Goal: Information Seeking & Learning: Find specific page/section

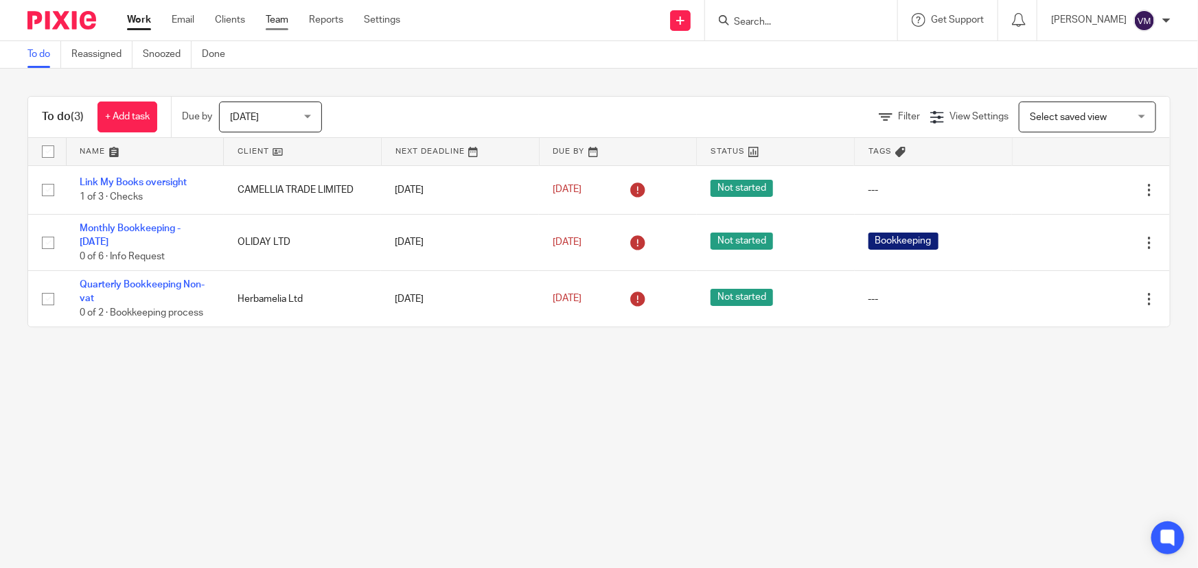
click at [288, 24] on link "Team" at bounding box center [277, 20] width 23 height 14
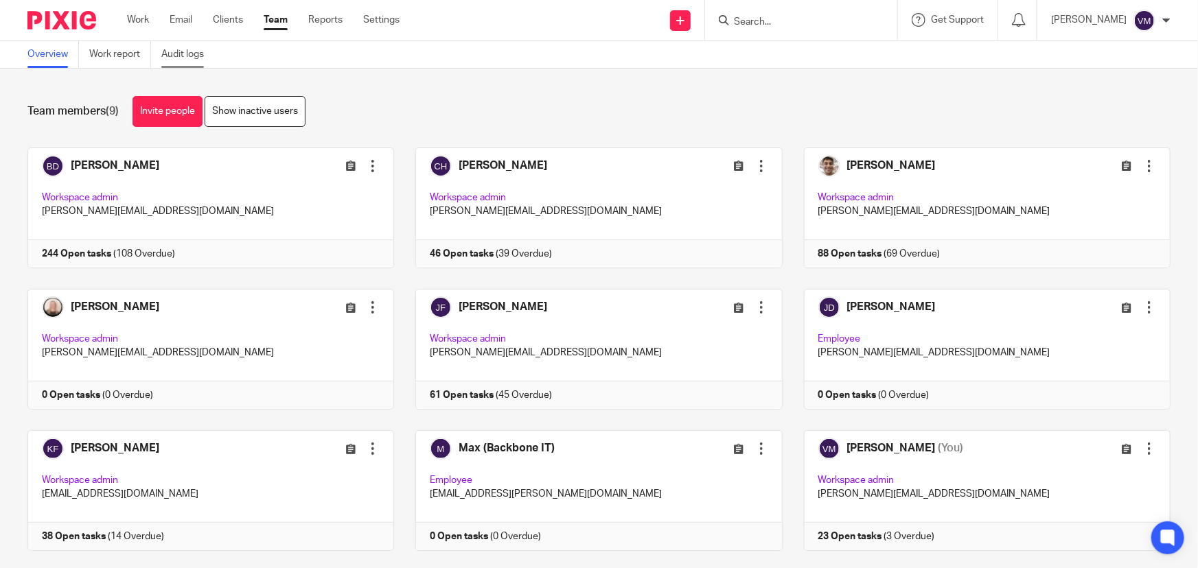
click at [181, 56] on link "Audit logs" at bounding box center [187, 54] width 53 height 27
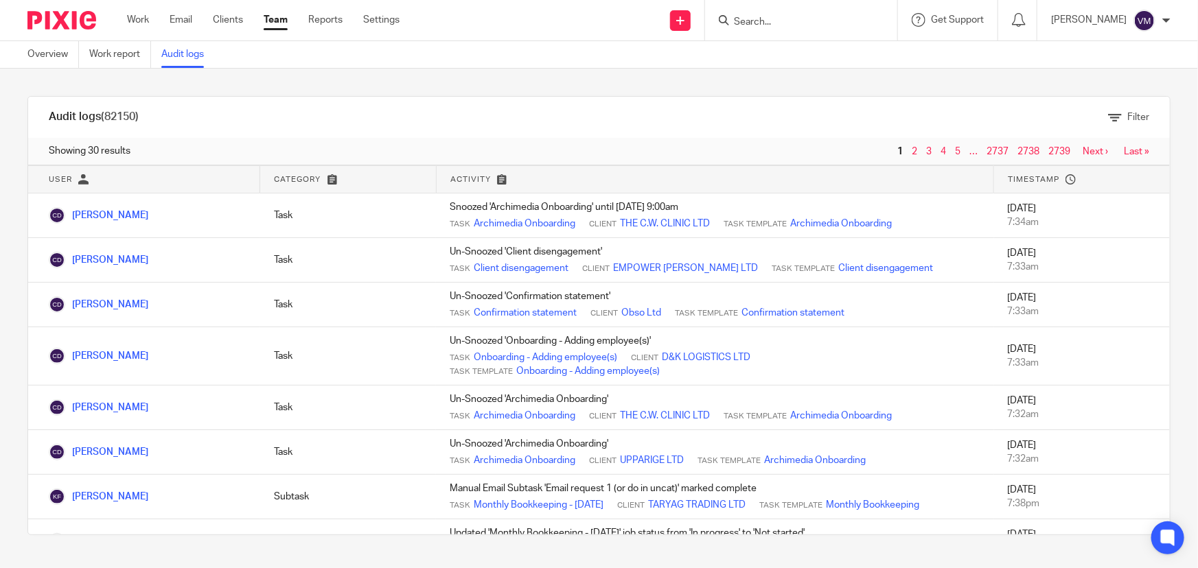
click at [273, 20] on link "Team" at bounding box center [276, 20] width 24 height 14
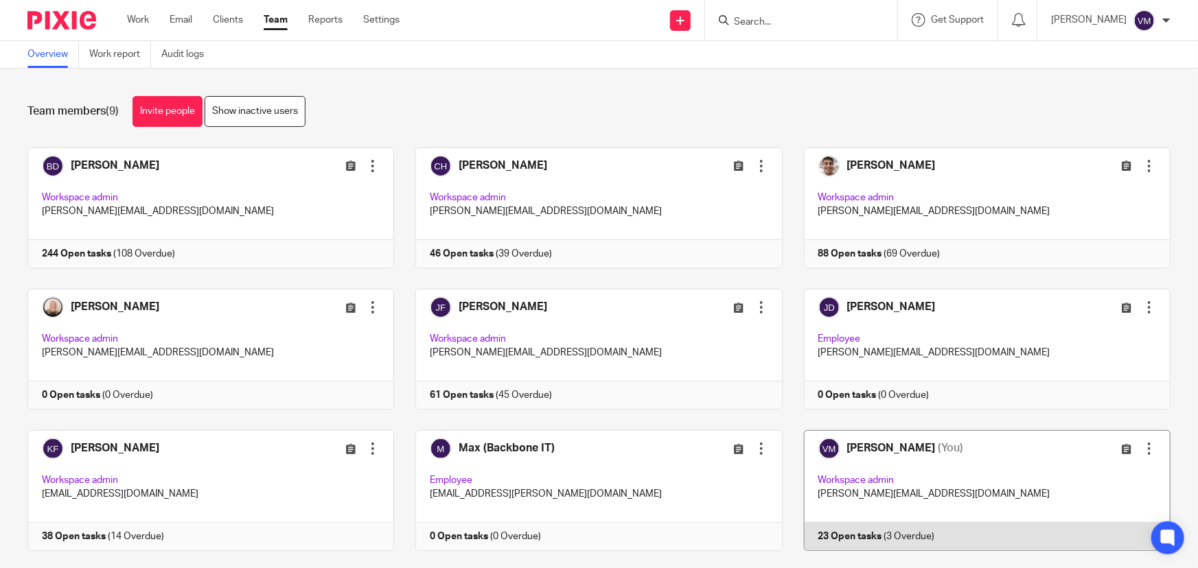
click at [850, 529] on link at bounding box center [977, 490] width 388 height 121
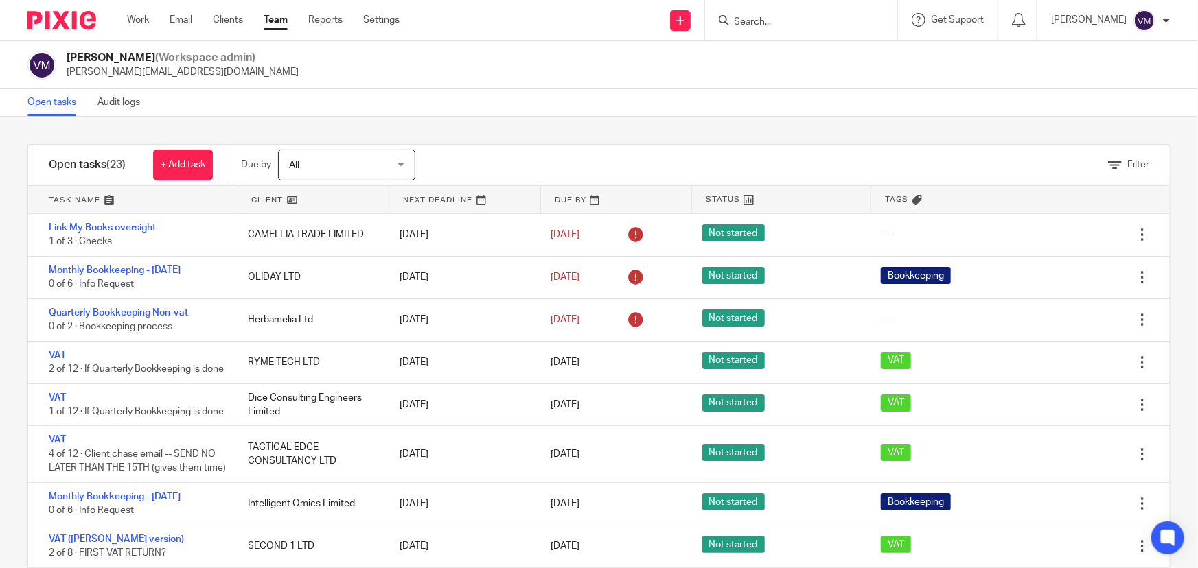
click at [277, 14] on link "Team" at bounding box center [276, 20] width 24 height 14
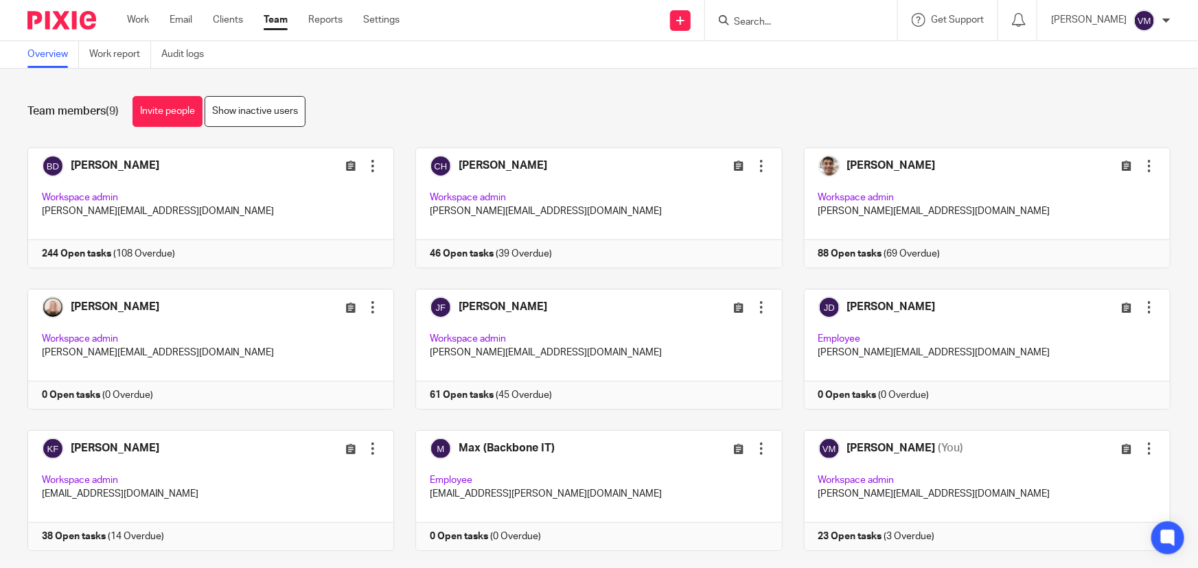
click at [792, 21] on input "Search" at bounding box center [794, 22] width 124 height 12
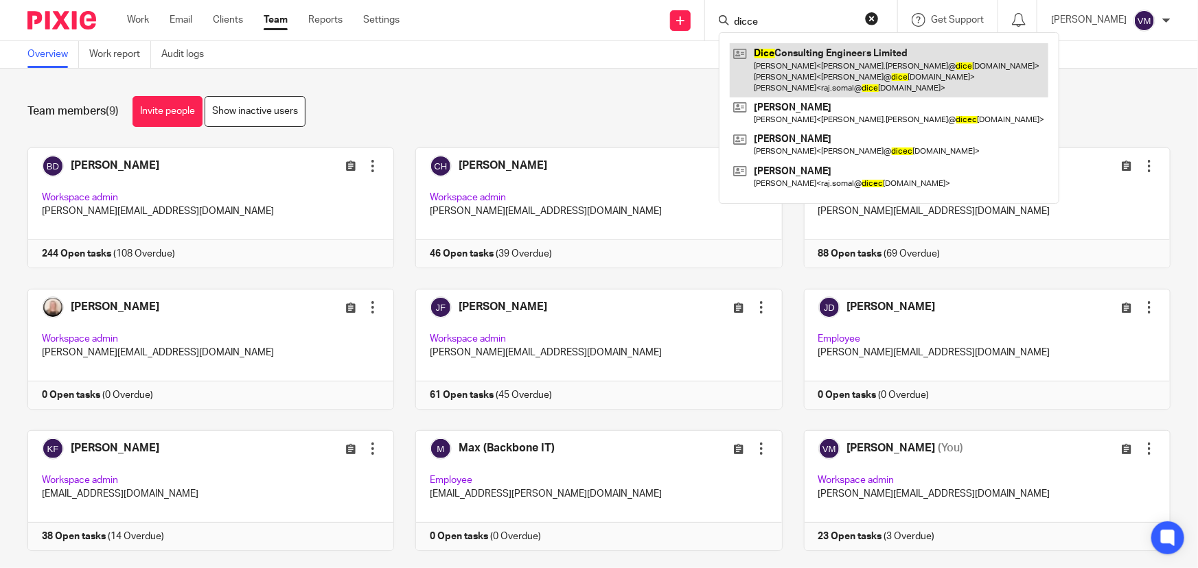
type input "dicce"
click at [816, 67] on link at bounding box center [889, 70] width 319 height 54
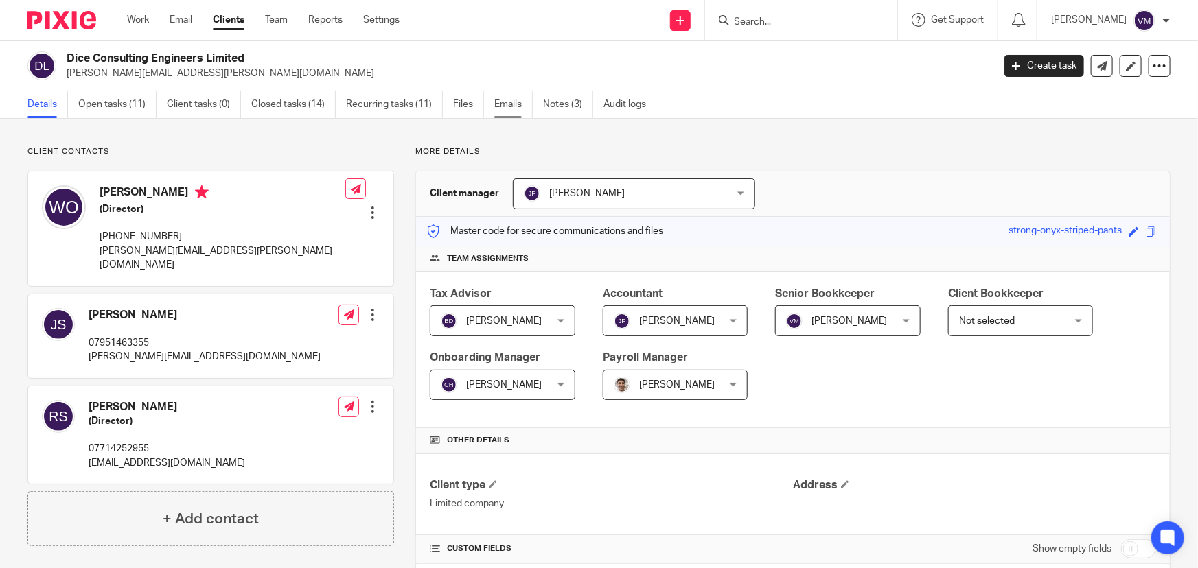
click at [513, 99] on link "Emails" at bounding box center [513, 104] width 38 height 27
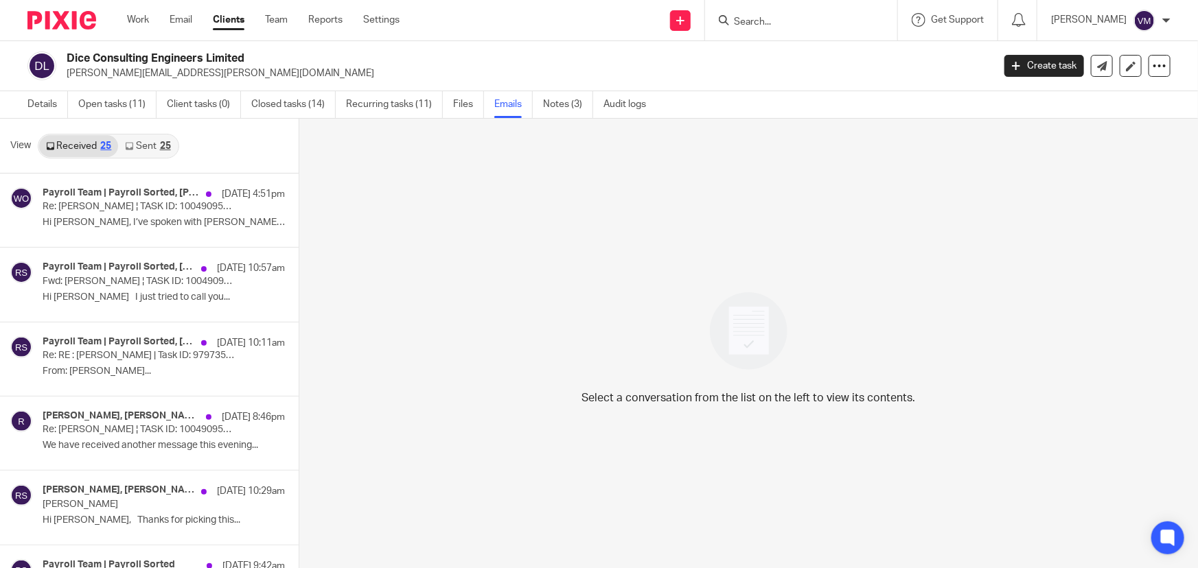
click at [148, 142] on link "Sent 25" at bounding box center [147, 146] width 59 height 22
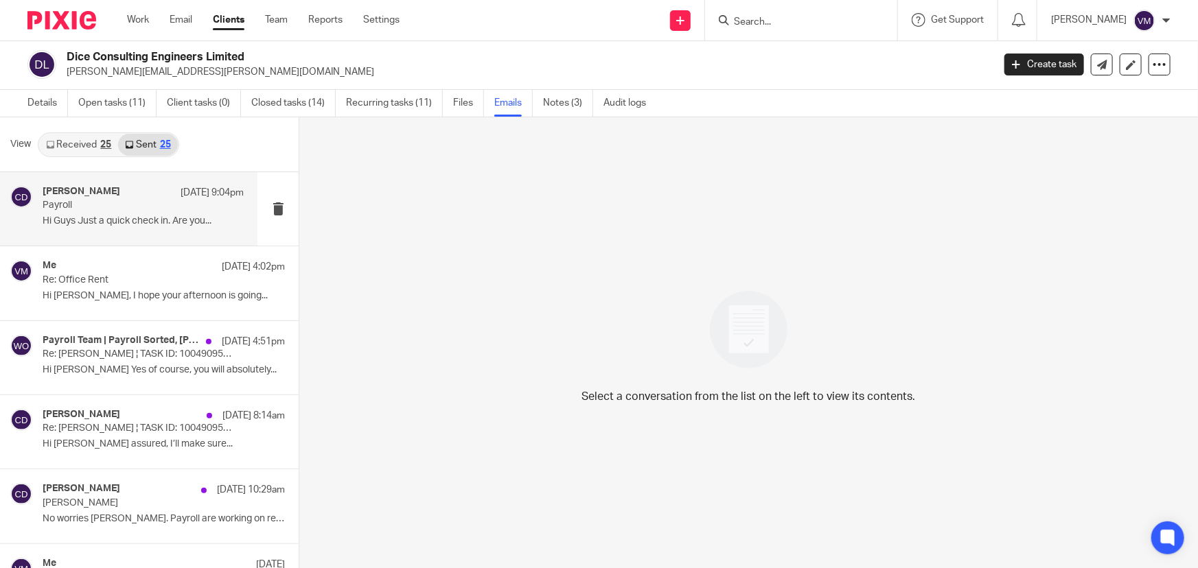
click at [116, 207] on p "Payroll" at bounding box center [123, 206] width 161 height 12
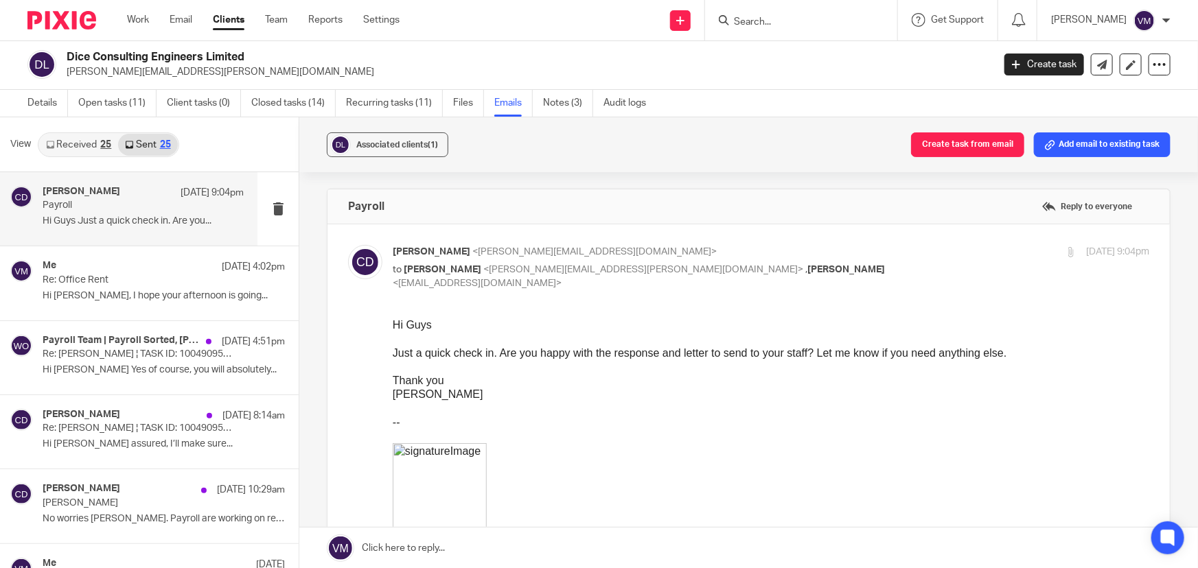
scroll to position [0, 0]
click at [82, 285] on p "Re: Office Rent" at bounding box center [123, 281] width 161 height 12
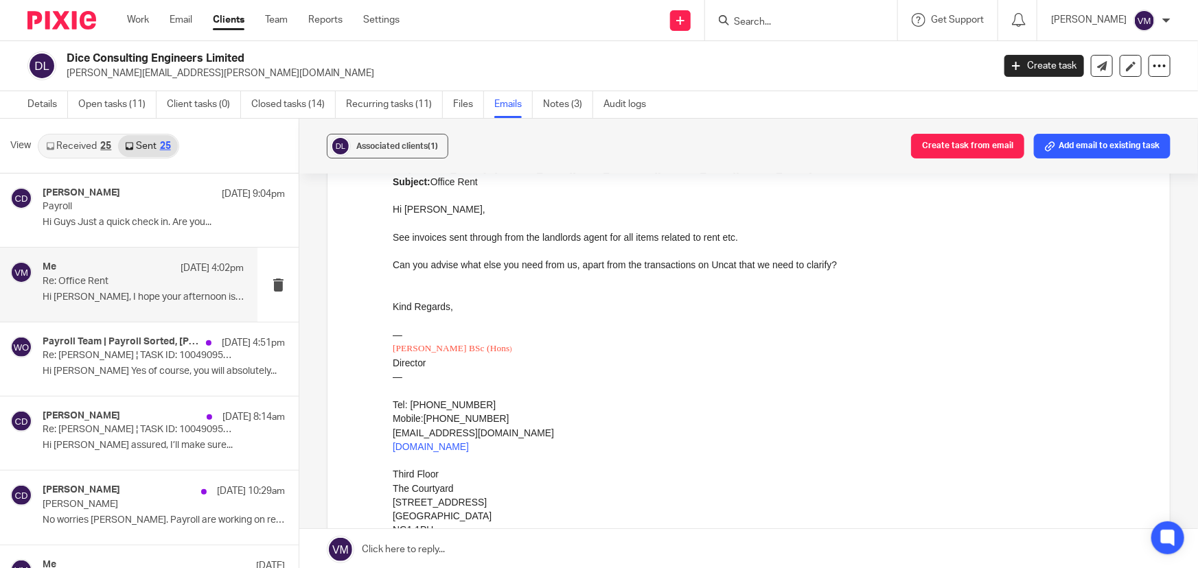
scroll to position [1248, 0]
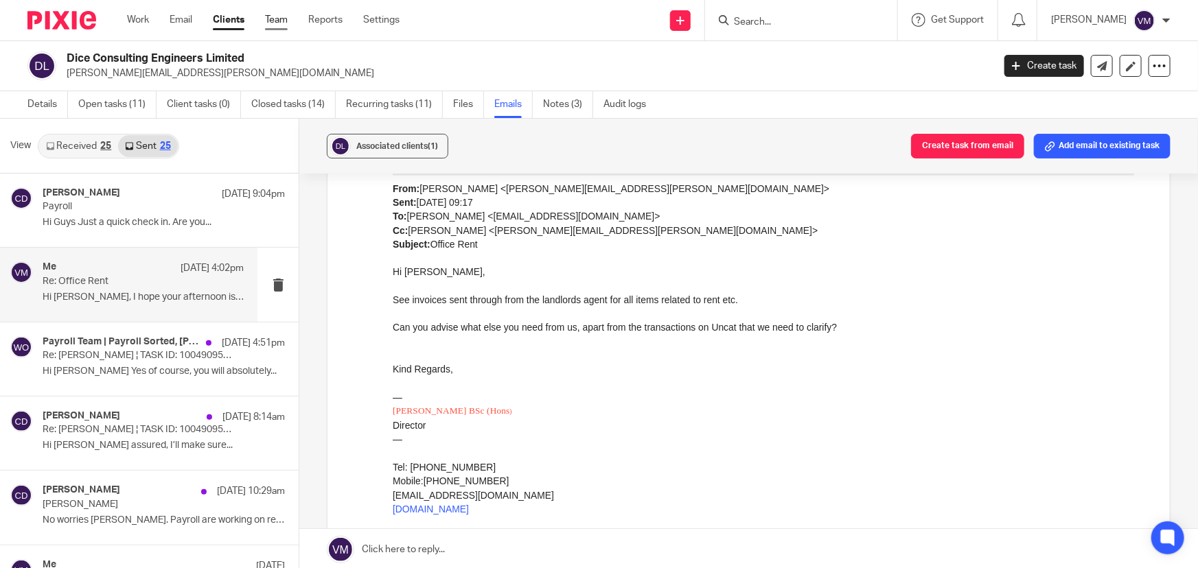
click at [283, 19] on link "Team" at bounding box center [276, 20] width 23 height 14
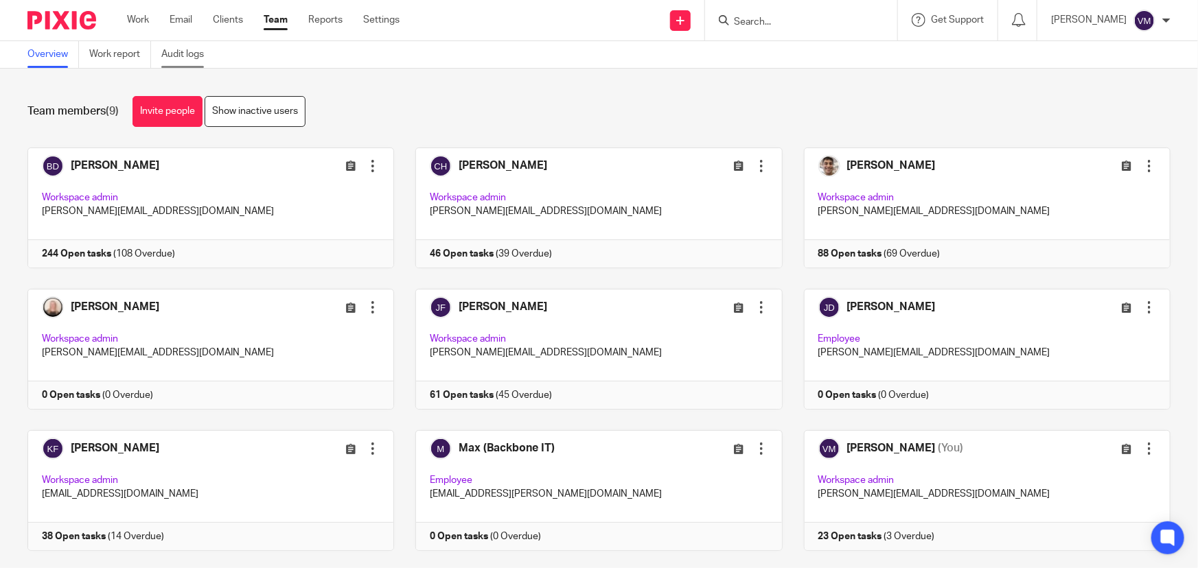
click at [184, 54] on link "Audit logs" at bounding box center [187, 54] width 53 height 27
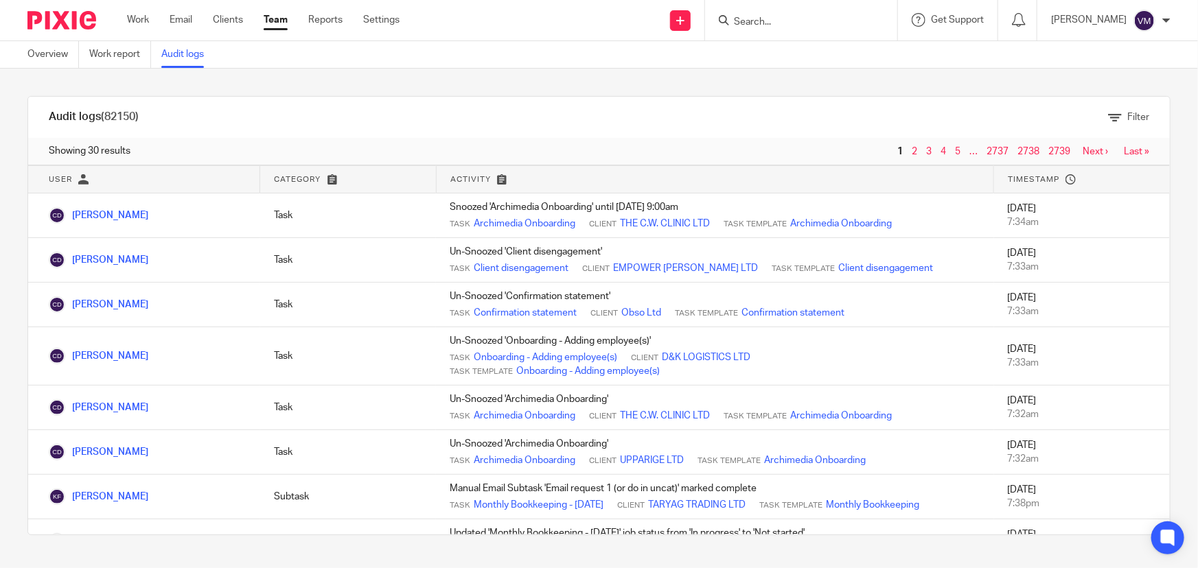
click at [791, 16] on input "Search" at bounding box center [794, 22] width 124 height 12
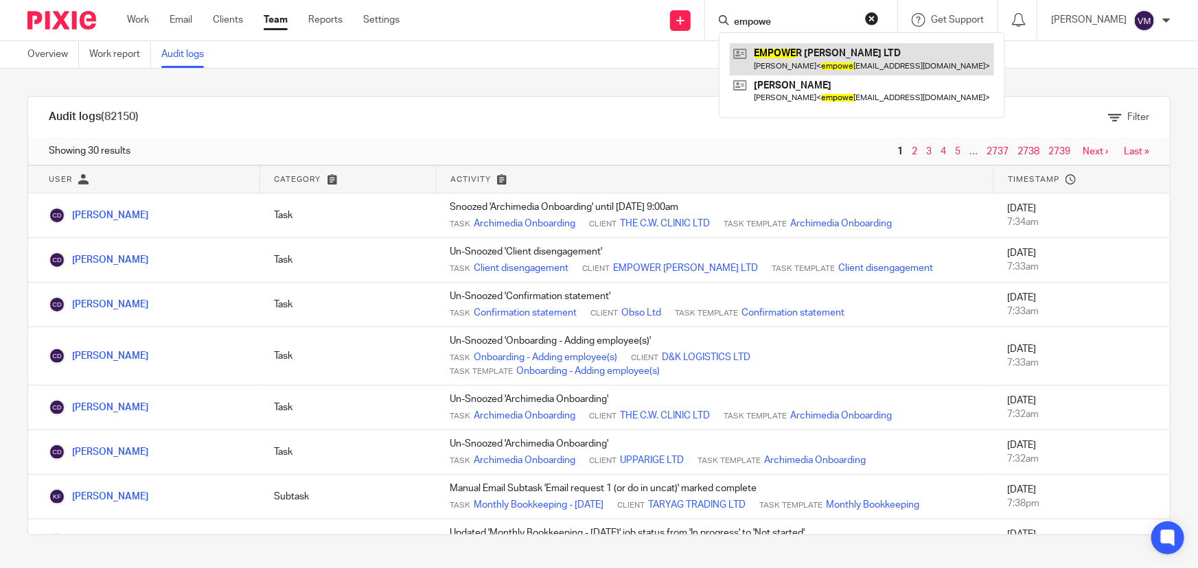
type input "empowe"
click at [810, 58] on link at bounding box center [862, 59] width 264 height 32
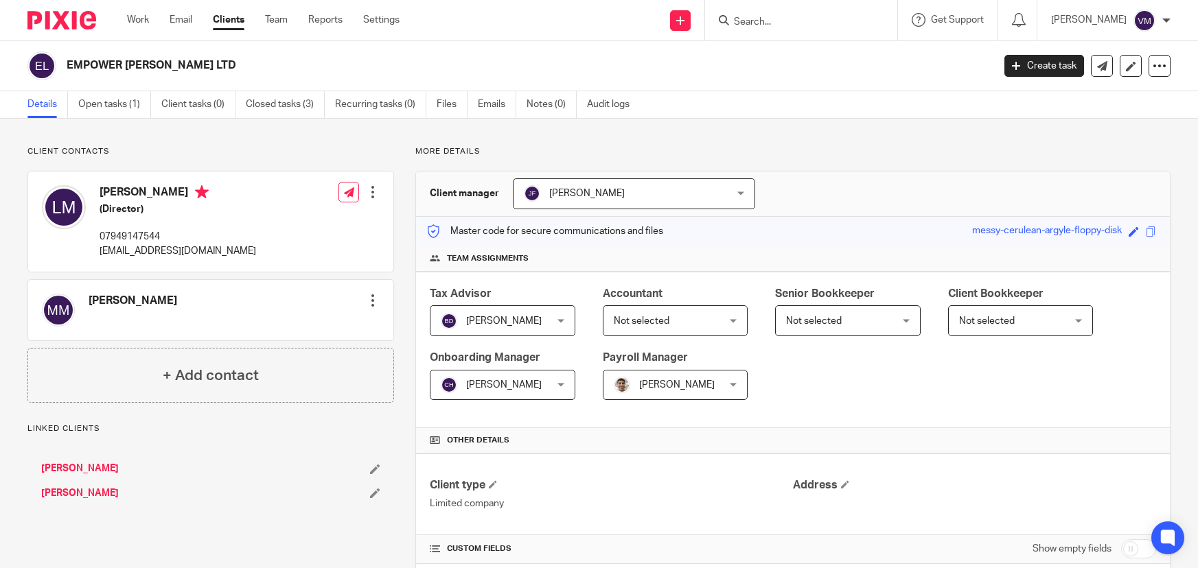
click at [496, 104] on link "Emails" at bounding box center [497, 104] width 38 height 27
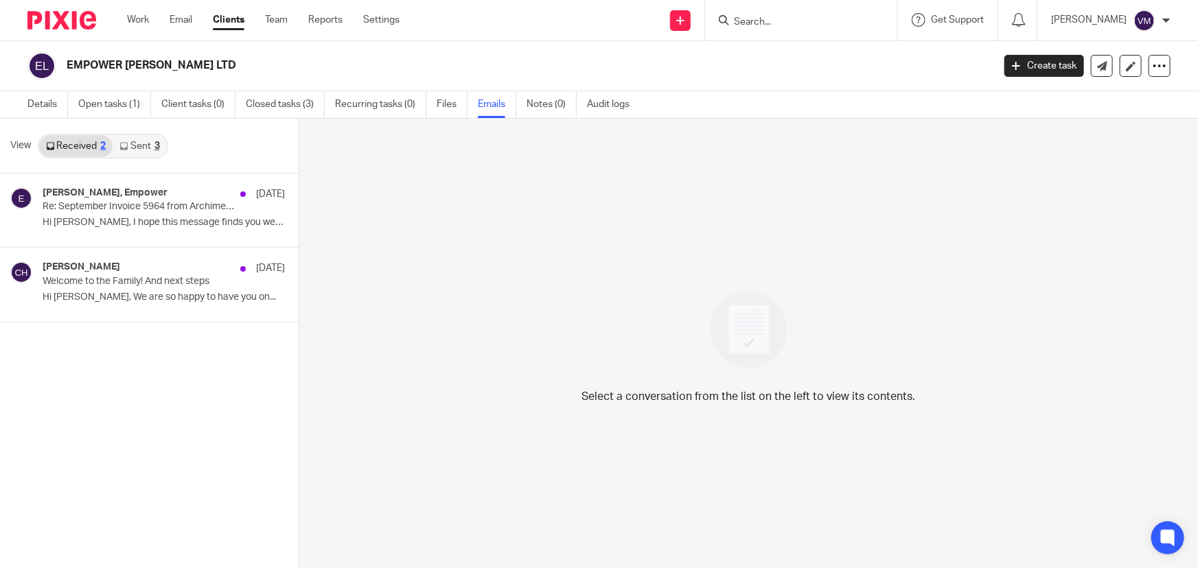
click at [130, 148] on link "Sent 3" at bounding box center [140, 146] width 54 height 22
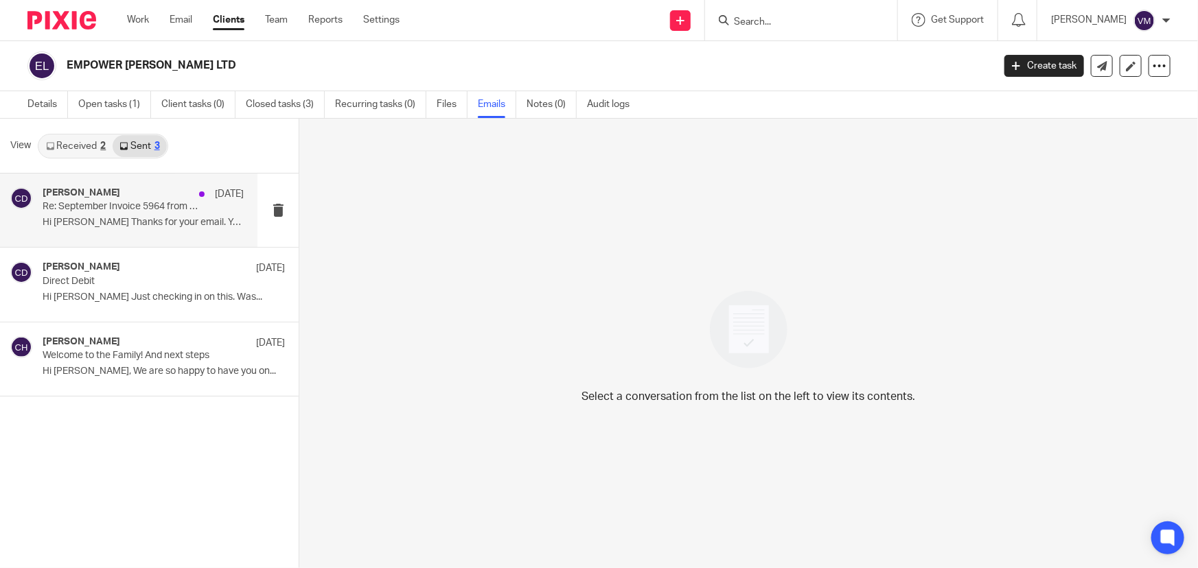
click at [146, 206] on p "Re: September Invoice 5964 from Archimedia Accounts for EMPOWER J.H LTD" at bounding box center [123, 207] width 161 height 12
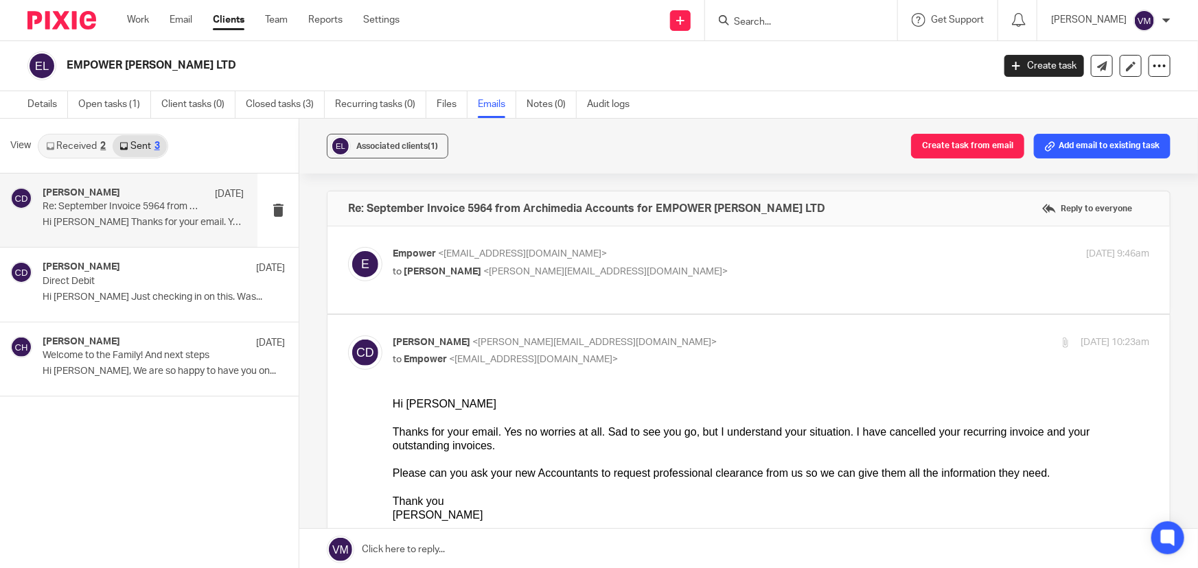
click at [737, 273] on p "to Chris Demetriou <chris@archimediaaccounts.co.uk>" at bounding box center [645, 272] width 505 height 14
checkbox input "true"
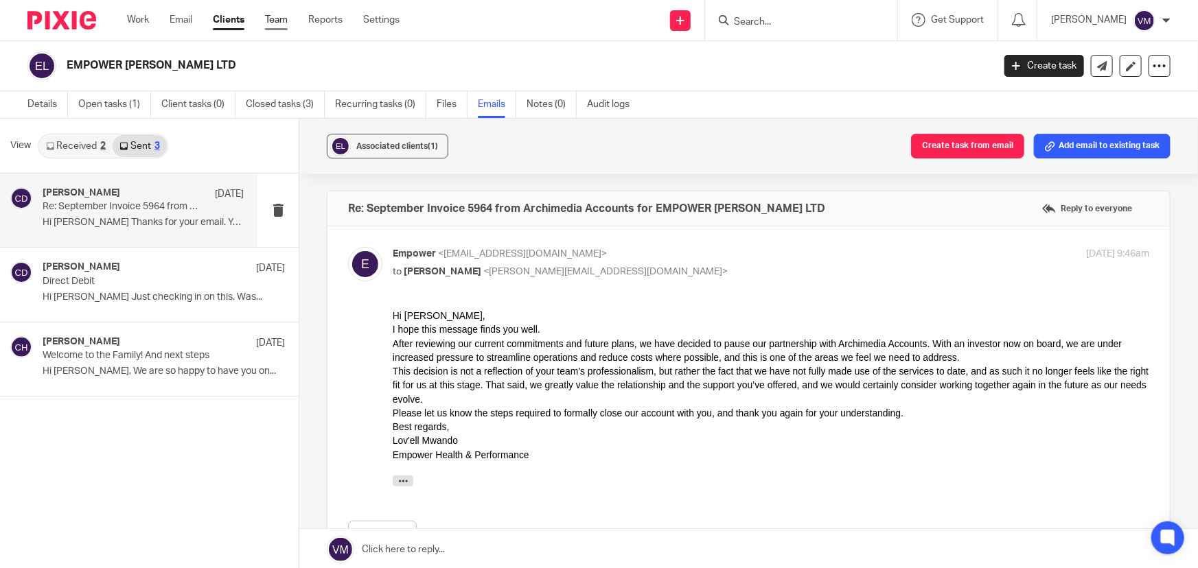
click at [277, 19] on link "Team" at bounding box center [276, 20] width 23 height 14
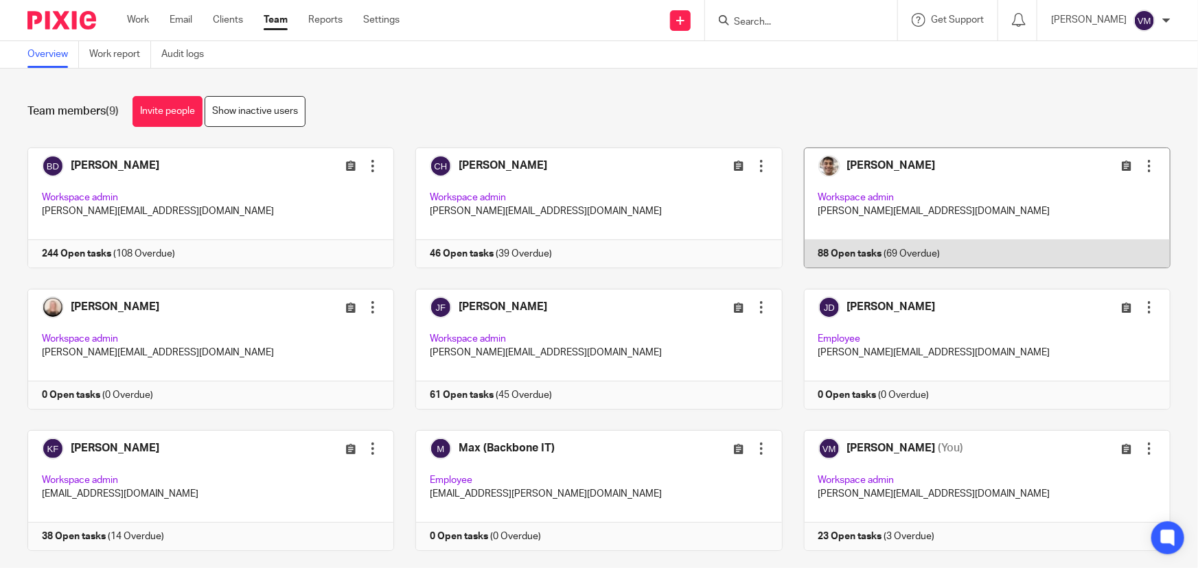
scroll to position [30, 0]
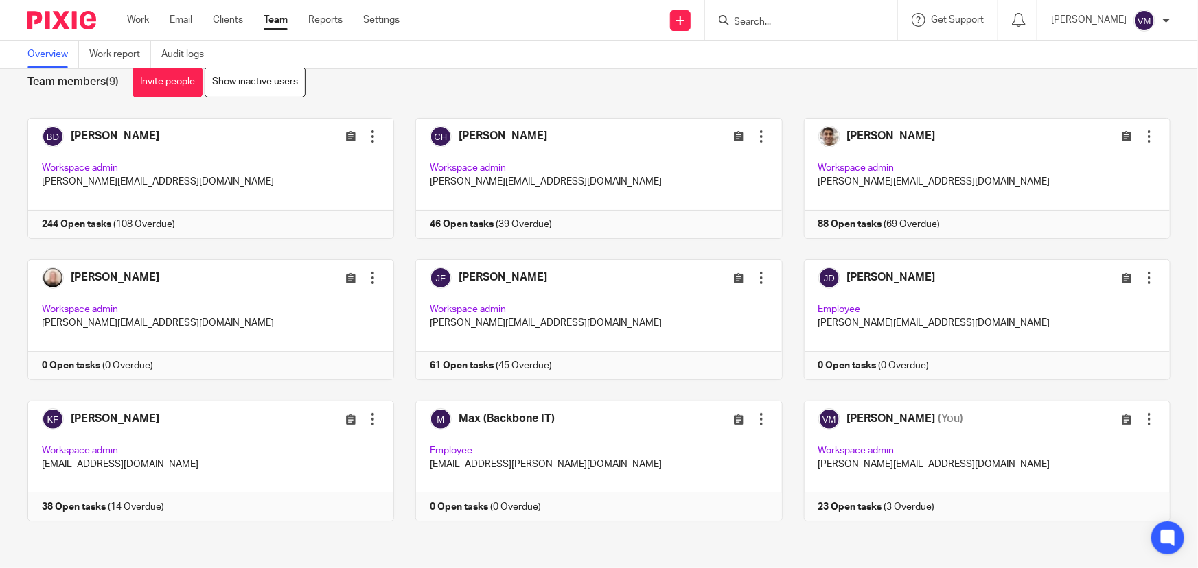
click at [759, 21] on input "Search" at bounding box center [794, 22] width 124 height 12
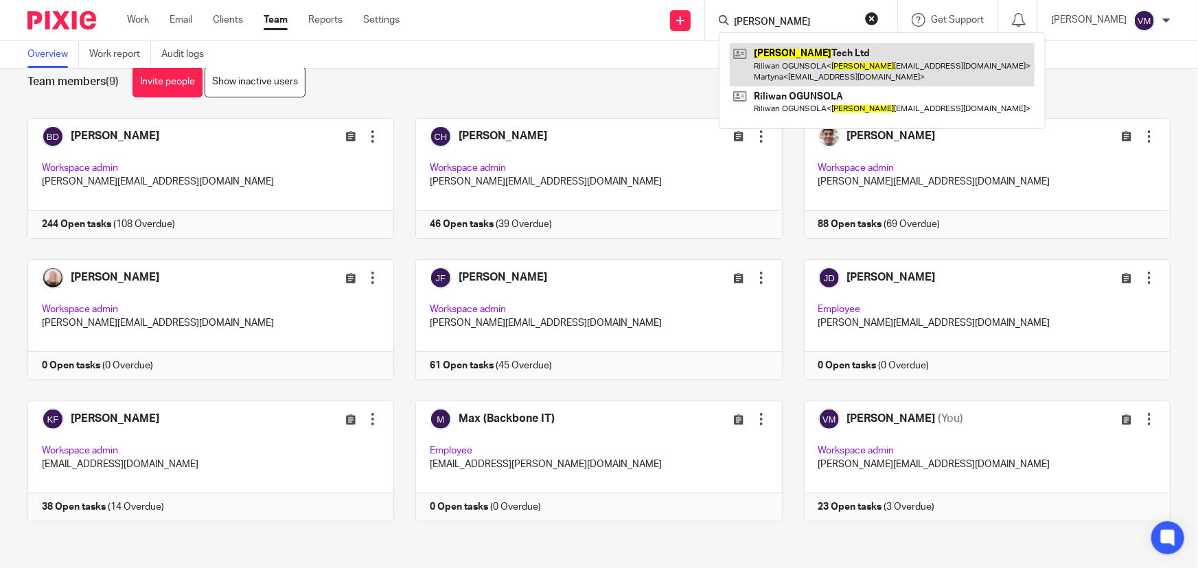
type input "[PERSON_NAME]"
click at [814, 68] on link at bounding box center [882, 64] width 305 height 43
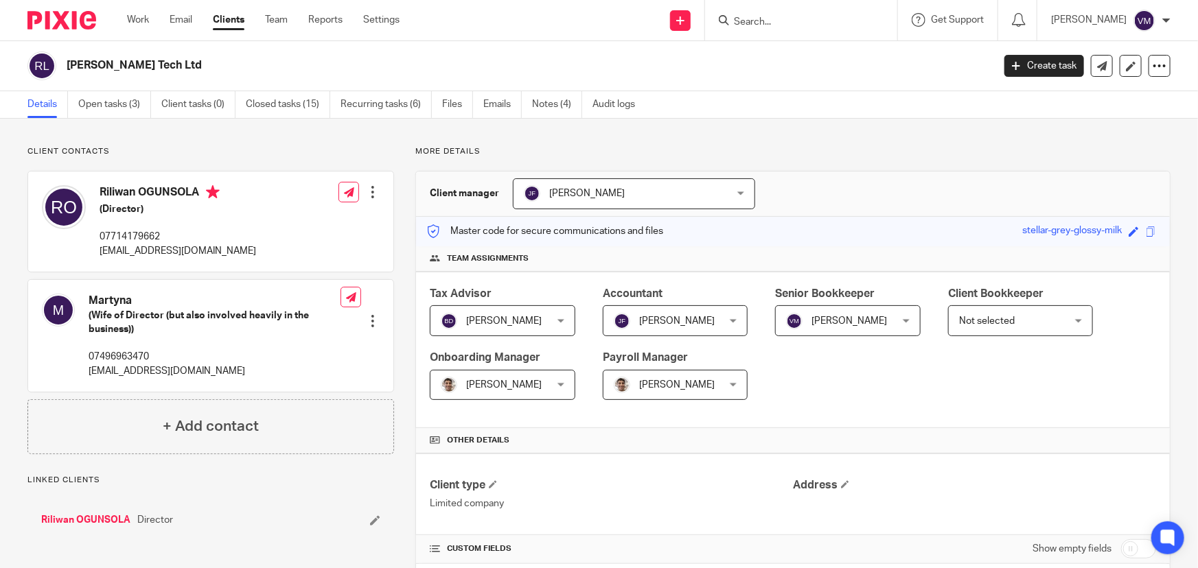
click at [505, 107] on link "Emails" at bounding box center [502, 104] width 38 height 27
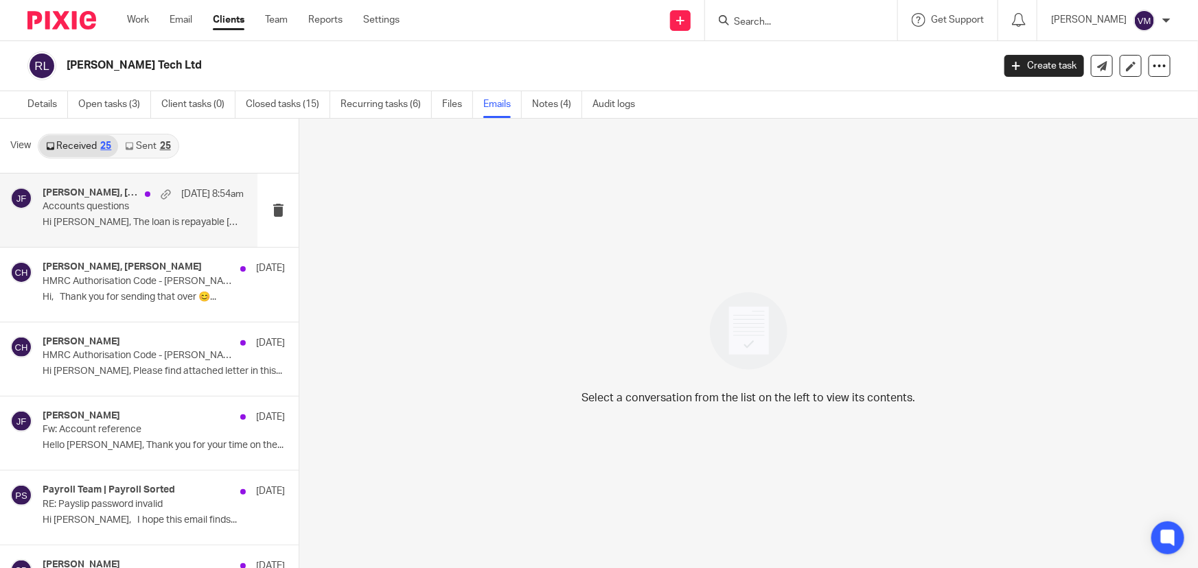
click at [101, 223] on p "Hi [PERSON_NAME], The loan is repayable [DATE]. I..." at bounding box center [143, 223] width 201 height 12
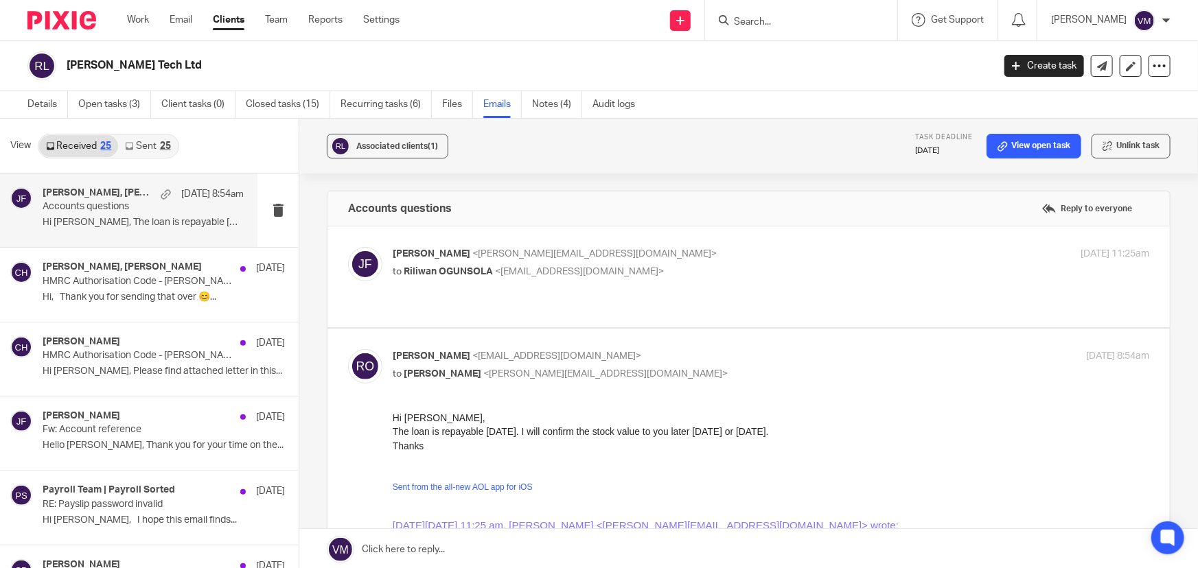
click at [751, 267] on p "to Riliwan OGUNSOLA <raotechltd@aol.com>" at bounding box center [645, 272] width 505 height 14
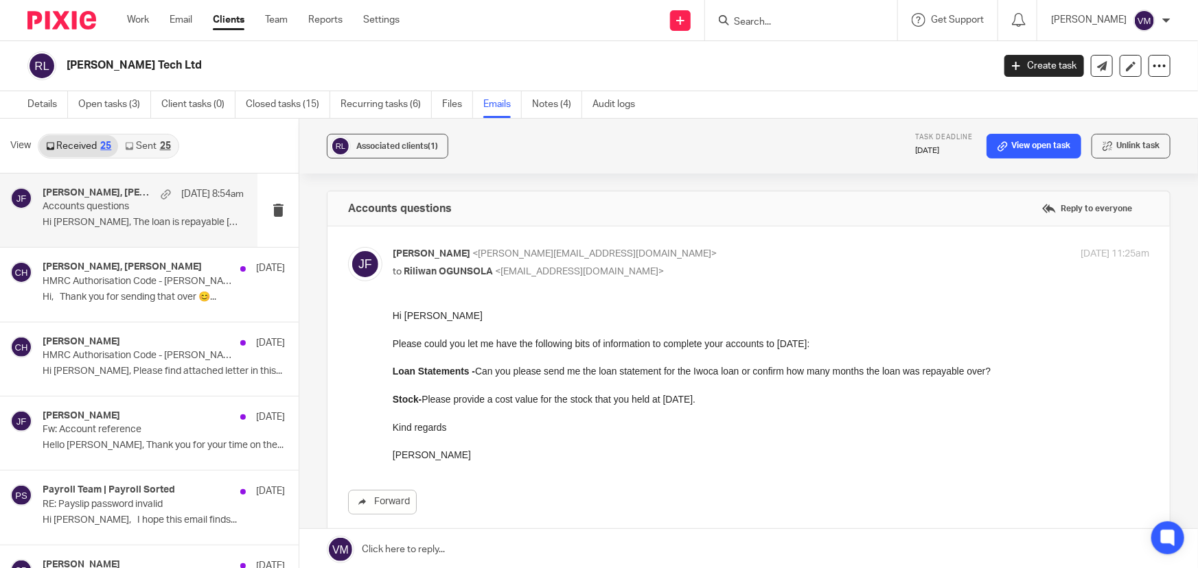
click at [750, 246] on label at bounding box center [748, 394] width 842 height 334
click at [348, 246] on input "checkbox" at bounding box center [347, 246] width 1 height 1
checkbox input "false"
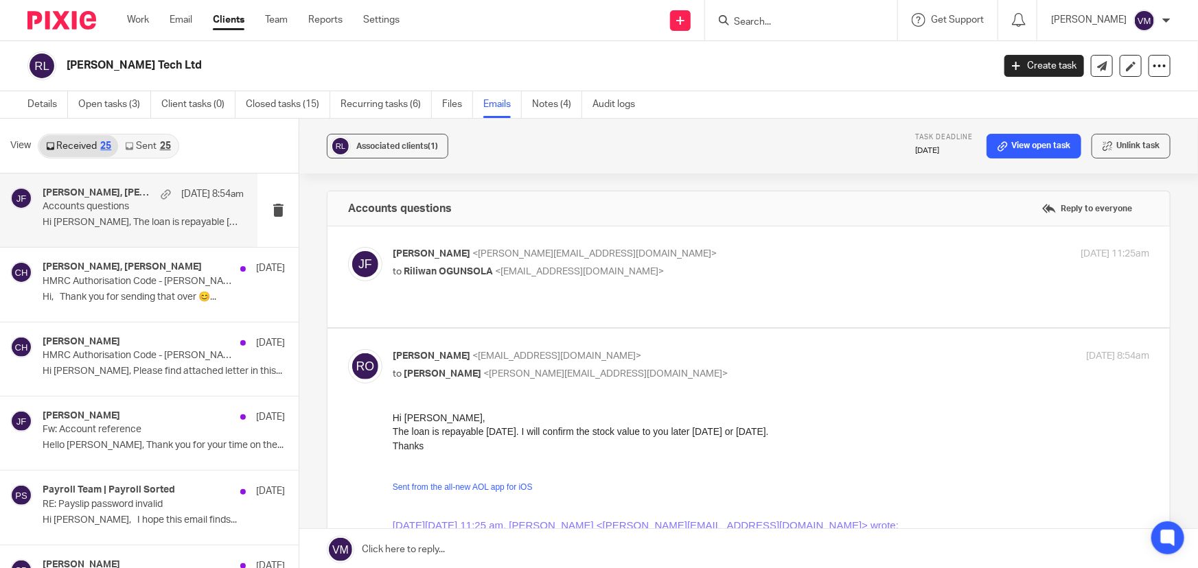
scroll to position [124, 0]
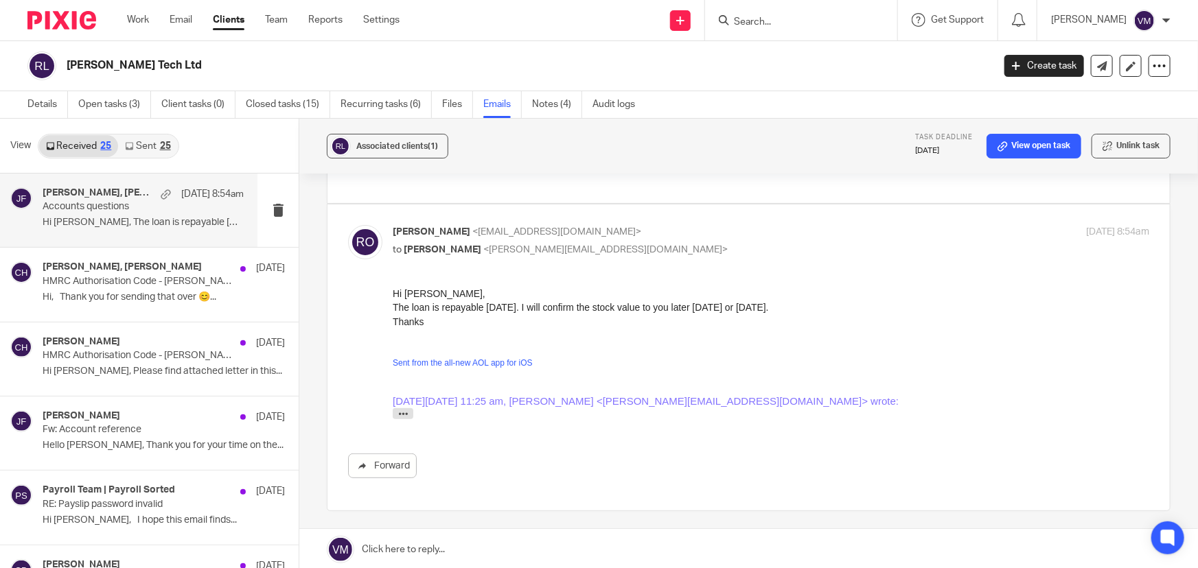
click at [152, 139] on link "Sent 25" at bounding box center [147, 146] width 59 height 22
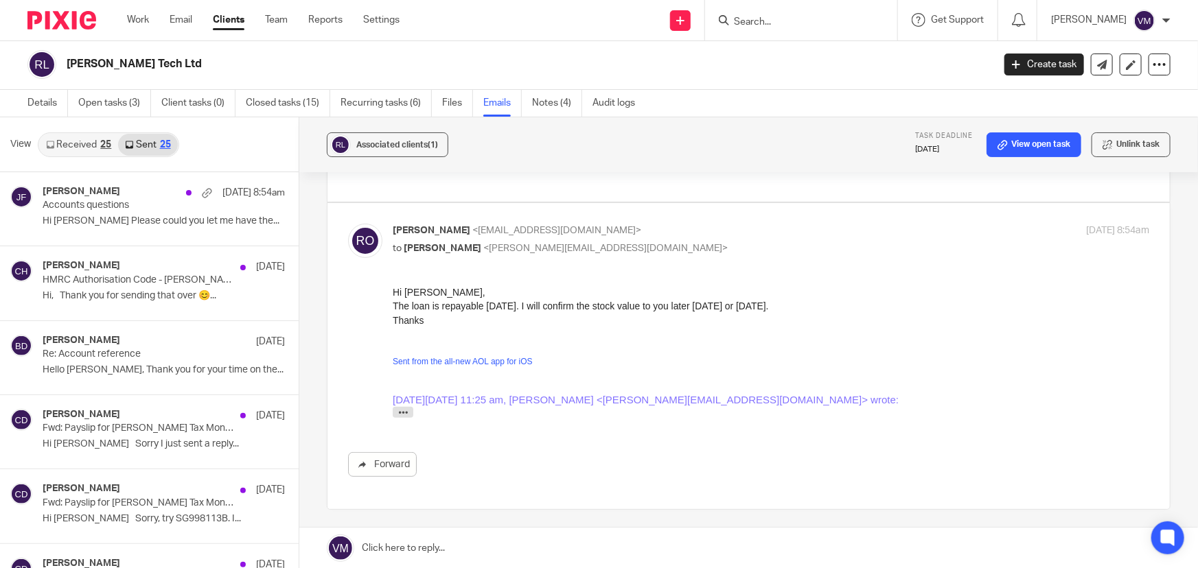
scroll to position [0, 0]
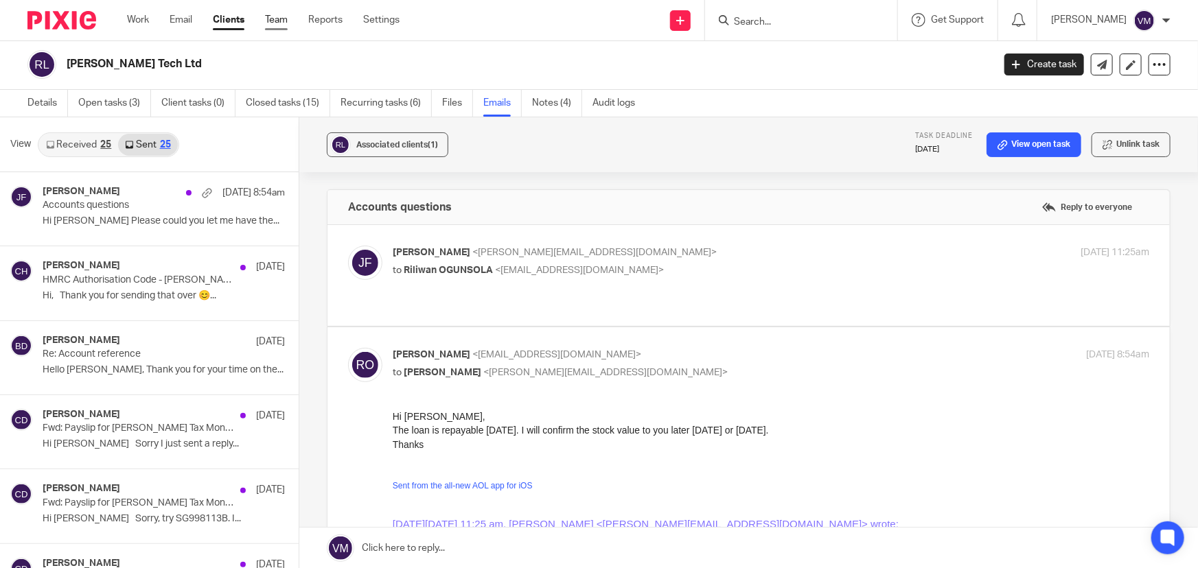
click at [281, 19] on link "Team" at bounding box center [276, 20] width 23 height 14
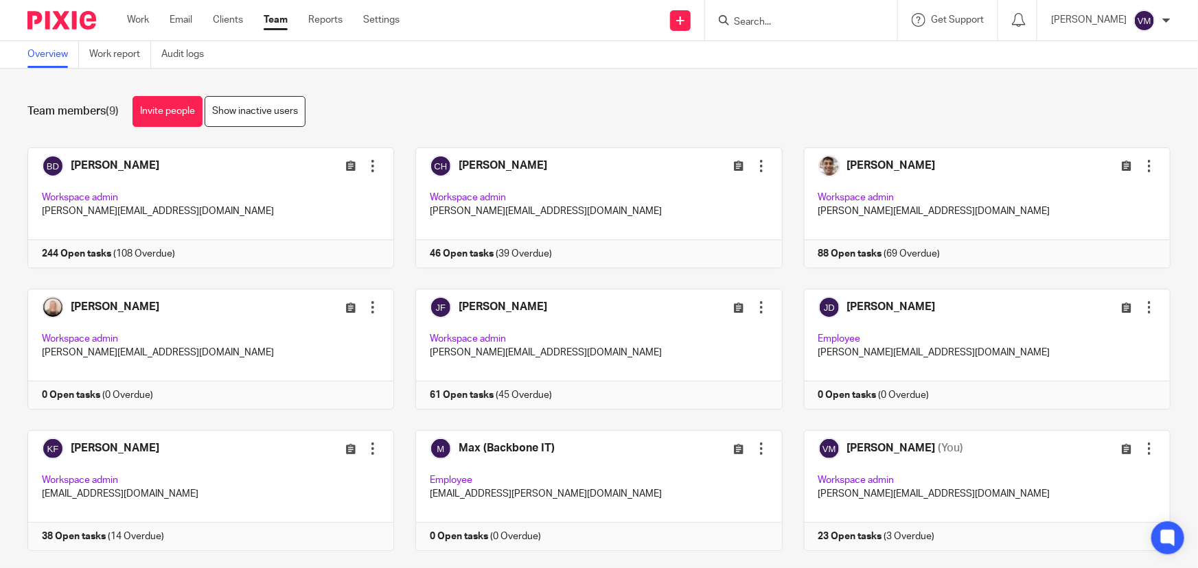
click at [763, 20] on input "Search" at bounding box center [794, 22] width 124 height 12
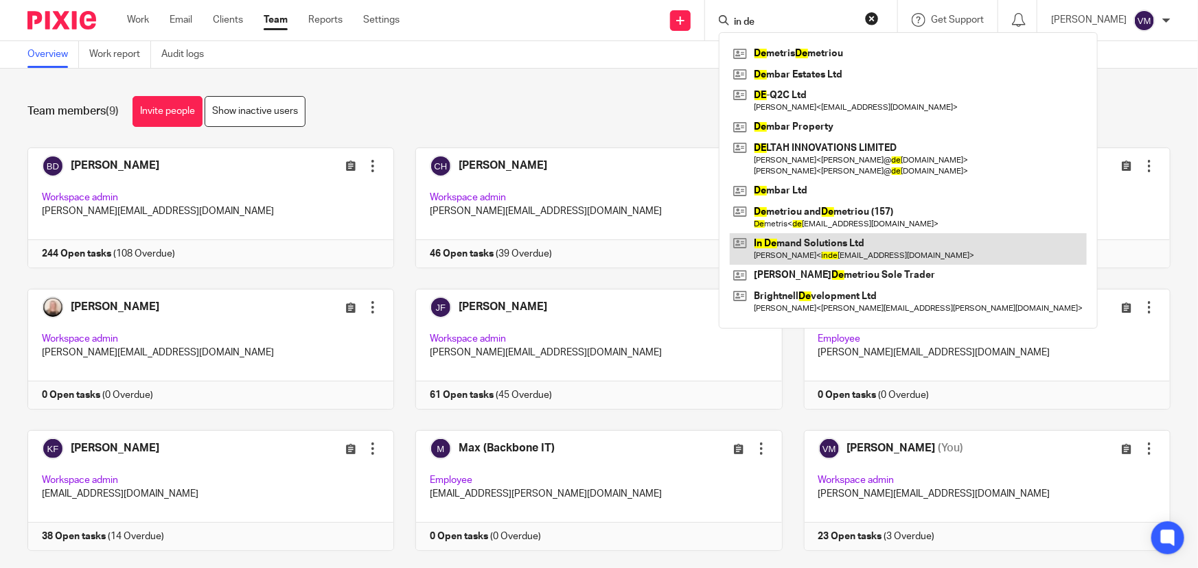
type input "in de"
click at [844, 240] on link at bounding box center [908, 249] width 357 height 32
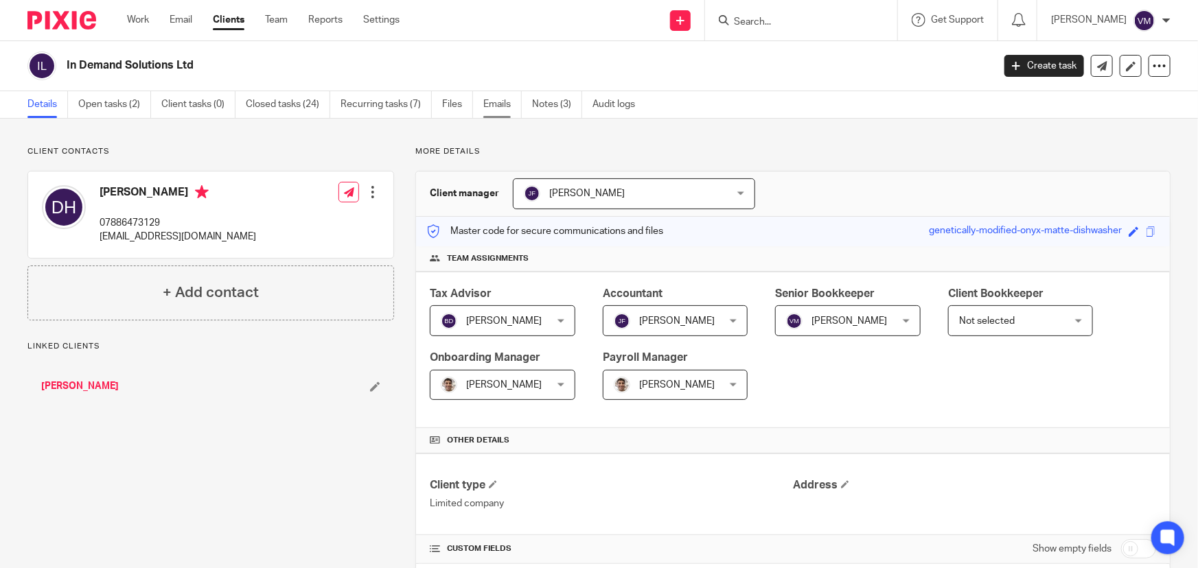
click at [508, 105] on link "Emails" at bounding box center [502, 104] width 38 height 27
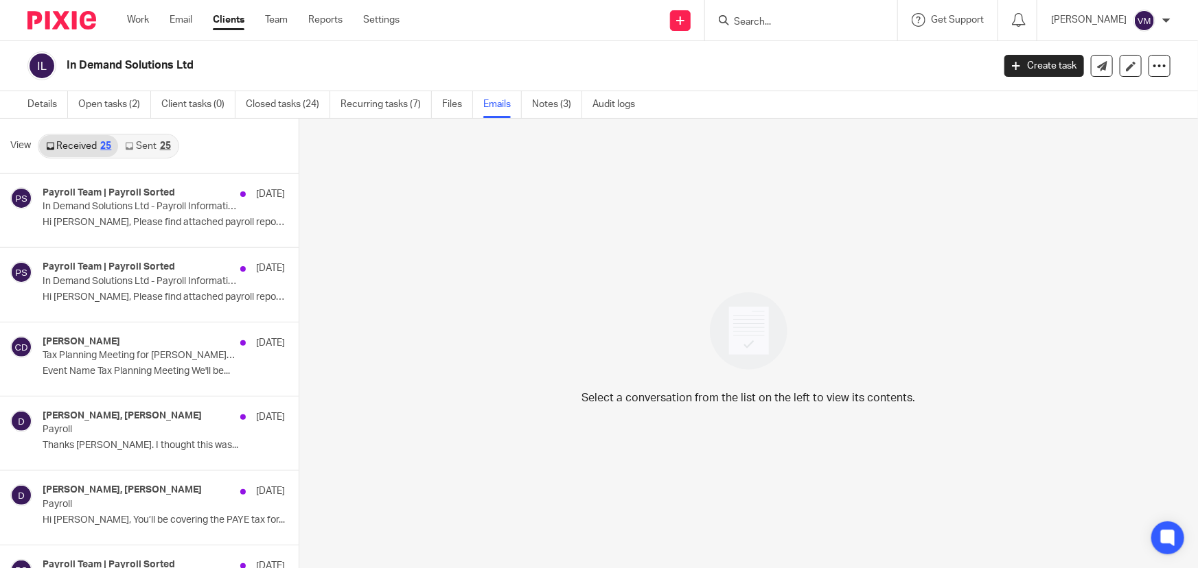
click at [145, 148] on link "Sent 25" at bounding box center [147, 146] width 59 height 22
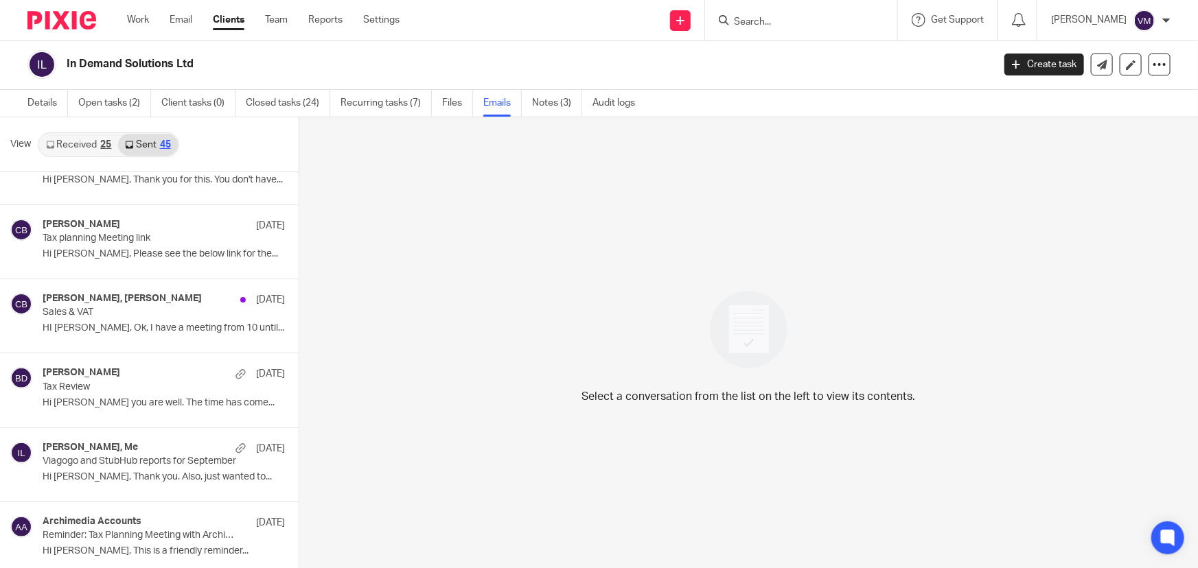
scroll to position [1755, 0]
click at [130, 250] on p "Hi Dan, Please see the below link for the..." at bounding box center [164, 252] width 242 height 12
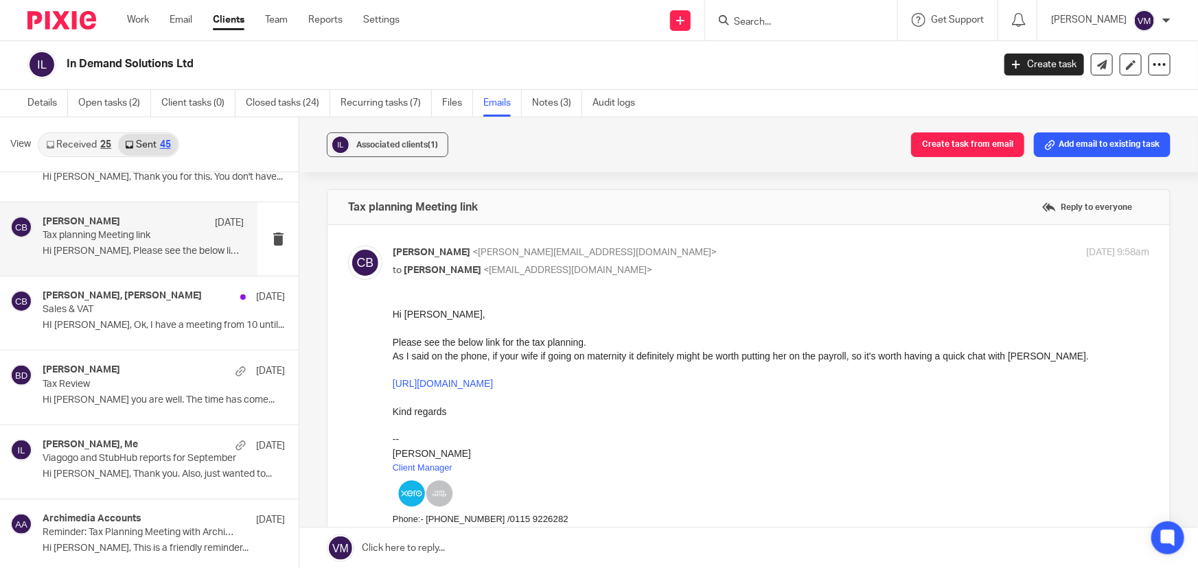
scroll to position [1818, 0]
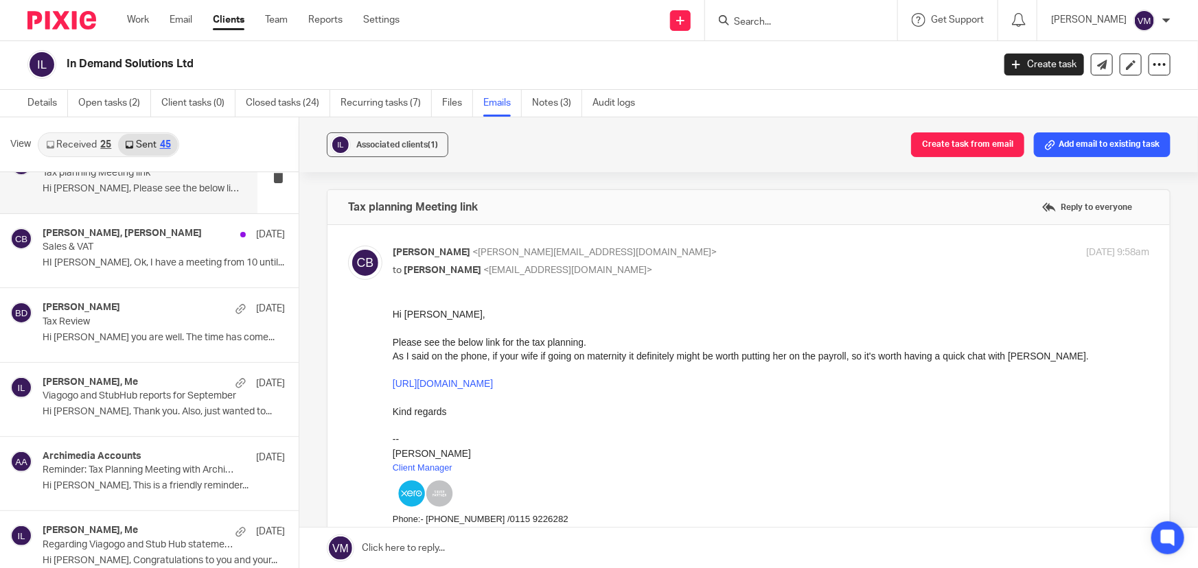
click at [134, 248] on p "Sales & VAT" at bounding box center [140, 248] width 194 height 12
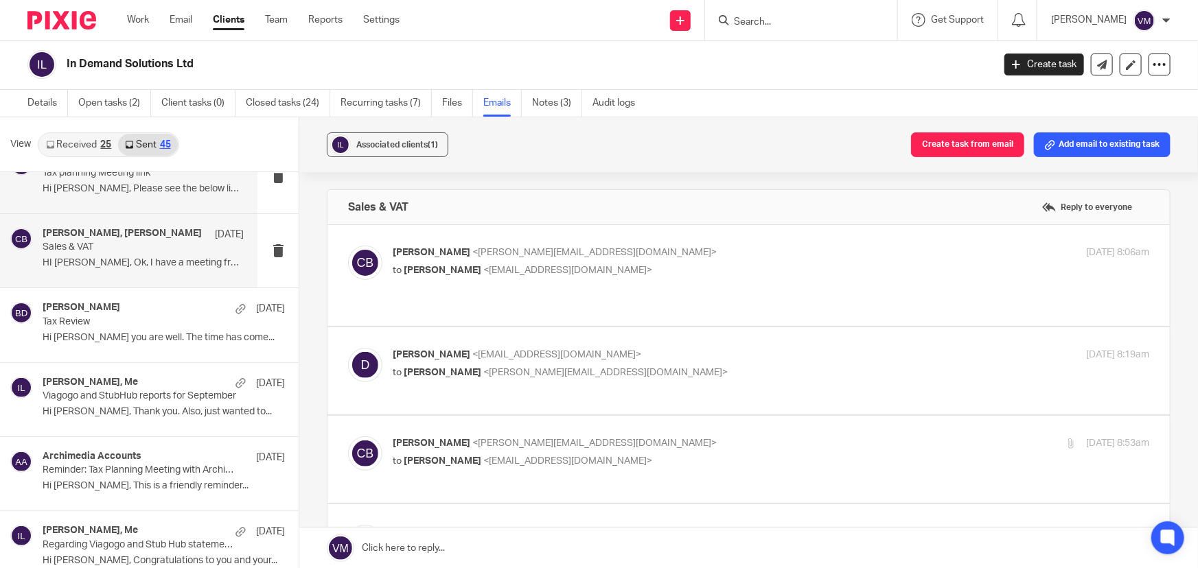
scroll to position [0, 0]
click at [770, 253] on p "Clara Butterworth <clara@archimediaaccounts.co.uk>" at bounding box center [645, 253] width 505 height 14
checkbox input "true"
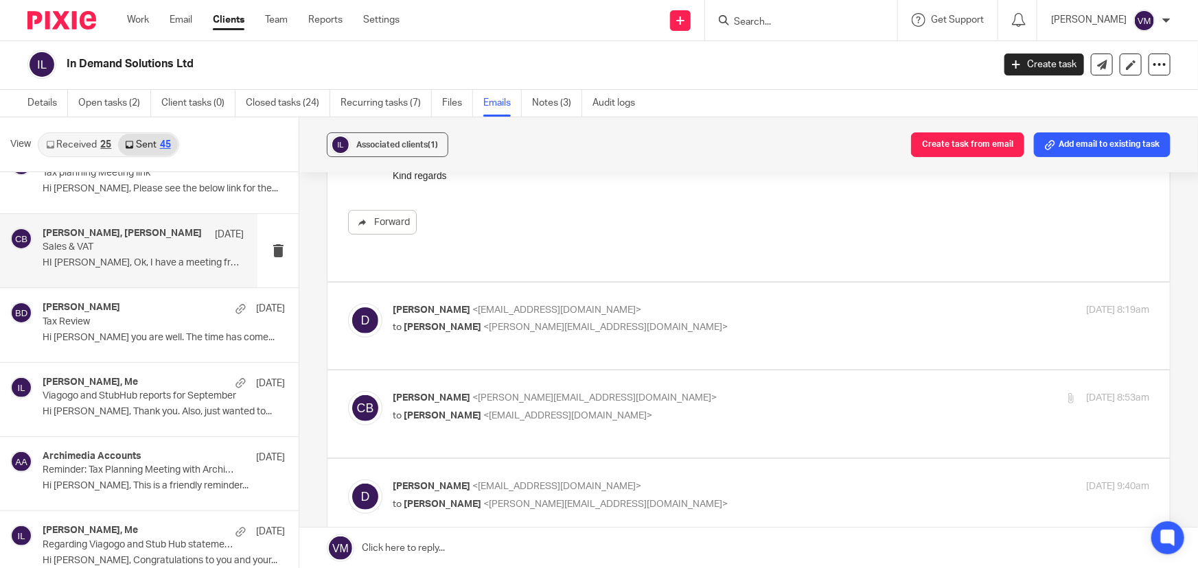
scroll to position [374, 0]
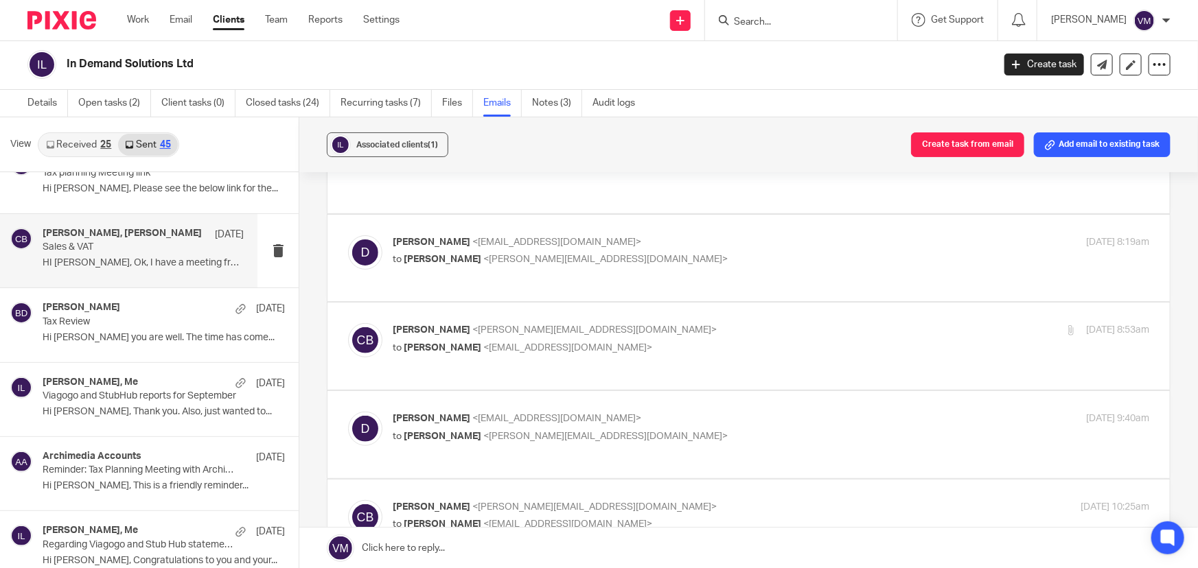
click at [796, 238] on p "Dan <indemandsolutionsltd@gmail.com>" at bounding box center [645, 242] width 505 height 14
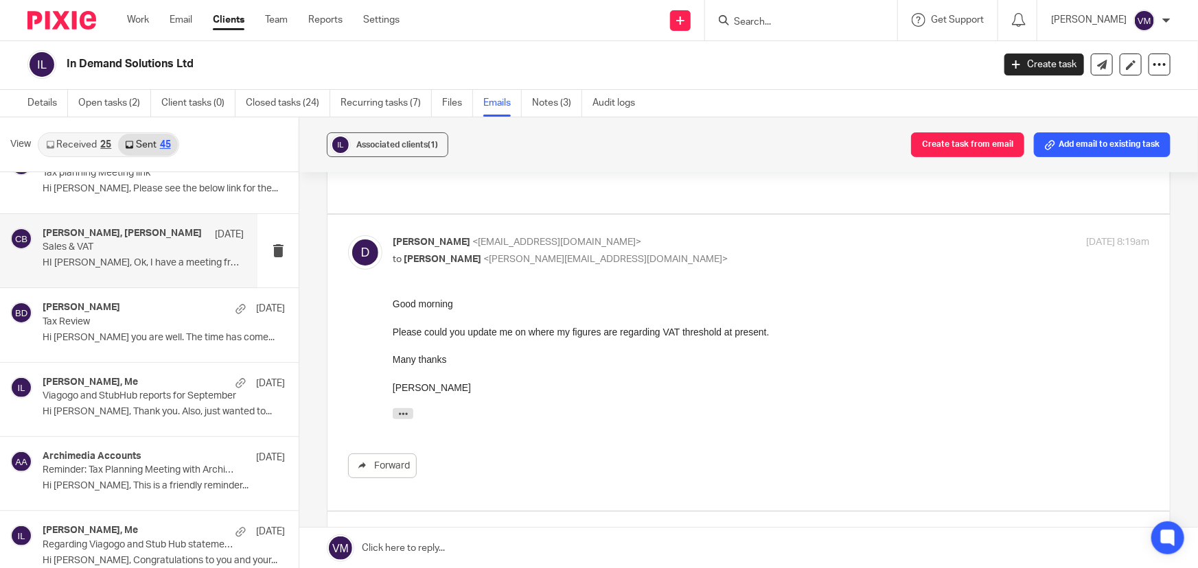
scroll to position [0, 0]
click at [802, 231] on label at bounding box center [748, 363] width 842 height 296
click at [348, 235] on input "checkbox" at bounding box center [347, 235] width 1 height 1
checkbox input "false"
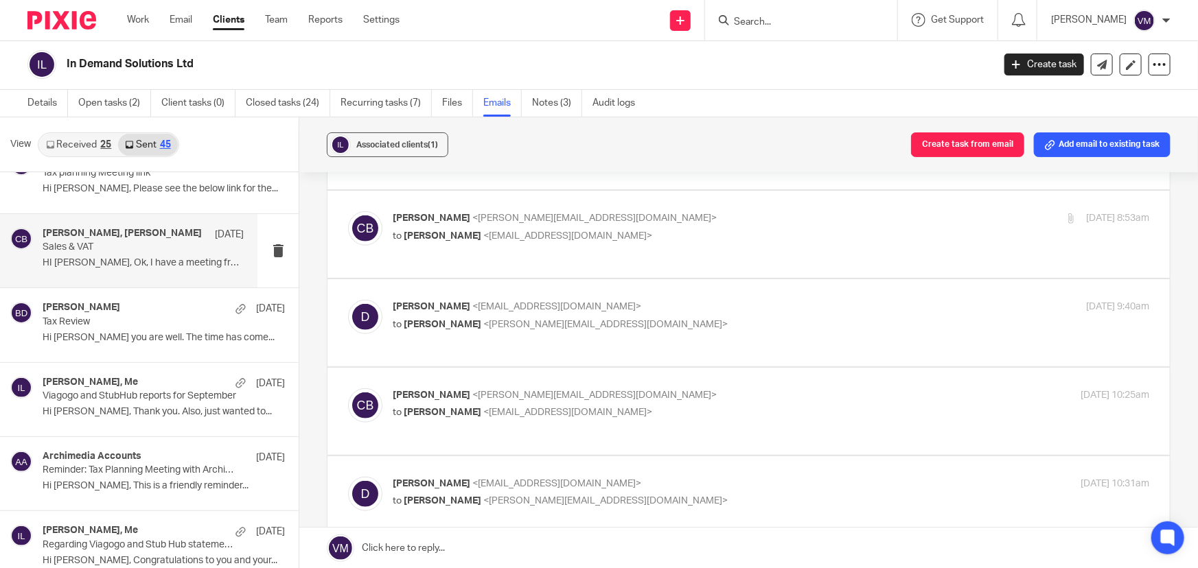
scroll to position [499, 0]
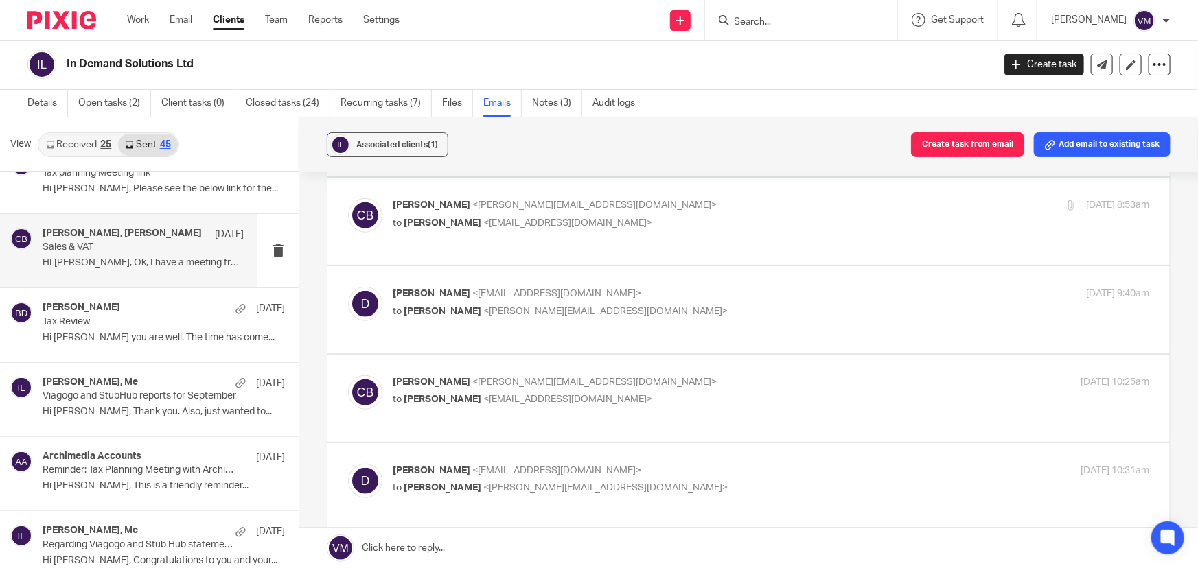
click at [802, 231] on div "Clara Butterworth <clara@archimediaaccounts.co.uk> to Dan <indemandsolutionsltd…" at bounding box center [771, 215] width 757 height 34
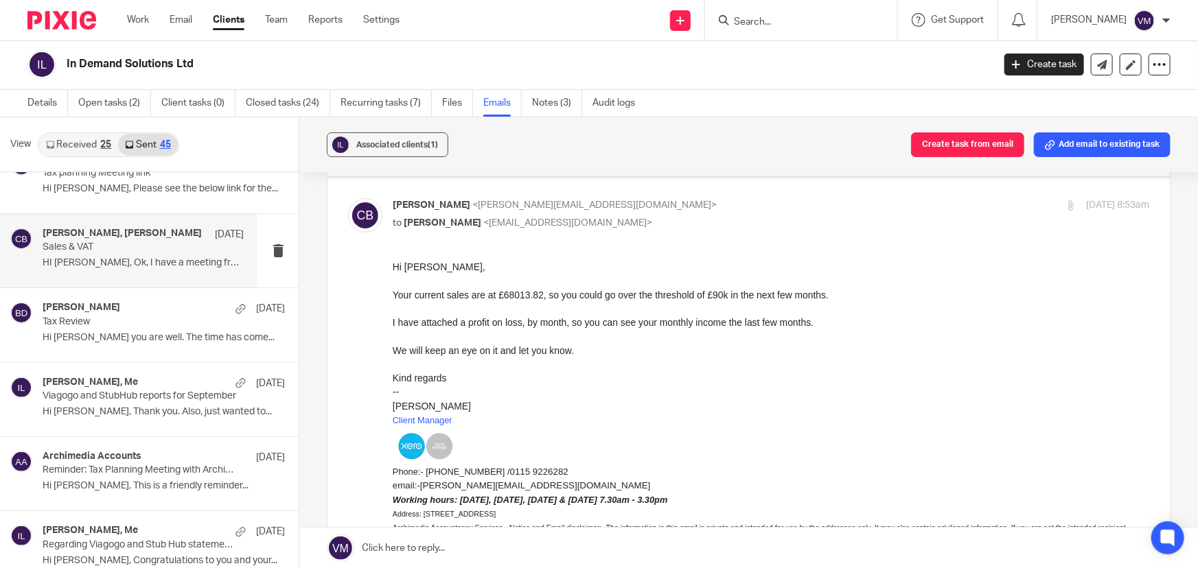
scroll to position [0, 0]
click at [816, 199] on p "Clara Butterworth <clara@archimediaaccounts.co.uk>" at bounding box center [645, 205] width 505 height 14
checkbox input "false"
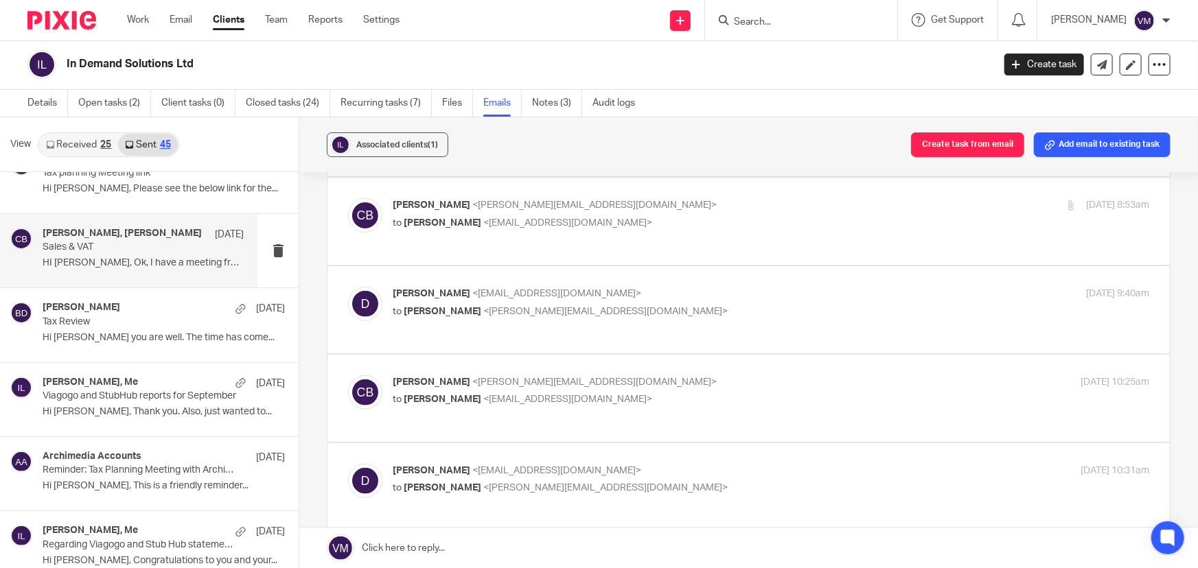
scroll to position [562, 0]
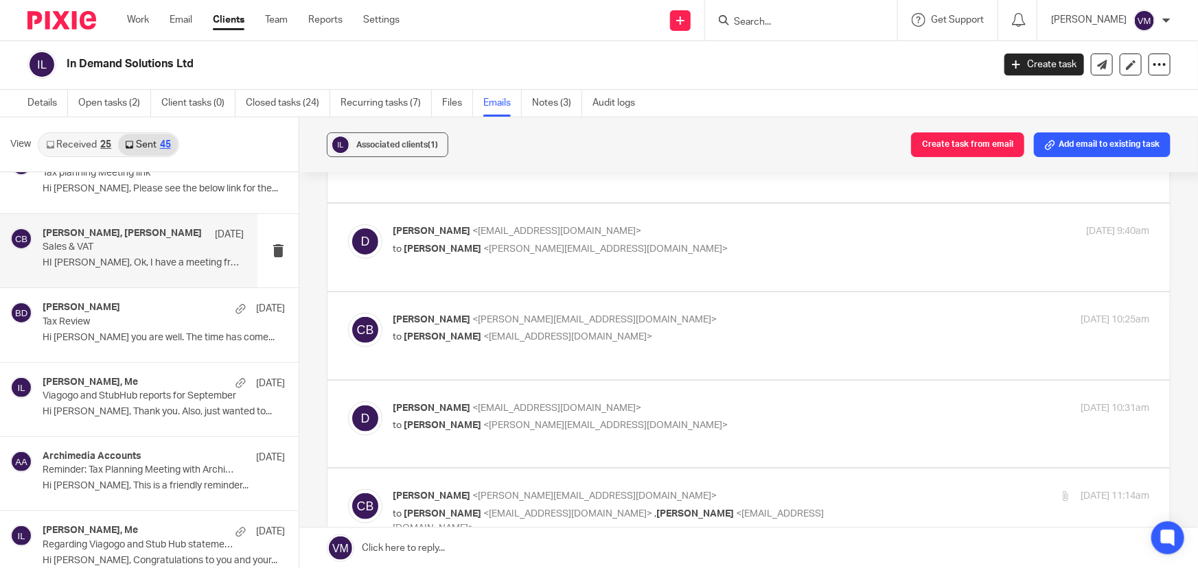
click at [809, 227] on p "Dan <indemandsolutionsltd@gmail.com>" at bounding box center [645, 231] width 505 height 14
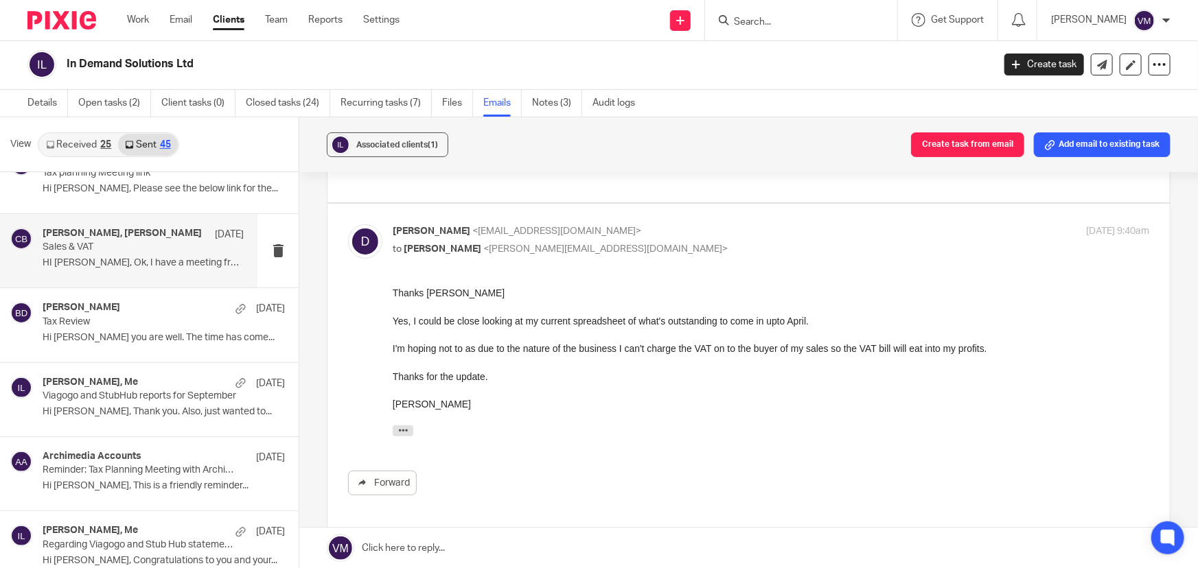
scroll to position [0, 0]
click at [814, 220] on label at bounding box center [748, 365] width 842 height 323
click at [348, 224] on input "checkbox" at bounding box center [347, 224] width 1 height 1
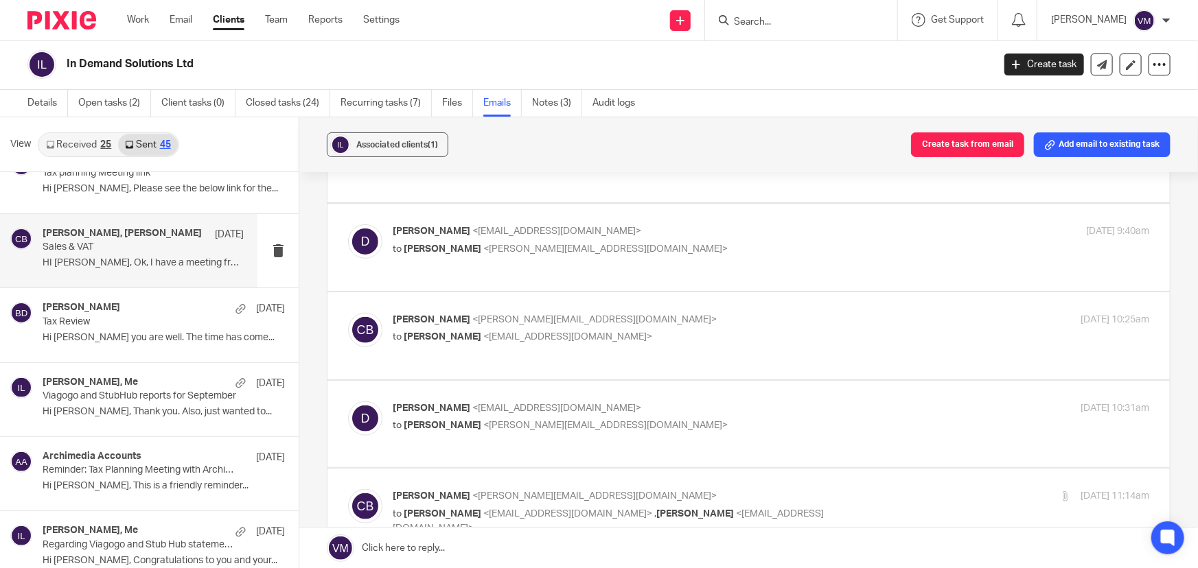
scroll to position [624, 0]
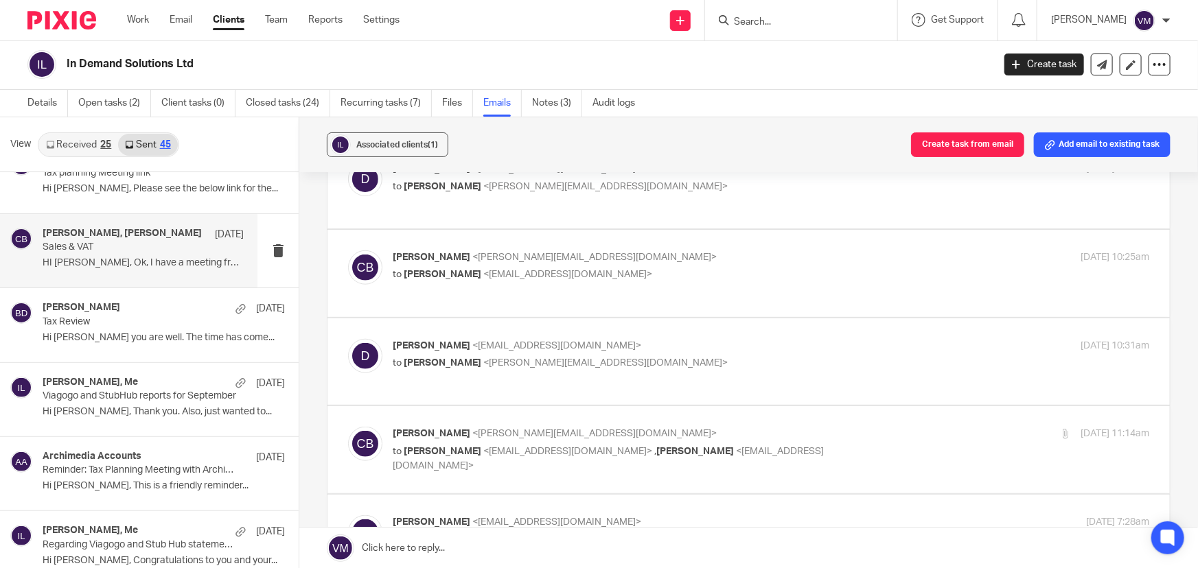
click at [814, 220] on label at bounding box center [748, 184] width 842 height 87
click at [348, 162] on input "checkbox" at bounding box center [347, 161] width 1 height 1
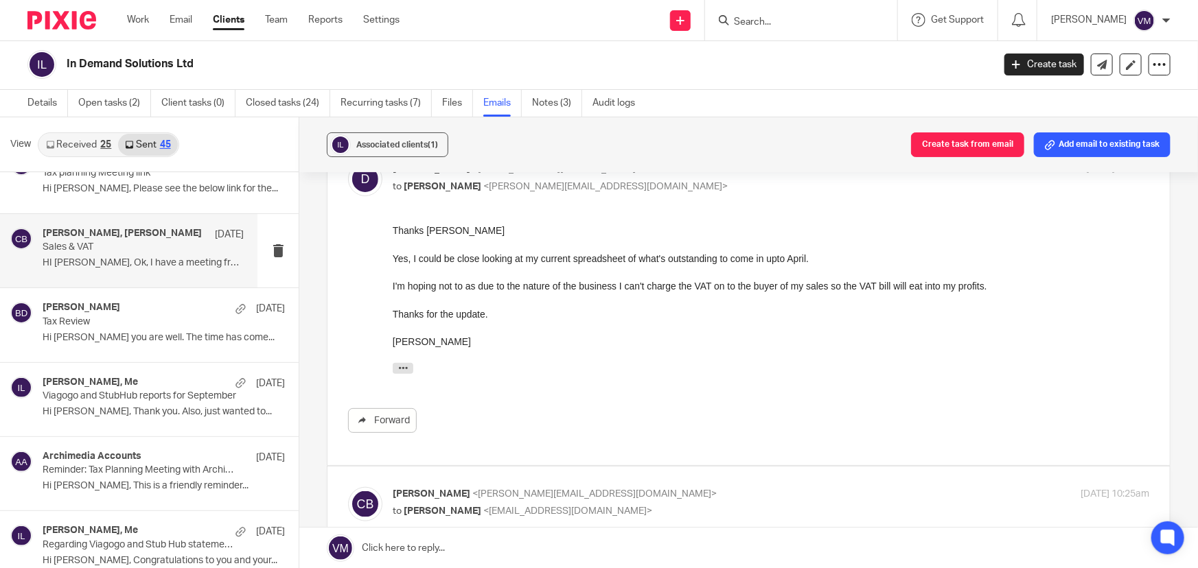
scroll to position [562, 0]
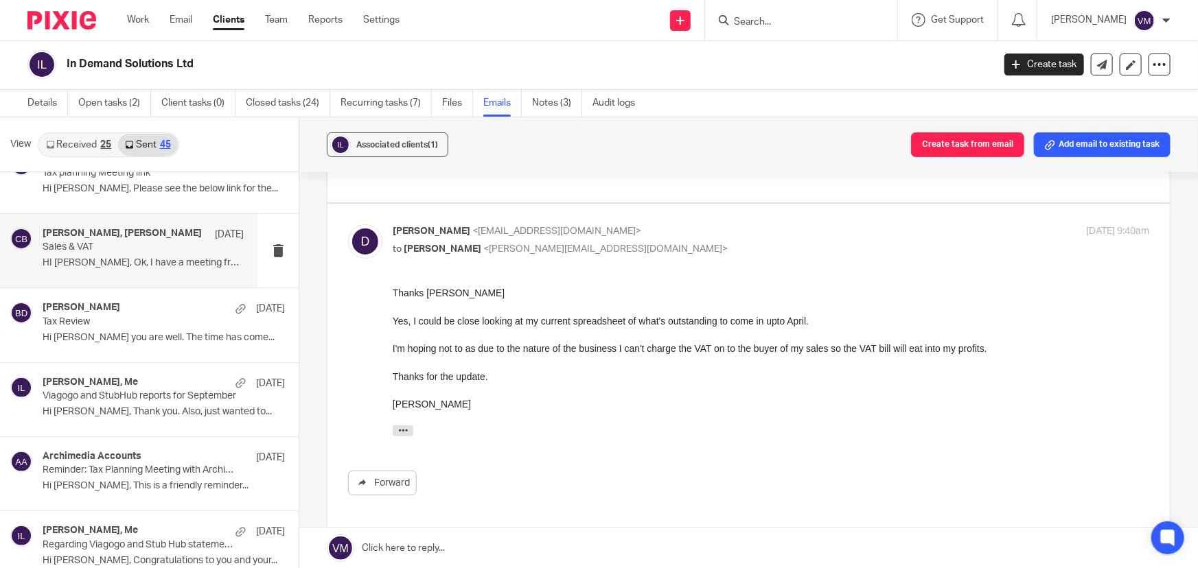
click at [812, 219] on label at bounding box center [748, 365] width 842 height 323
click at [348, 224] on input "checkbox" at bounding box center [347, 224] width 1 height 1
checkbox input "false"
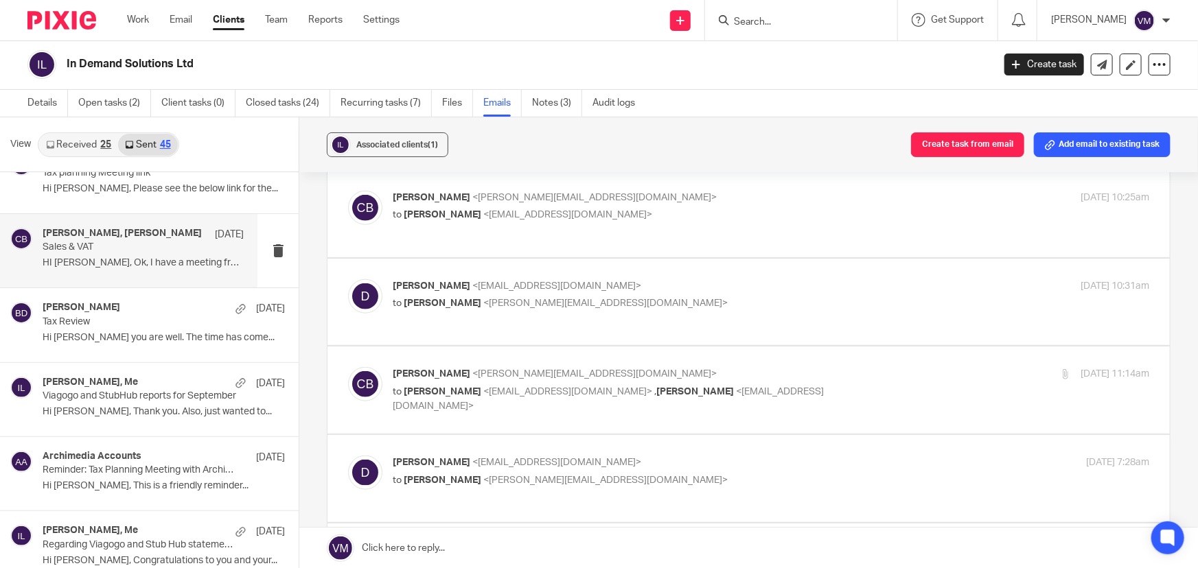
scroll to position [686, 0]
click at [811, 266] on label at bounding box center [748, 299] width 842 height 87
click at [348, 276] on input "checkbox" at bounding box center [347, 276] width 1 height 1
checkbox input "true"
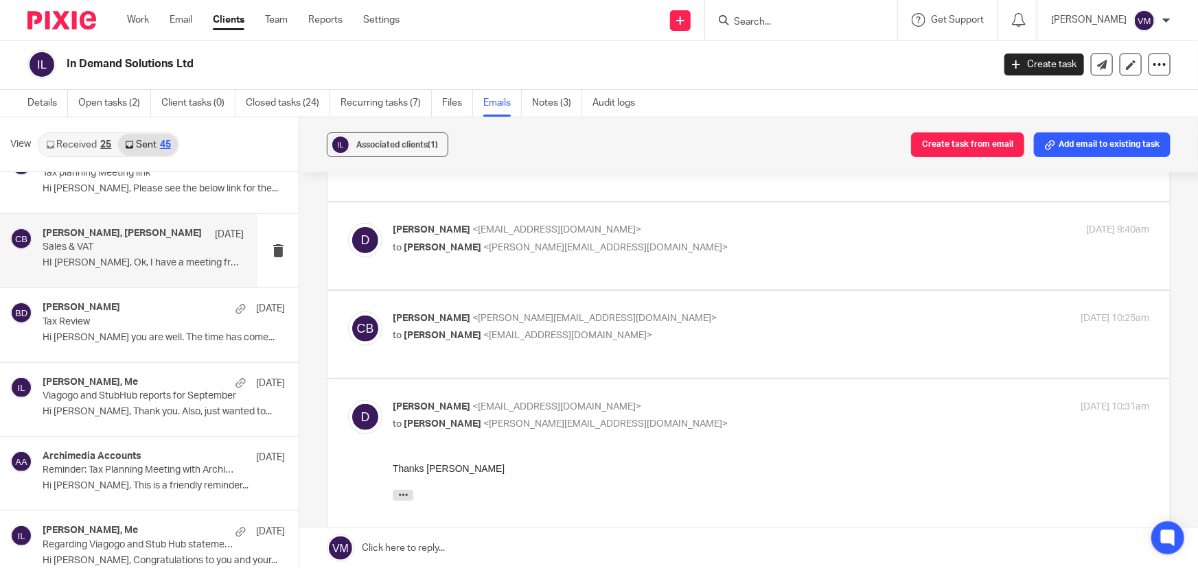
scroll to position [562, 0]
click at [811, 303] on label at bounding box center [748, 335] width 842 height 87
click at [348, 312] on input "checkbox" at bounding box center [347, 312] width 1 height 1
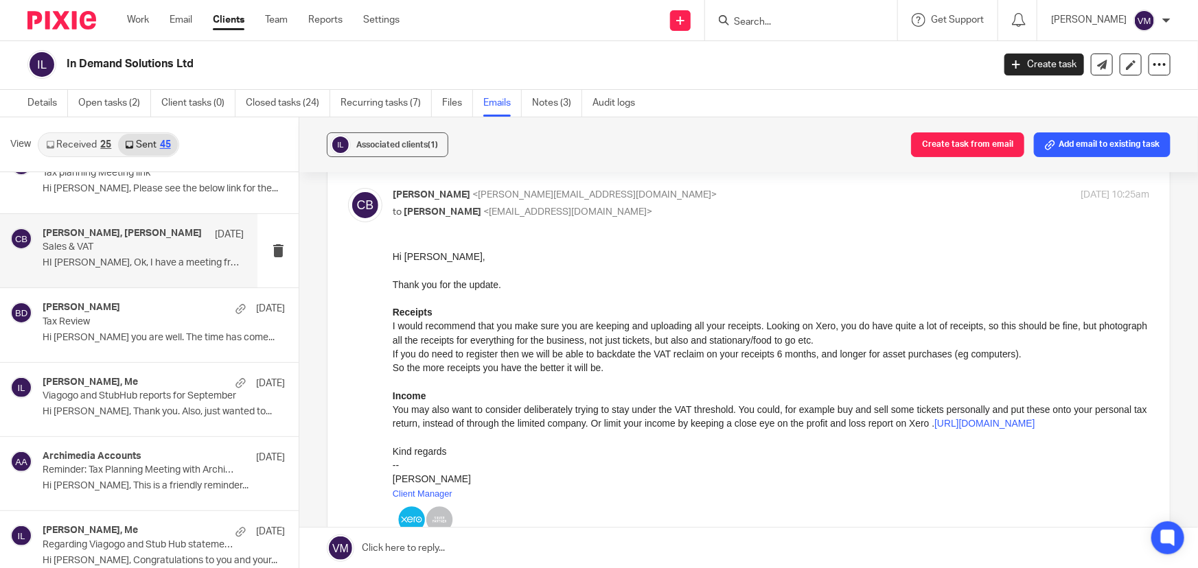
scroll to position [624, 0]
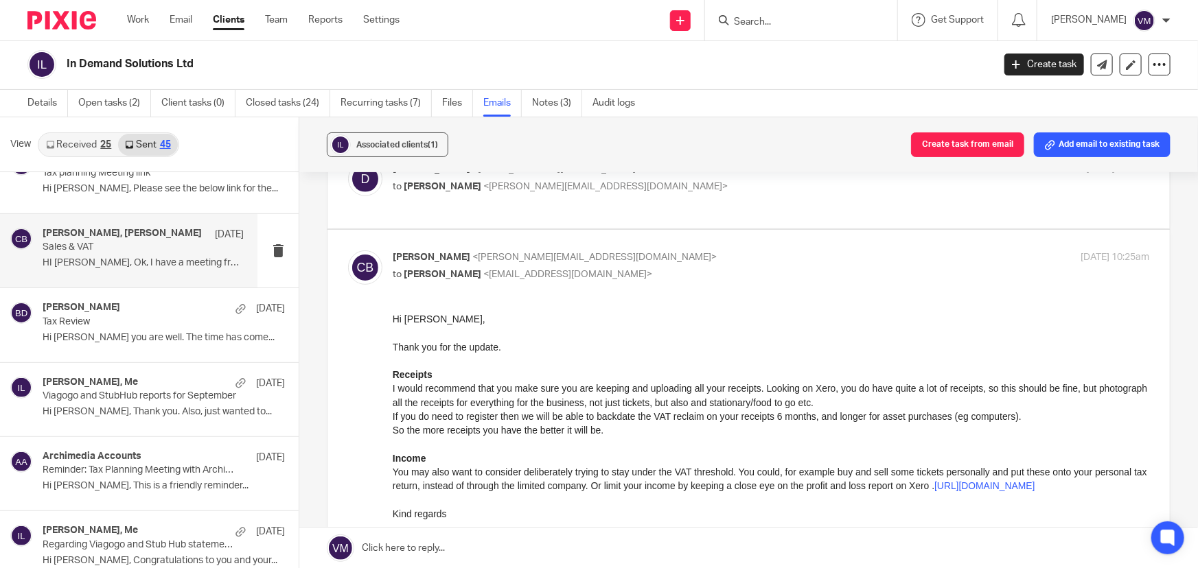
click at [802, 246] on label at bounding box center [748, 556] width 842 height 653
click at [348, 250] on input "checkbox" at bounding box center [347, 250] width 1 height 1
checkbox input "false"
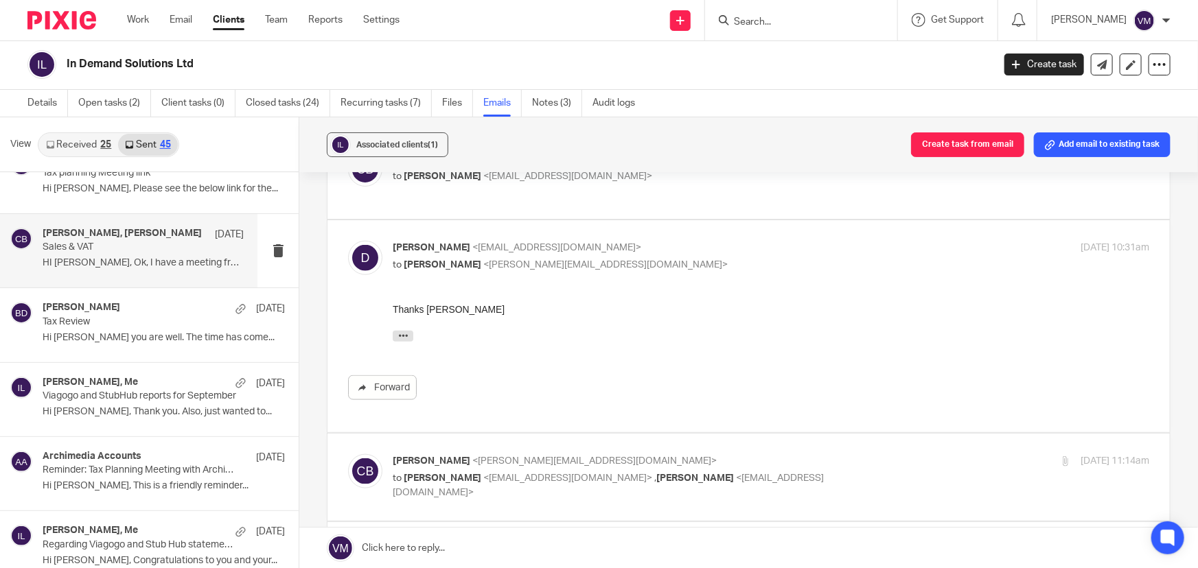
scroll to position [748, 0]
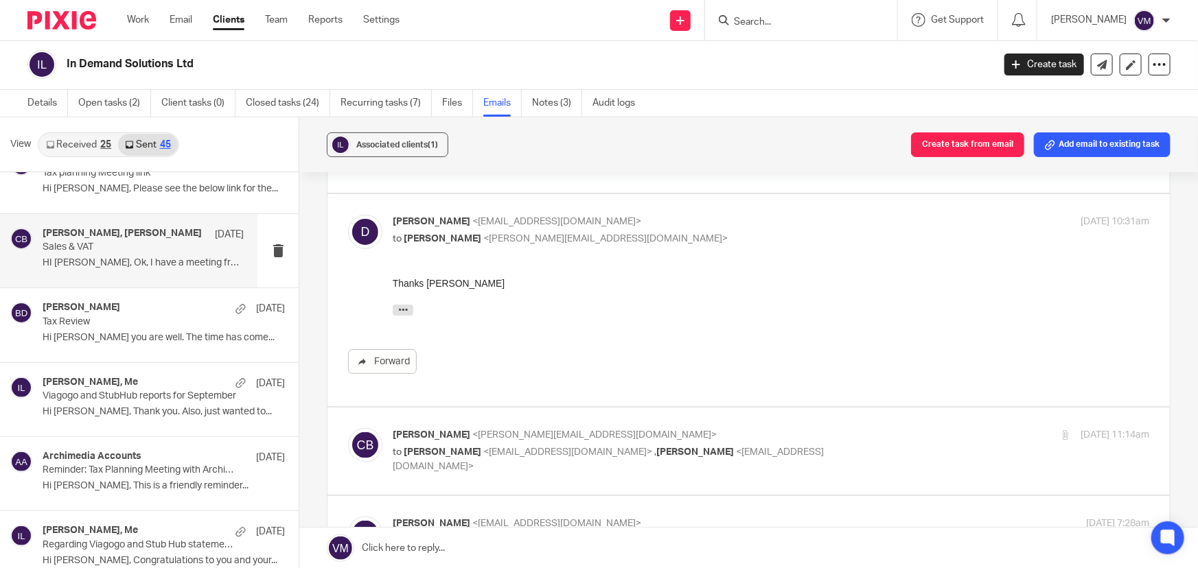
click at [805, 233] on p "to Clara Butterworth <clara@archimediaaccounts.co.uk>" at bounding box center [645, 239] width 505 height 14
checkbox input "false"
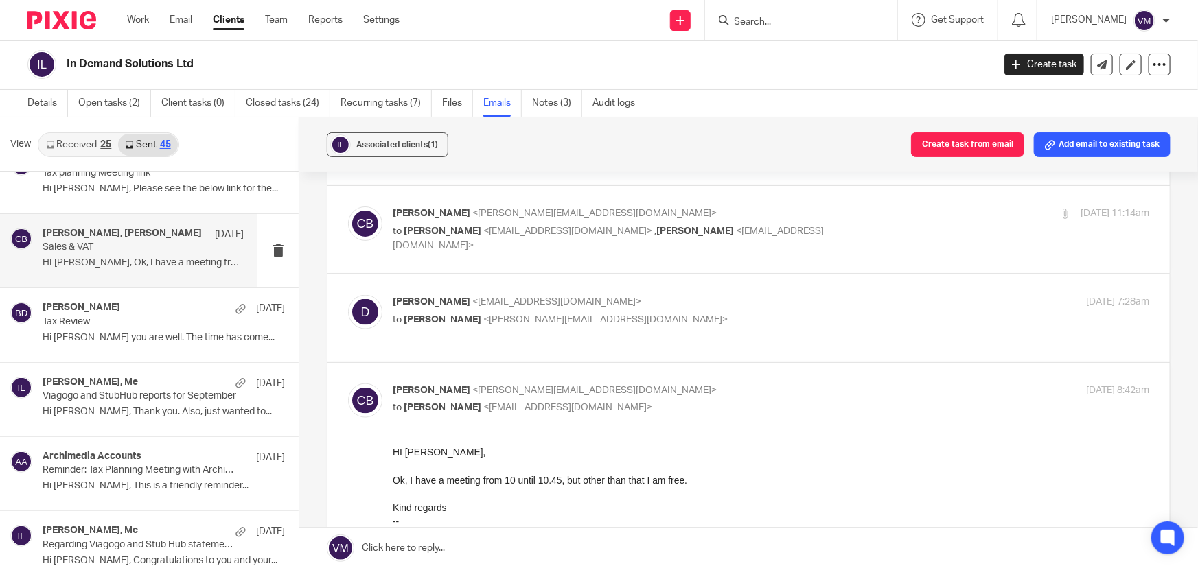
scroll to position [873, 0]
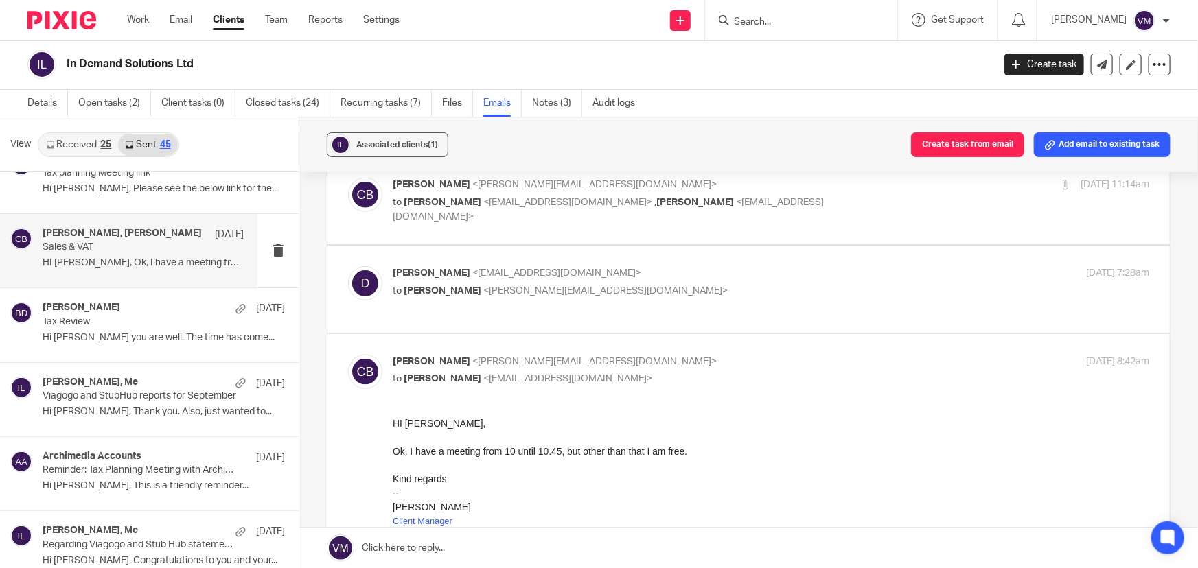
click at [805, 272] on p "Dan <indemandsolutionsltd@gmail.com>" at bounding box center [645, 273] width 505 height 14
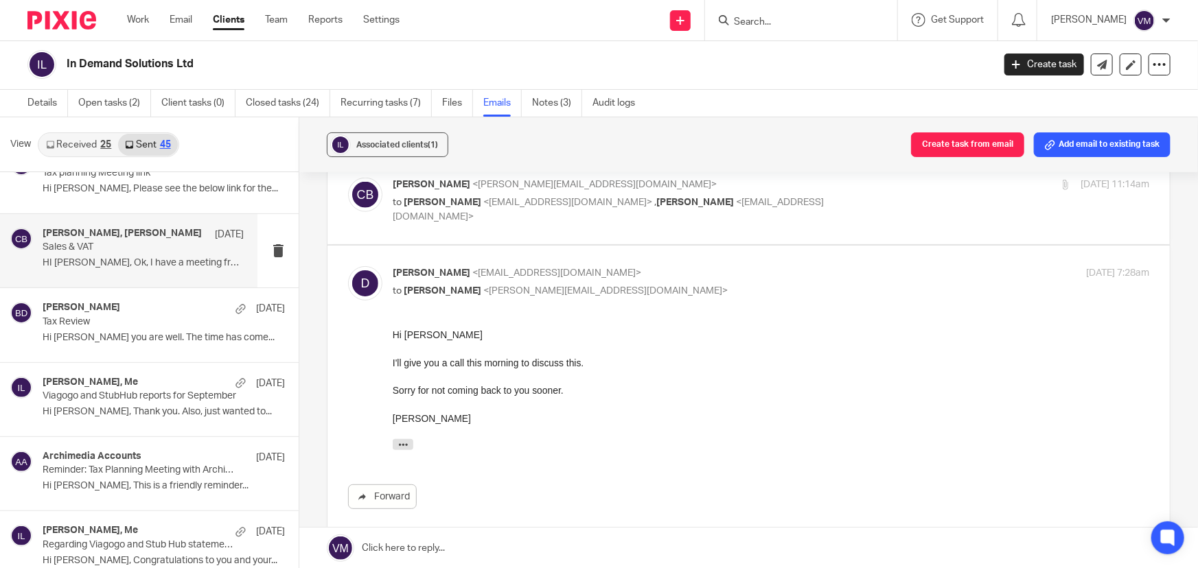
scroll to position [0, 0]
click at [800, 258] on label at bounding box center [748, 394] width 842 height 296
click at [348, 266] on input "checkbox" at bounding box center [347, 266] width 1 height 1
checkbox input "false"
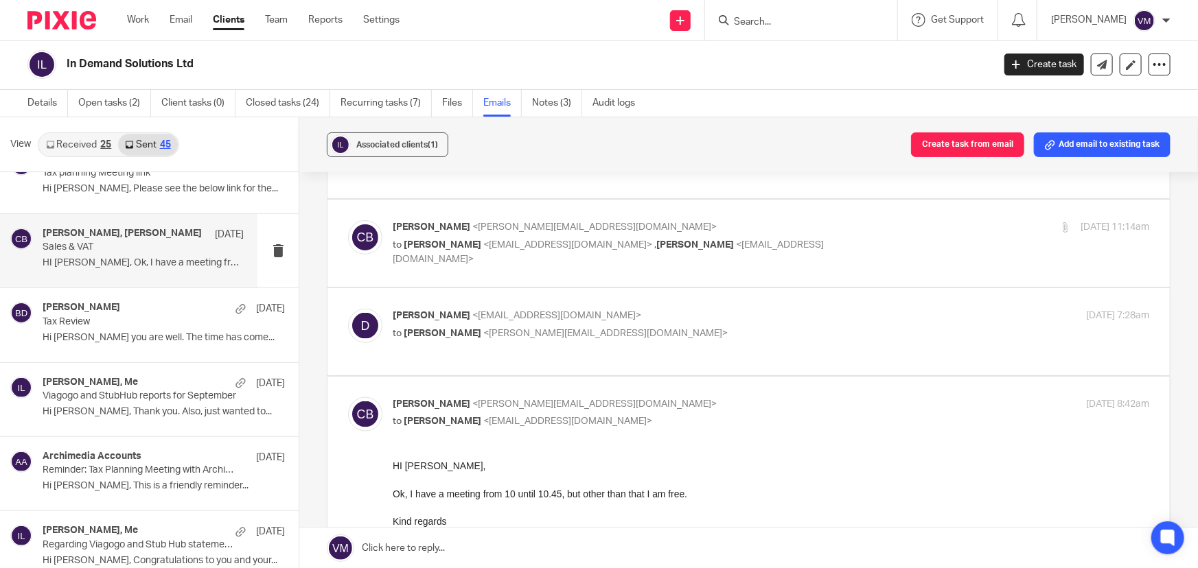
scroll to position [811, 0]
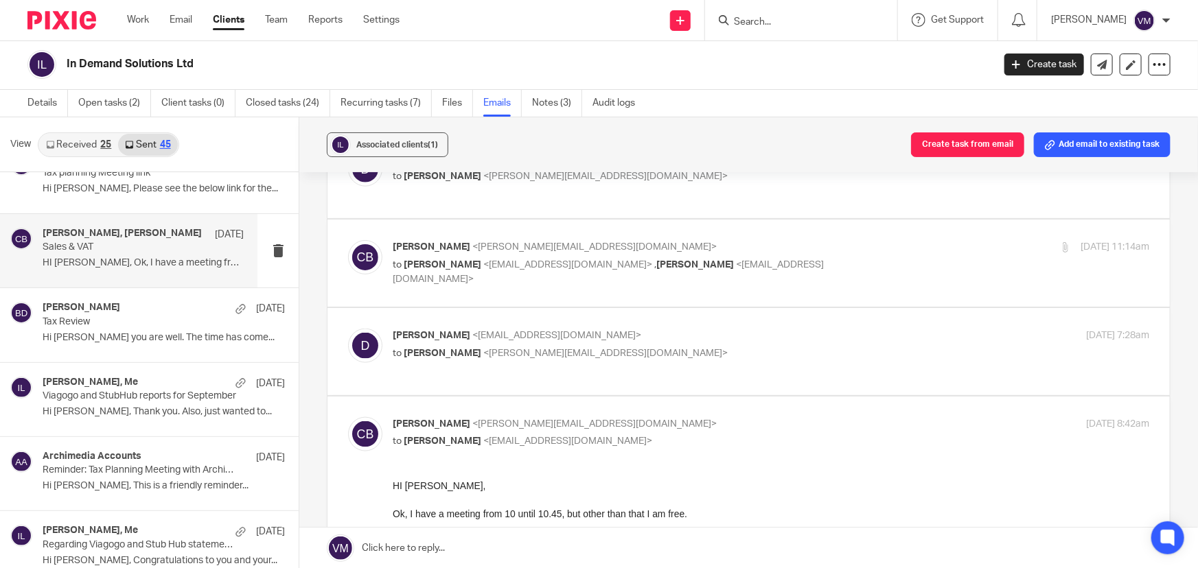
click at [915, 249] on div "1 Nov 2024 11:14am" at bounding box center [1023, 247] width 252 height 14
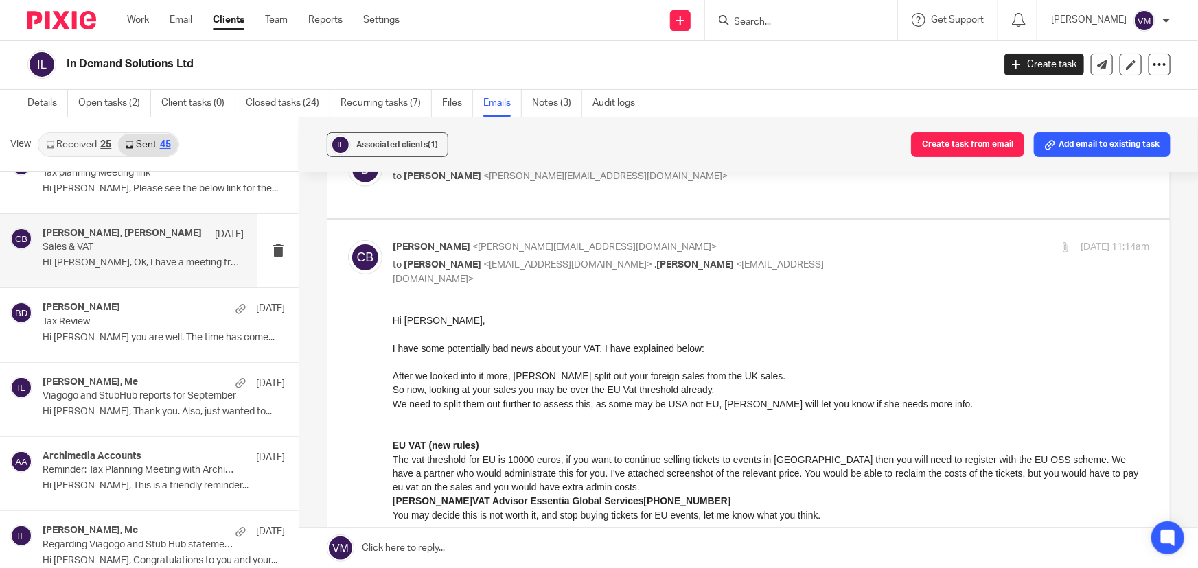
scroll to position [0, 0]
click at [911, 240] on div "1 Nov 2024 11:14am" at bounding box center [1023, 247] width 252 height 14
checkbox input "false"
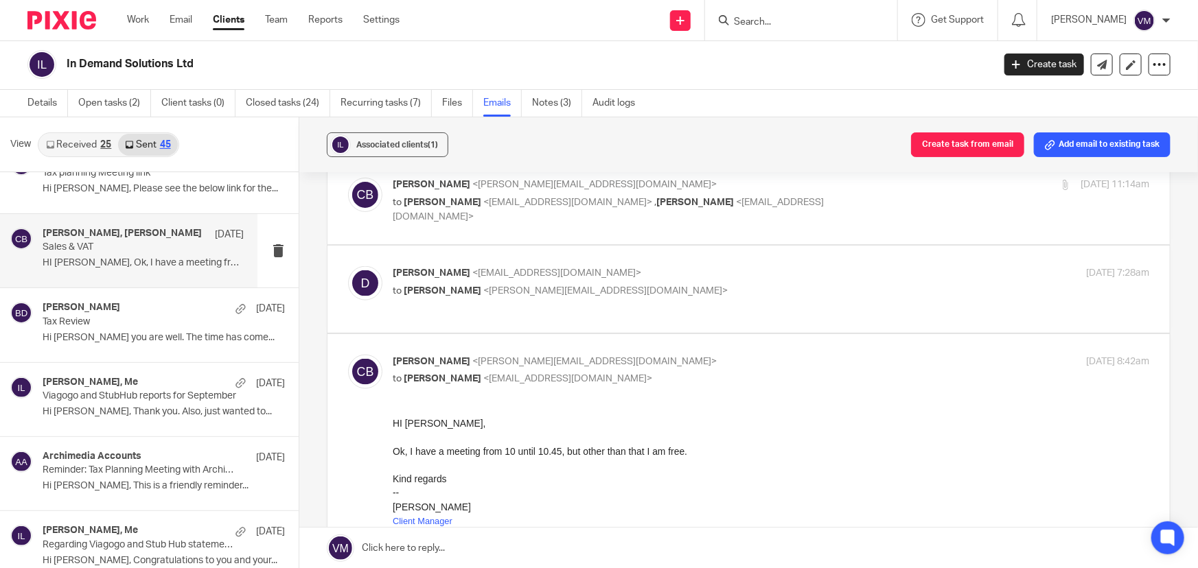
scroll to position [936, 0]
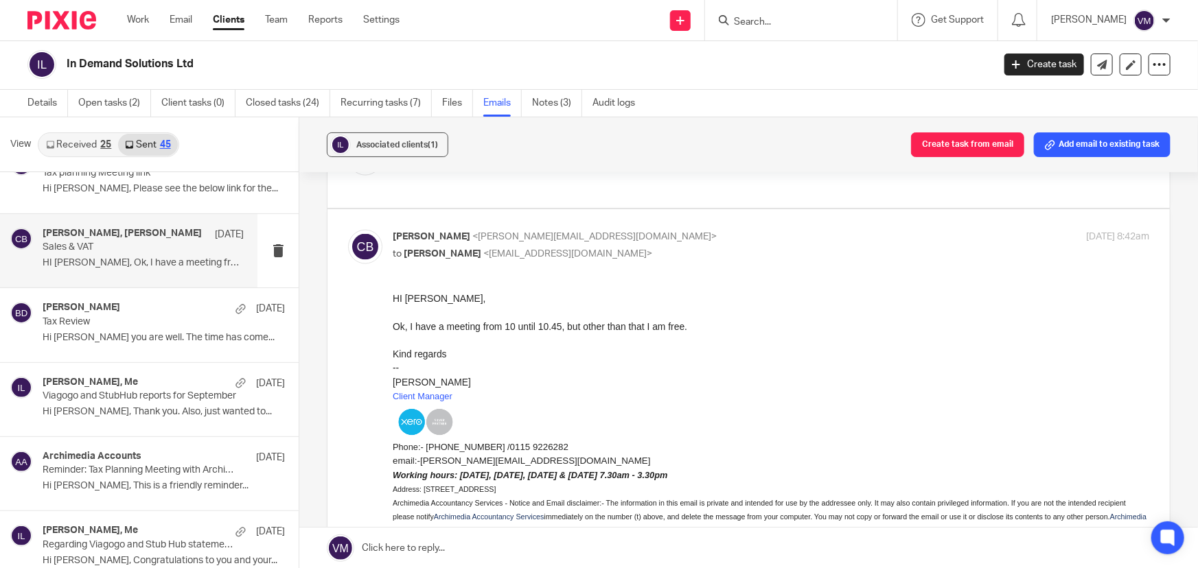
click at [905, 217] on label at bounding box center [748, 466] width 842 height 514
click at [348, 229] on input "checkbox" at bounding box center [347, 229] width 1 height 1
checkbox input "false"
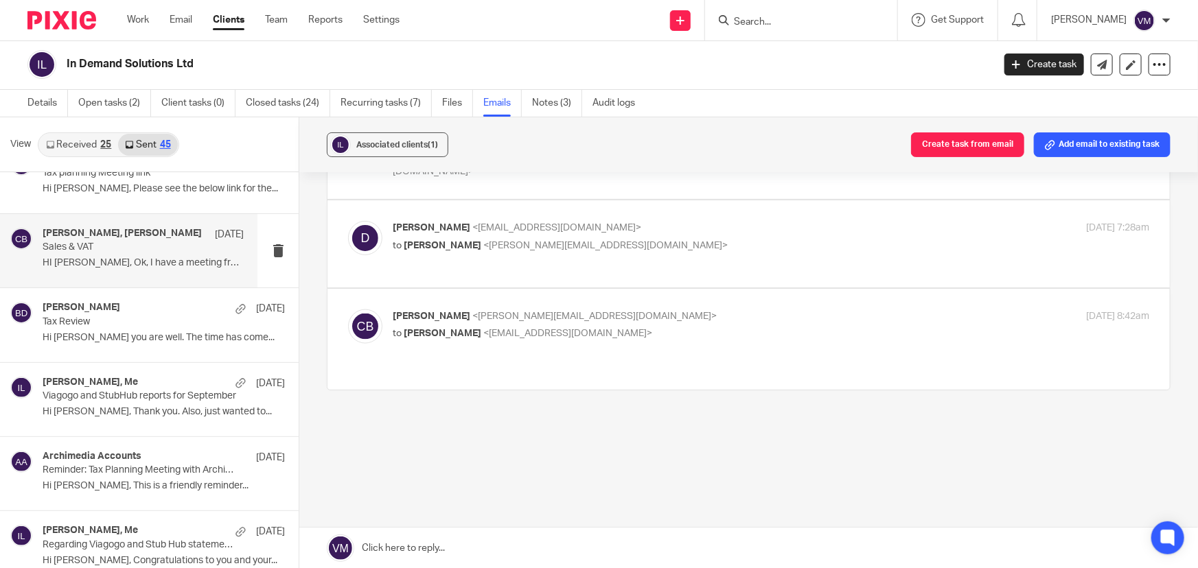
scroll to position [903, 0]
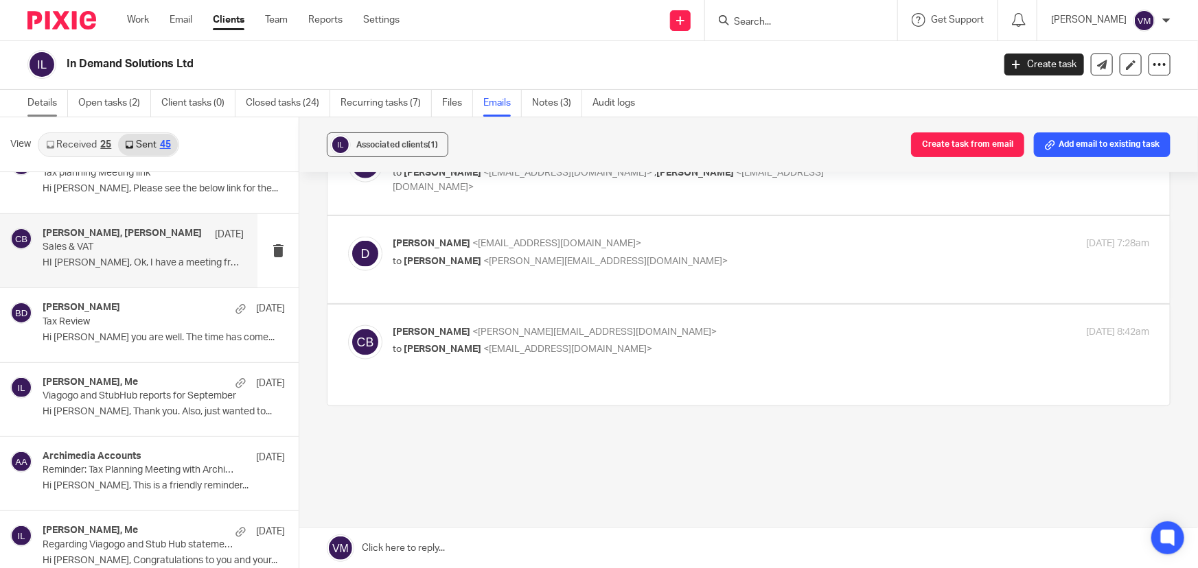
click at [49, 100] on link "Details" at bounding box center [47, 103] width 41 height 27
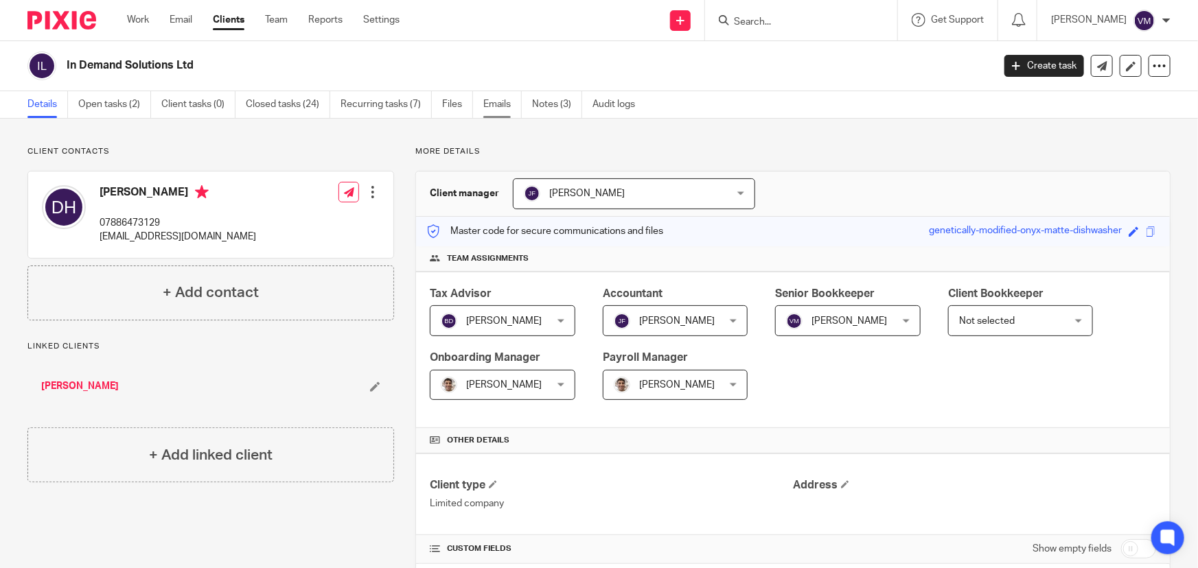
click at [501, 94] on link "Emails" at bounding box center [502, 104] width 38 height 27
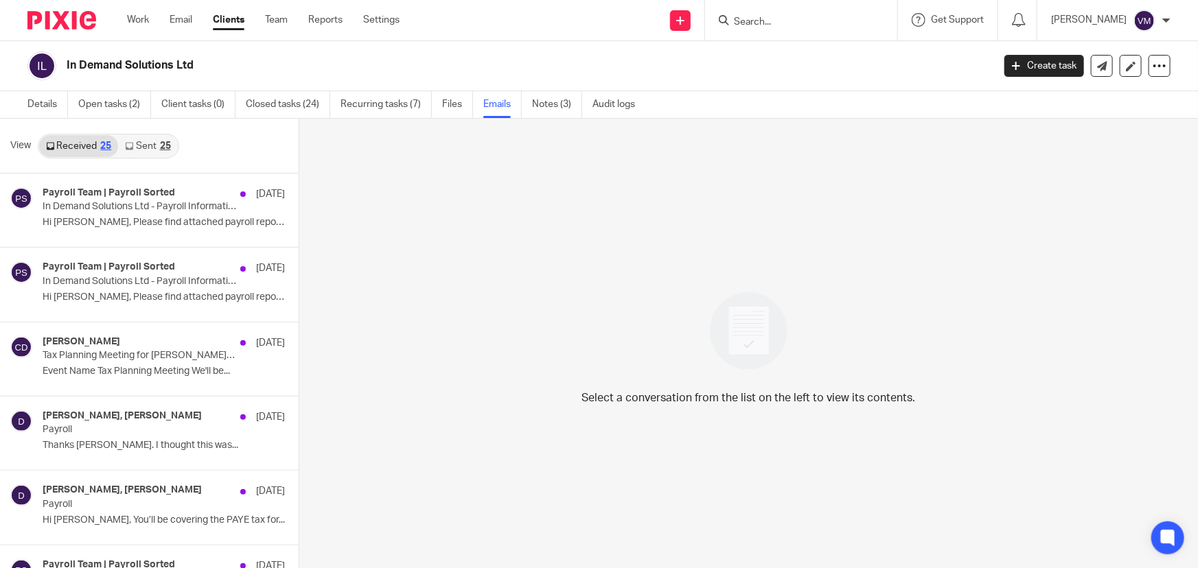
click at [137, 146] on link "Sent 25" at bounding box center [147, 146] width 59 height 22
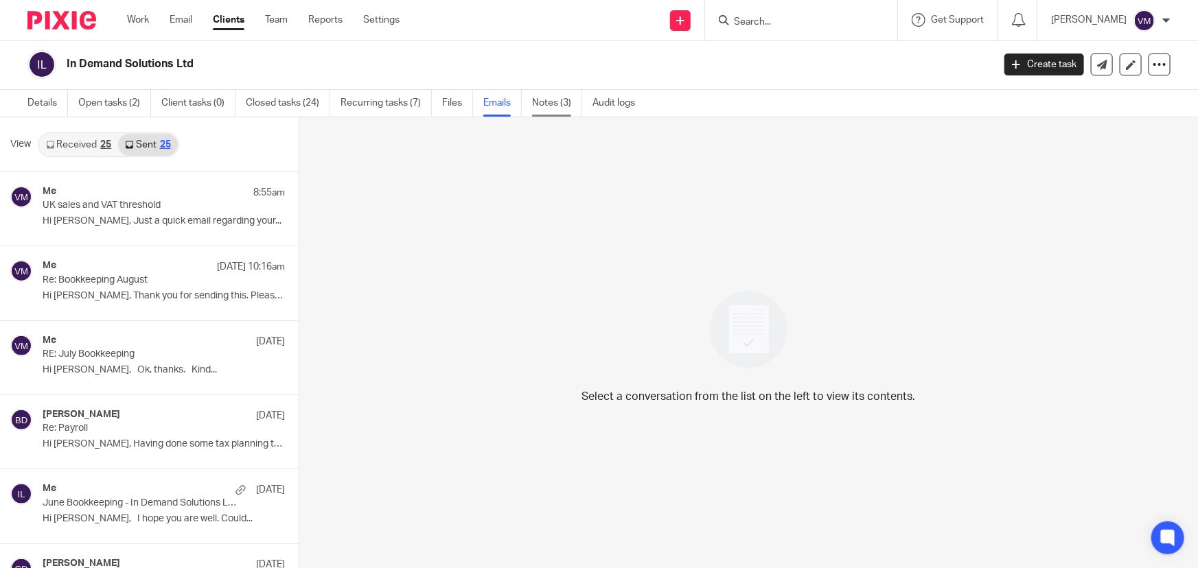
click at [569, 90] on link "Notes (3)" at bounding box center [557, 103] width 50 height 27
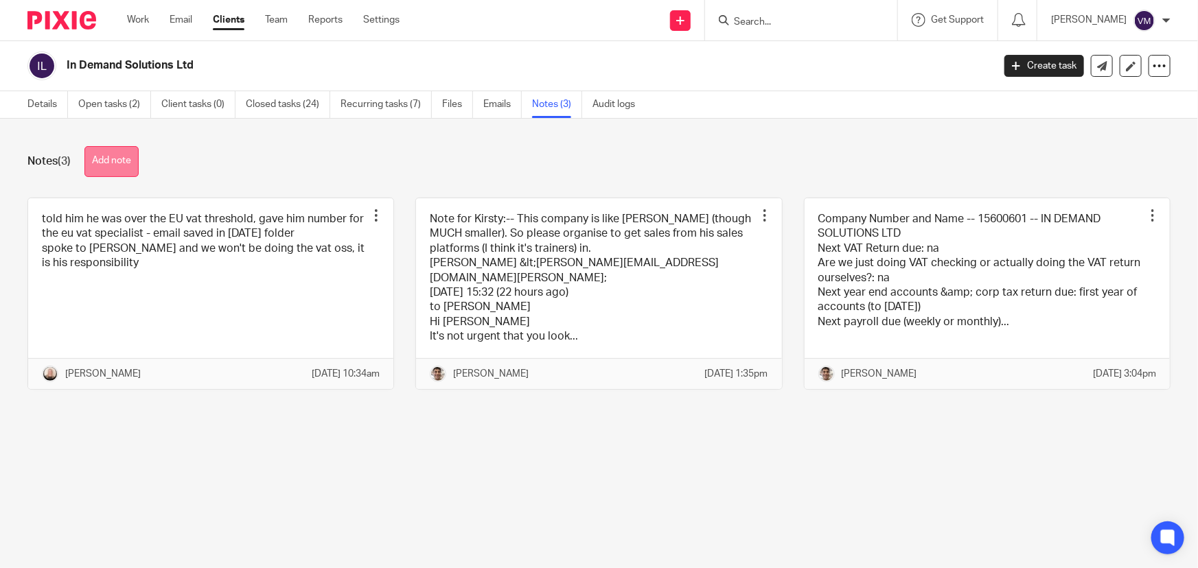
click at [123, 156] on button "Add note" at bounding box center [111, 161] width 54 height 31
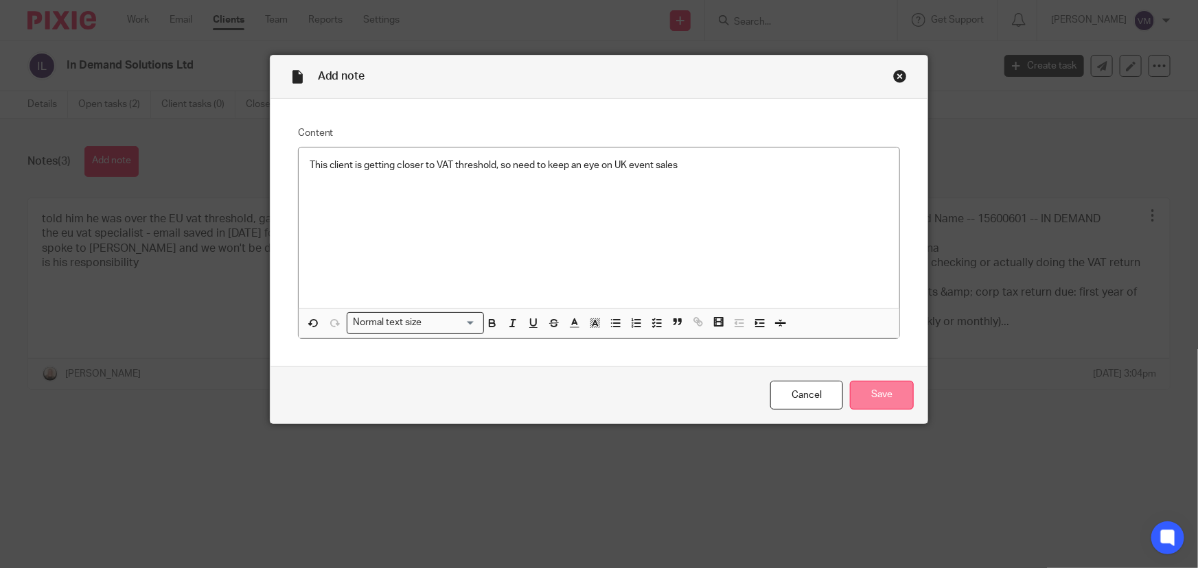
click at [879, 397] on input "Save" at bounding box center [882, 396] width 64 height 30
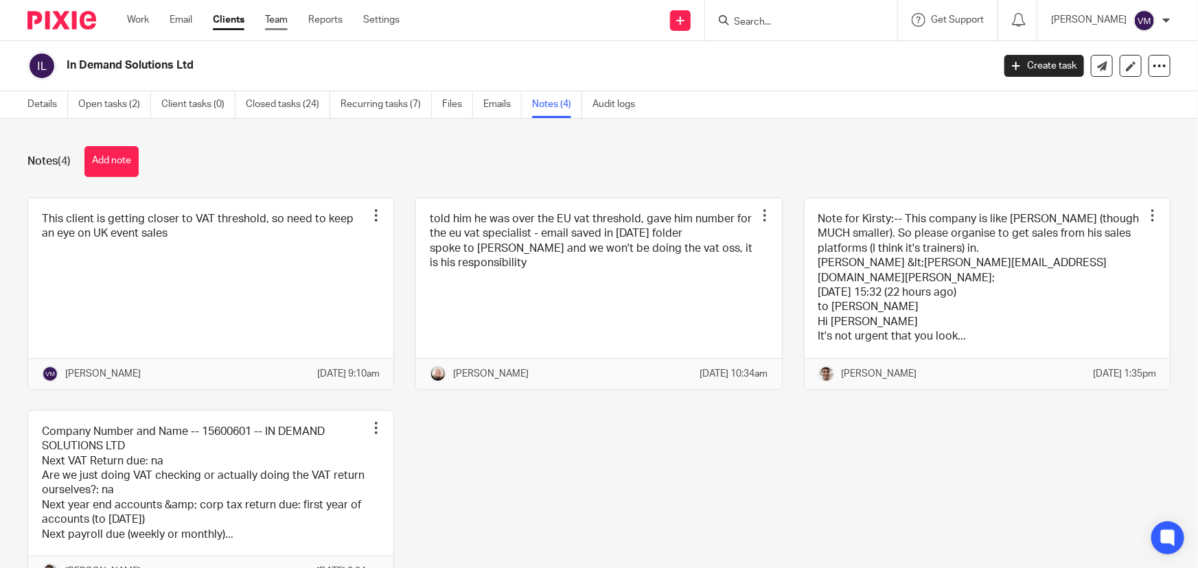
click at [274, 20] on link "Team" at bounding box center [276, 20] width 23 height 14
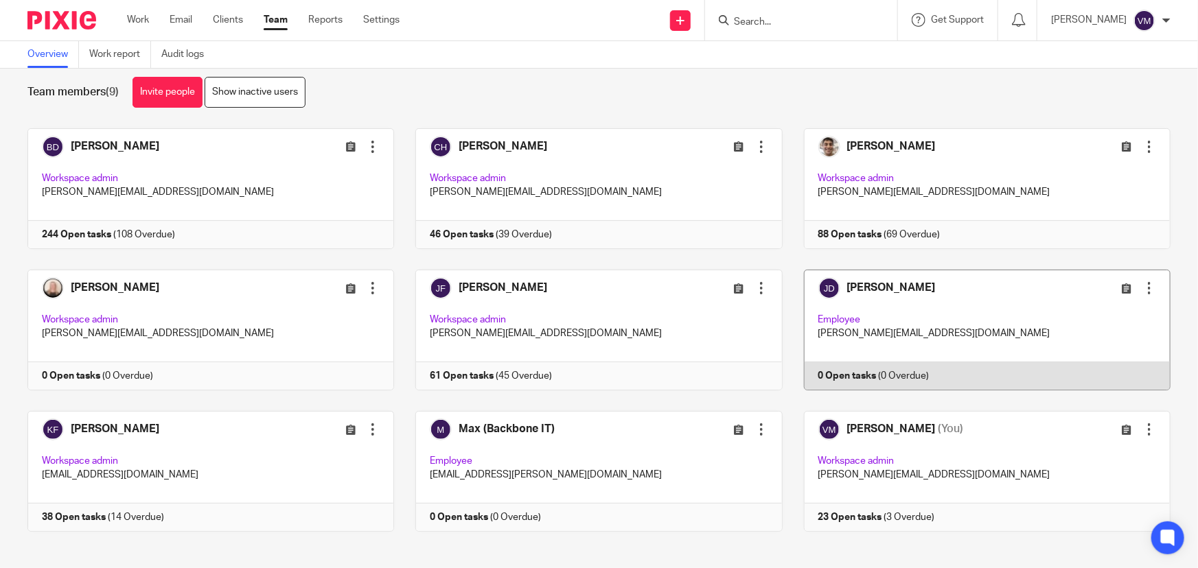
scroll to position [30, 0]
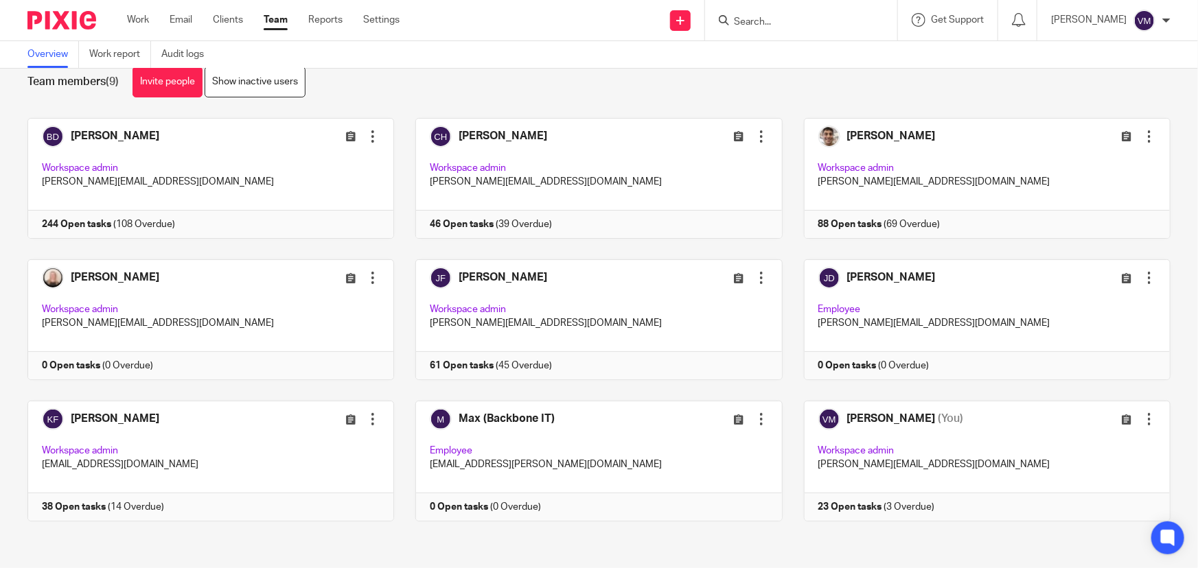
click at [792, 12] on form at bounding box center [805, 20] width 146 height 17
click at [787, 27] on input "Search" at bounding box center [794, 22] width 124 height 12
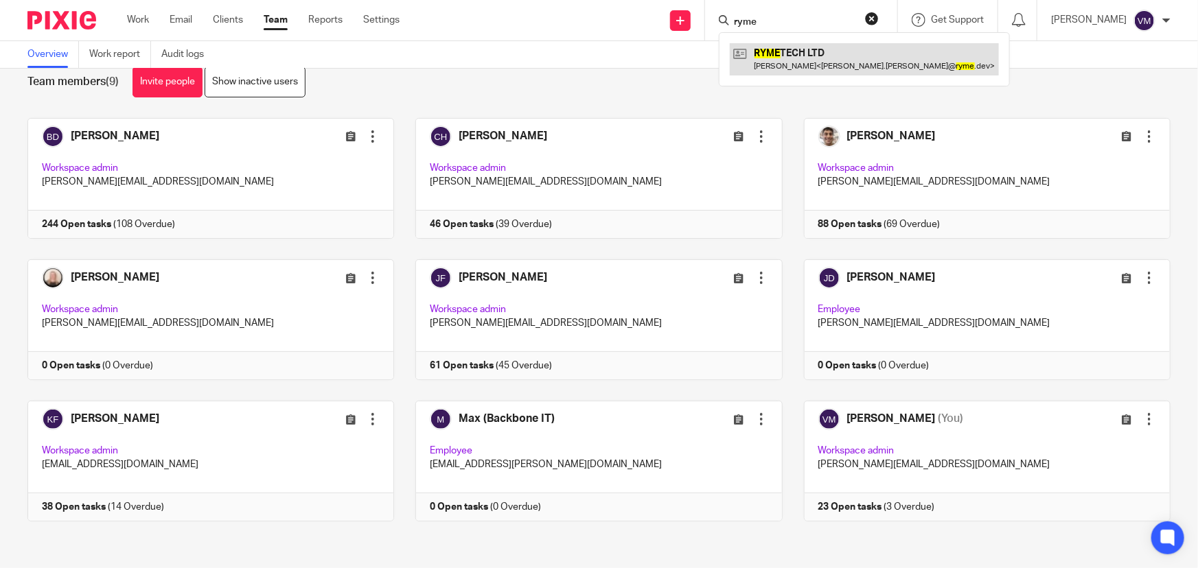
type input "ryme"
click at [803, 64] on link at bounding box center [864, 59] width 269 height 32
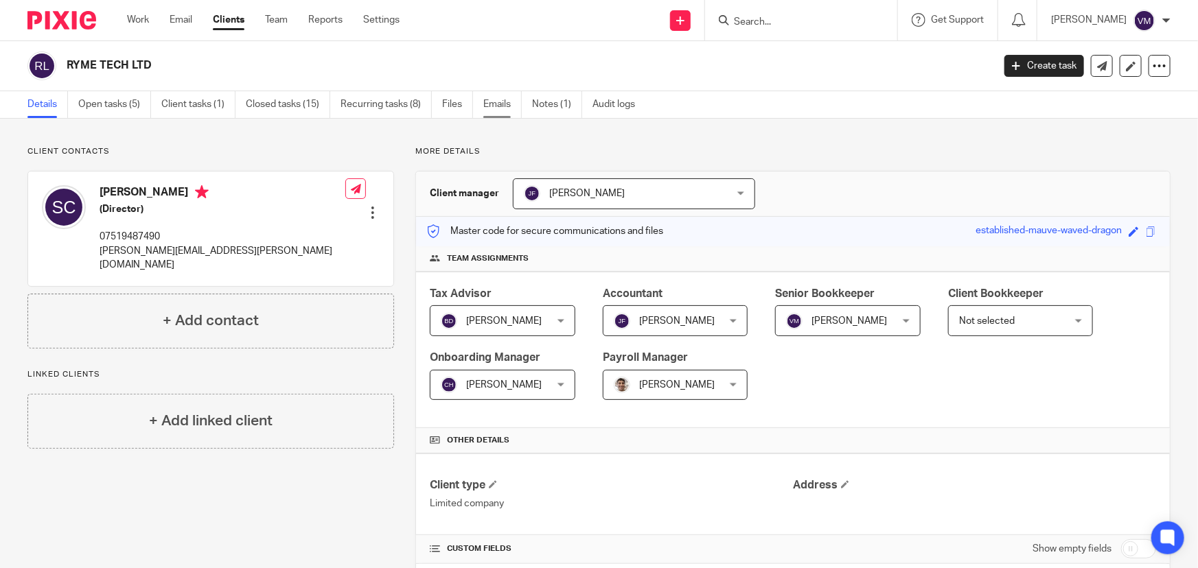
click at [494, 105] on link "Emails" at bounding box center [502, 104] width 38 height 27
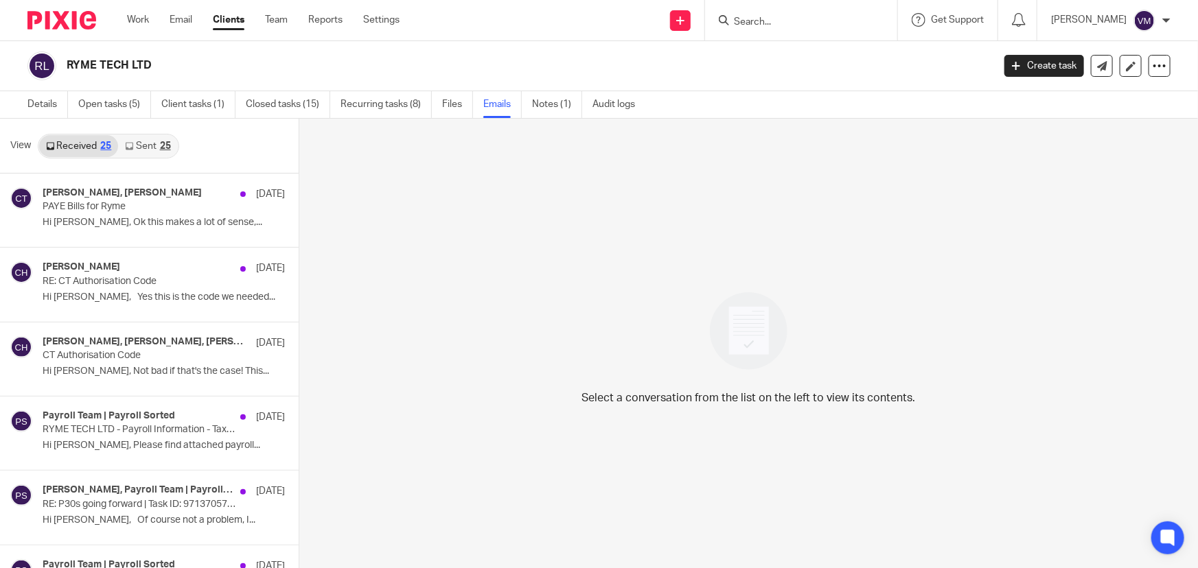
click at [140, 148] on link "Sent 25" at bounding box center [147, 146] width 59 height 22
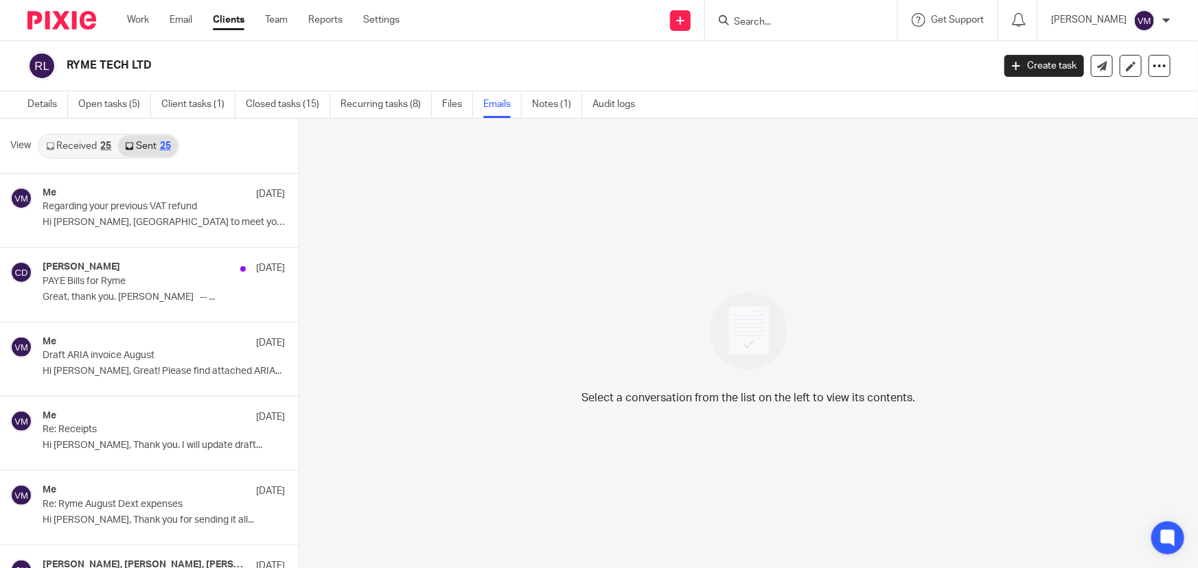
scroll to position [1, 0]
click at [95, 150] on link "Received 25" at bounding box center [78, 145] width 79 height 22
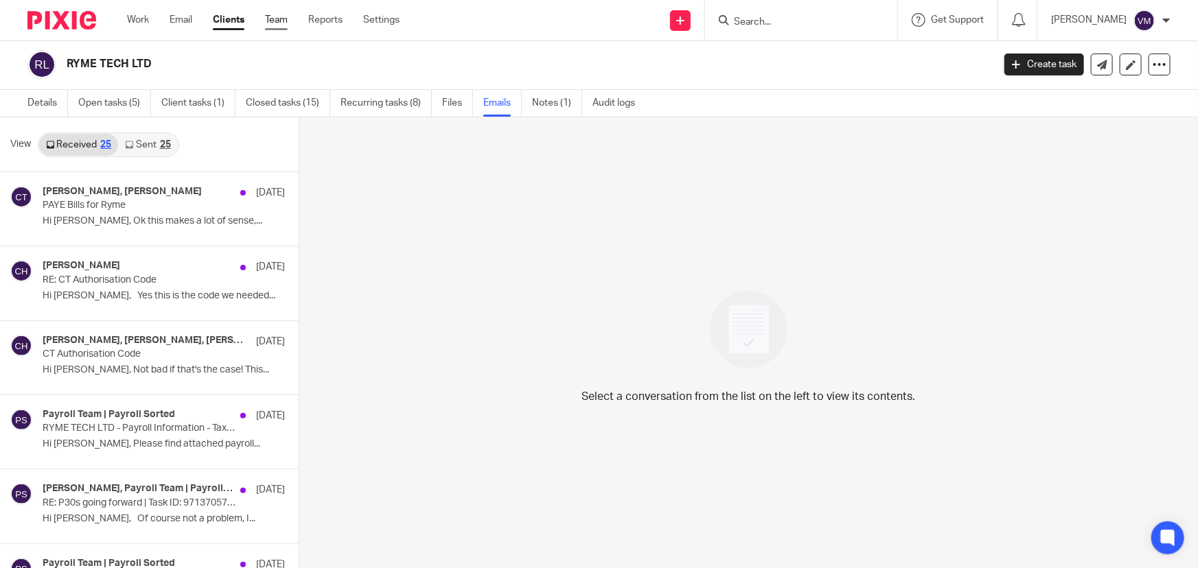
click at [281, 19] on link "Team" at bounding box center [276, 20] width 23 height 14
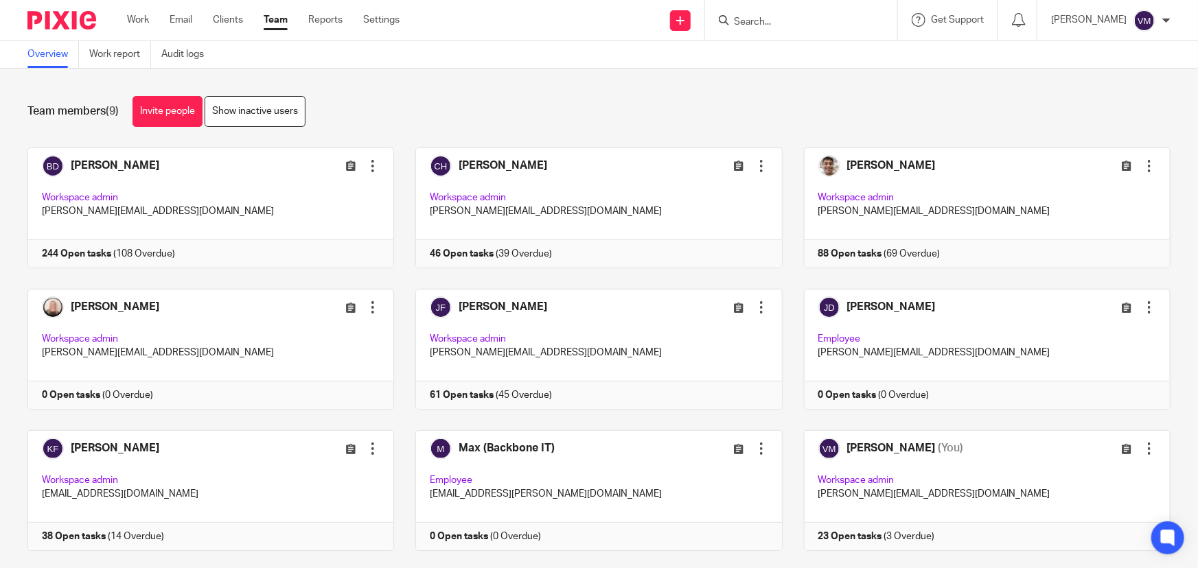
click at [761, 21] on input "Search" at bounding box center [794, 22] width 124 height 12
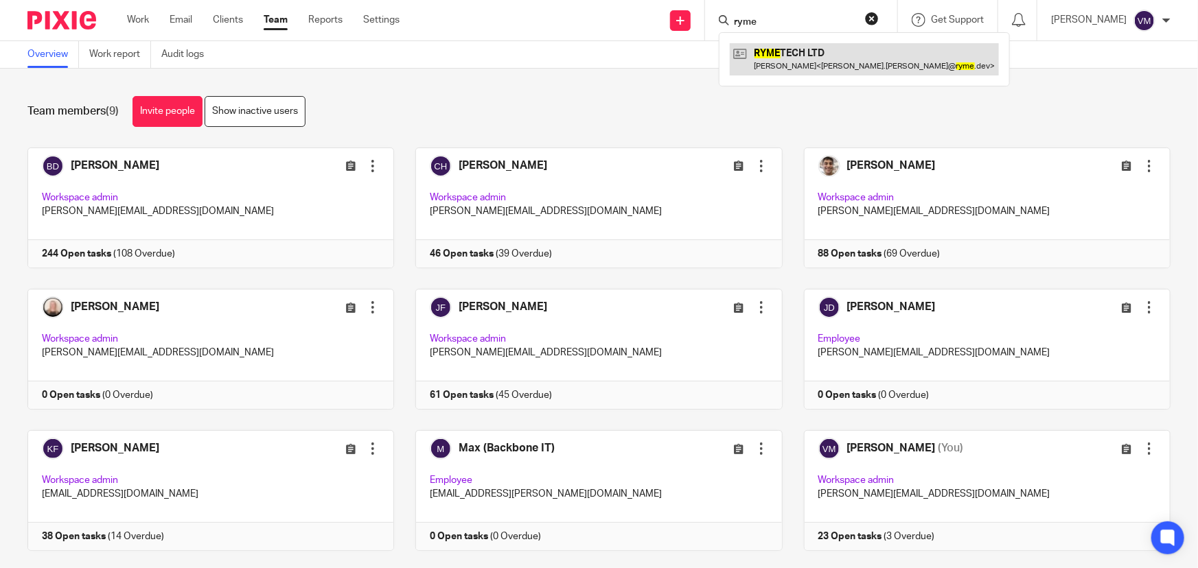
type input "ryme"
click at [826, 62] on link at bounding box center [864, 59] width 269 height 32
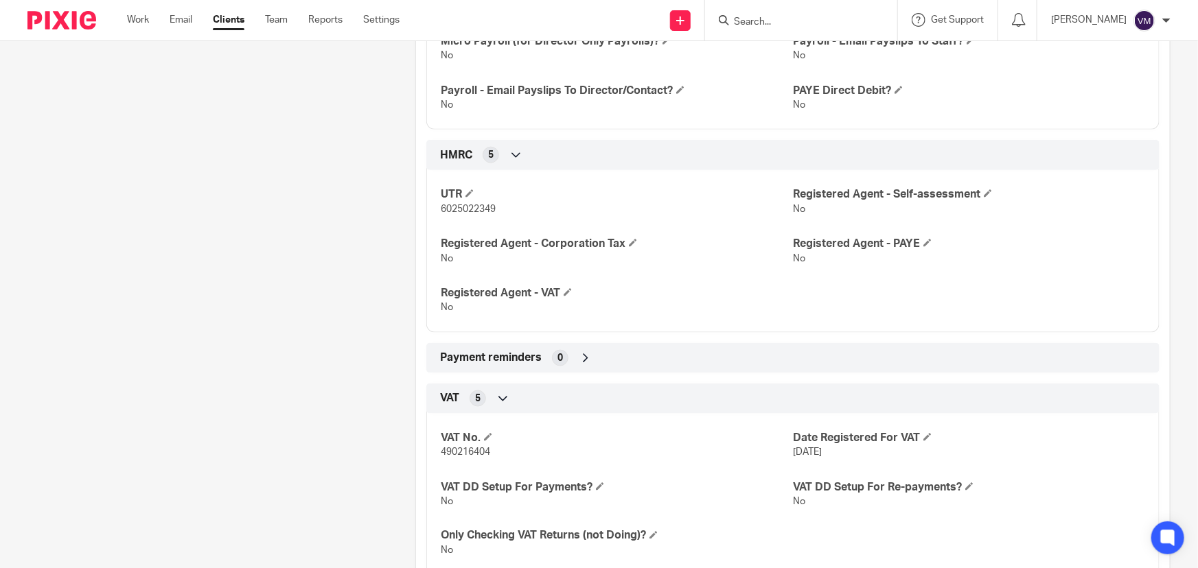
scroll to position [811, 0]
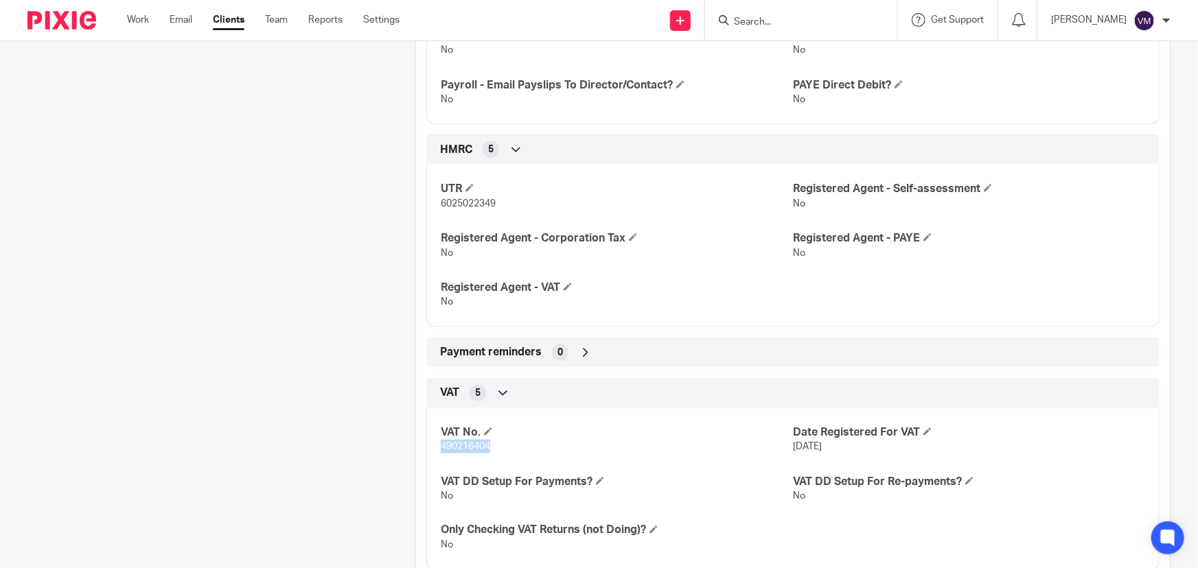
drag, startPoint x: 492, startPoint y: 446, endPoint x: 436, endPoint y: 453, distance: 56.0
click at [436, 453] on div "VAT No. 490216404 Date Registered For VAT 1 Apr 2025 VAT DD Setup For Payments?…" at bounding box center [792, 484] width 733 height 172
copy span "490216404"
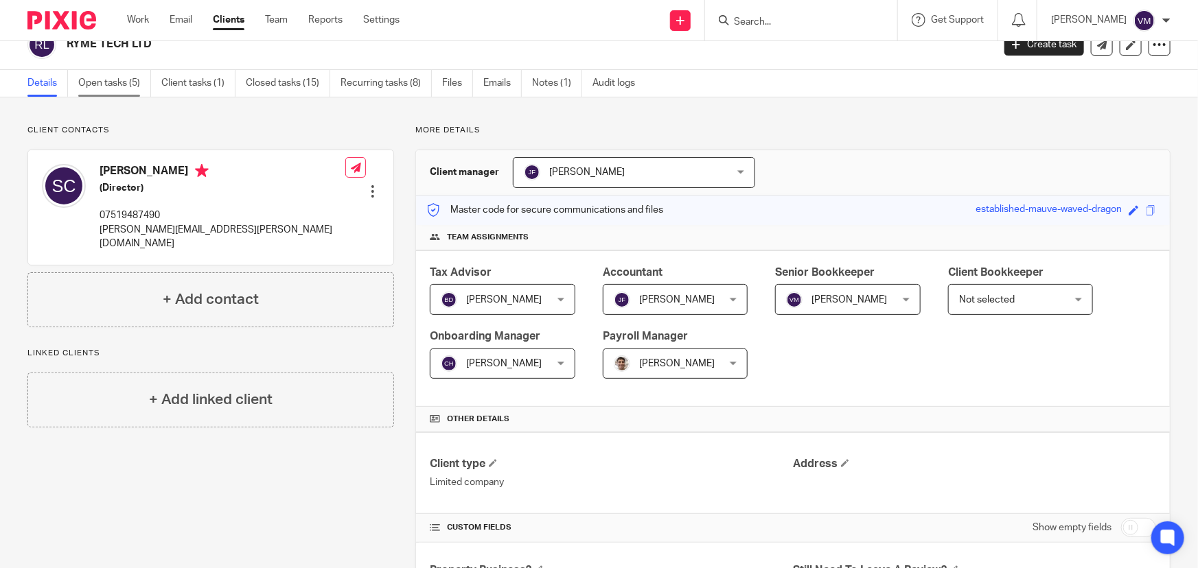
scroll to position [0, 0]
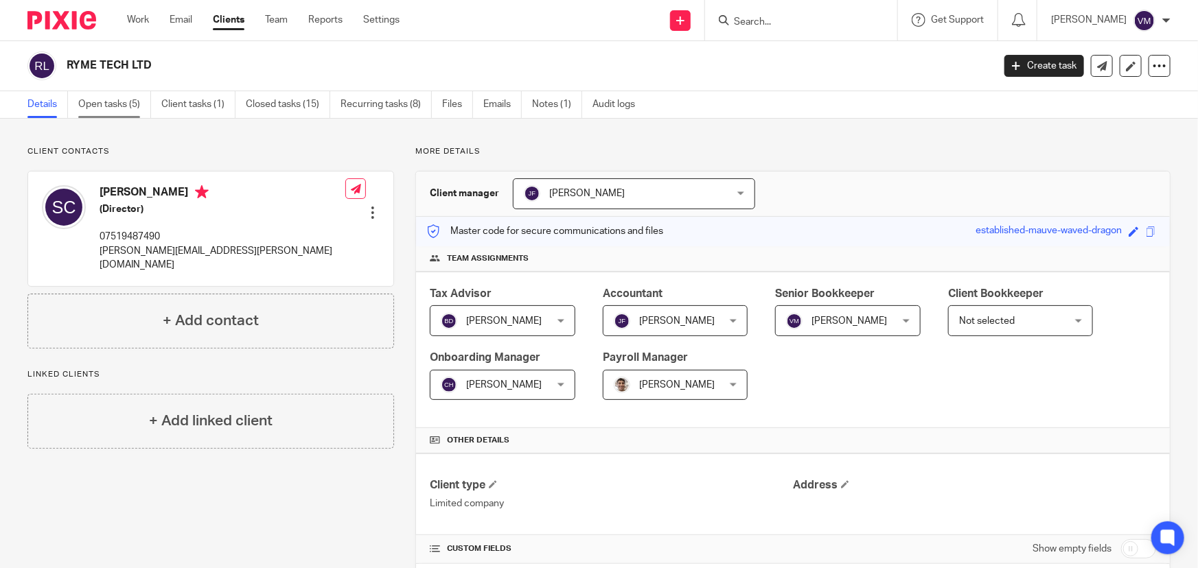
click at [107, 97] on link "Open tasks (5)" at bounding box center [114, 104] width 73 height 27
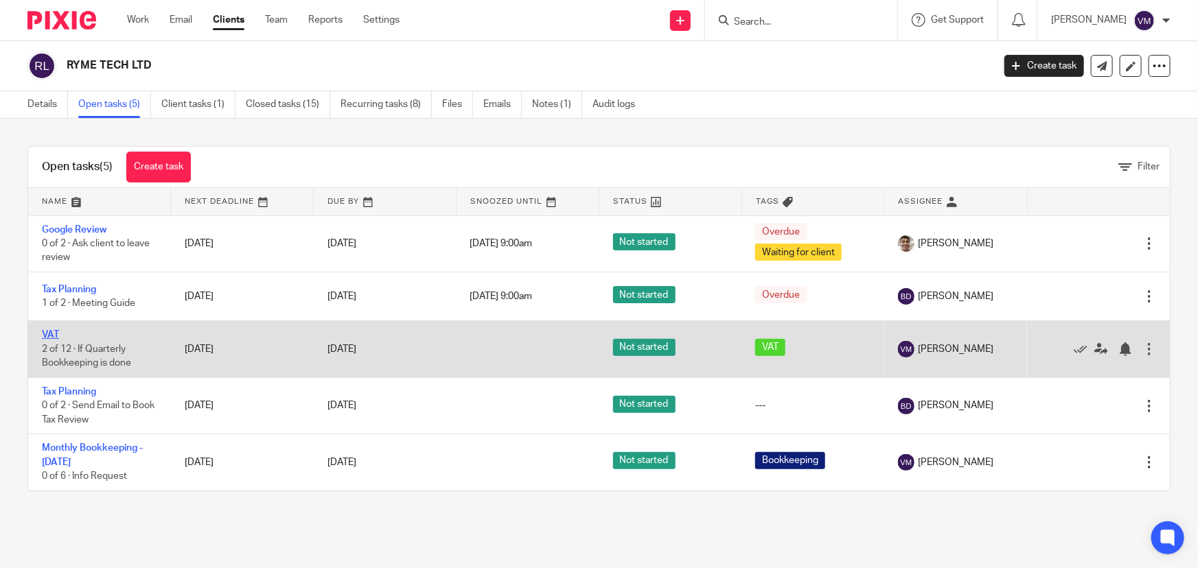
click at [46, 330] on link "VAT" at bounding box center [50, 335] width 17 height 10
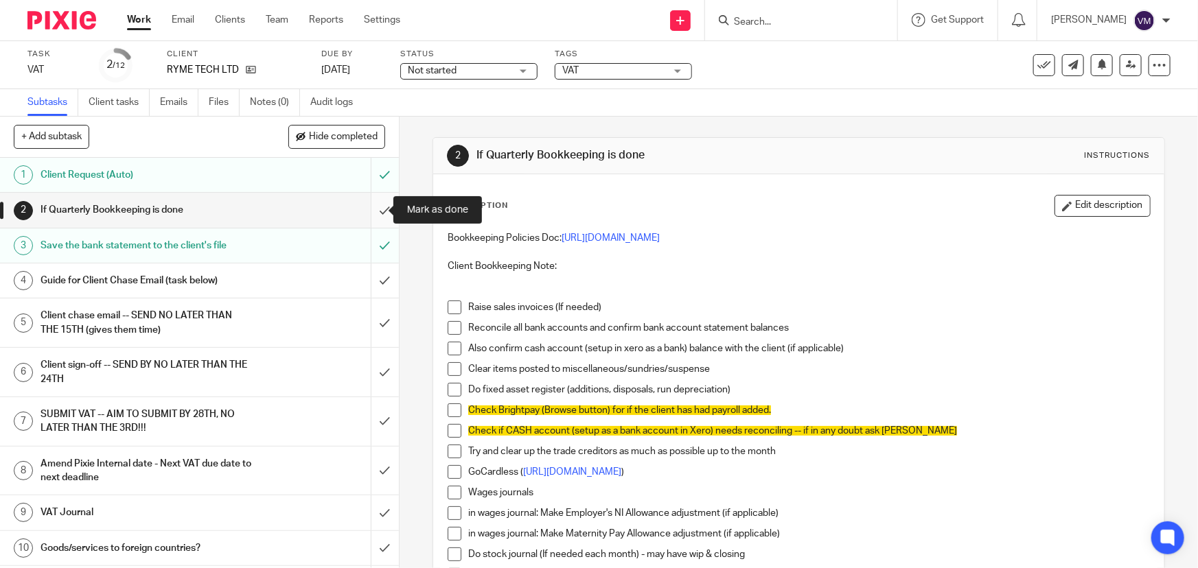
click at [374, 206] on input "submit" at bounding box center [199, 210] width 399 height 34
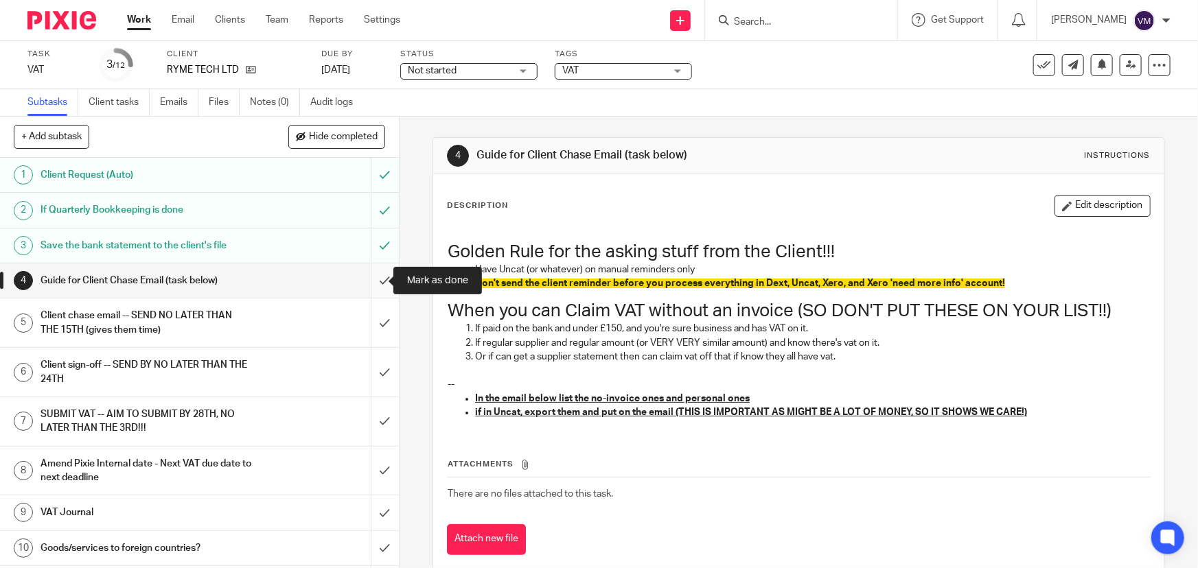
click at [371, 274] on input "submit" at bounding box center [199, 281] width 399 height 34
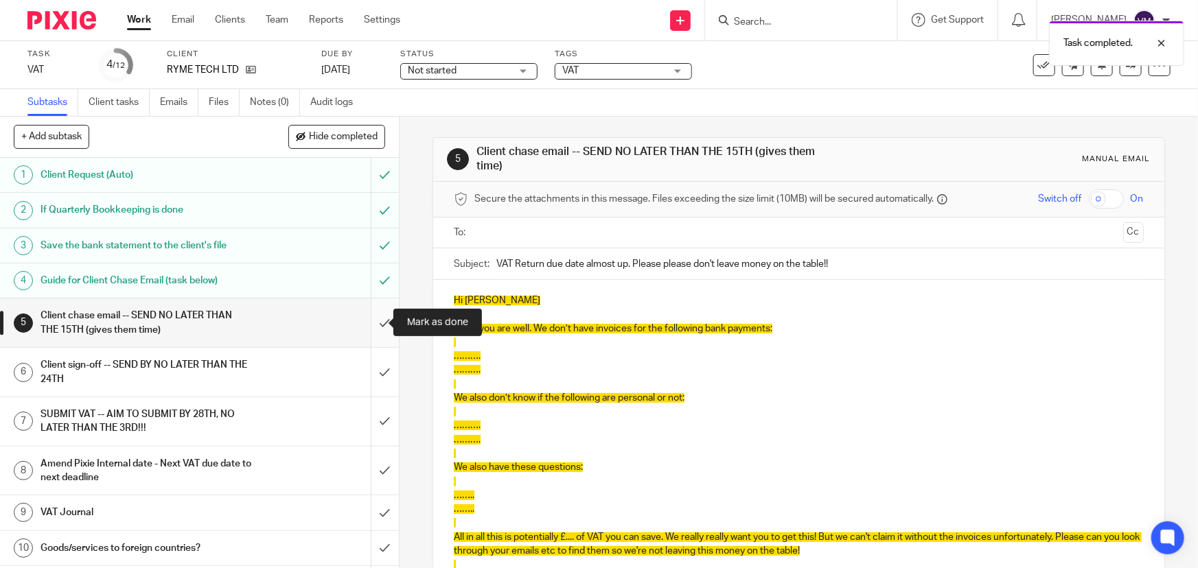
click at [375, 319] on input "submit" at bounding box center [199, 323] width 399 height 49
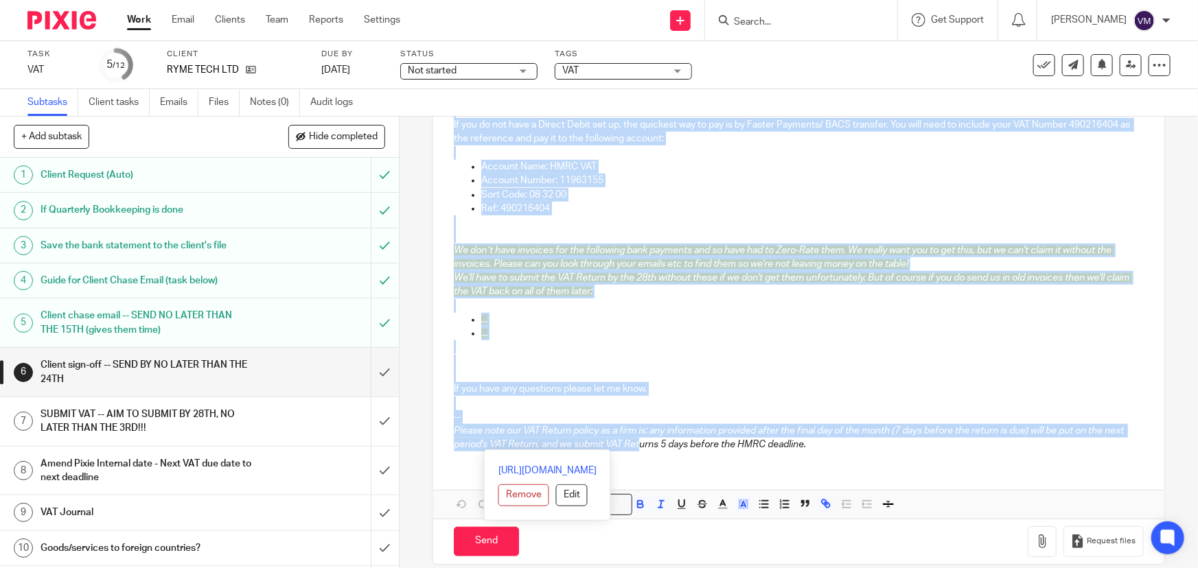
scroll to position [393, 0]
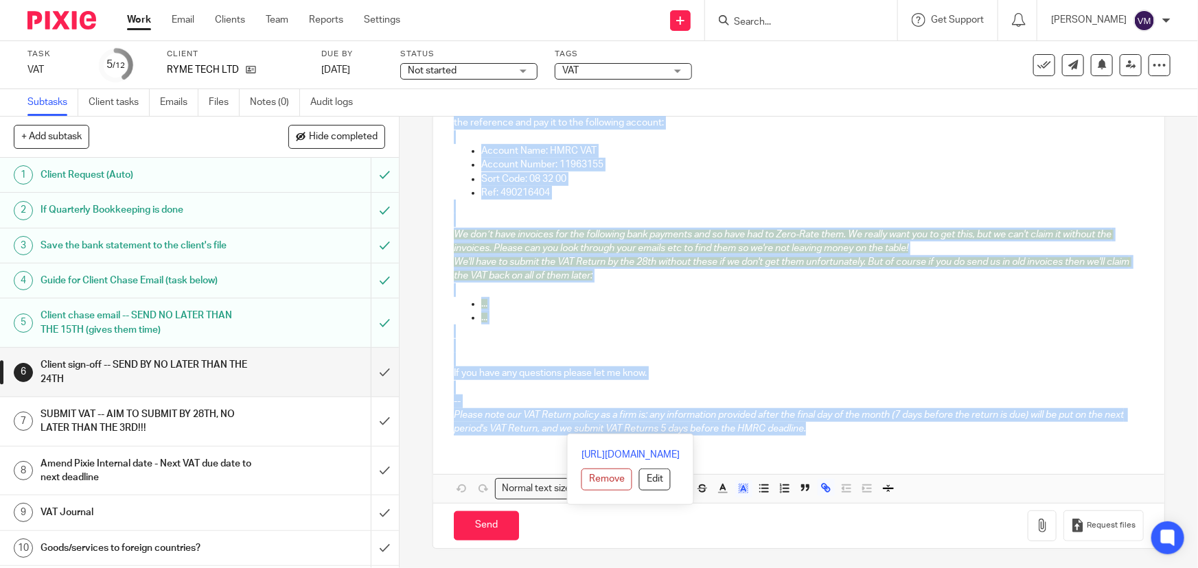
drag, startPoint x: 448, startPoint y: 291, endPoint x: 827, endPoint y: 428, distance: 402.4
click at [827, 428] on div "Hi [PERSON_NAME] We have completed your quarterly VAT return. Please let me kno…" at bounding box center [798, 163] width 730 height 566
copy div "Lo Ipsumdolo Si amet consectet adip elitseddo EIU tempor. Incidi utl et dolo ma…"
click at [375, 367] on input "submit" at bounding box center [199, 372] width 399 height 49
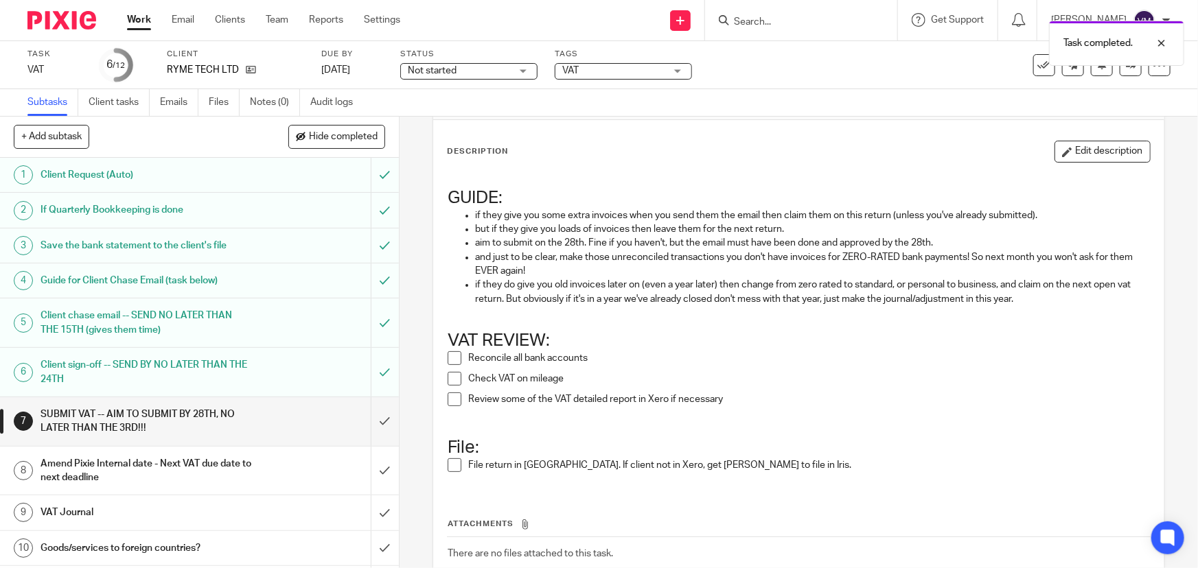
scroll to position [150, 0]
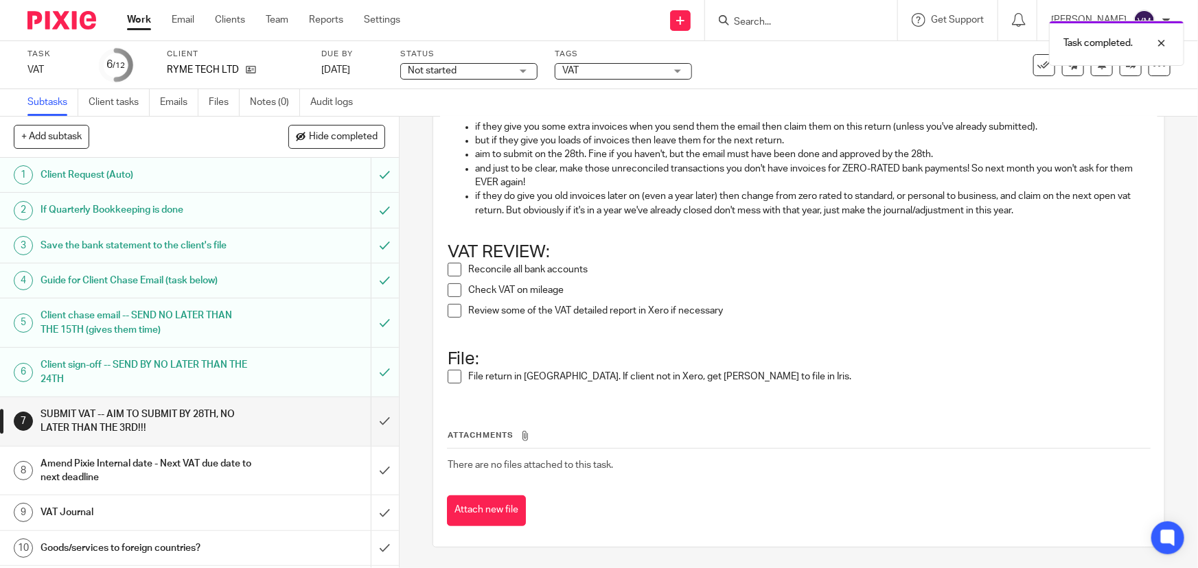
click at [453, 272] on span at bounding box center [455, 270] width 14 height 14
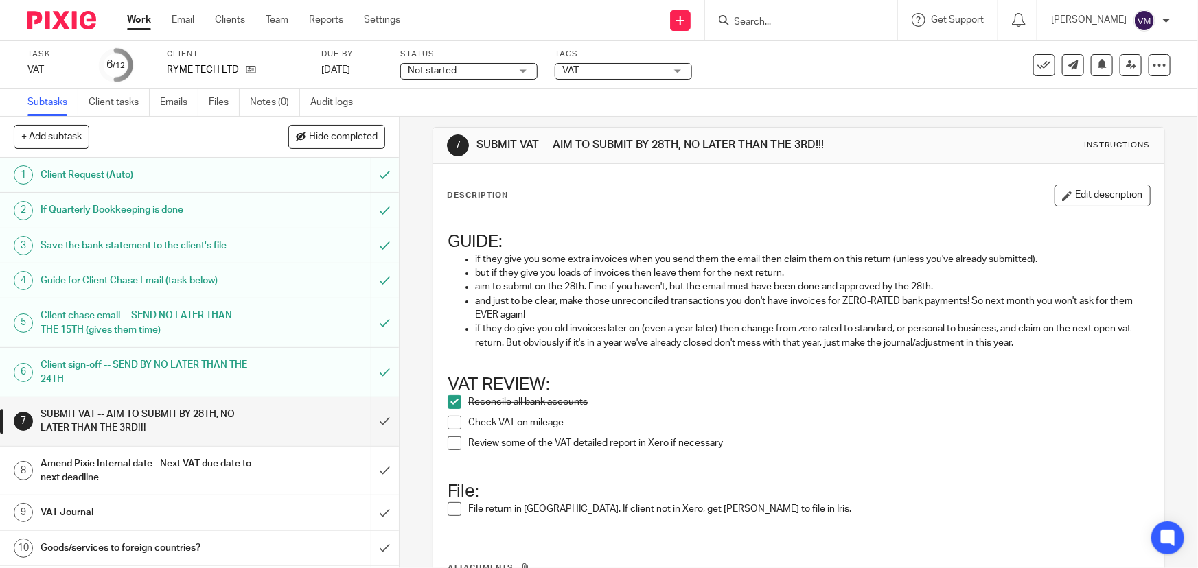
scroll to position [0, 0]
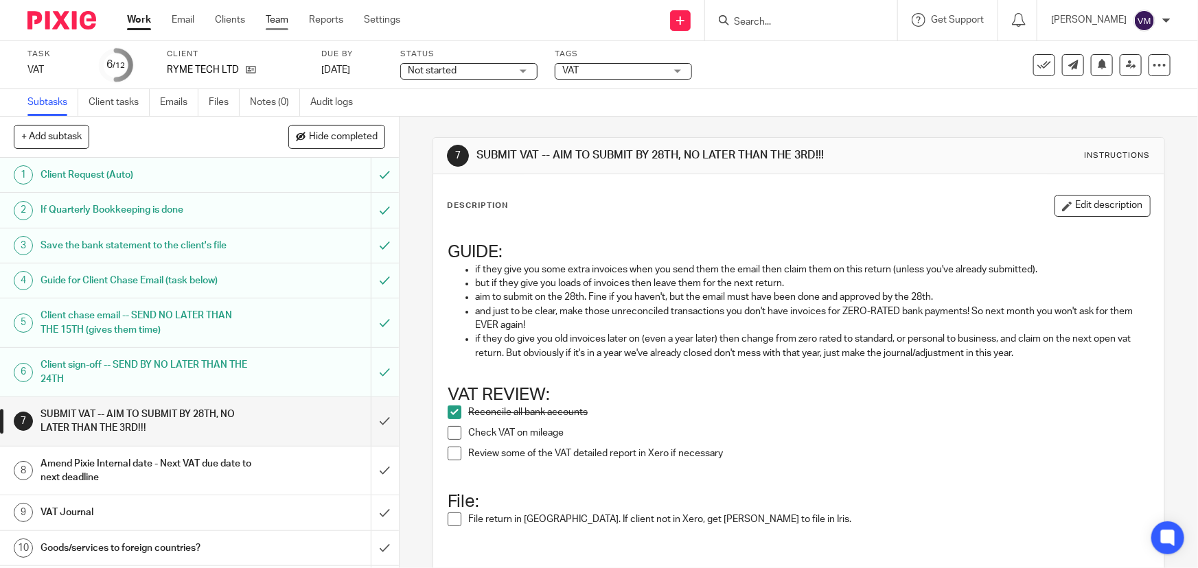
click at [277, 14] on link "Team" at bounding box center [277, 20] width 23 height 14
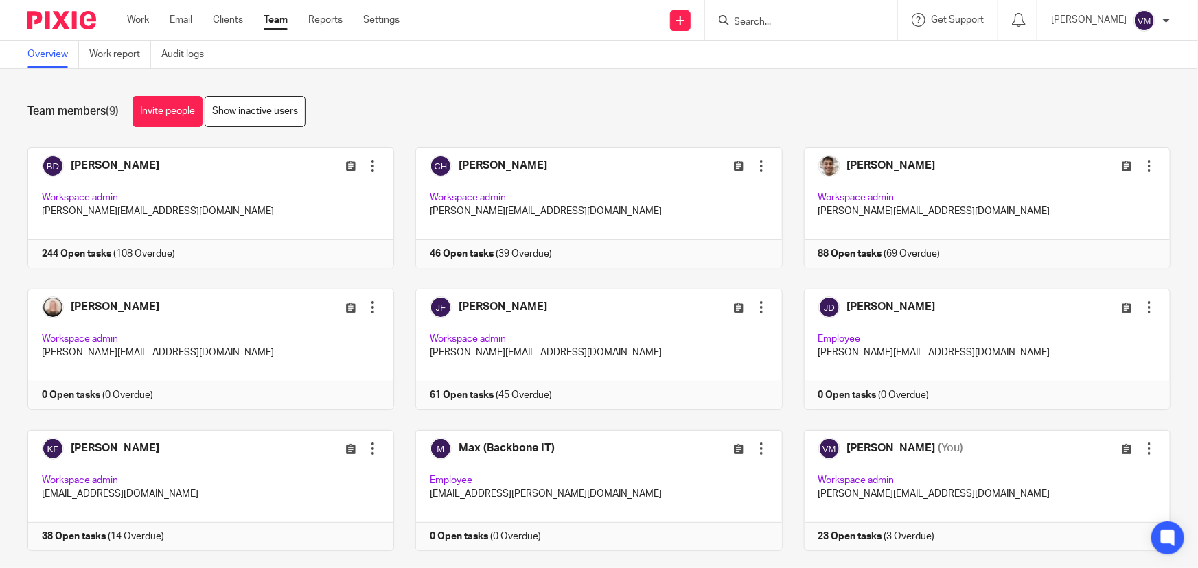
click at [792, 25] on input "Search" at bounding box center [794, 22] width 124 height 12
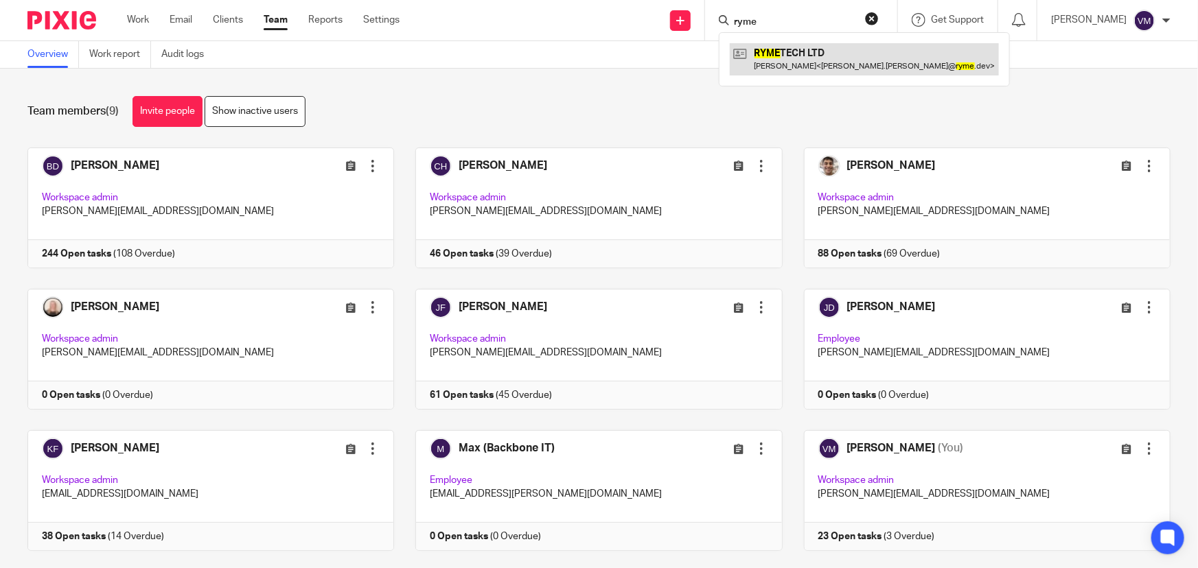
type input "ryme"
click at [802, 53] on link at bounding box center [864, 59] width 269 height 32
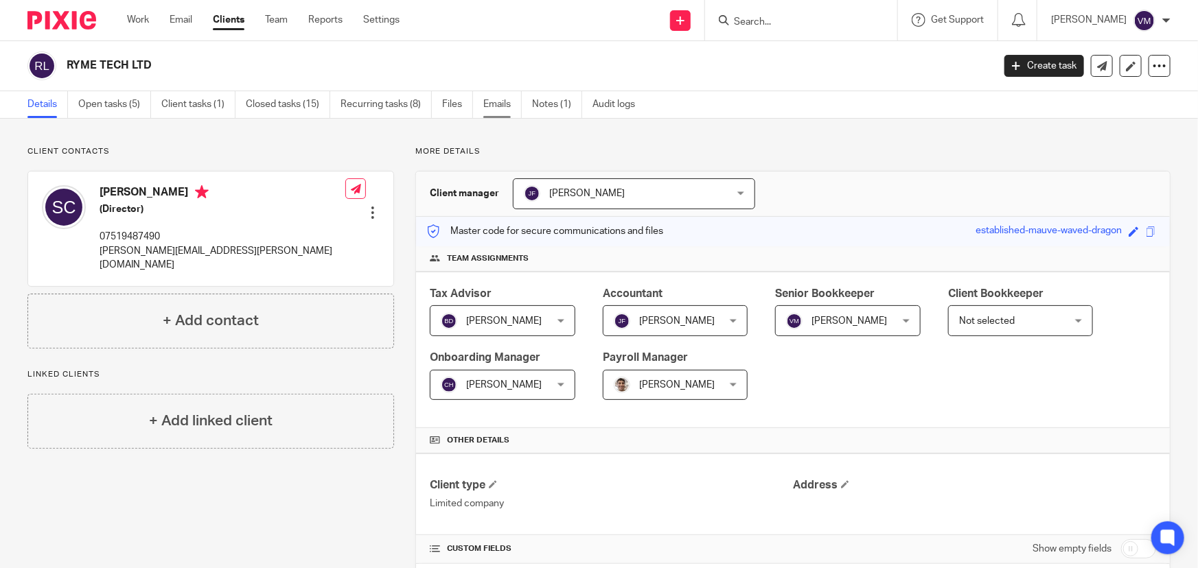
click at [491, 95] on link "Emails" at bounding box center [502, 104] width 38 height 27
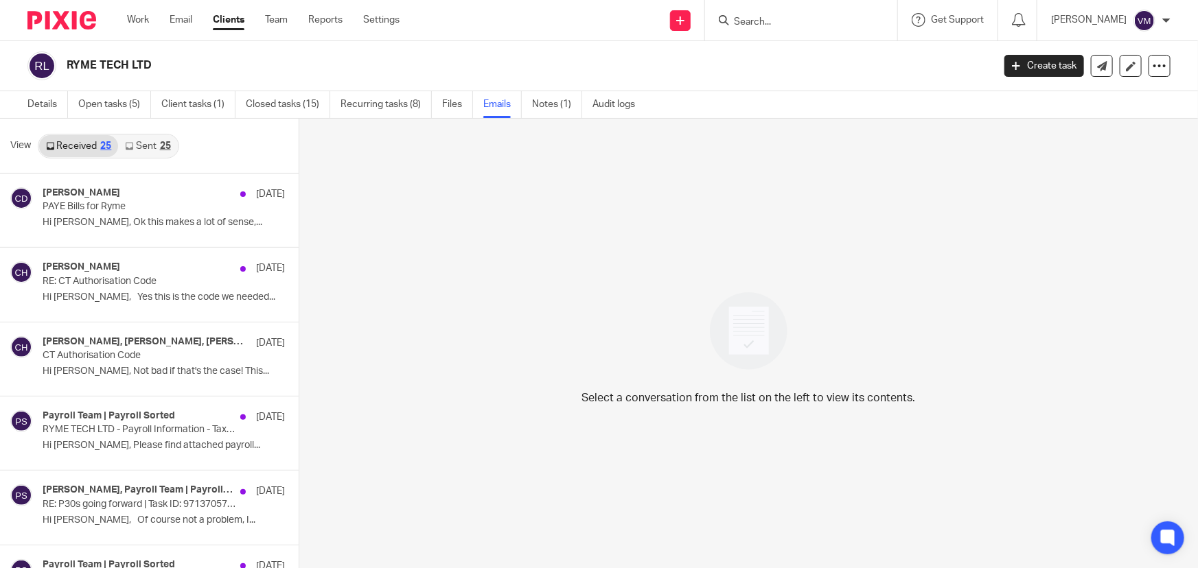
click at [148, 145] on link "Sent 25" at bounding box center [147, 146] width 59 height 22
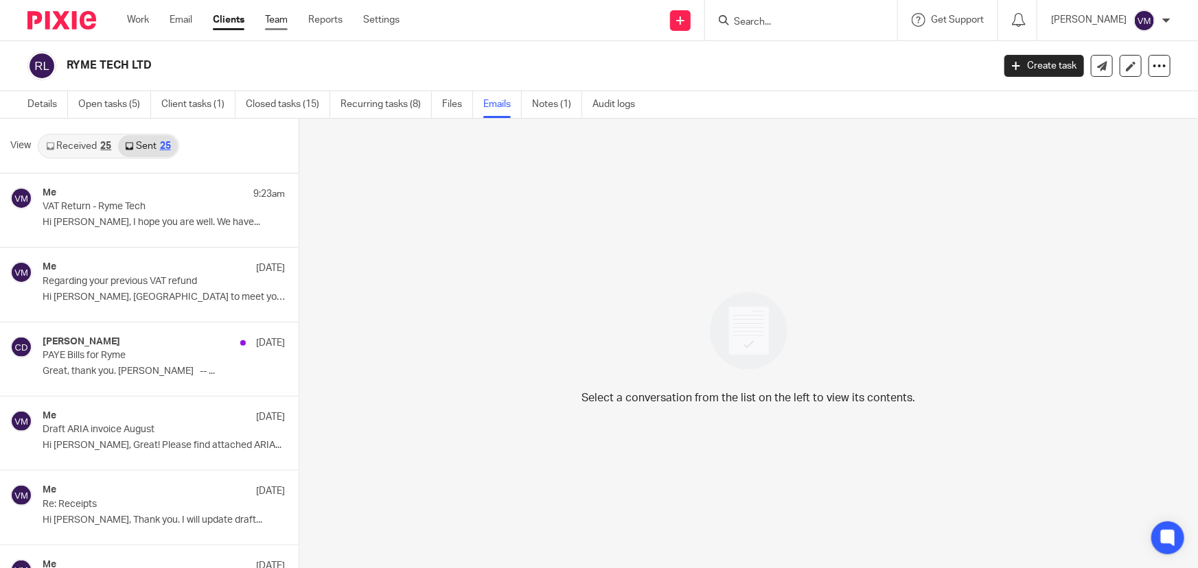
click at [279, 24] on link "Team" at bounding box center [276, 20] width 23 height 14
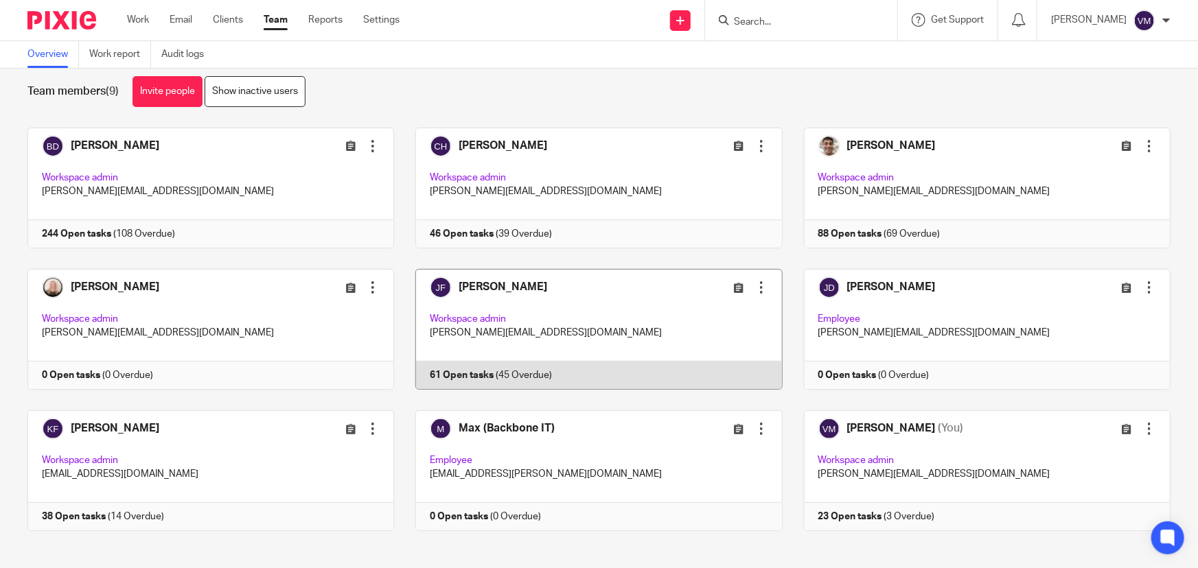
scroll to position [30, 0]
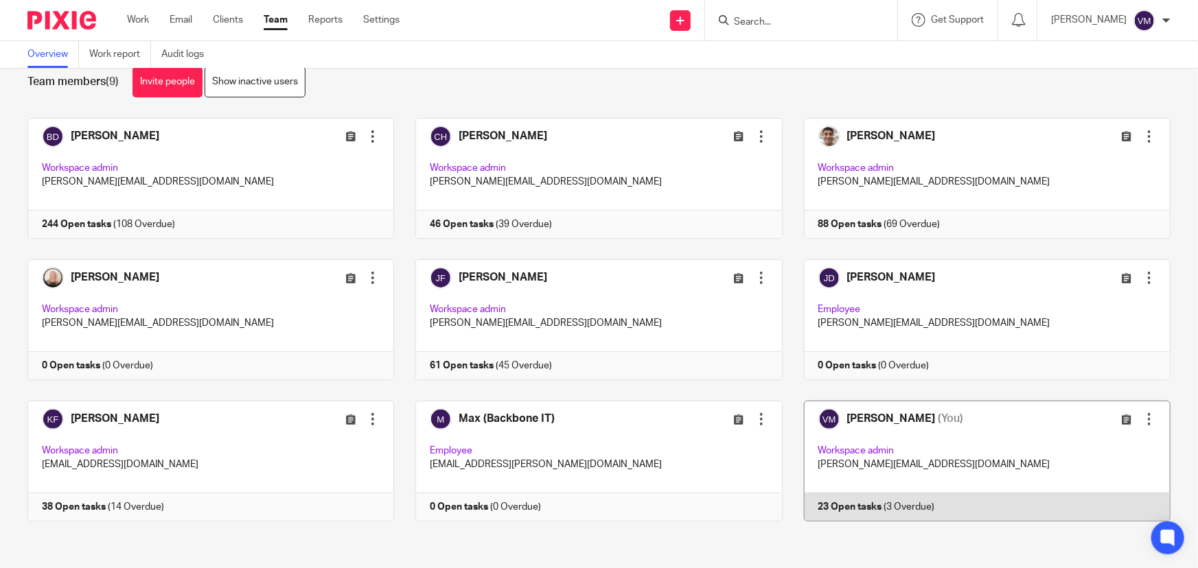
click at [886, 506] on link at bounding box center [977, 461] width 388 height 121
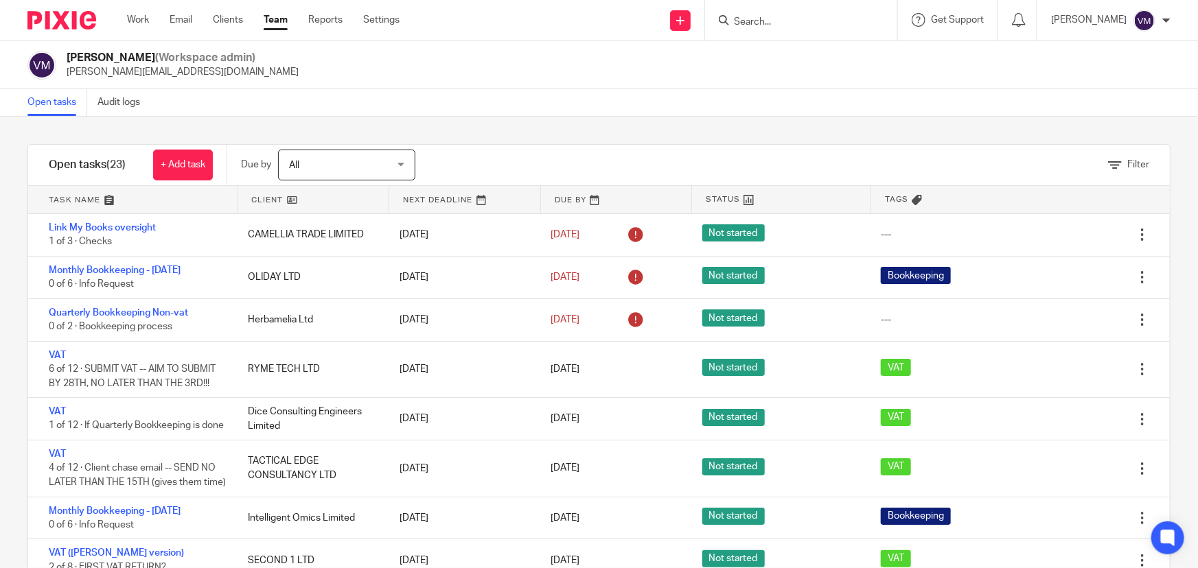
click at [789, 20] on input "Search" at bounding box center [794, 22] width 124 height 12
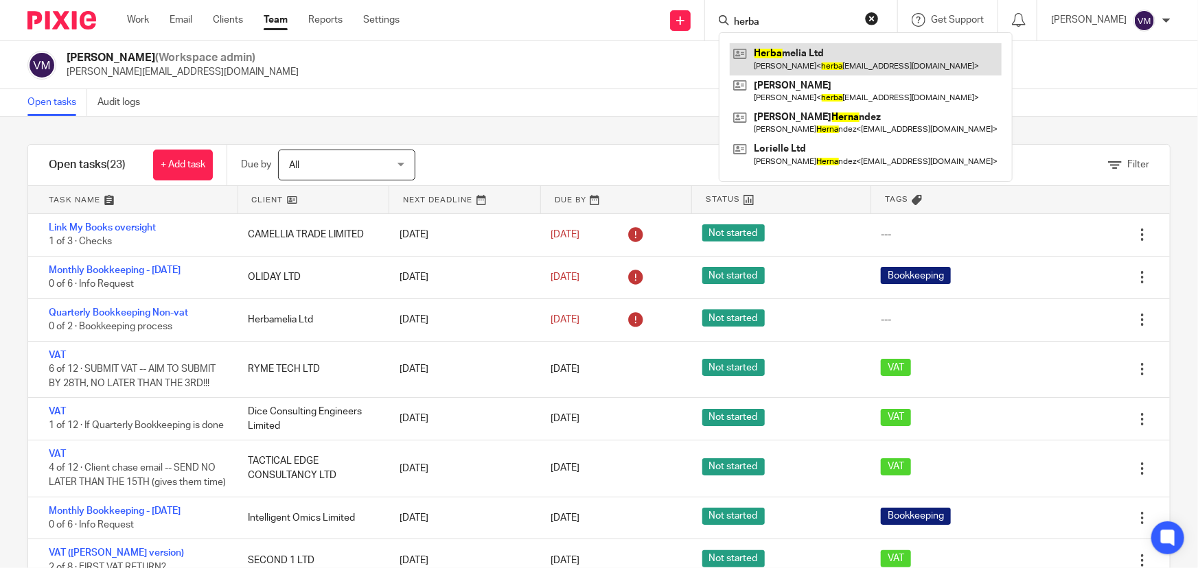
type input "herba"
click at [833, 55] on link at bounding box center [866, 59] width 272 height 32
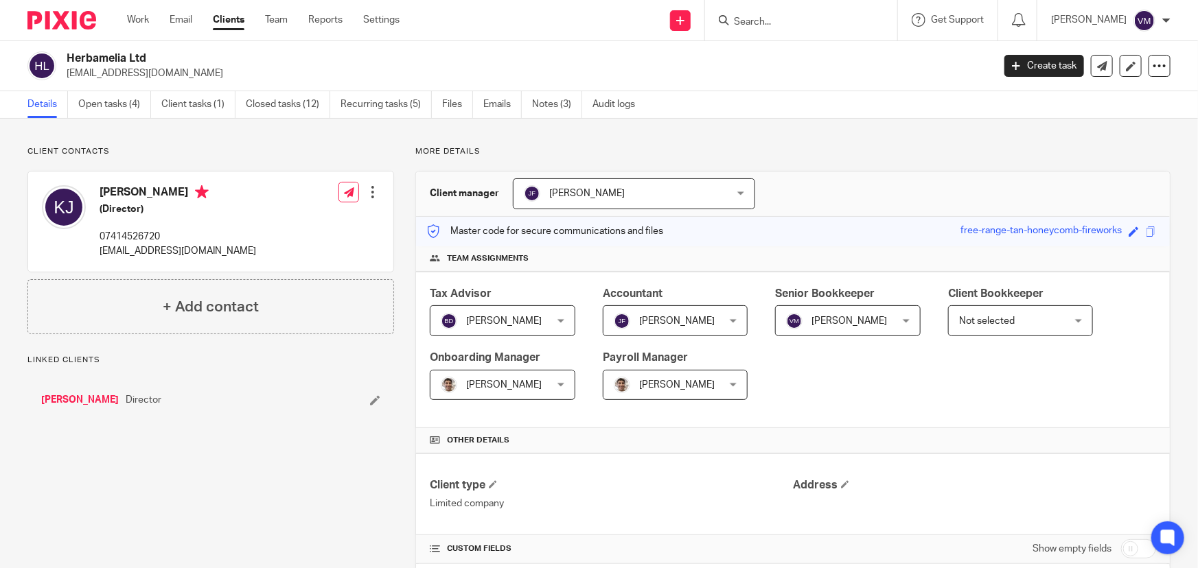
click at [482, 97] on ul "Details Open tasks (4) Client tasks (1) Closed tasks (12) Recurring tasks (5) F…" at bounding box center [341, 104] width 628 height 27
click at [499, 104] on link "Emails" at bounding box center [502, 104] width 38 height 27
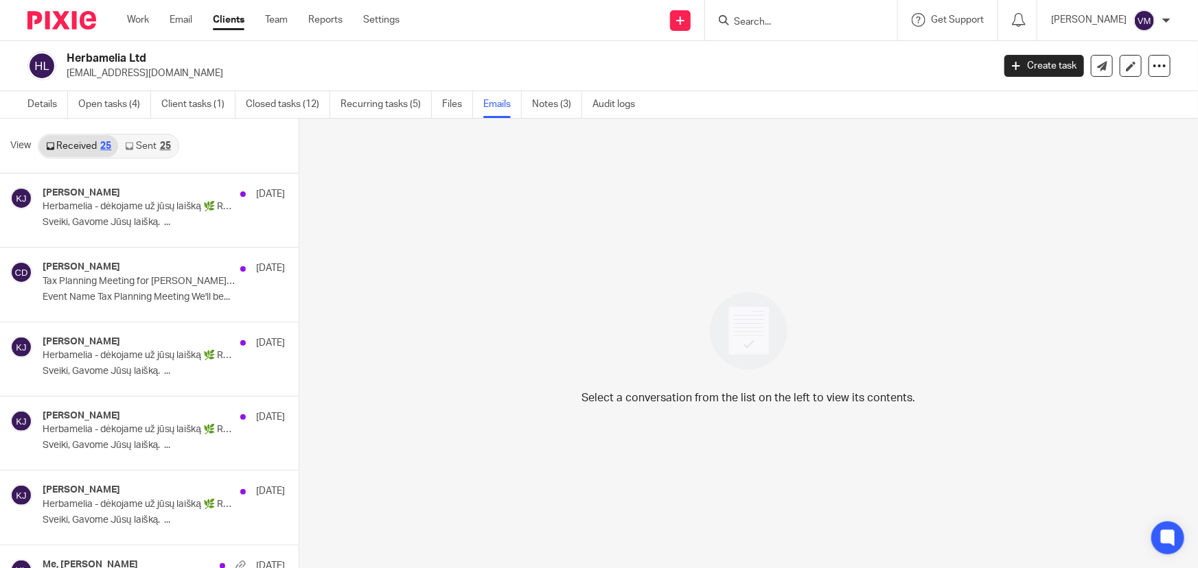
click at [146, 148] on link "Sent 25" at bounding box center [147, 146] width 59 height 22
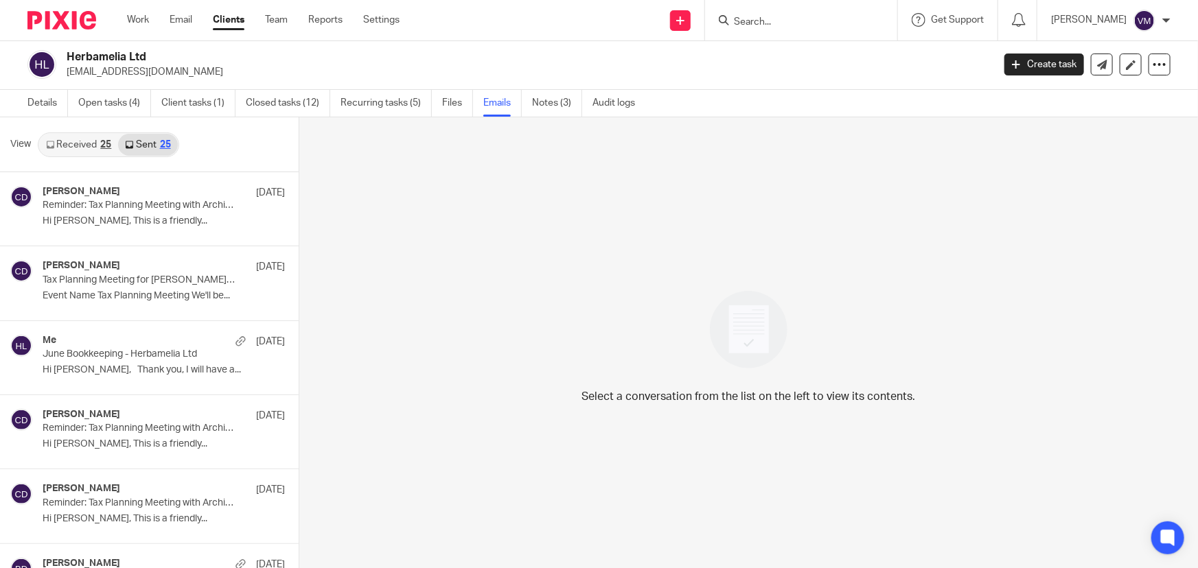
click at [812, 28] on form at bounding box center [805, 20] width 146 height 17
drag, startPoint x: 810, startPoint y: 23, endPoint x: 771, endPoint y: 23, distance: 39.1
click at [800, 23] on input "Search" at bounding box center [794, 22] width 124 height 12
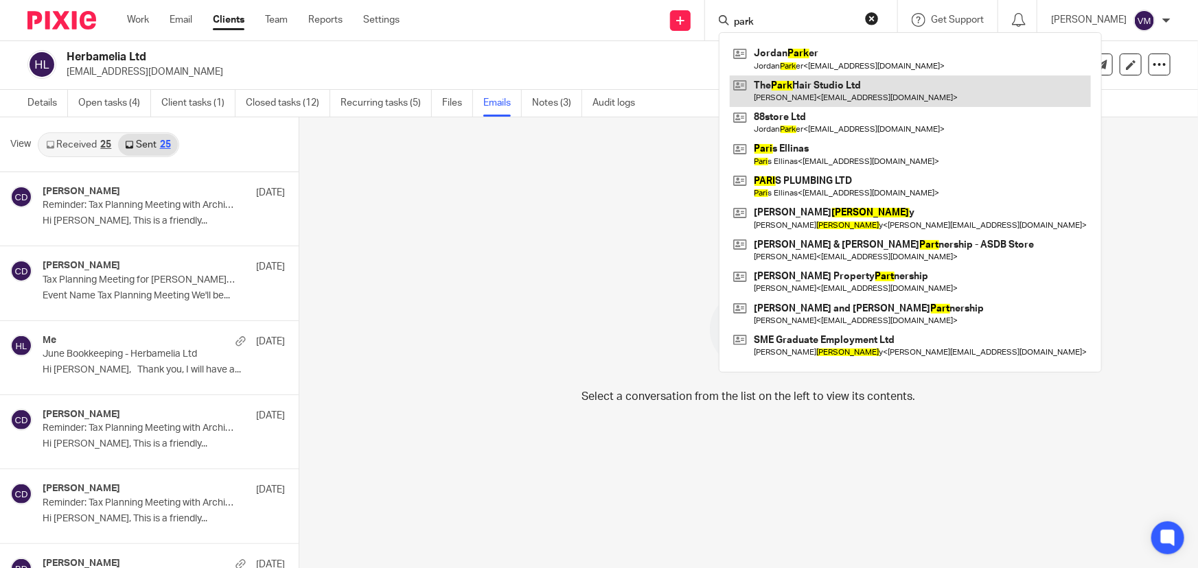
type input "park"
click at [788, 90] on link at bounding box center [910, 92] width 361 height 32
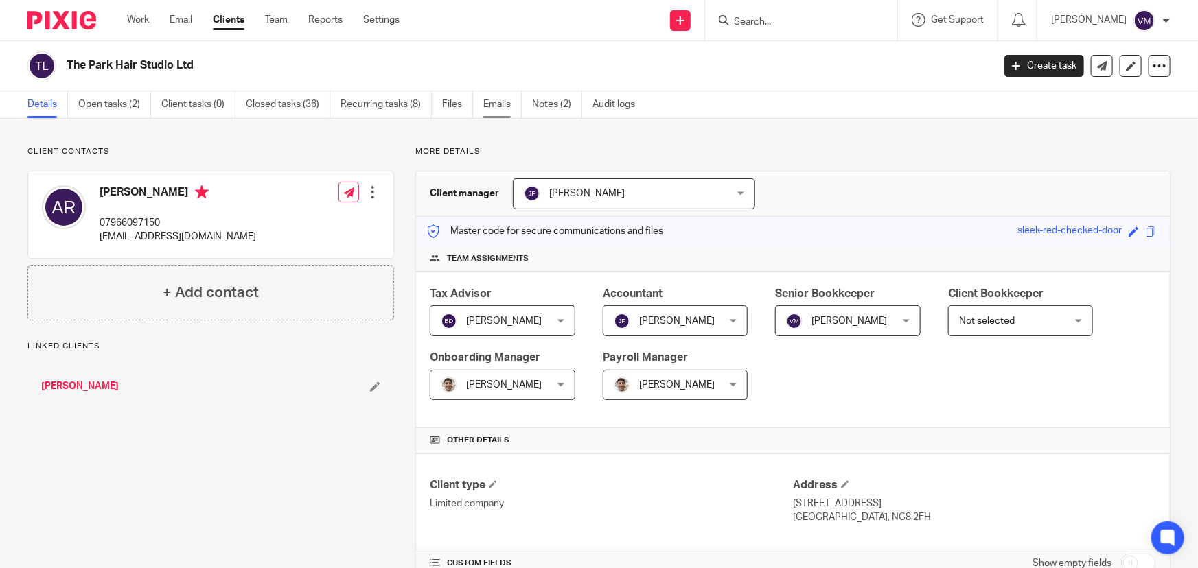
click at [488, 107] on link "Emails" at bounding box center [502, 104] width 38 height 27
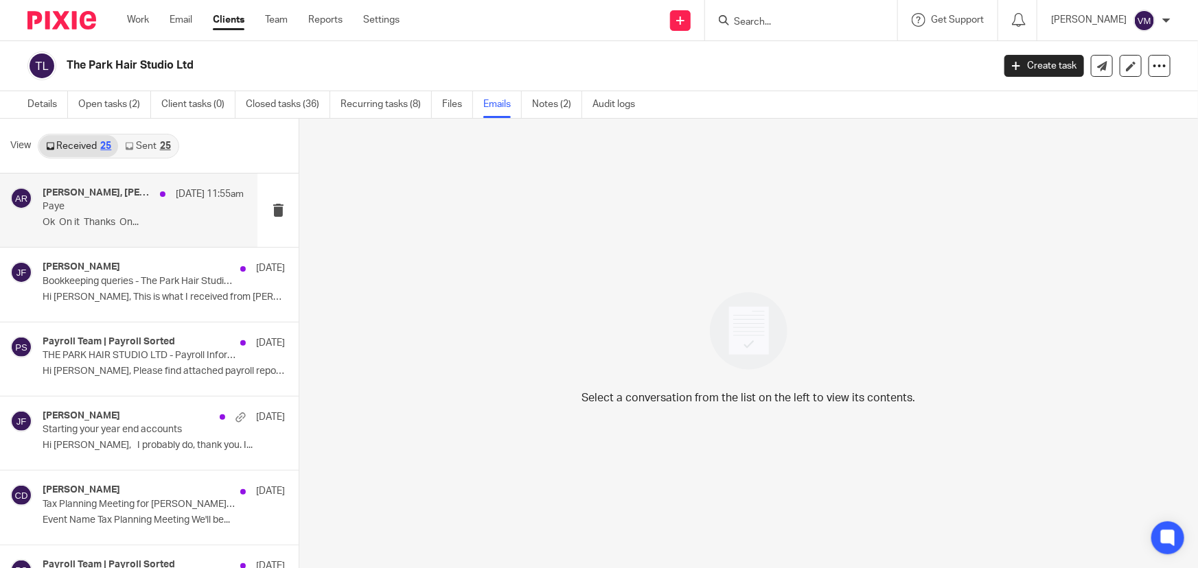
click at [84, 221] on p "Ok On it Thanks On..." at bounding box center [143, 223] width 201 height 12
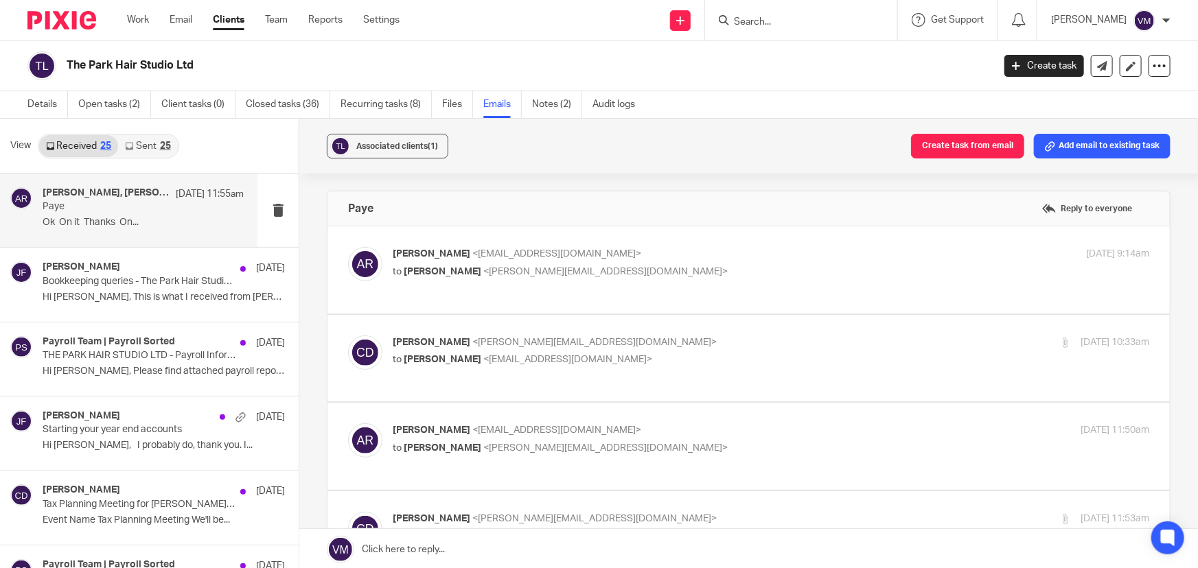
click at [736, 257] on p "Adam Radage <theparkhair@gmail.com>" at bounding box center [645, 254] width 505 height 14
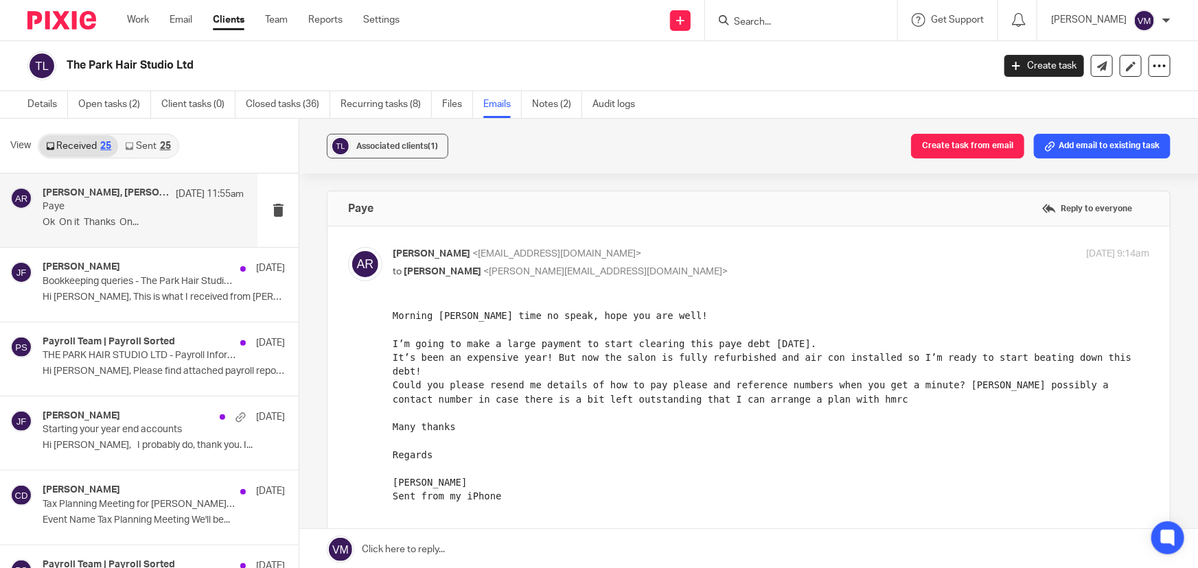
click at [735, 251] on p "Adam Radage <theparkhair@gmail.com>" at bounding box center [645, 254] width 505 height 14
checkbox input "false"
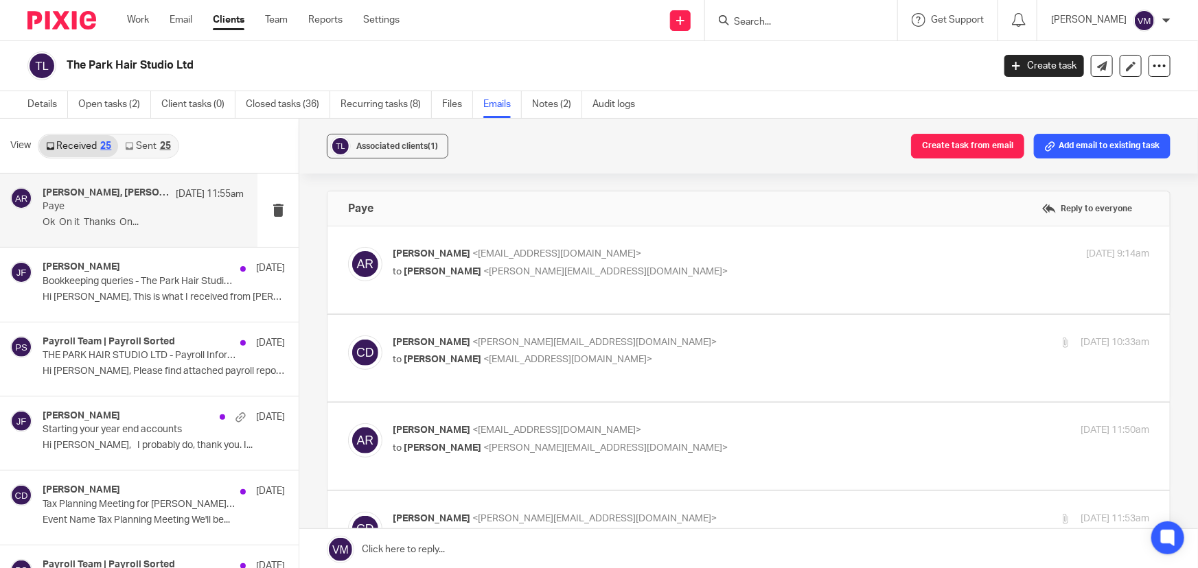
click at [730, 330] on label at bounding box center [748, 358] width 842 height 87
click at [348, 335] on input "checkbox" at bounding box center [347, 335] width 1 height 1
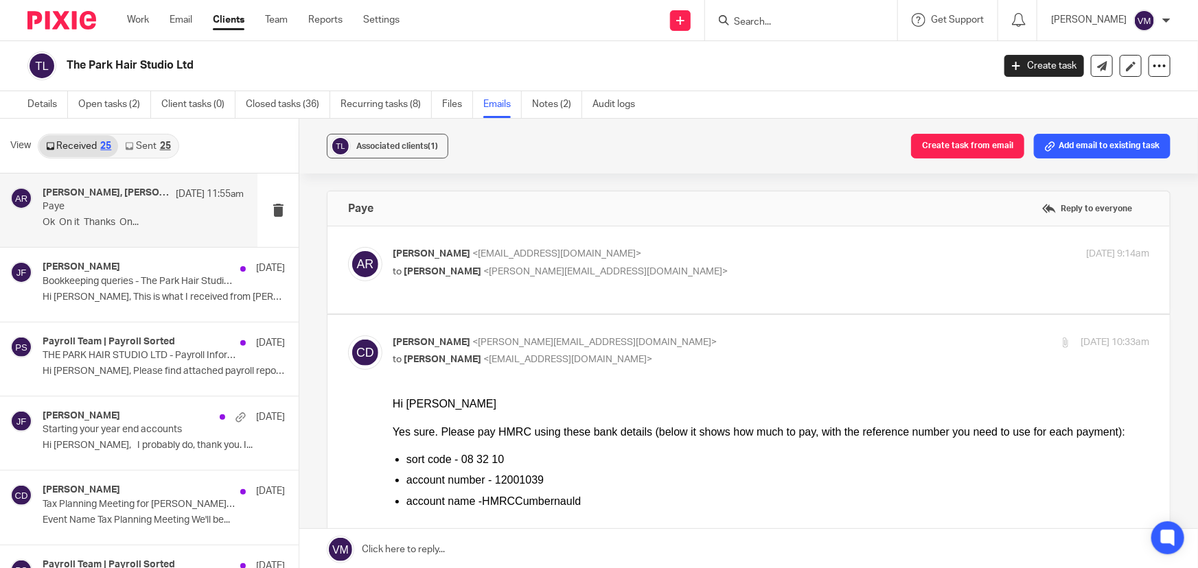
click at [348, 335] on input "checkbox" at bounding box center [347, 335] width 1 height 1
checkbox input "false"
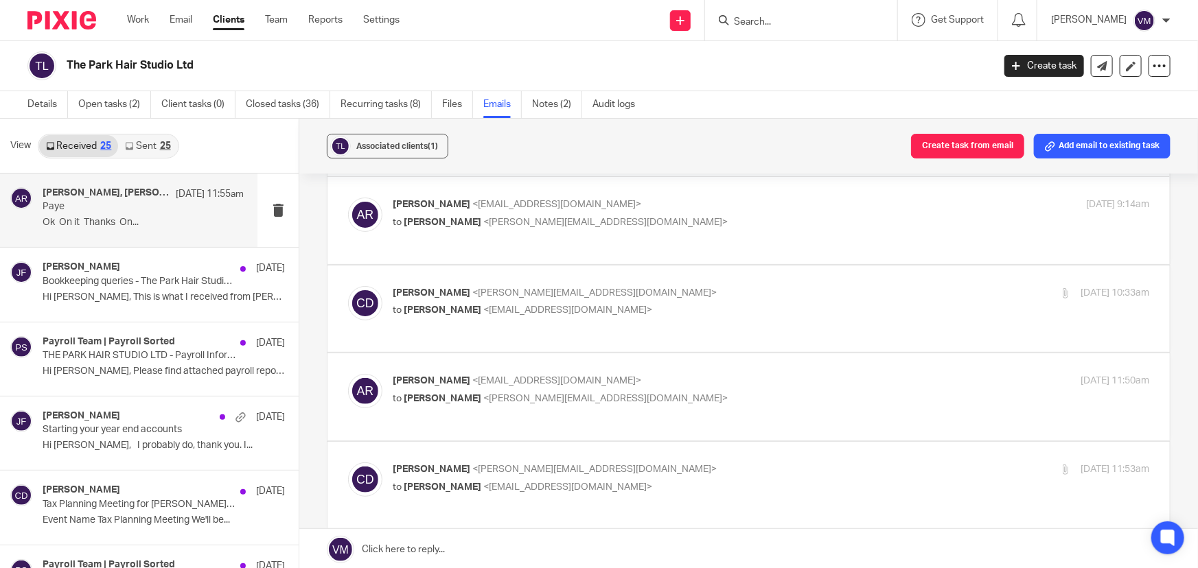
scroll to position [124, 0]
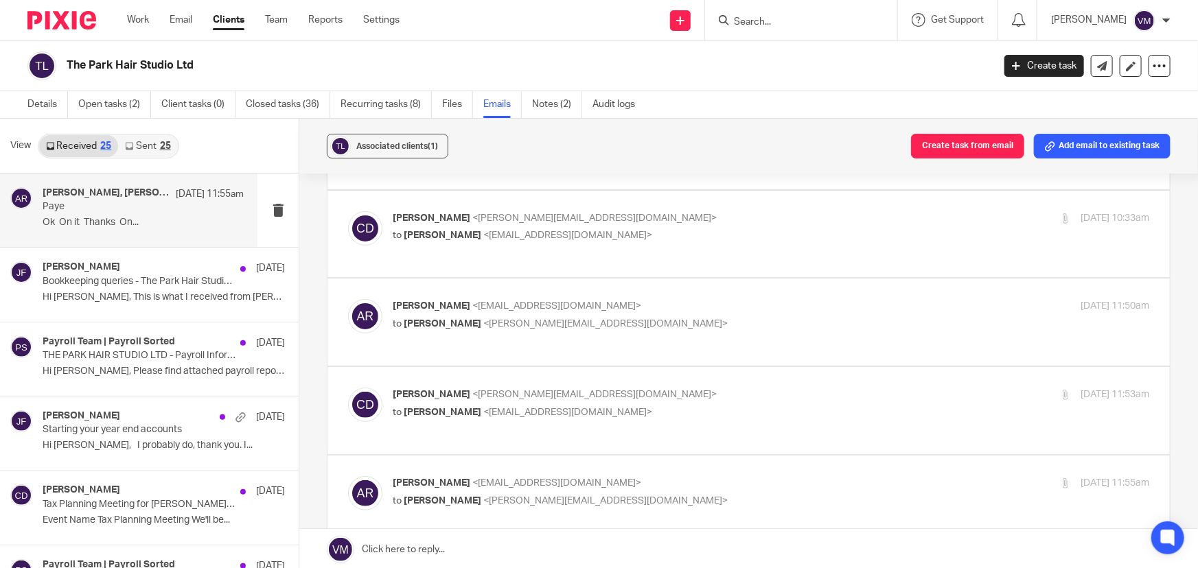
click at [732, 299] on p "Adam Radage <theparkhair@gmail.com>" at bounding box center [645, 306] width 505 height 14
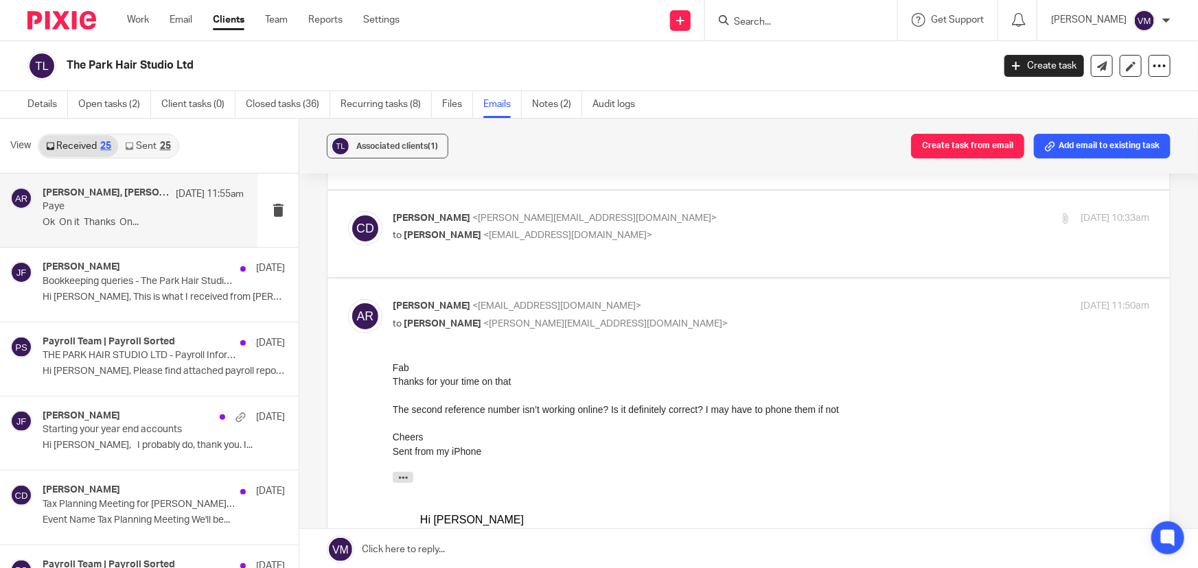
scroll to position [0, 0]
click at [348, 299] on input "checkbox" at bounding box center [347, 299] width 1 height 1
checkbox input "false"
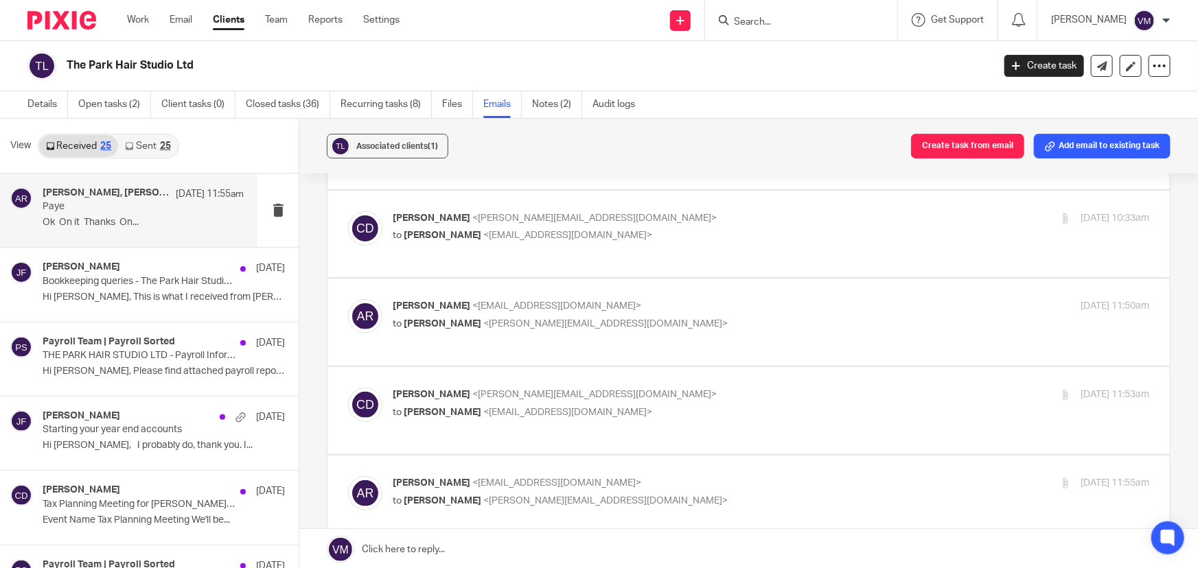
click at [735, 220] on p "Chris Demetriou <chris@archimediaaccounts.co.uk>" at bounding box center [645, 218] width 505 height 14
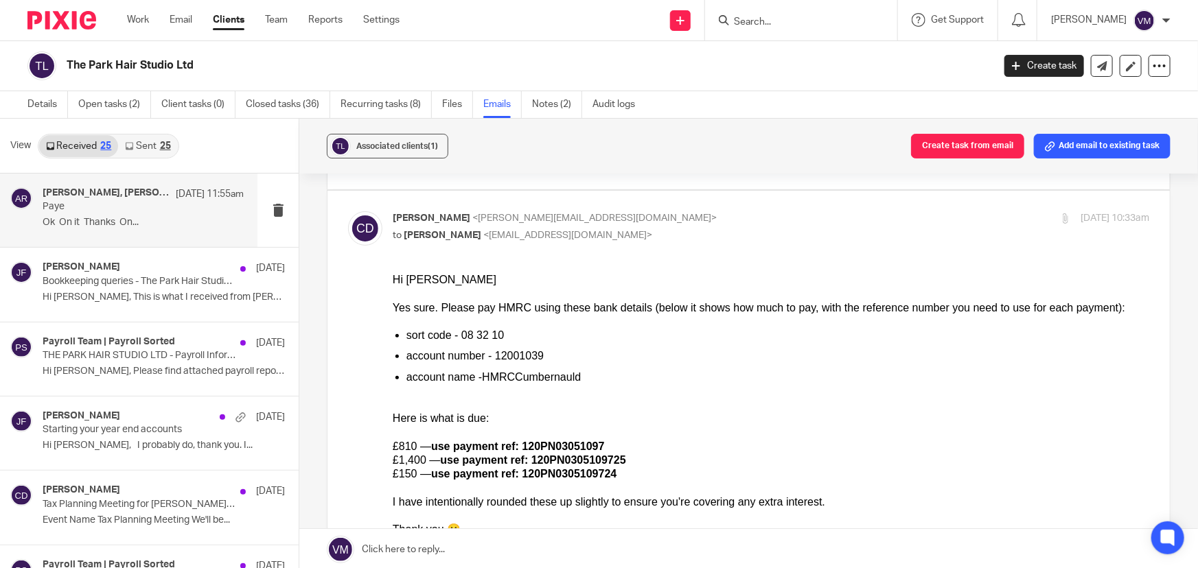
click at [735, 220] on p "Chris Demetriou <chris@archimediaaccounts.co.uk>" at bounding box center [645, 218] width 505 height 14
checkbox input "false"
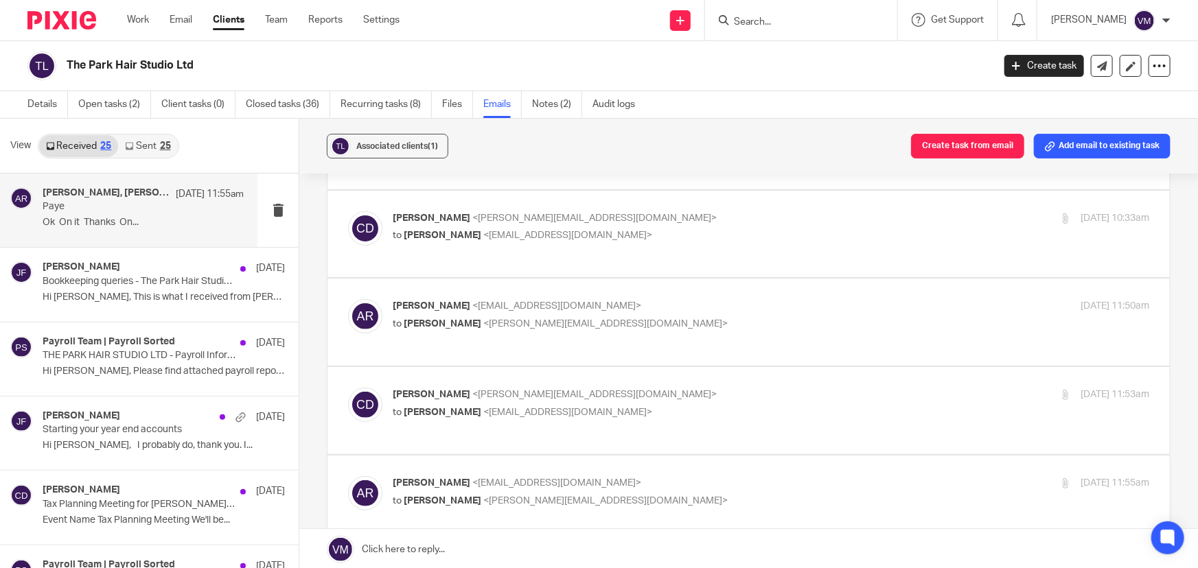
click at [728, 476] on p "Adam Radage <theparkhair@gmail.com>" at bounding box center [645, 483] width 505 height 14
checkbox input "false"
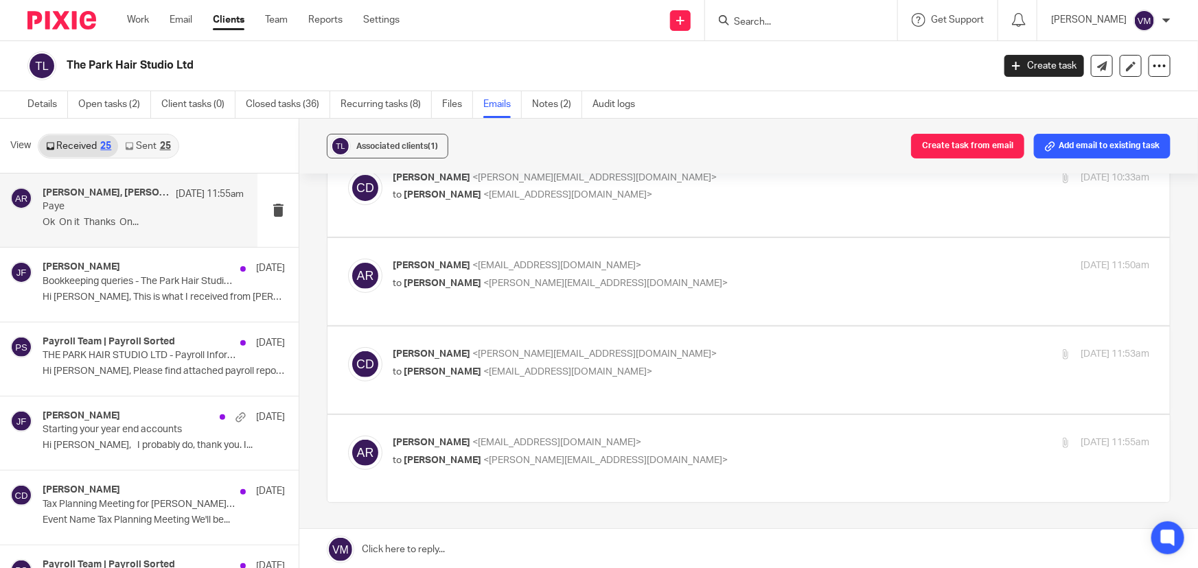
scroll to position [187, 0]
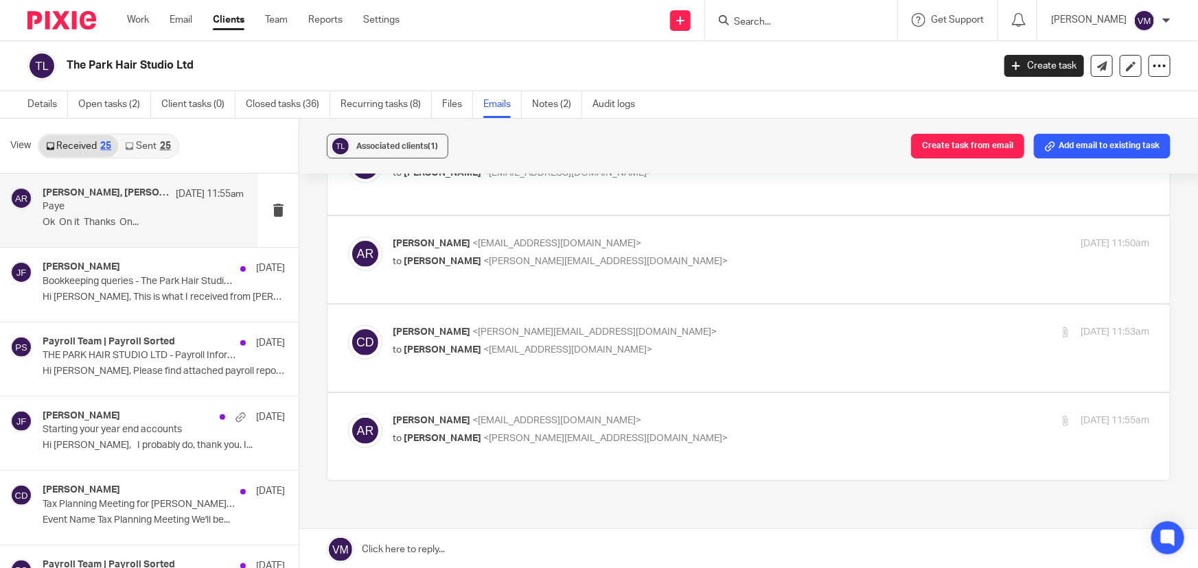
click at [725, 325] on p "Chris Demetriou <chris@archimediaaccounts.co.uk>" at bounding box center [645, 332] width 505 height 14
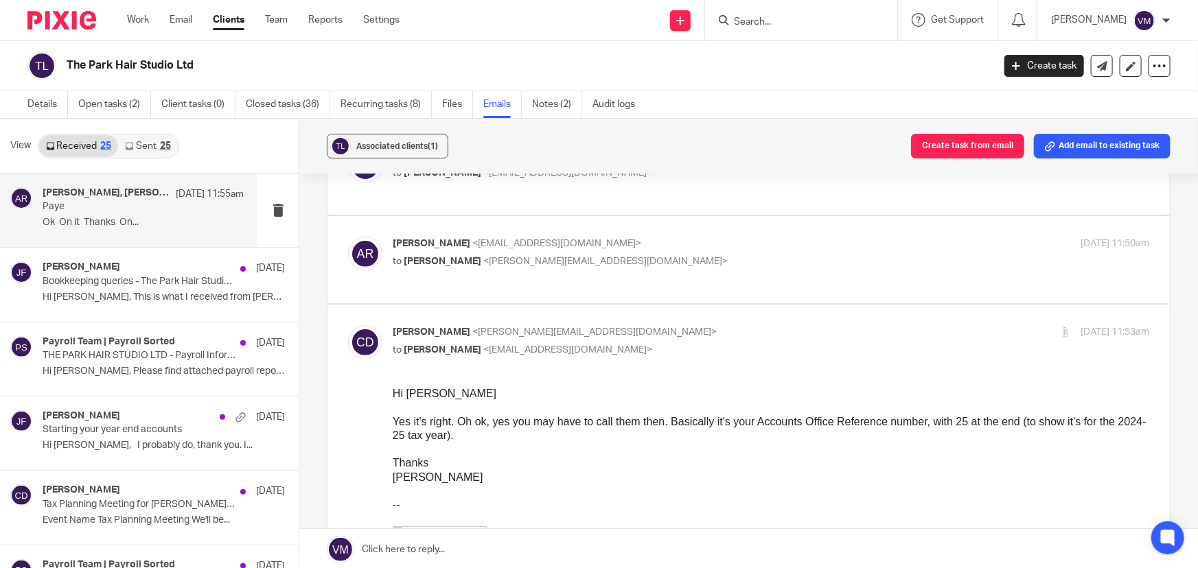
scroll to position [0, 0]
click at [348, 325] on input "checkbox" at bounding box center [347, 325] width 1 height 1
checkbox input "false"
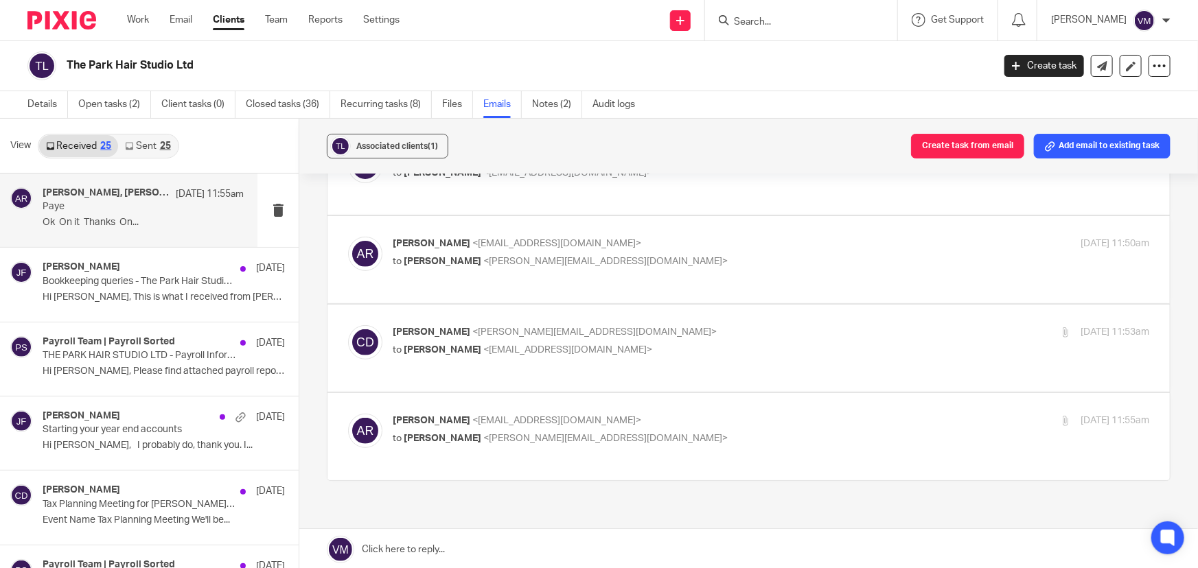
click at [732, 414] on p "Adam Radage <theparkhair@gmail.com>" at bounding box center [645, 421] width 505 height 14
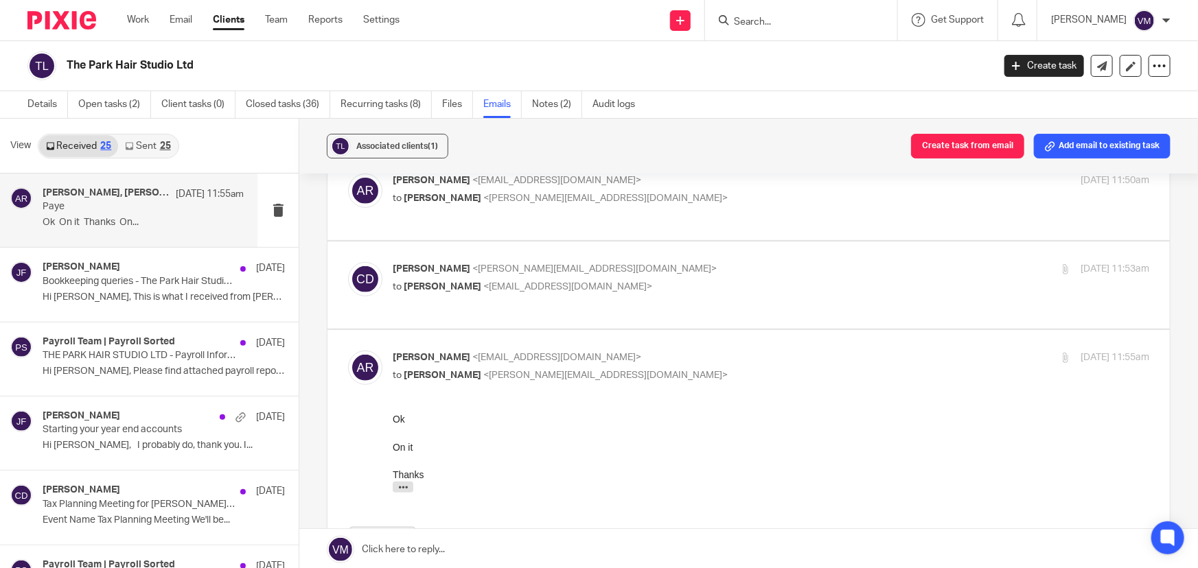
scroll to position [249, 0]
click at [735, 351] on p "Adam Radage <theparkhair@gmail.com>" at bounding box center [645, 358] width 505 height 14
checkbox input "false"
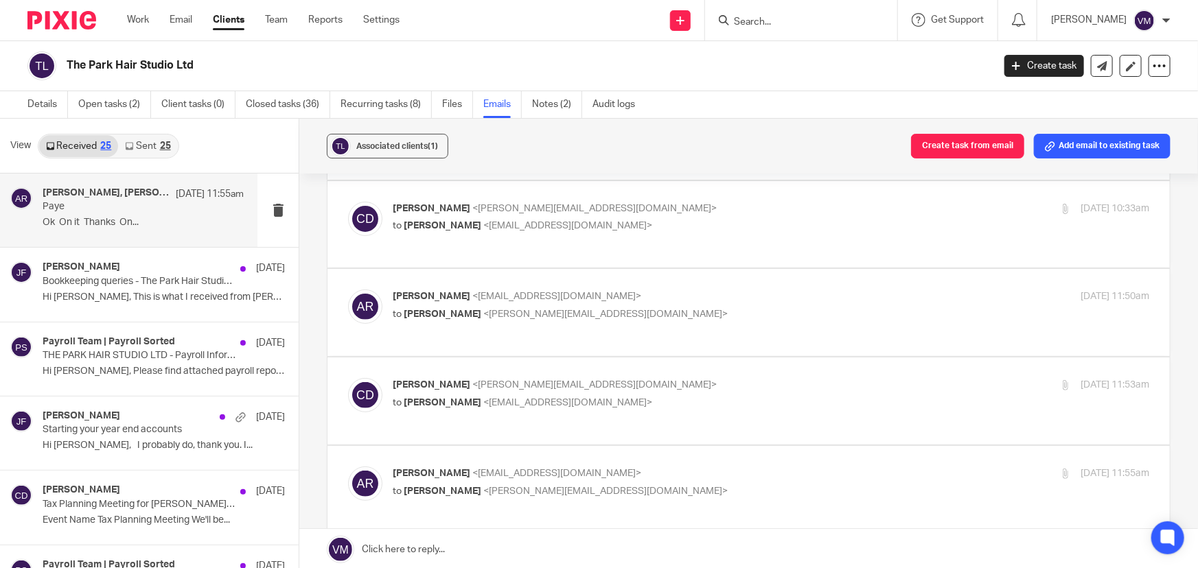
scroll to position [0, 0]
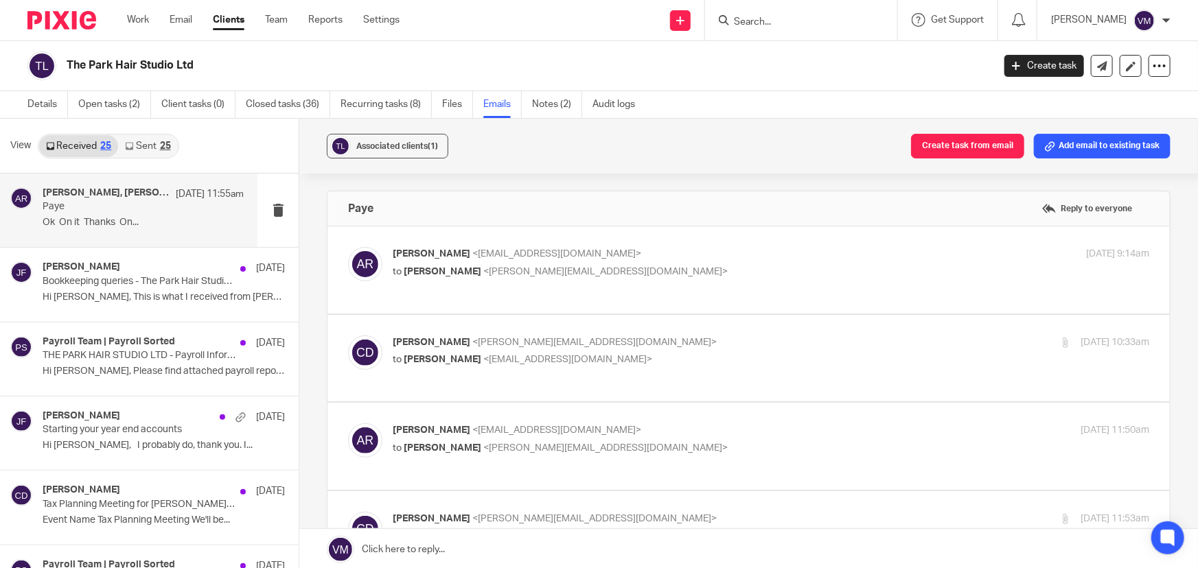
click at [143, 142] on link "Sent 25" at bounding box center [147, 146] width 59 height 22
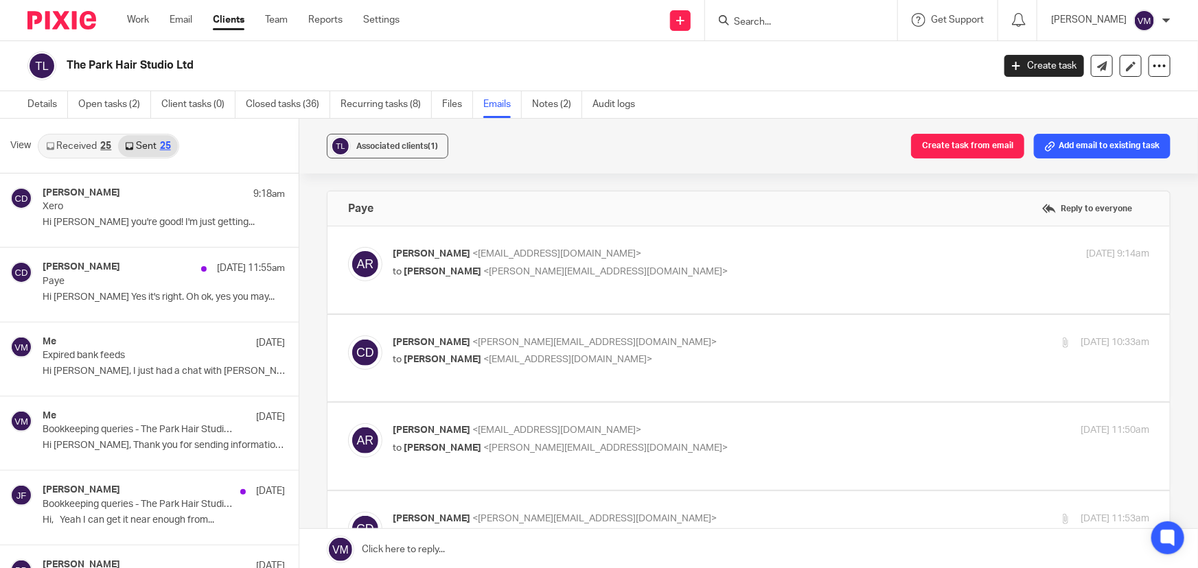
scroll to position [1, 0]
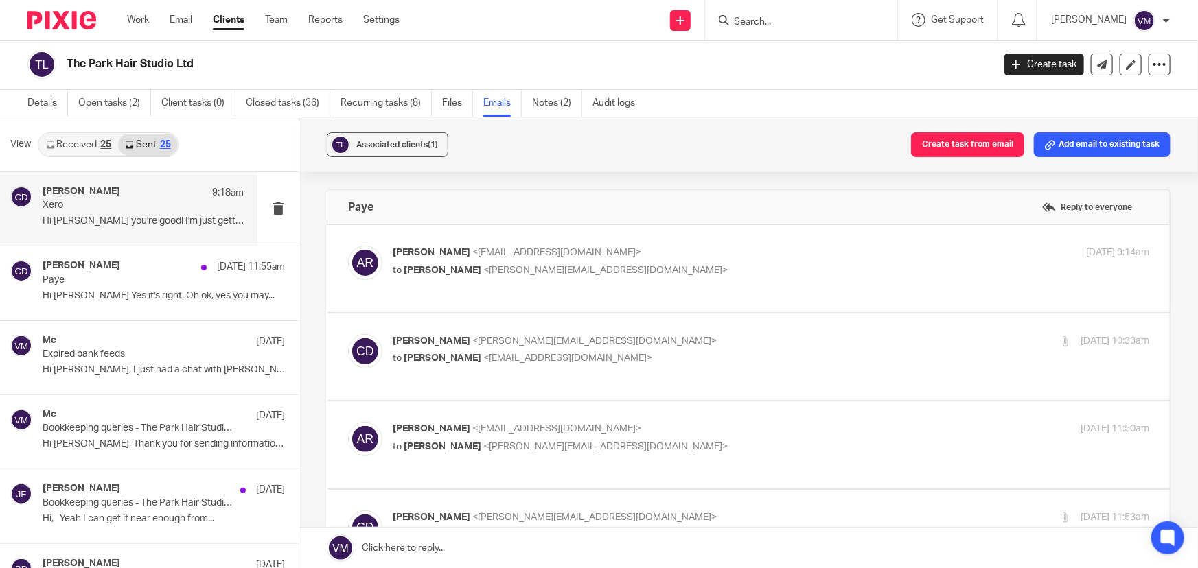
click at [122, 210] on p "Xero" at bounding box center [123, 206] width 161 height 12
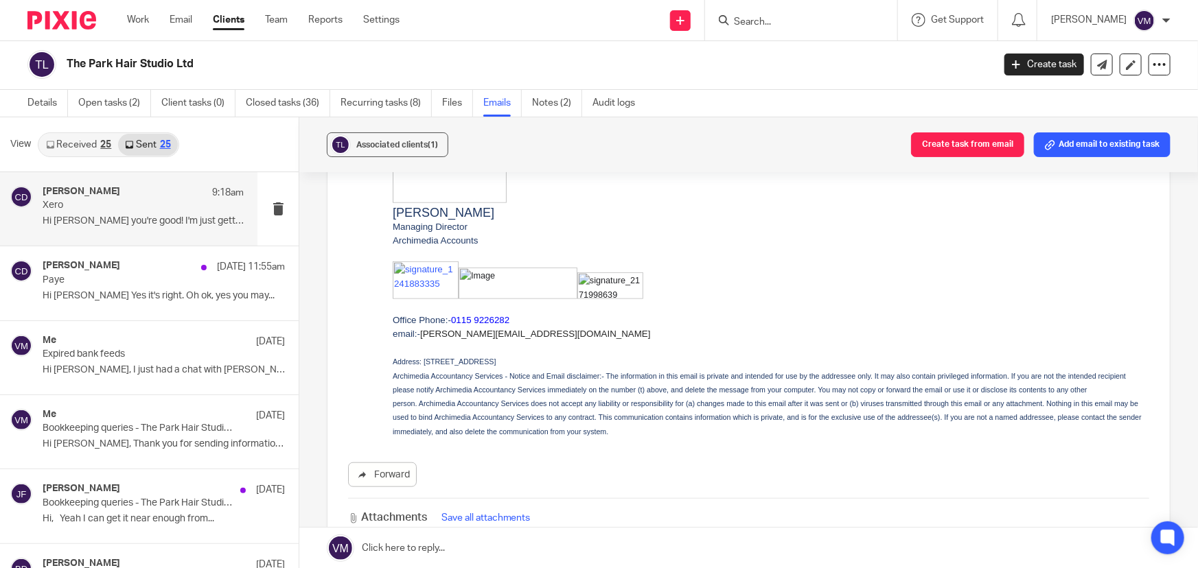
scroll to position [499, 0]
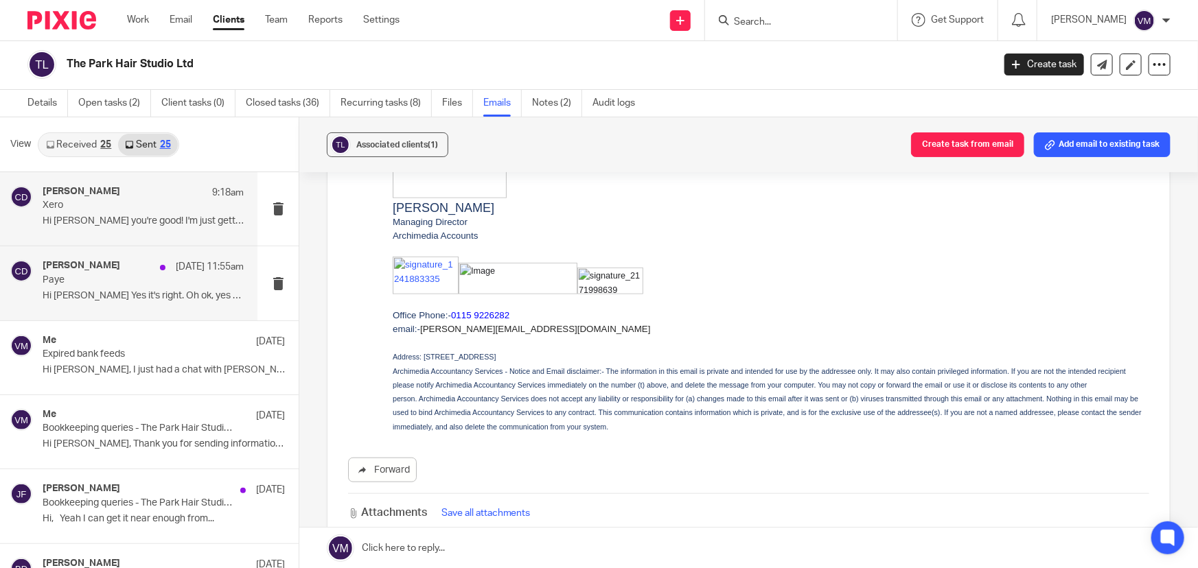
click at [117, 296] on p "Hi Andy Yes it's right. Oh ok, yes you may..." at bounding box center [143, 296] width 201 height 12
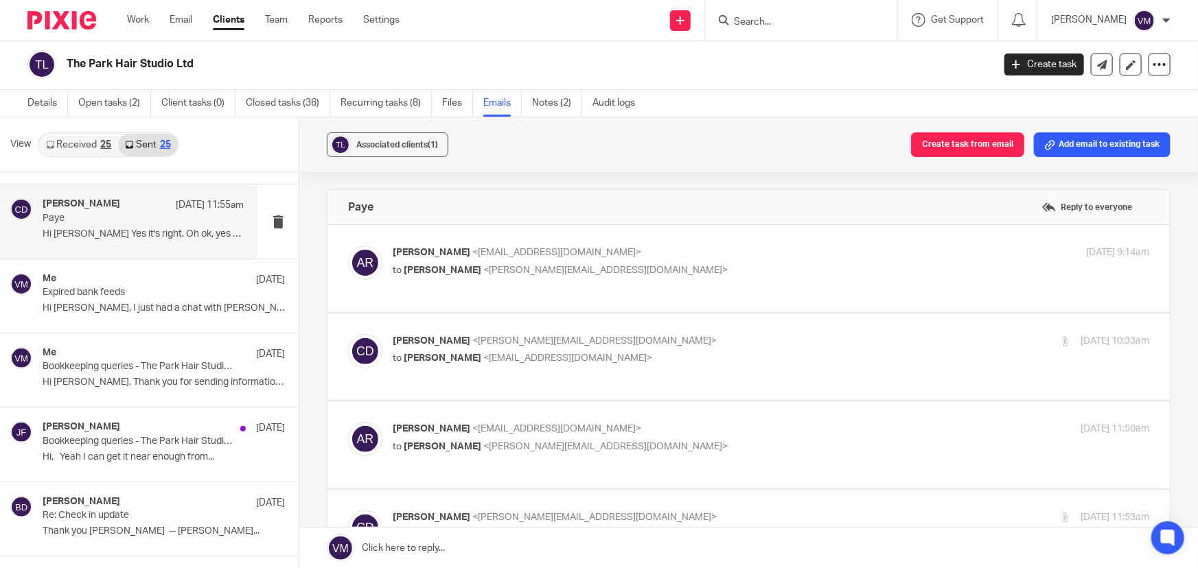
scroll to position [187, 0]
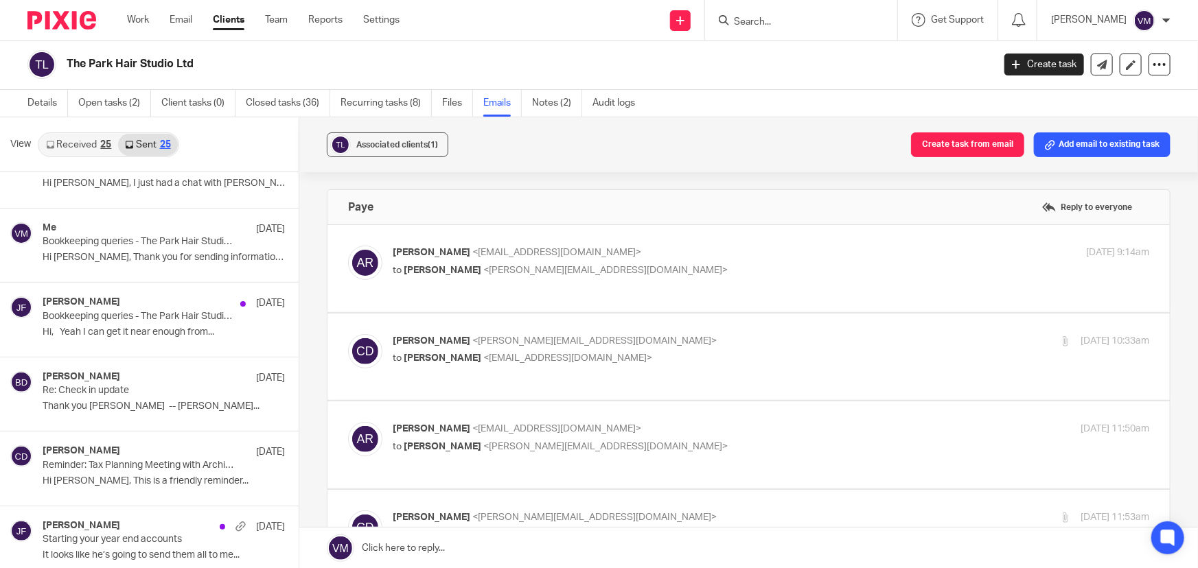
click at [117, 299] on div "Jill Fox 5 Sep" at bounding box center [164, 304] width 242 height 14
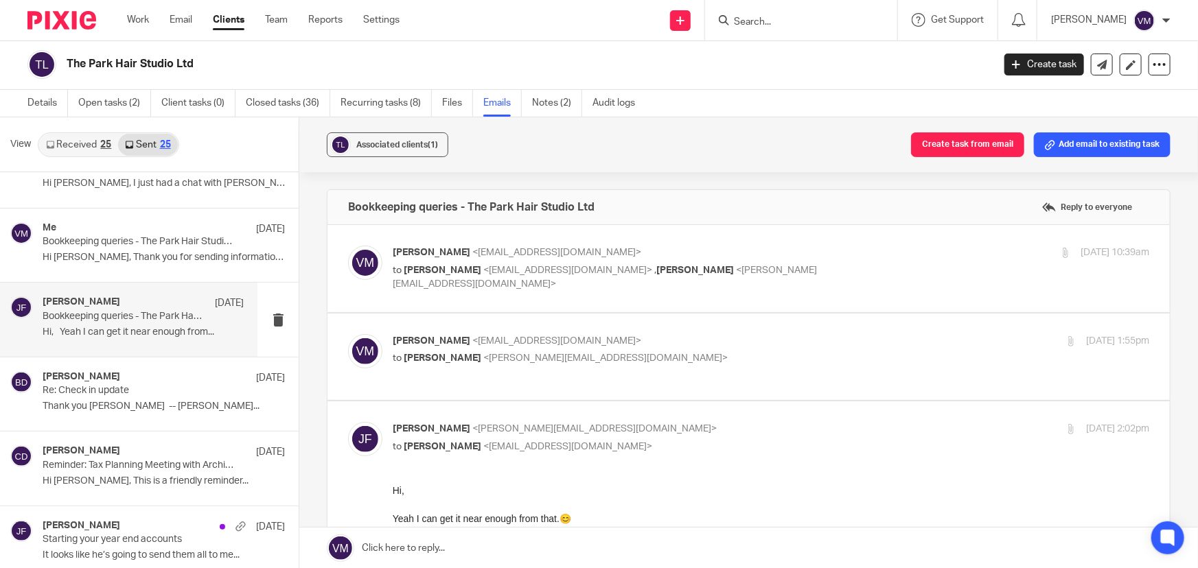
scroll to position [249, 0]
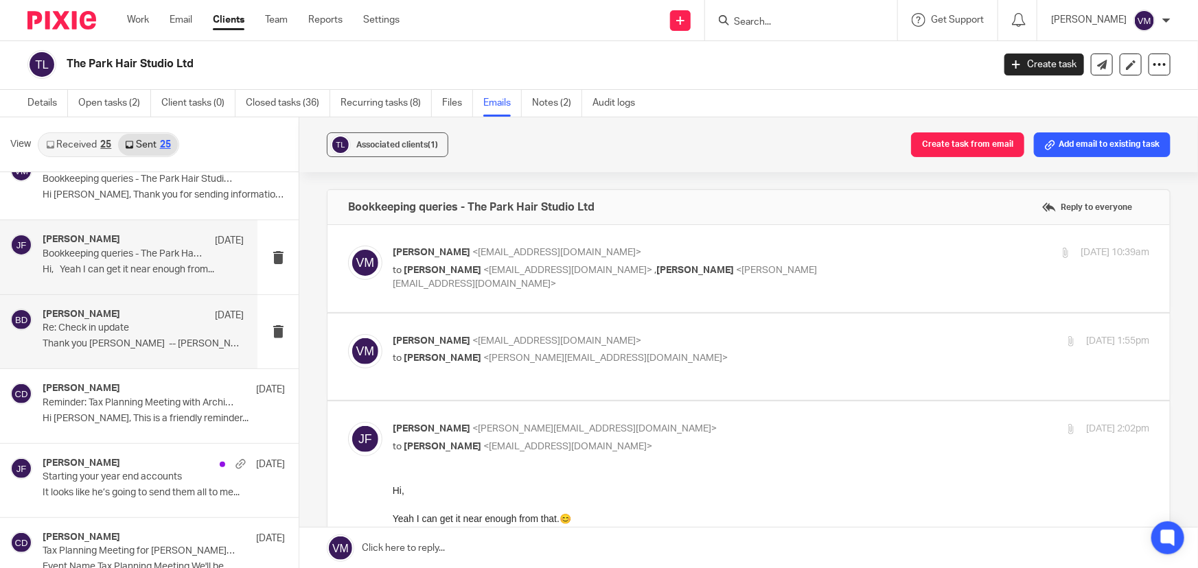
click at [108, 329] on p "Re: Check in update" at bounding box center [123, 329] width 161 height 12
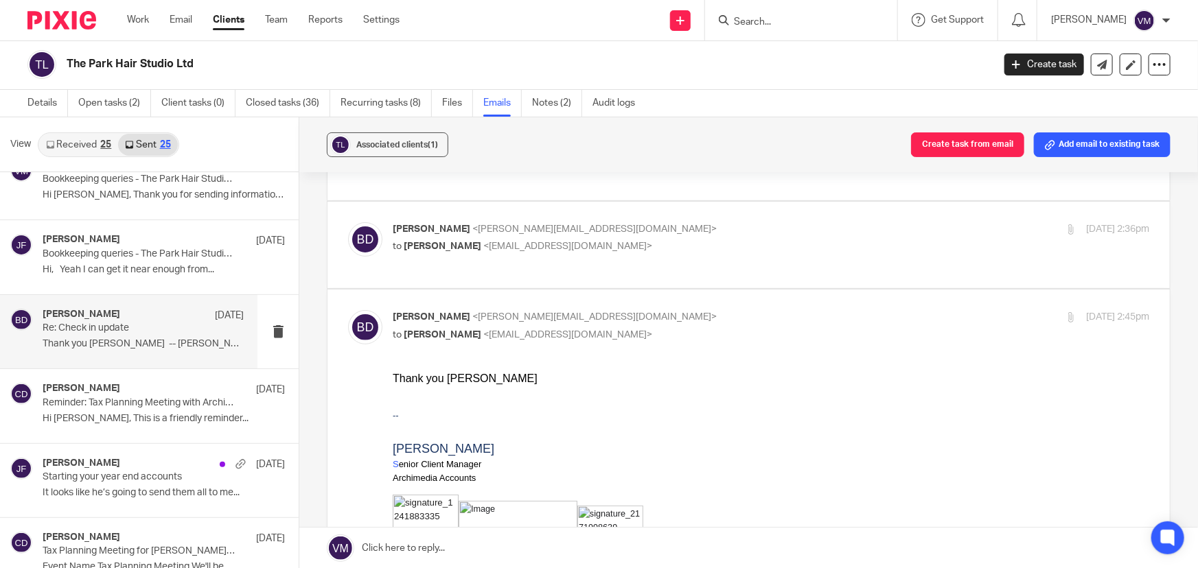
scroll to position [124, 0]
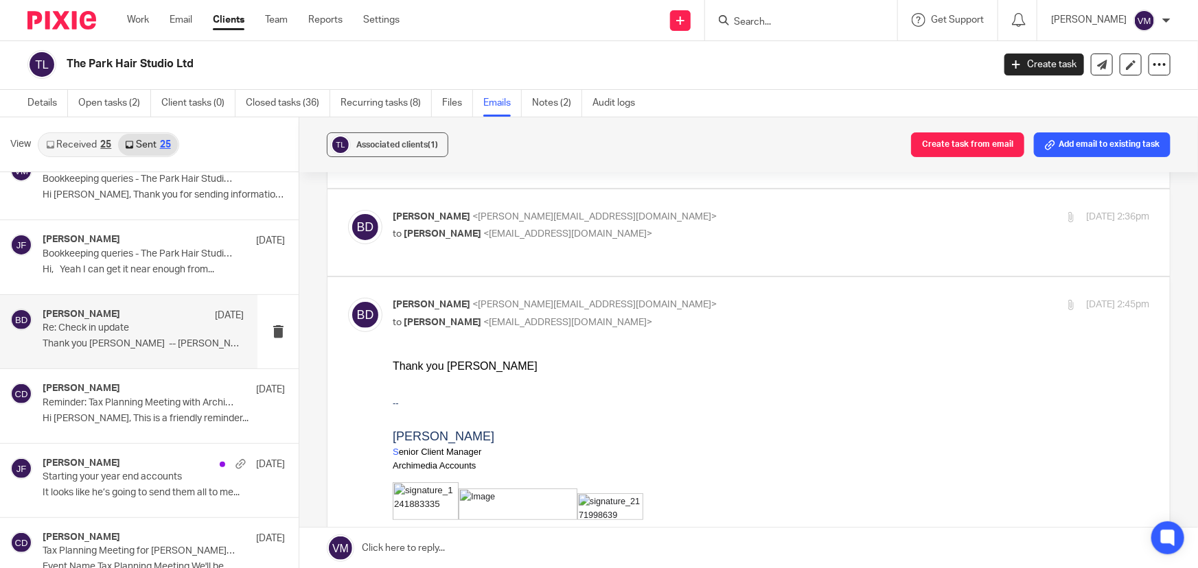
click at [763, 246] on div "Barbara Demtriou <barbara@archimediaaccounts.co.uk> to Adam Radage <theparkhair…" at bounding box center [748, 233] width 801 height 46
click at [765, 225] on div "Barbara Demtriou <barbara@archimediaaccounts.co.uk> to Adam Radage <theparkhair…" at bounding box center [645, 226] width 505 height 32
checkbox input "true"
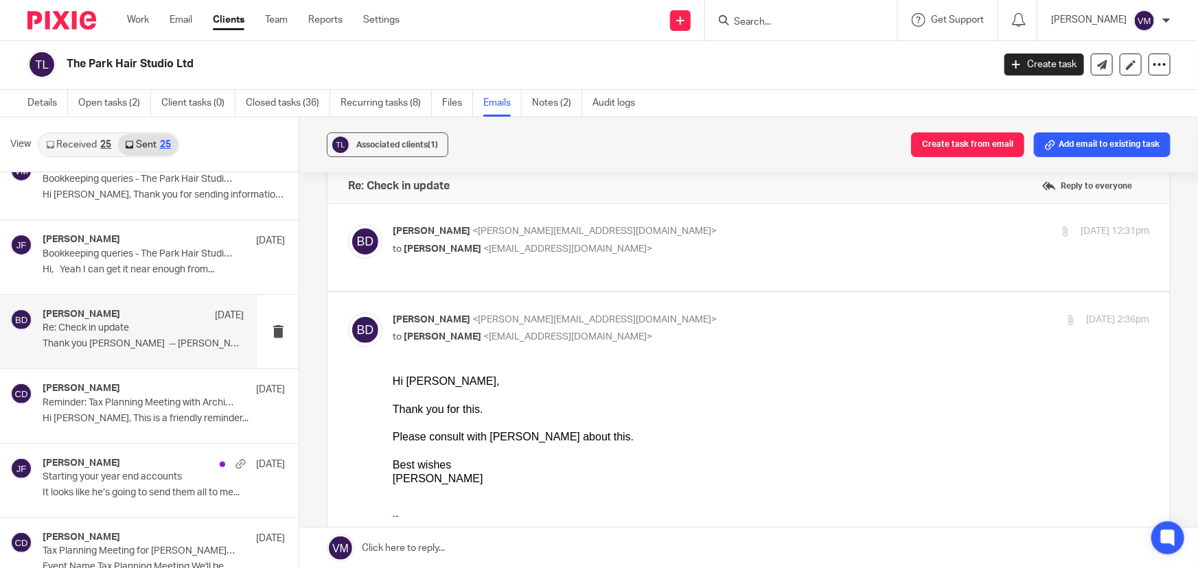
scroll to position [0, 0]
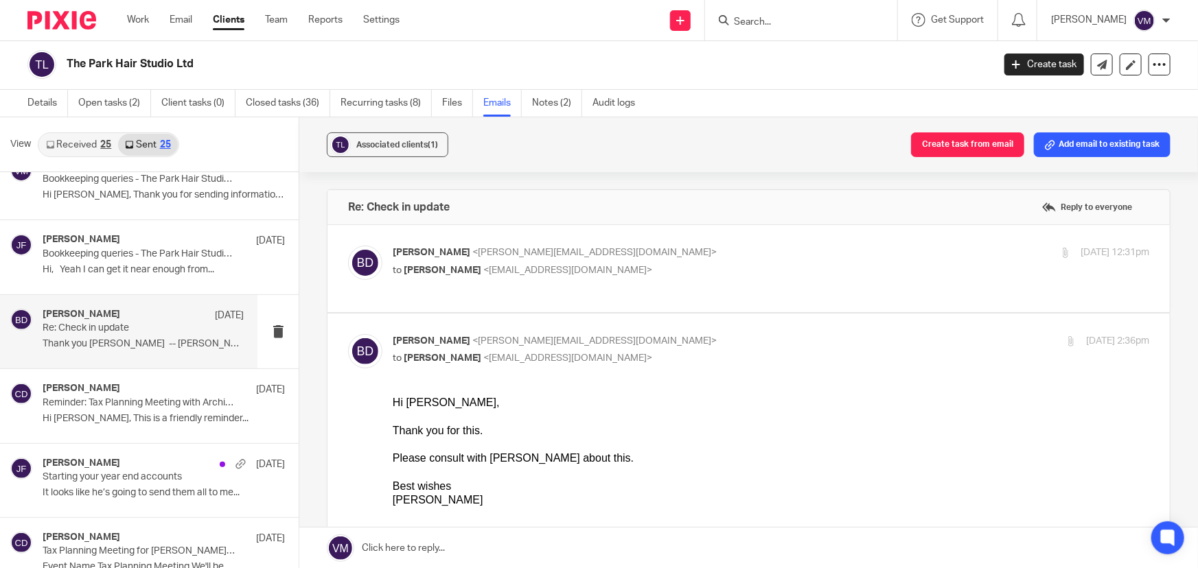
click at [782, 258] on p "Barbara Demtriou <barbara@archimediaaccounts.co.uk>" at bounding box center [645, 253] width 505 height 14
checkbox input "true"
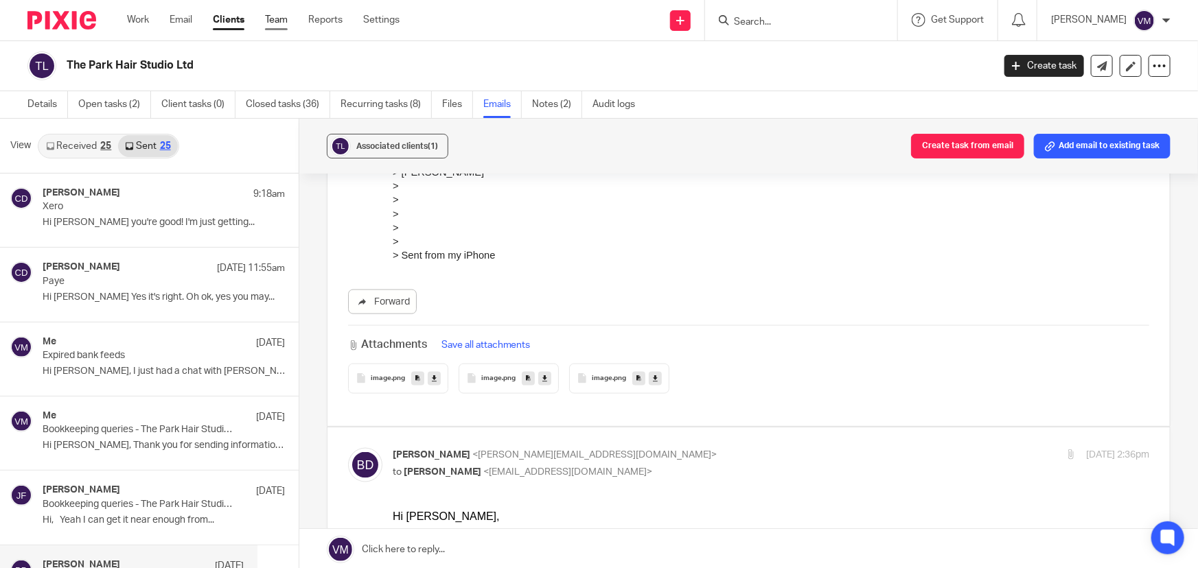
click at [275, 18] on link "Team" at bounding box center [276, 20] width 23 height 14
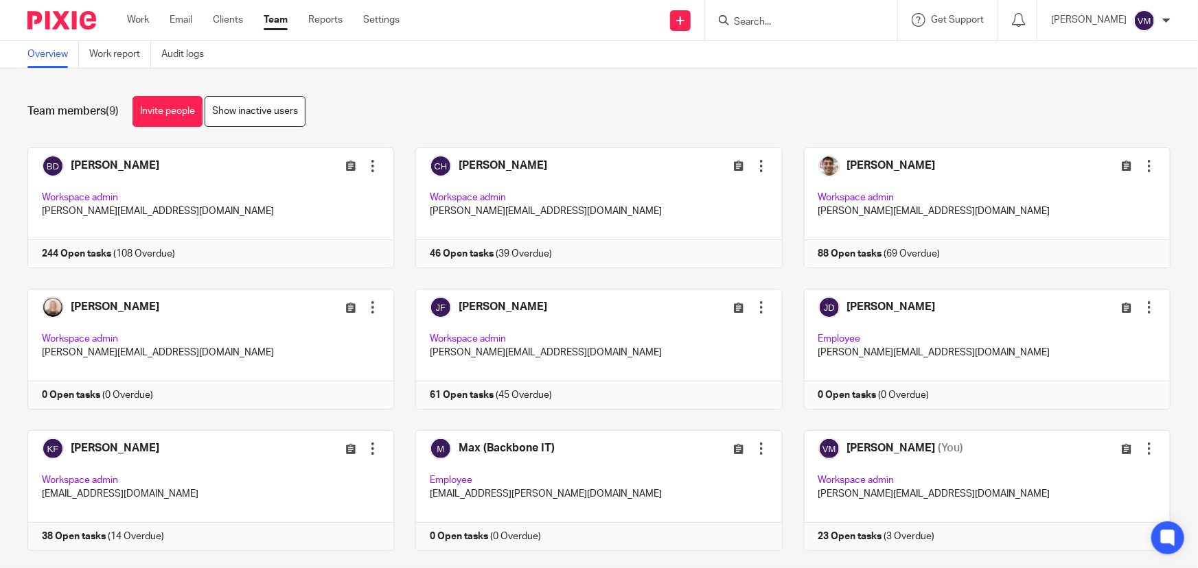
click at [764, 24] on input "Search" at bounding box center [794, 22] width 124 height 12
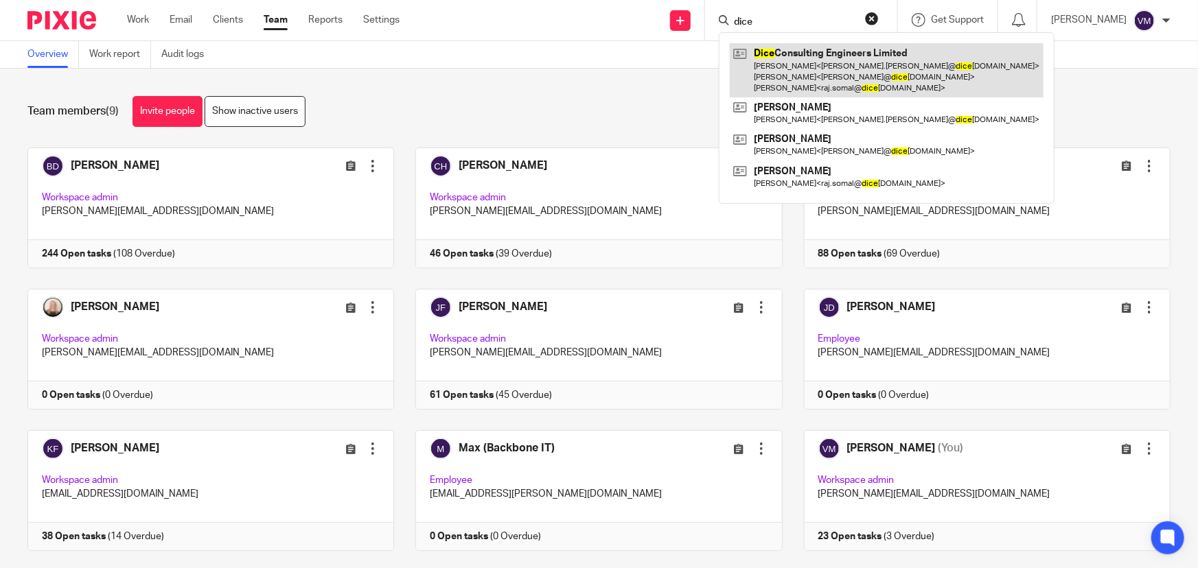
type input "dice"
click at [807, 60] on link at bounding box center [887, 70] width 314 height 54
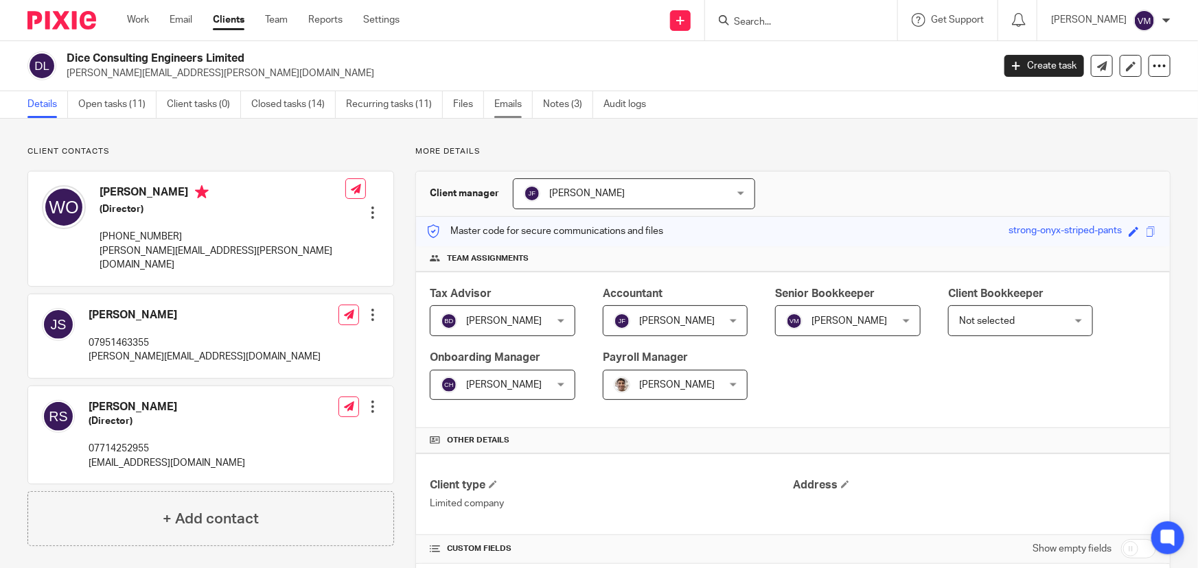
click at [505, 104] on link "Emails" at bounding box center [513, 104] width 38 height 27
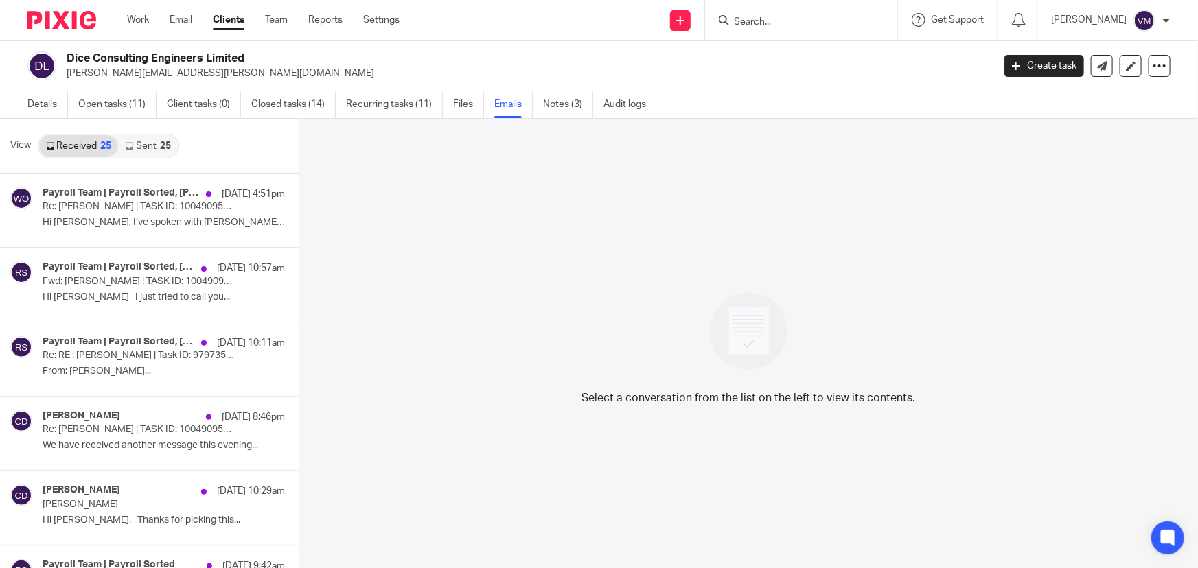
click at [149, 144] on link "Sent 25" at bounding box center [147, 146] width 59 height 22
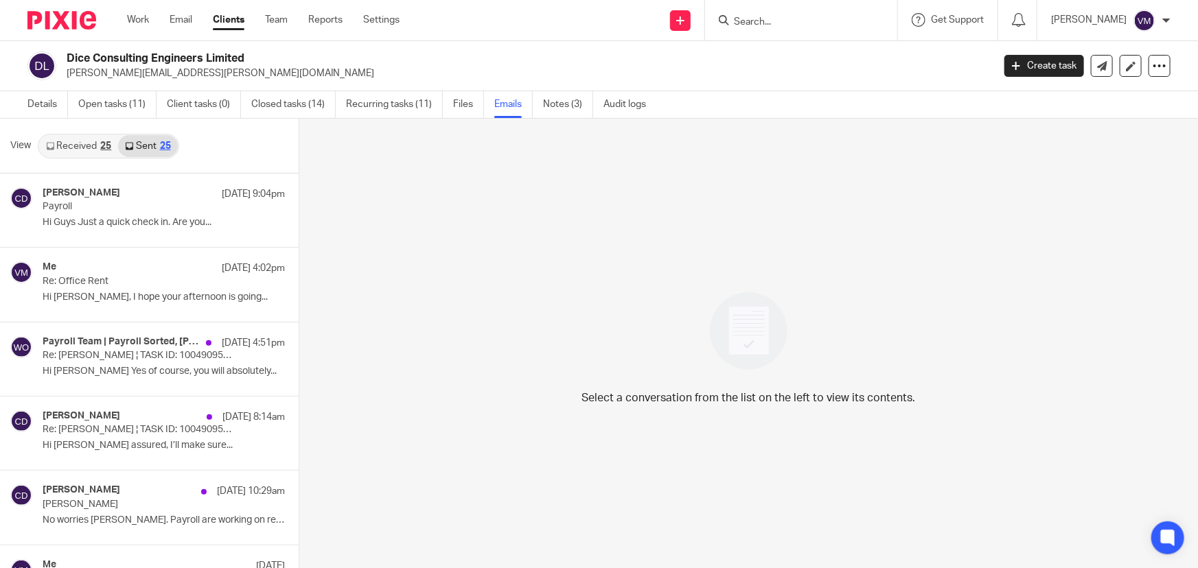
scroll to position [1, 0]
click at [281, 29] on div "Work Email Clients Team Reports Settings Work Email Clients Team Reports Settin…" at bounding box center [266, 20] width 307 height 41
click at [283, 22] on link "Team" at bounding box center [276, 20] width 23 height 14
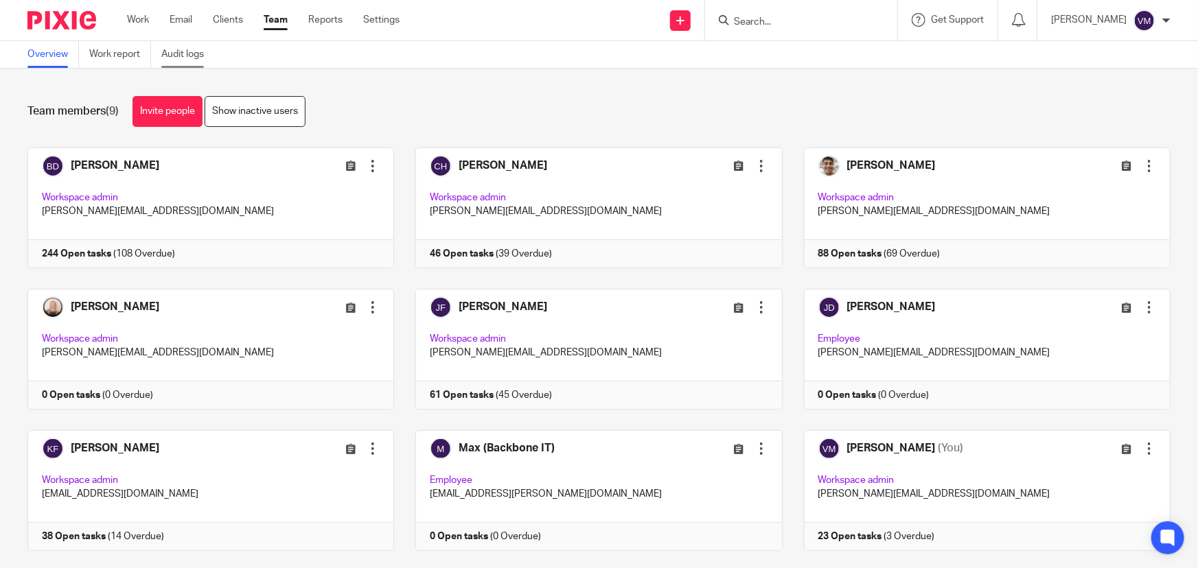
click at [202, 60] on link "Audit logs" at bounding box center [187, 54] width 53 height 27
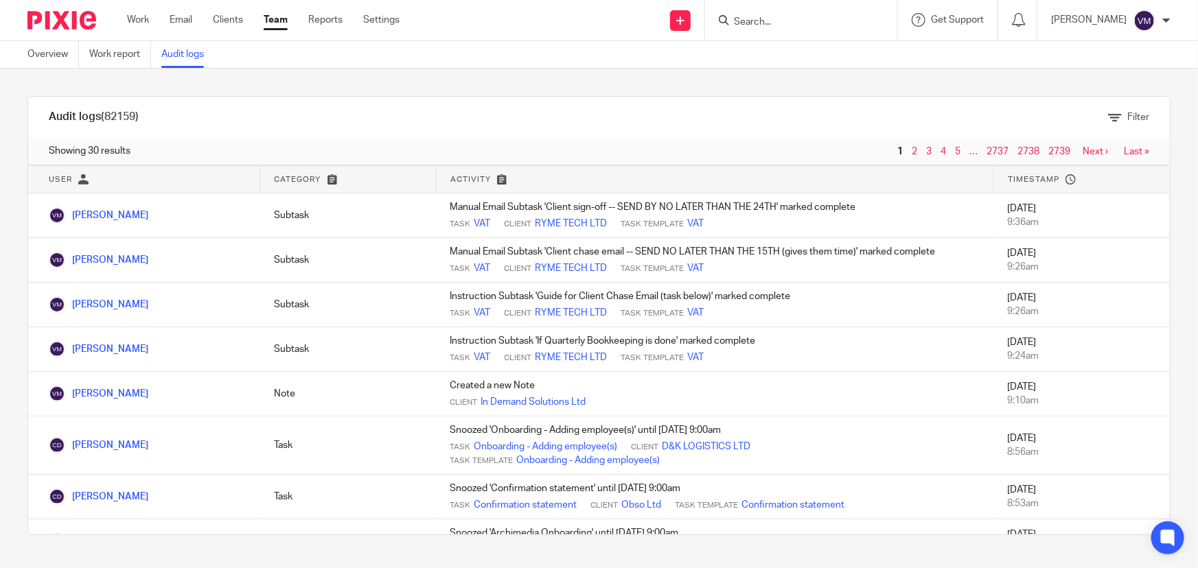
click at [270, 23] on link "Team" at bounding box center [276, 20] width 24 height 14
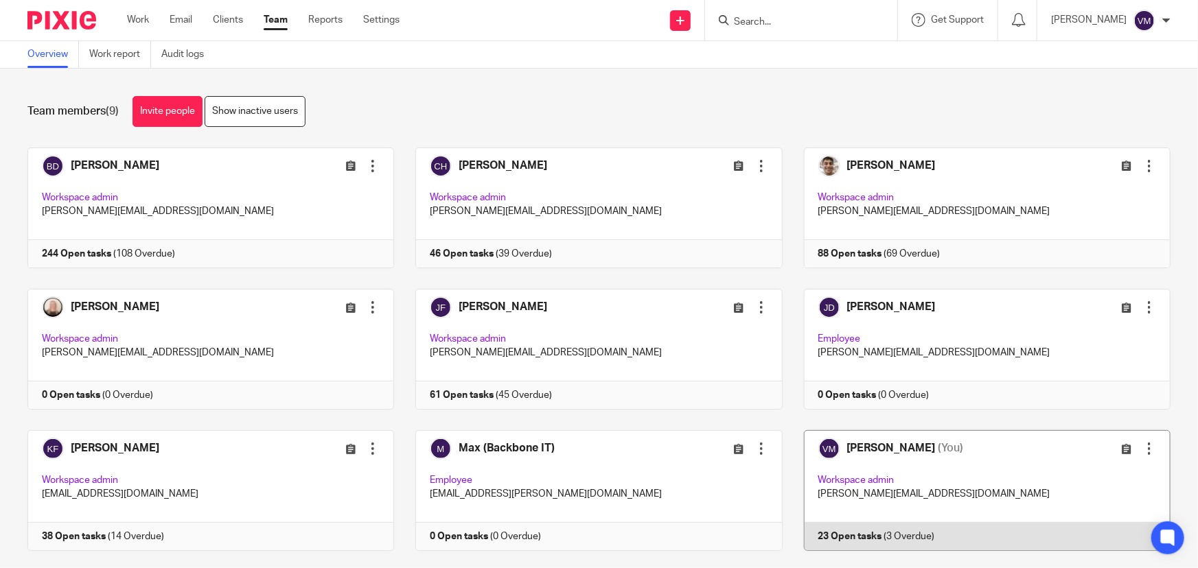
click at [918, 538] on link at bounding box center [977, 490] width 388 height 121
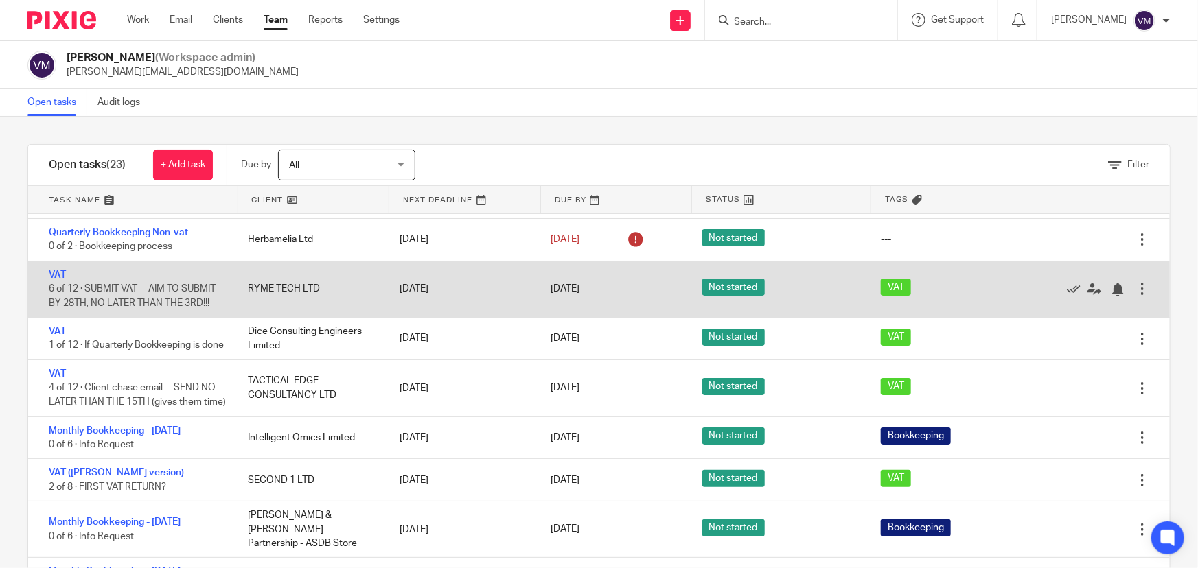
scroll to position [124, 0]
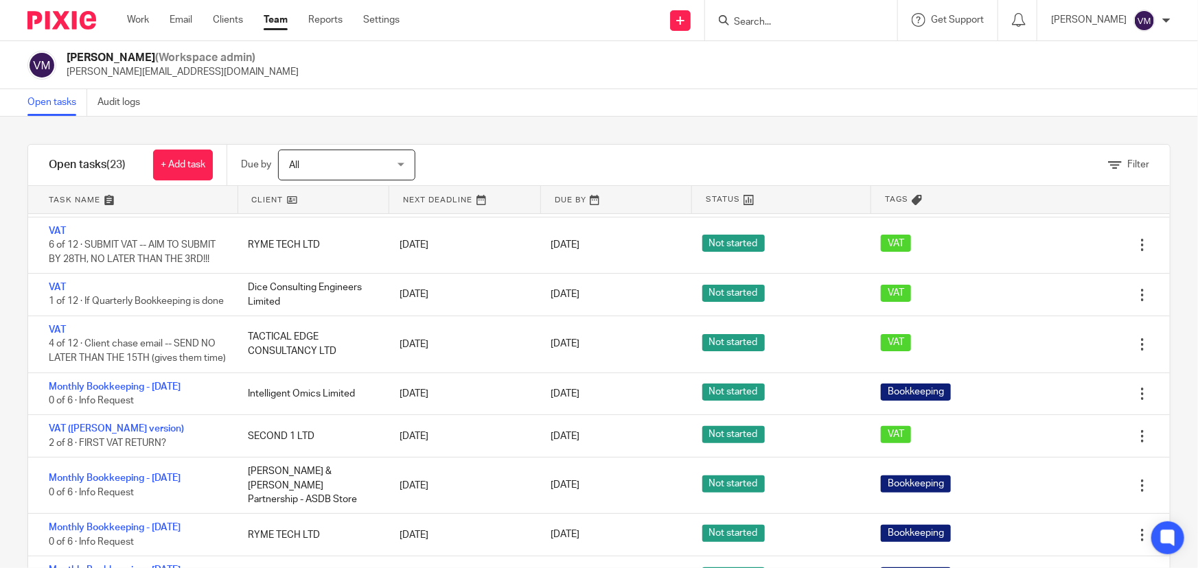
click at [781, 25] on input "Search" at bounding box center [794, 22] width 124 height 12
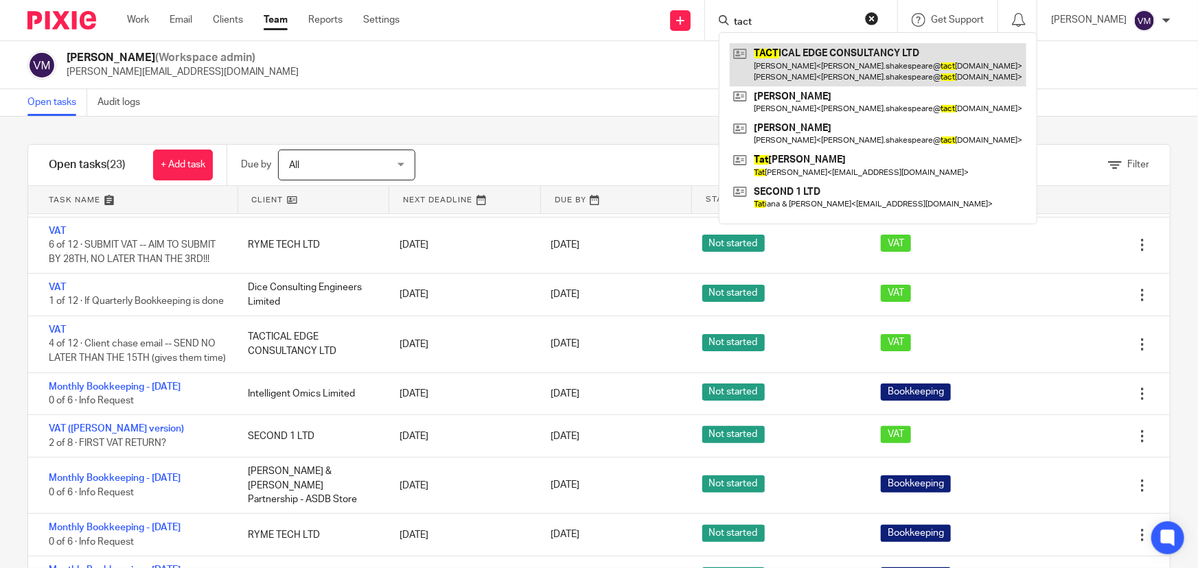
type input "tact"
click at [794, 65] on link at bounding box center [878, 64] width 297 height 43
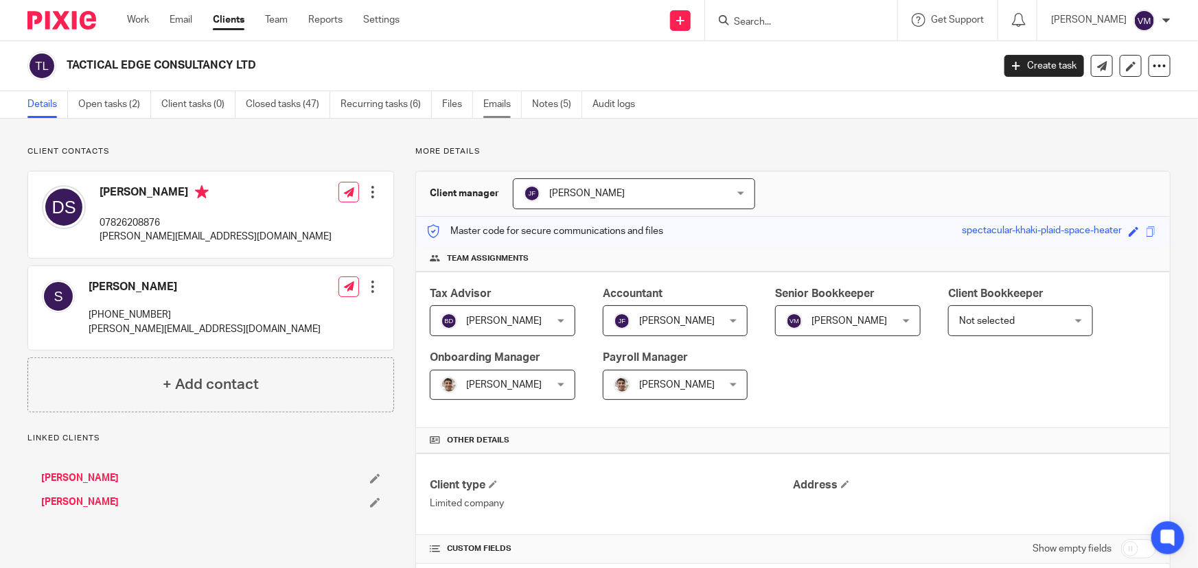
click at [494, 108] on link "Emails" at bounding box center [502, 104] width 38 height 27
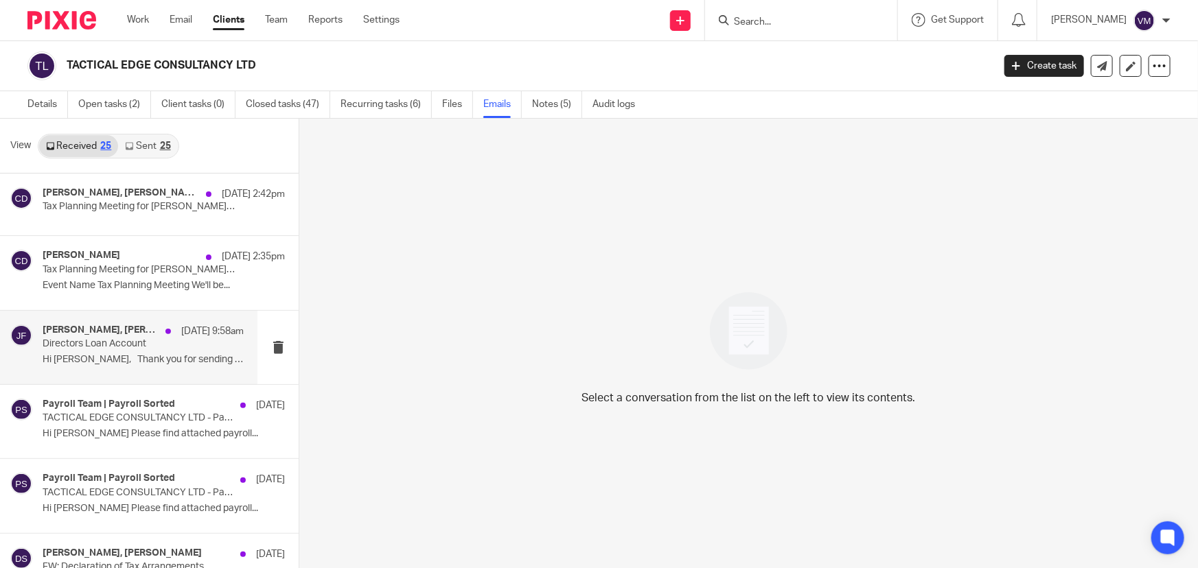
click at [106, 339] on p "Directors Loan Account" at bounding box center [123, 344] width 161 height 12
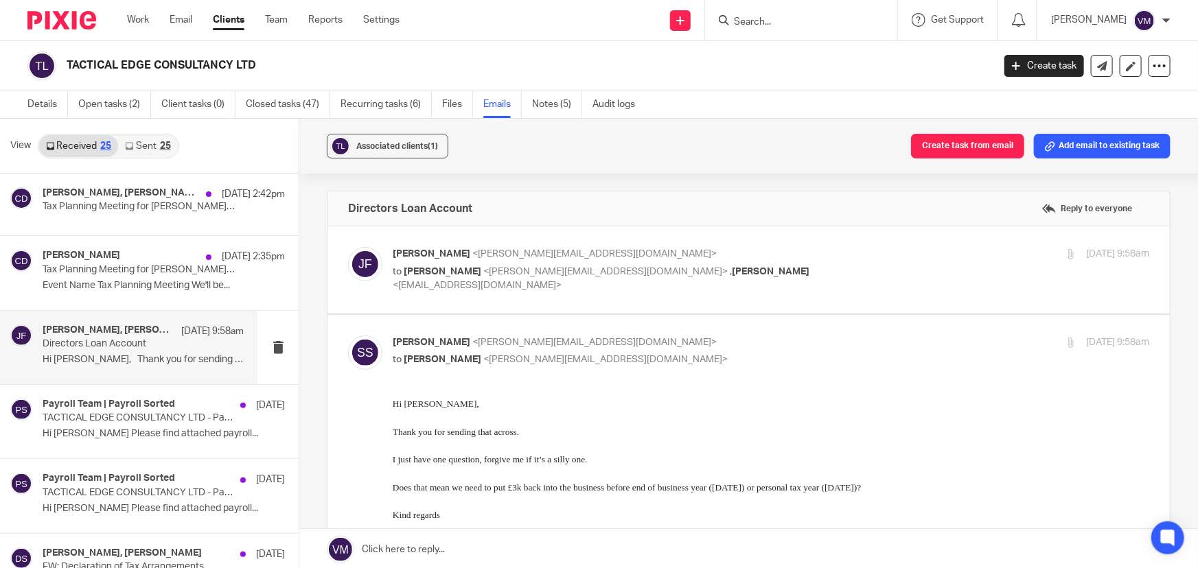
click at [348, 335] on input "checkbox" at bounding box center [347, 335] width 1 height 1
checkbox input "false"
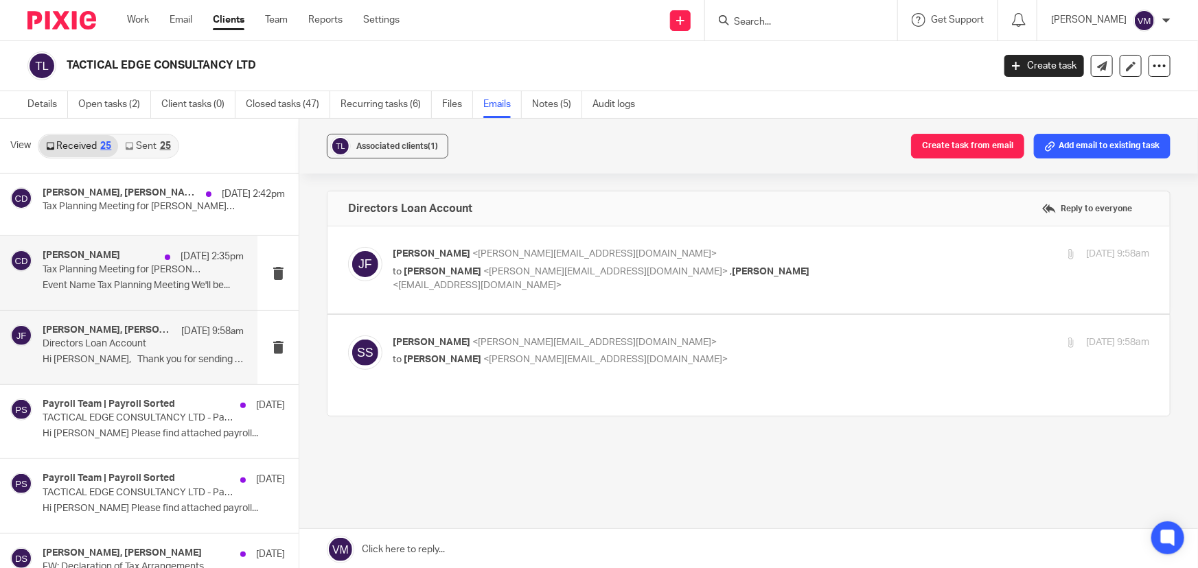
click at [109, 285] on p "Event Name Tax Planning Meeting We'll be..." at bounding box center [143, 286] width 201 height 12
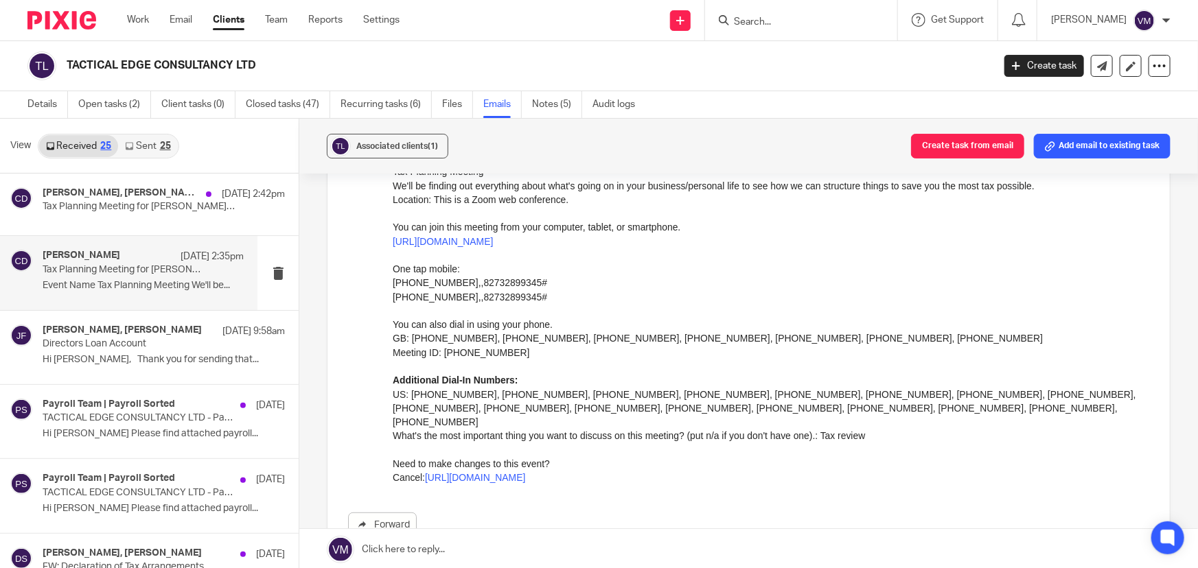
scroll to position [249, 0]
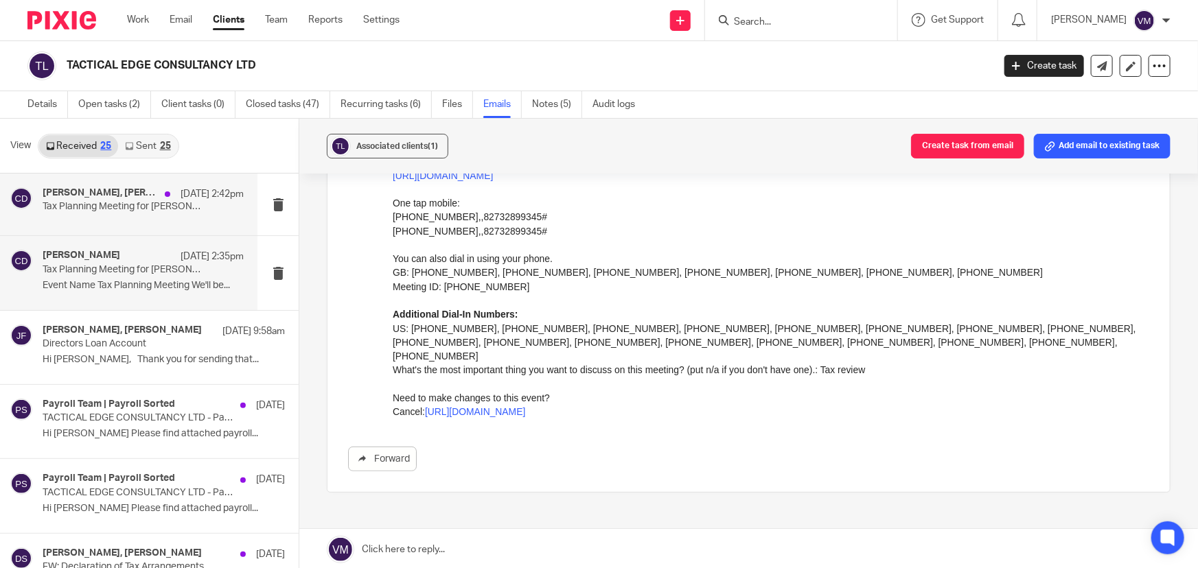
click at [90, 206] on p "Tax Planning Meeting for [PERSON_NAME] (Archimedia Accounts)" at bounding box center [123, 207] width 161 height 12
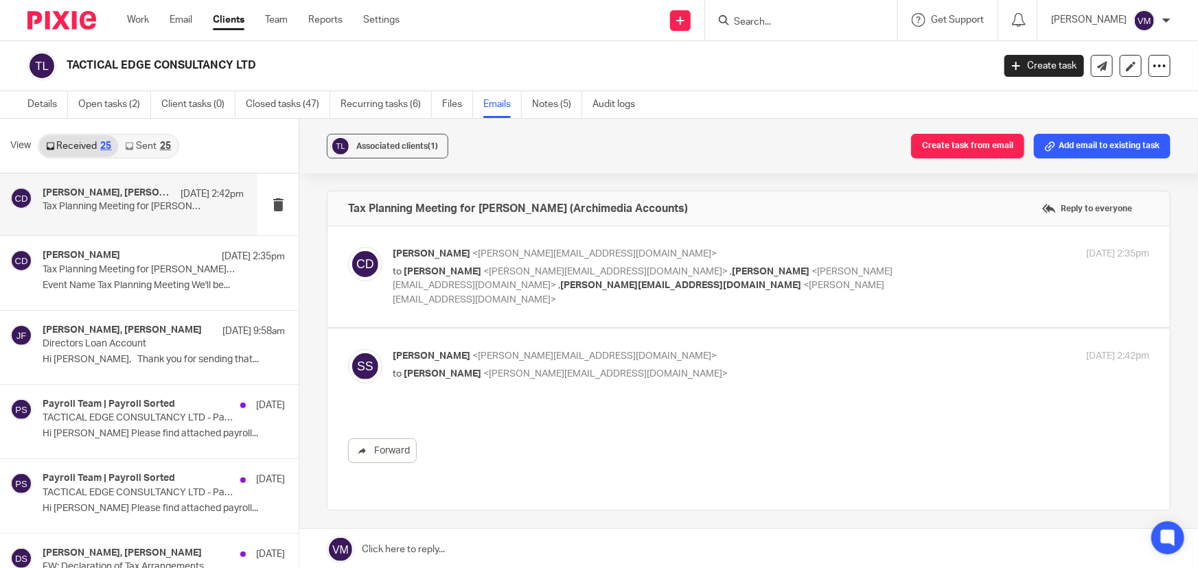
scroll to position [0, 0]
click at [934, 268] on div "Chris Demetriou <chris@archimediaaccounts.co.uk> to Jill Fox <jill@archimediaac…" at bounding box center [771, 277] width 757 height 60
checkbox input "true"
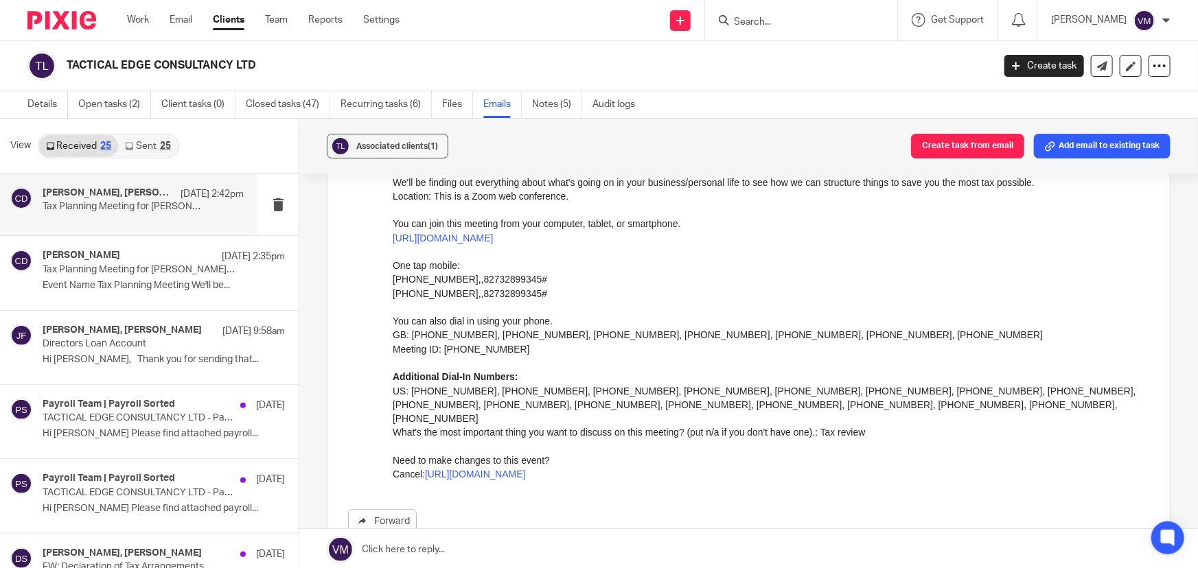
scroll to position [62, 0]
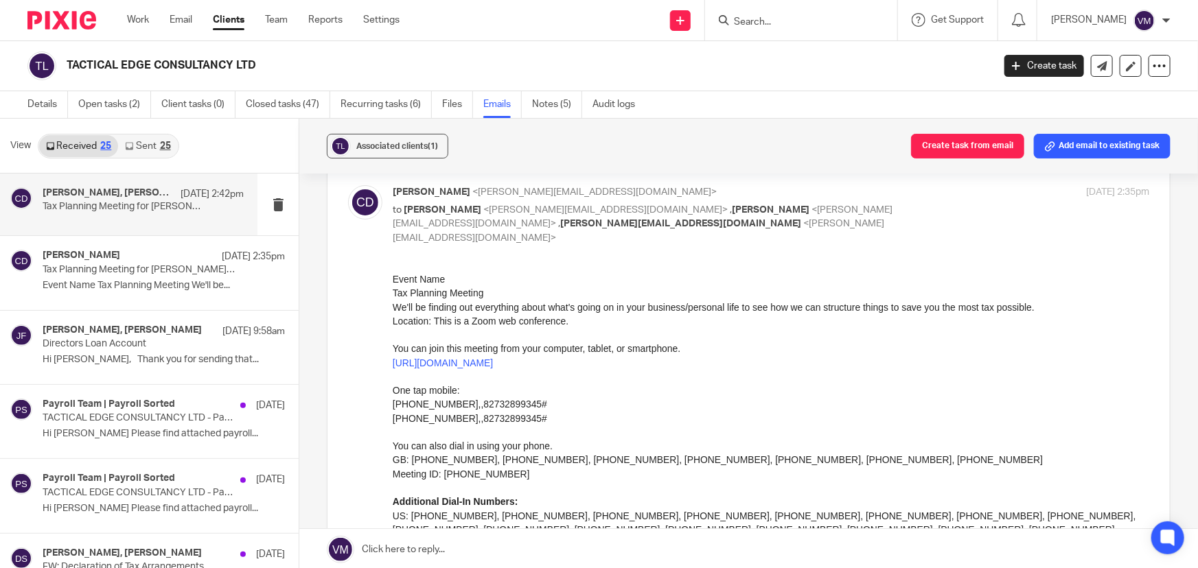
click at [158, 145] on link "Sent 25" at bounding box center [147, 146] width 59 height 22
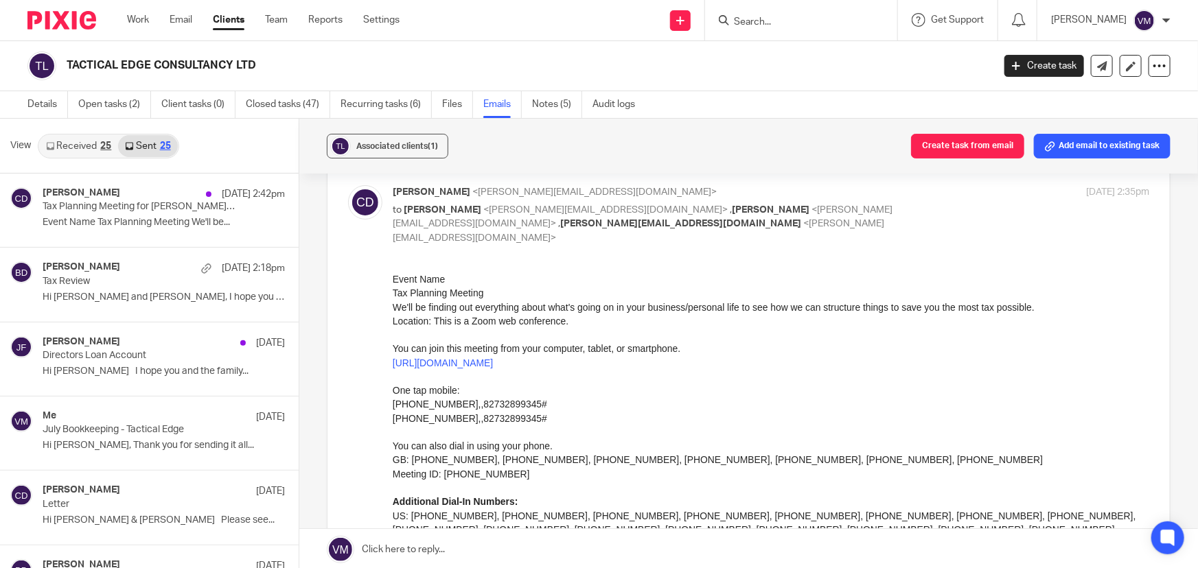
scroll to position [1, 0]
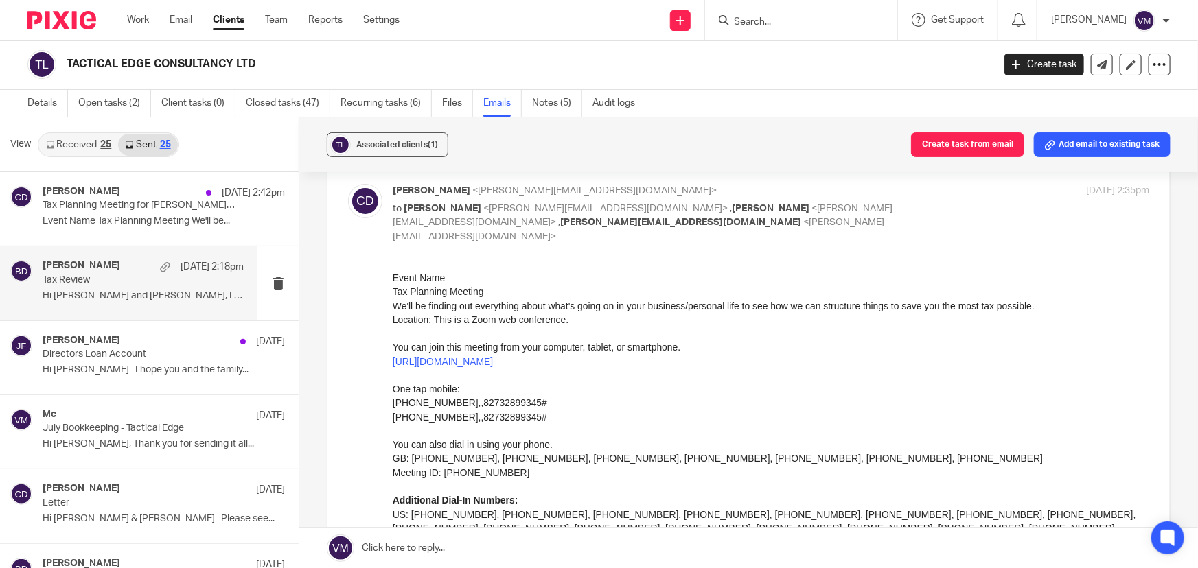
click at [72, 284] on p "Tax Review" at bounding box center [123, 281] width 161 height 12
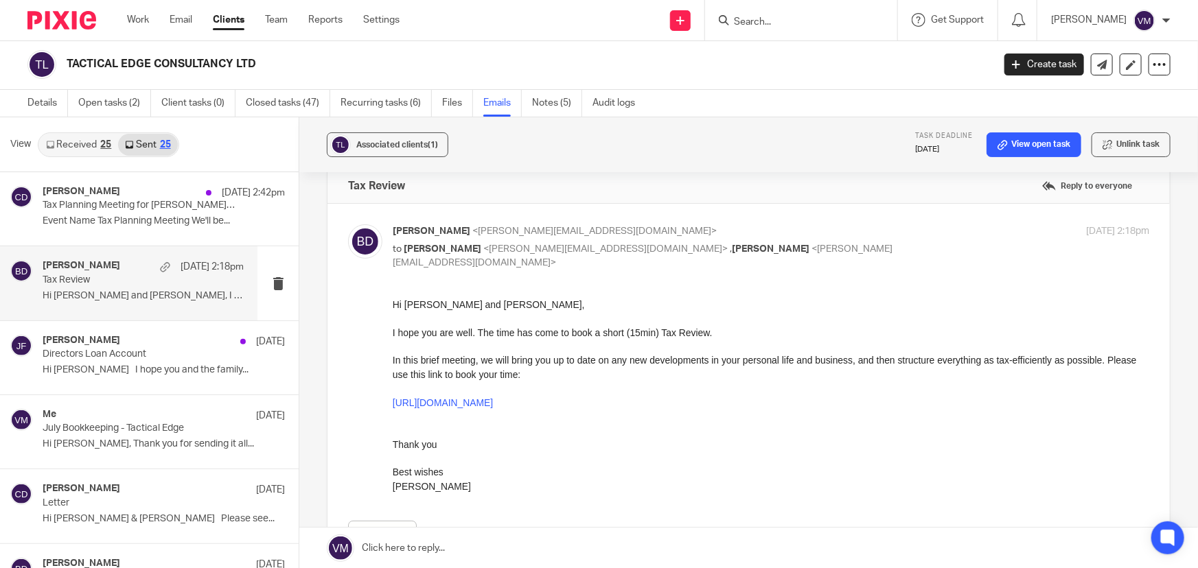
scroll to position [0, 0]
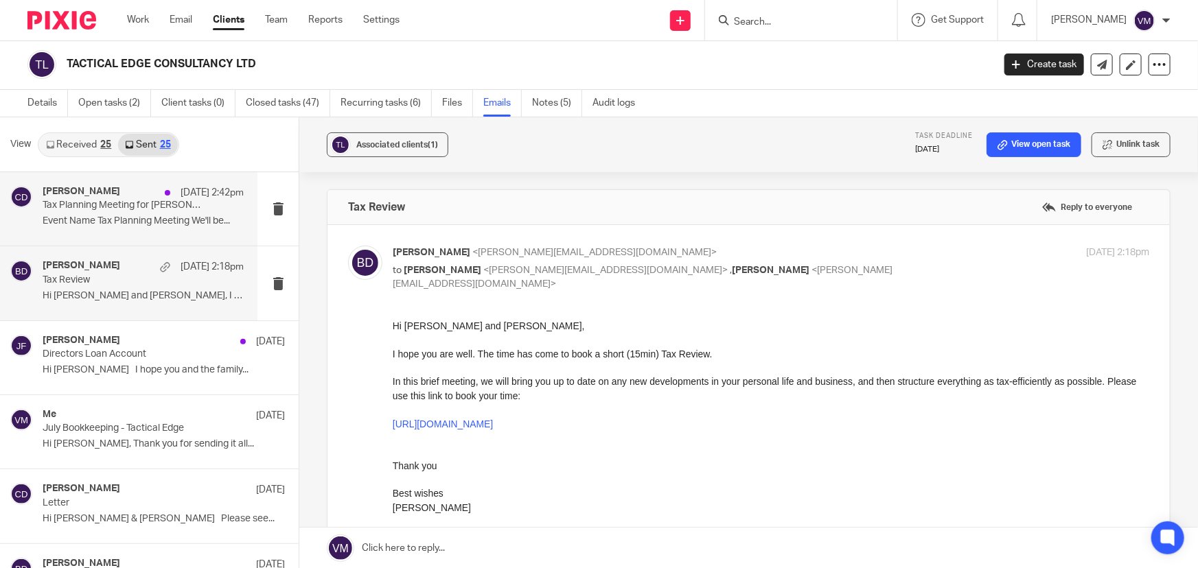
click at [70, 226] on p "Event Name Tax Planning Meeting We'll be..." at bounding box center [143, 222] width 201 height 12
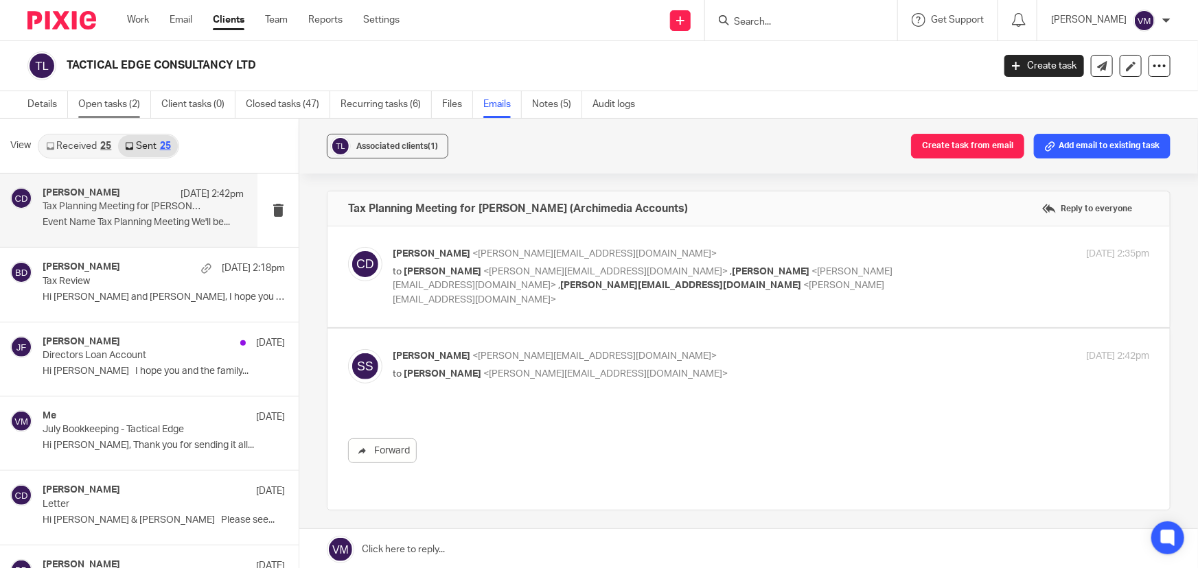
click at [105, 106] on link "Open tasks (2)" at bounding box center [114, 104] width 73 height 27
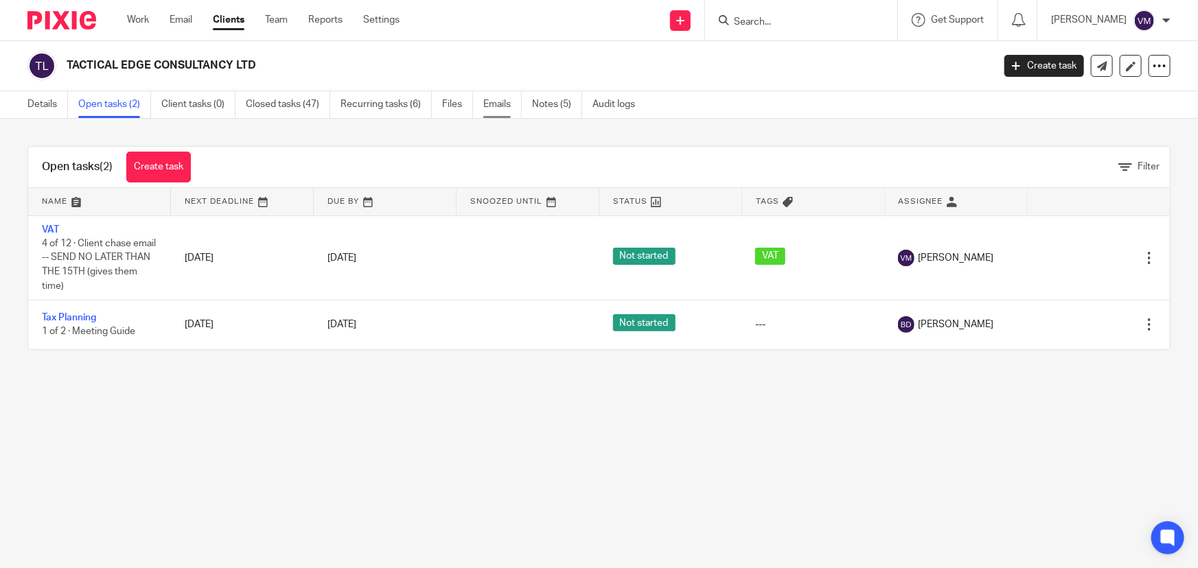
click at [502, 105] on link "Emails" at bounding box center [502, 104] width 38 height 27
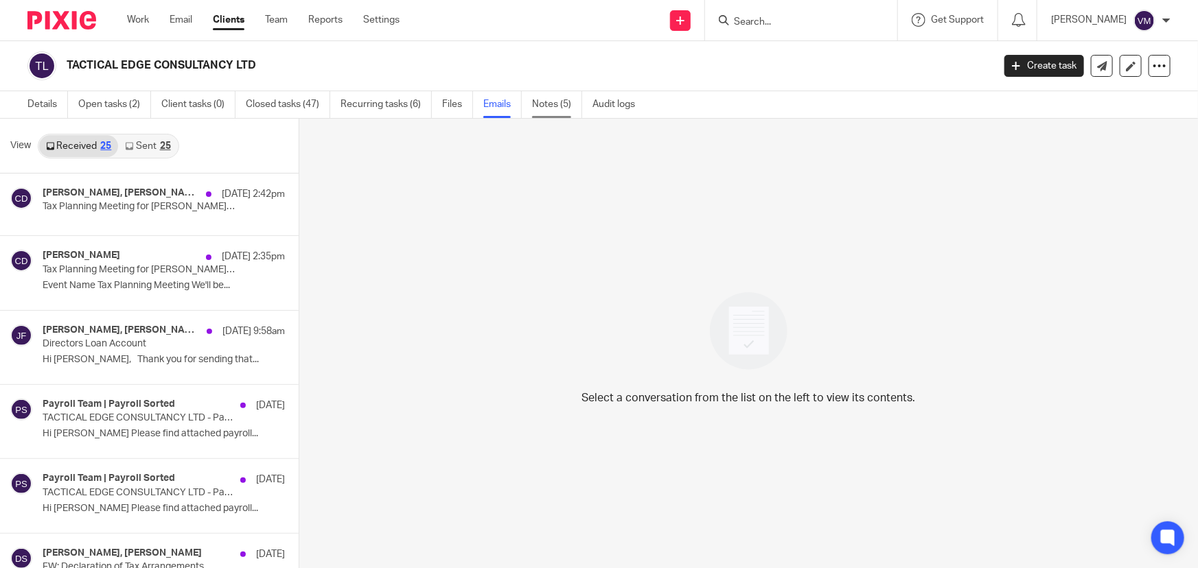
click at [552, 104] on link "Notes (5)" at bounding box center [557, 104] width 50 height 27
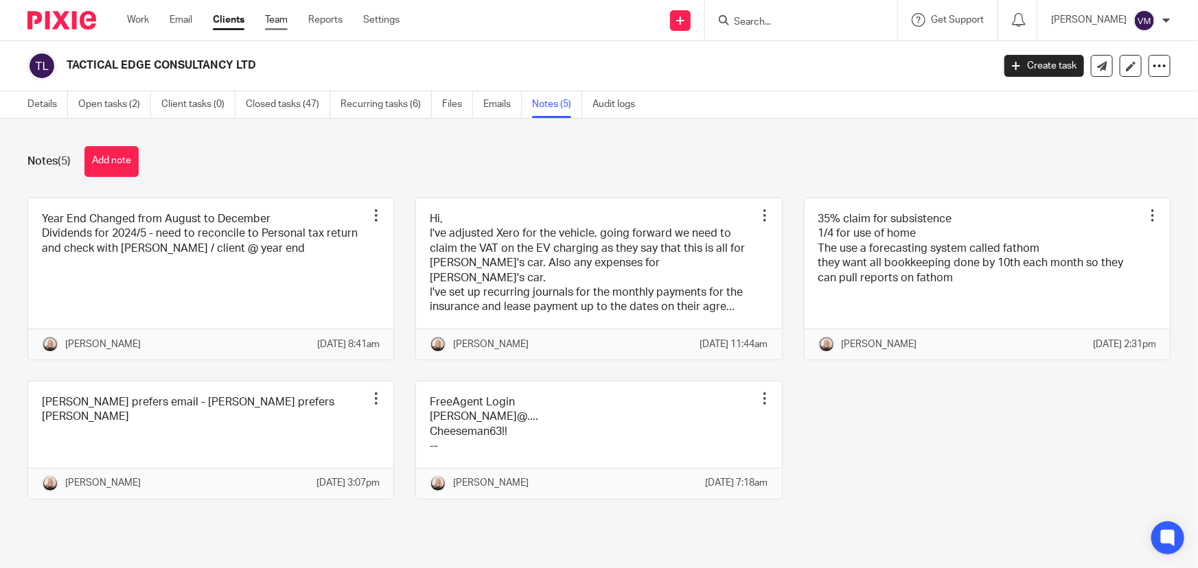
click at [275, 24] on link "Team" at bounding box center [276, 20] width 23 height 14
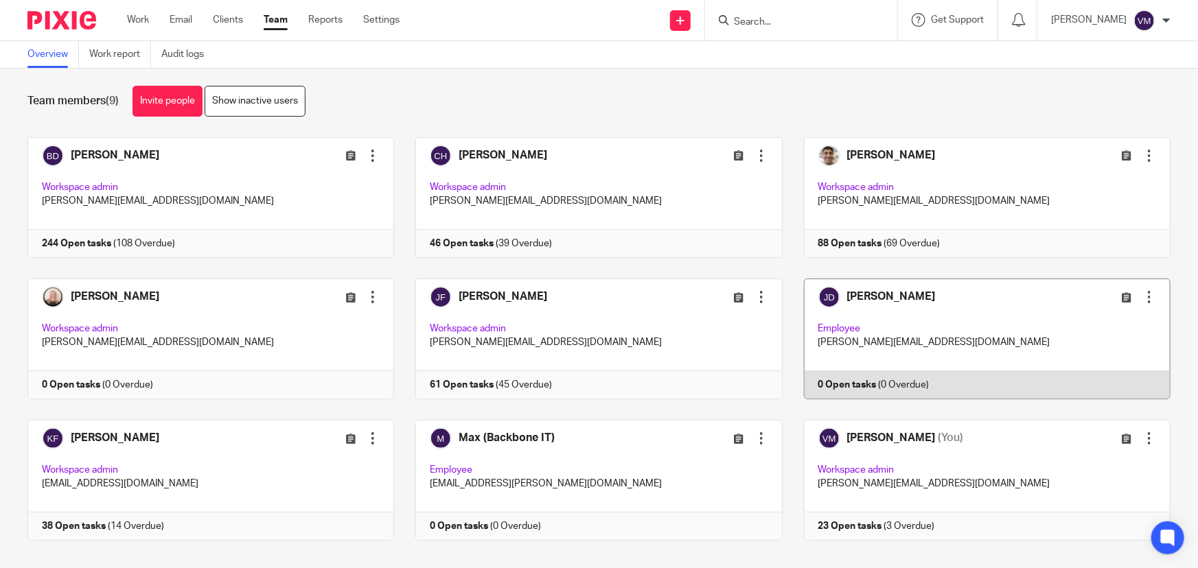
scroll to position [30, 0]
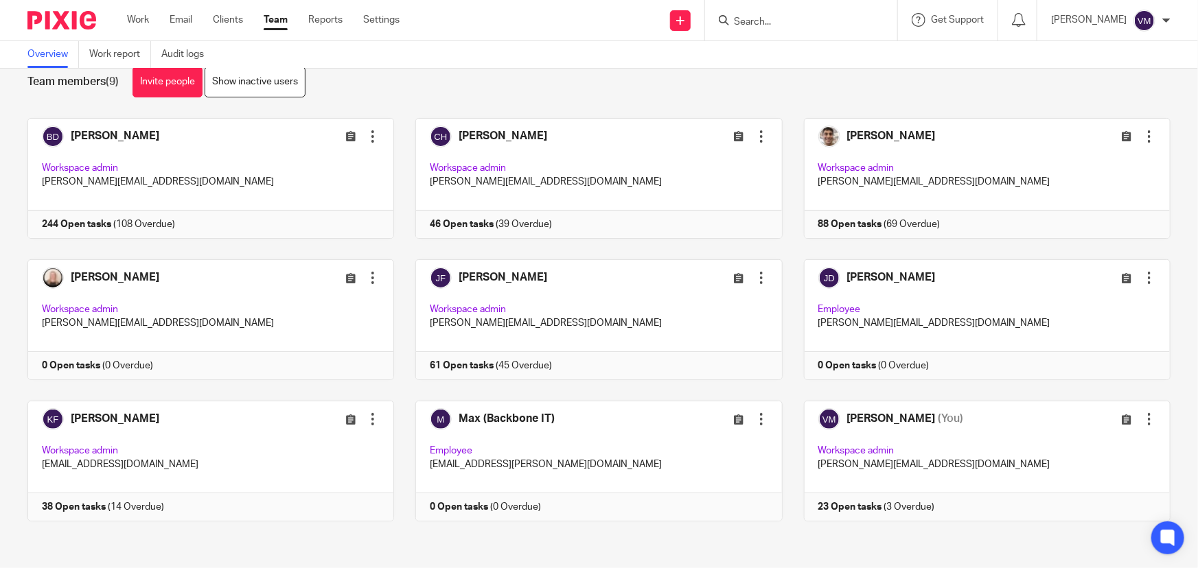
click at [773, 16] on input "Search" at bounding box center [794, 22] width 124 height 12
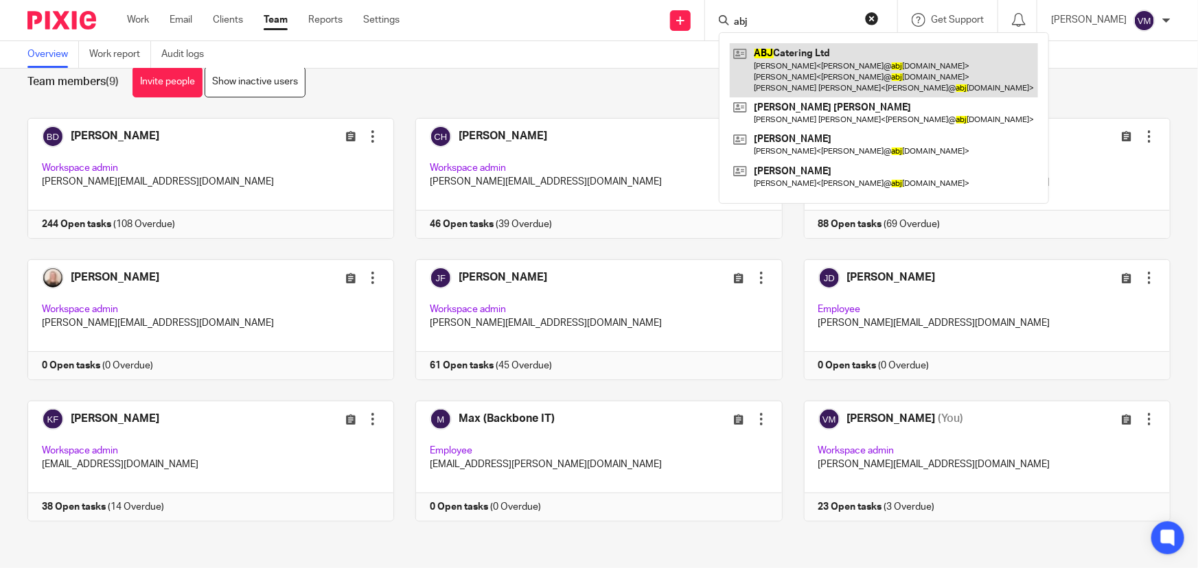
type input "abj"
click at [813, 51] on link at bounding box center [884, 70] width 308 height 54
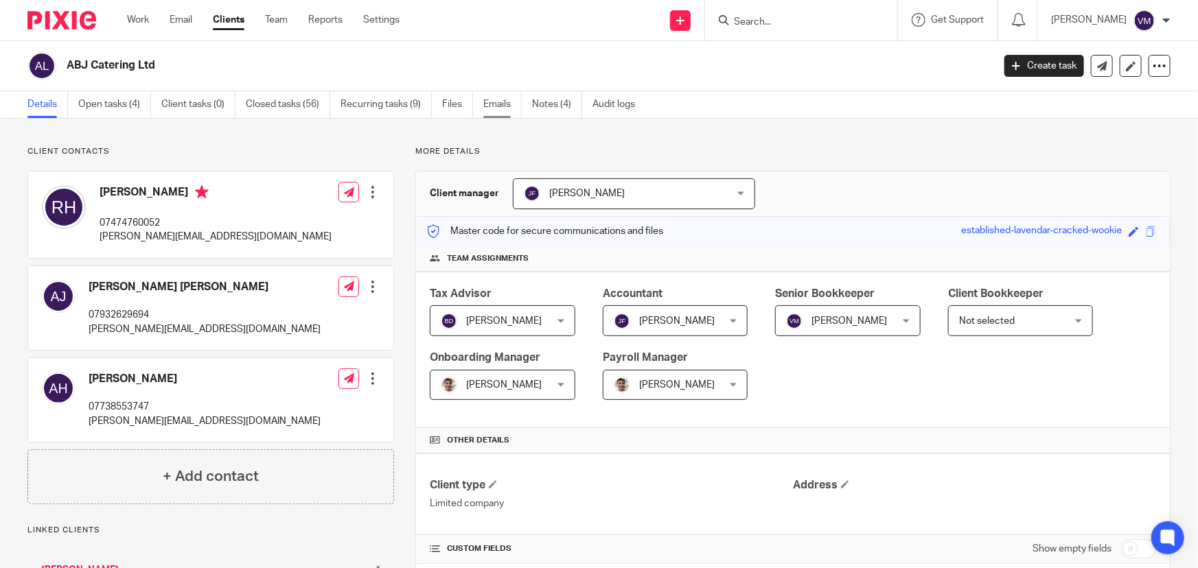
click at [506, 103] on link "Emails" at bounding box center [502, 104] width 38 height 27
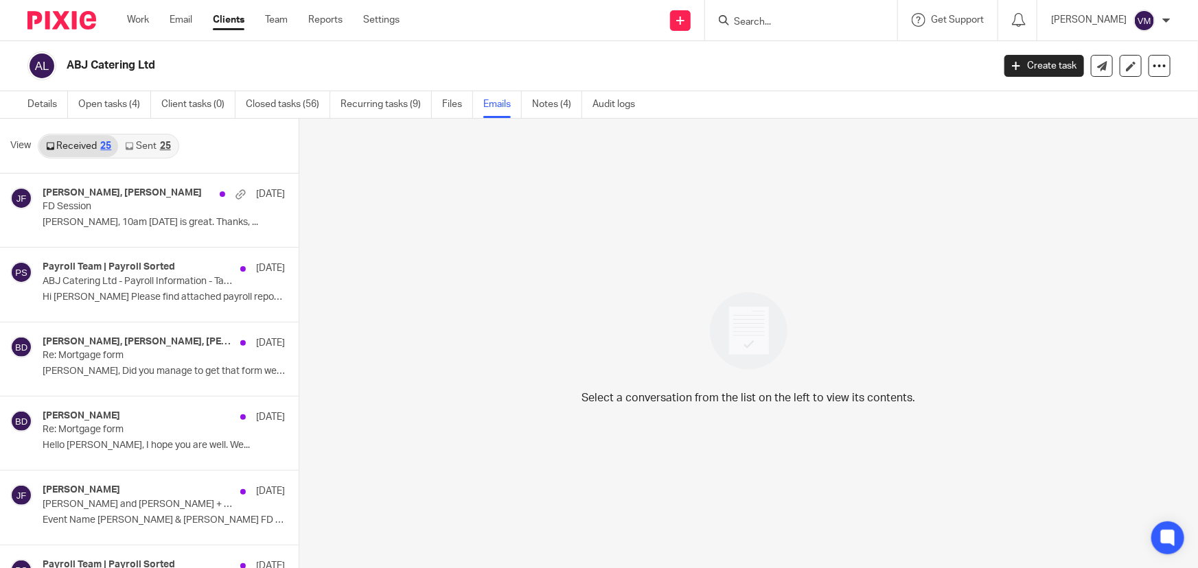
click at [148, 144] on link "Sent 25" at bounding box center [147, 146] width 59 height 22
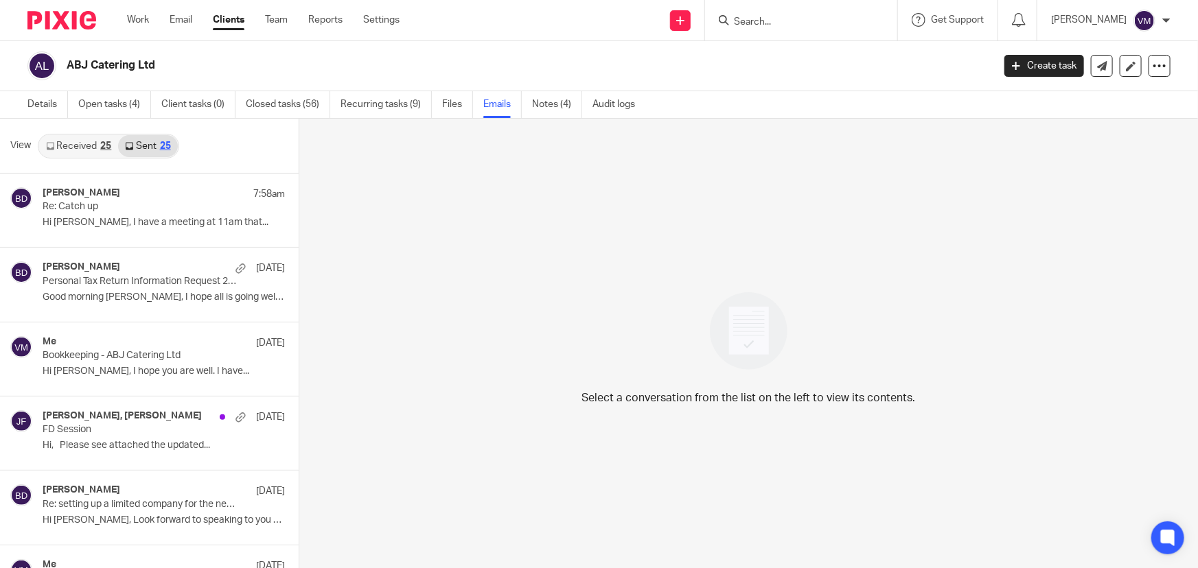
scroll to position [1, 0]
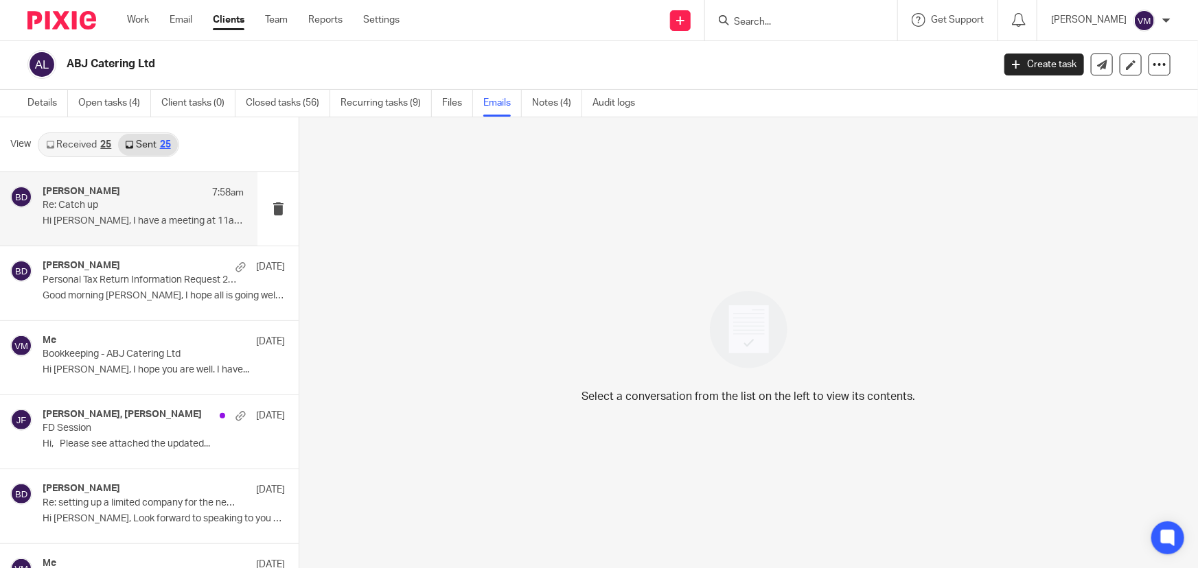
click at [113, 216] on p "Hi Rodney, I have a meeting at 11am that..." at bounding box center [143, 222] width 201 height 12
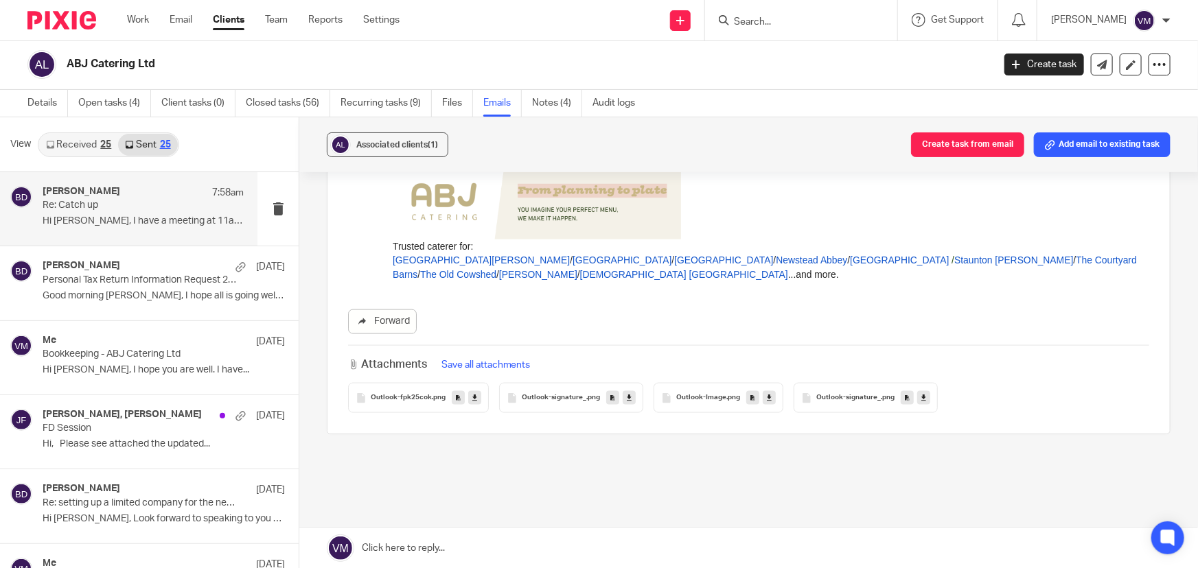
scroll to position [901, 0]
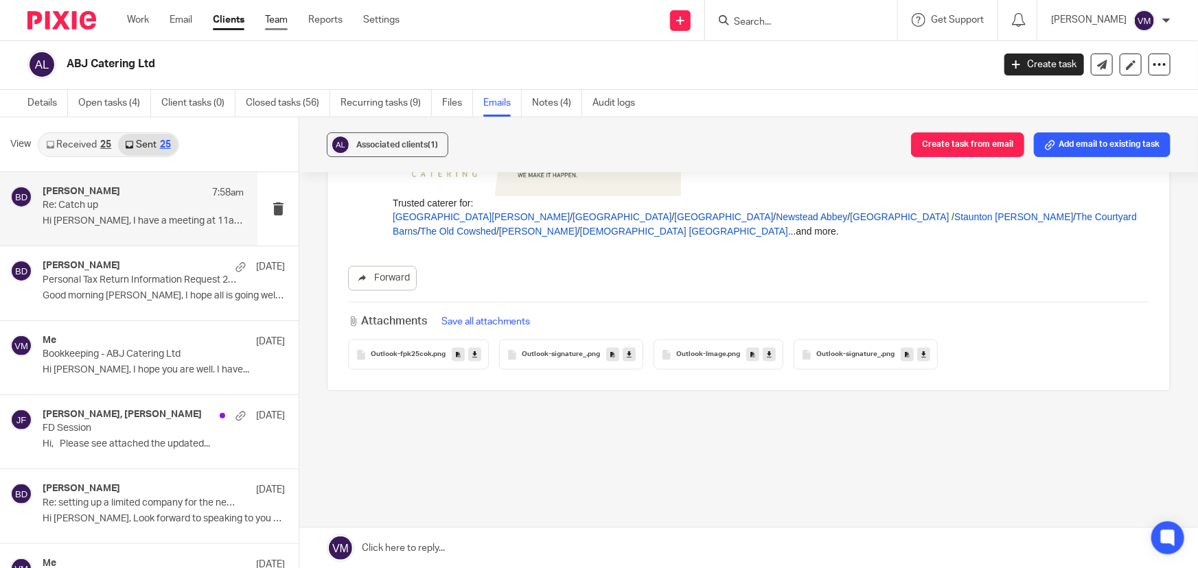
click at [278, 19] on link "Team" at bounding box center [276, 20] width 23 height 14
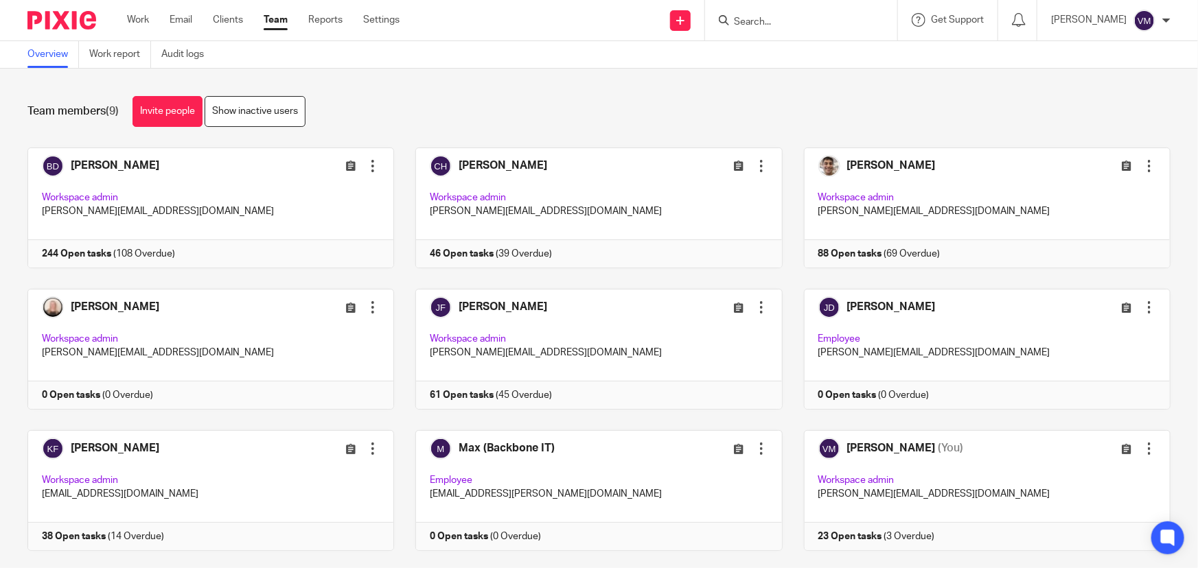
click at [783, 20] on input "Search" at bounding box center [794, 22] width 124 height 12
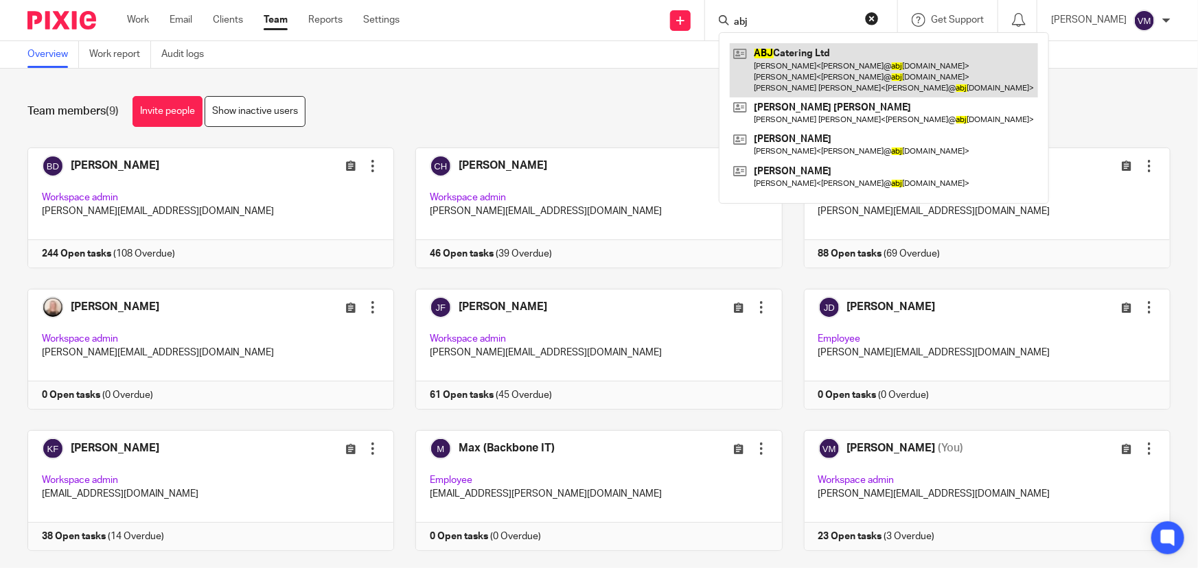
type input "abj"
click at [798, 75] on link at bounding box center [884, 70] width 308 height 54
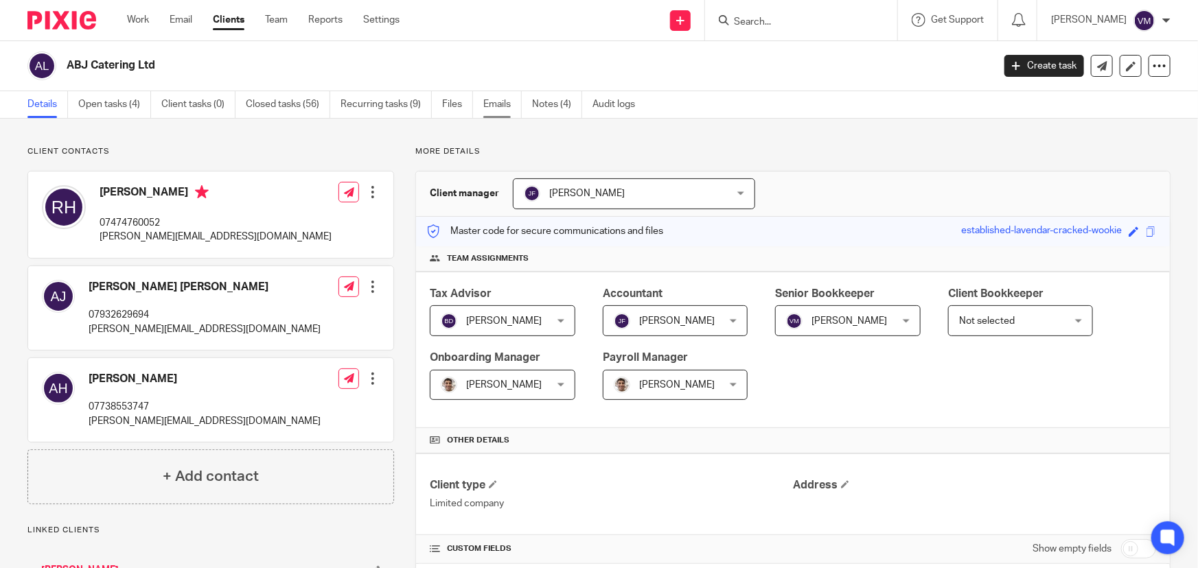
click at [505, 106] on link "Emails" at bounding box center [502, 104] width 38 height 27
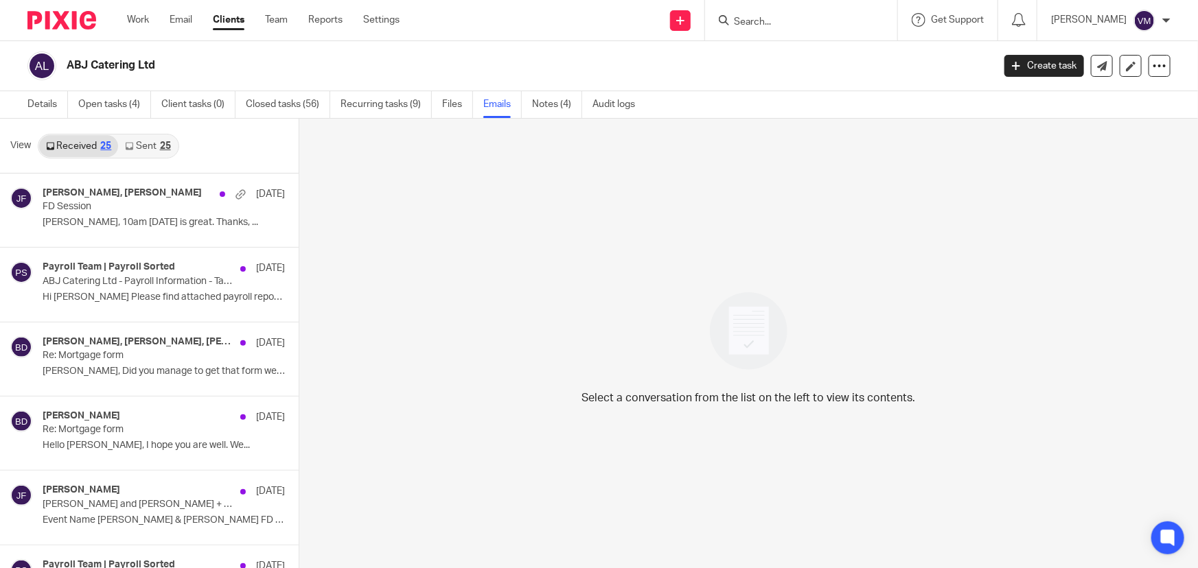
click at [137, 150] on link "Sent 25" at bounding box center [147, 146] width 59 height 22
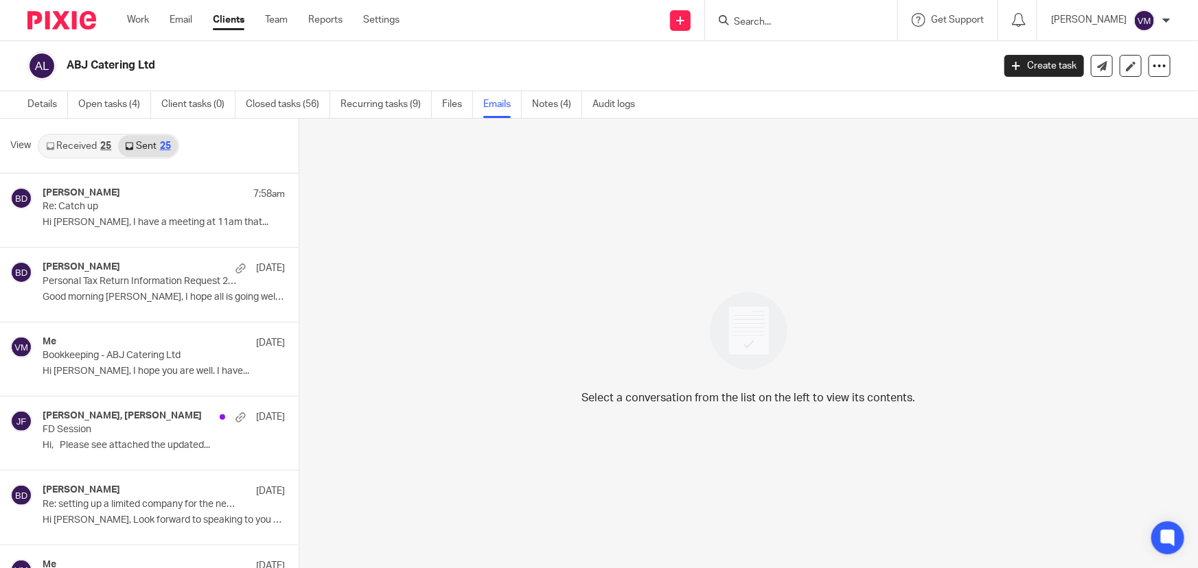
scroll to position [1, 0]
click at [270, 25] on link "Team" at bounding box center [276, 20] width 23 height 14
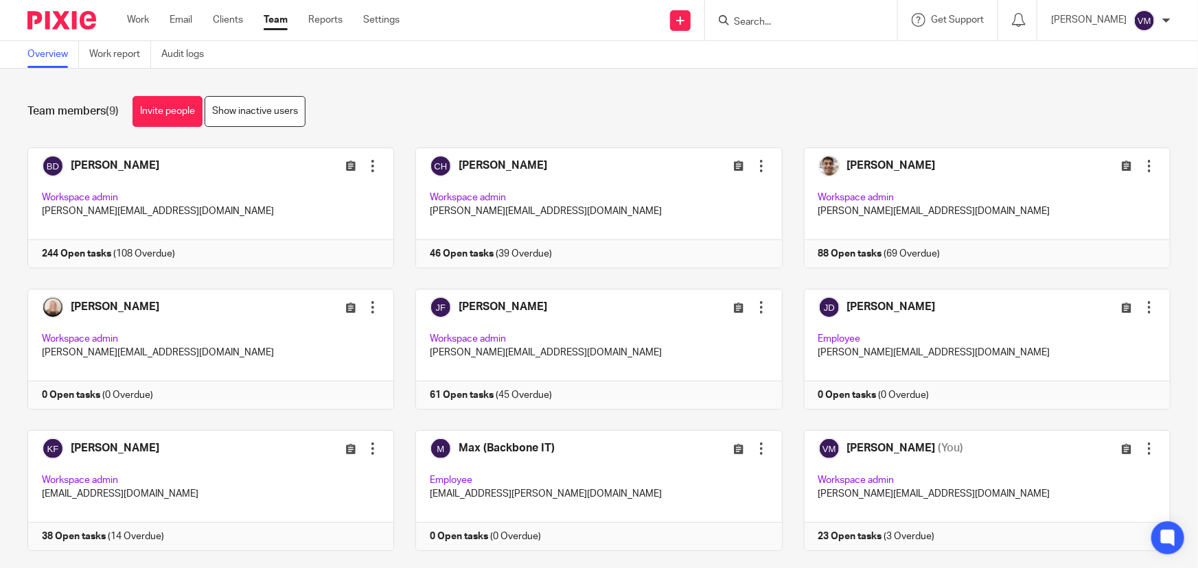
click at [778, 30] on div at bounding box center [801, 20] width 192 height 41
click at [778, 22] on input "Search" at bounding box center [794, 22] width 124 height 12
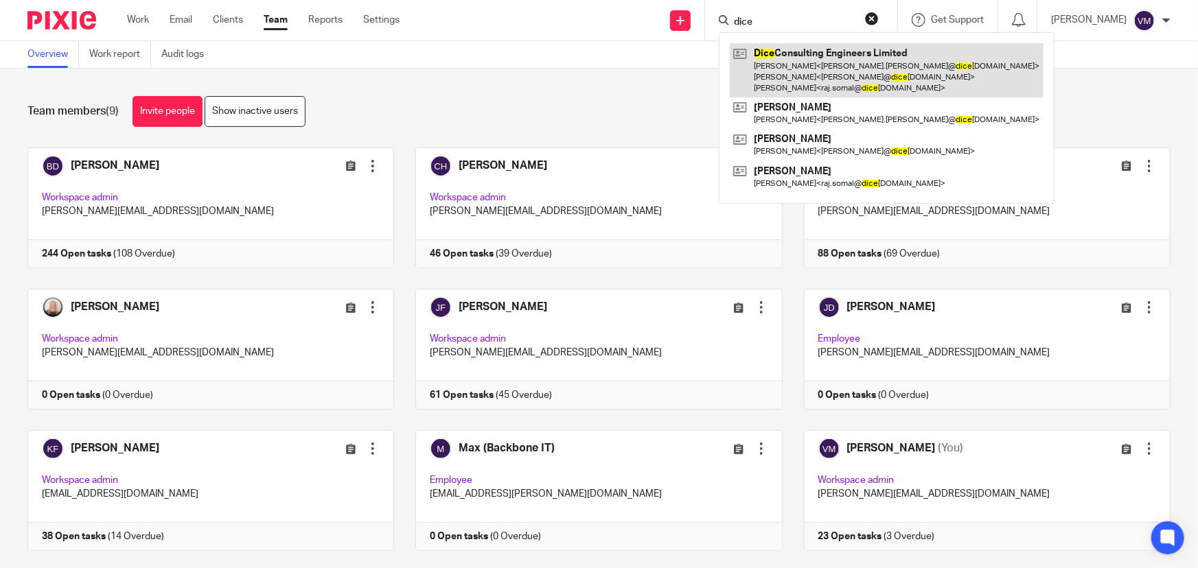
type input "dice"
click at [828, 71] on link at bounding box center [887, 70] width 314 height 54
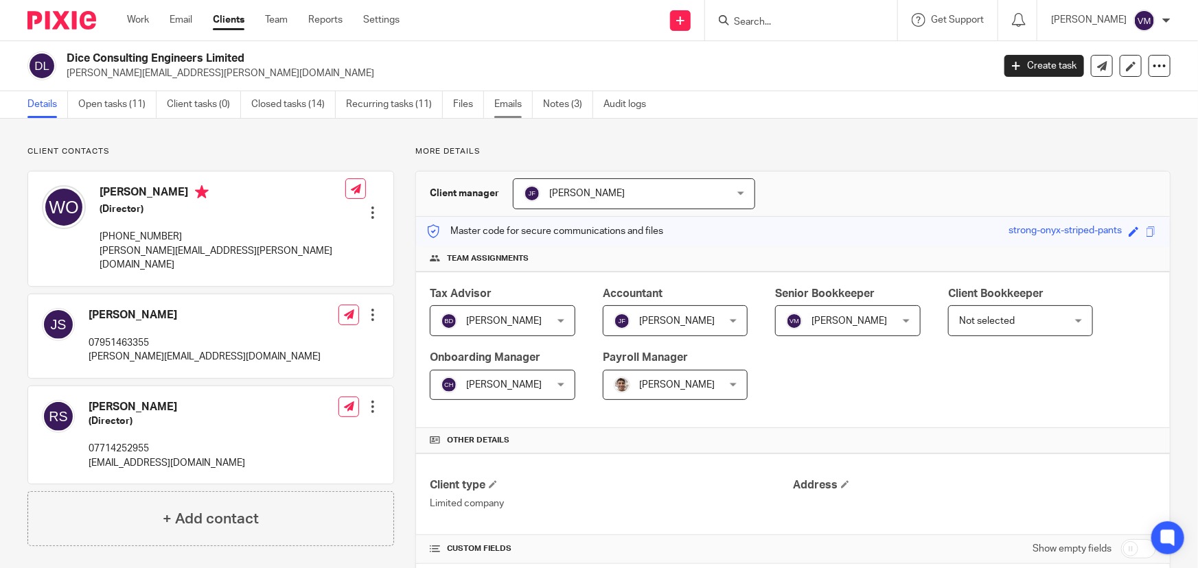
click at [503, 100] on link "Emails" at bounding box center [513, 104] width 38 height 27
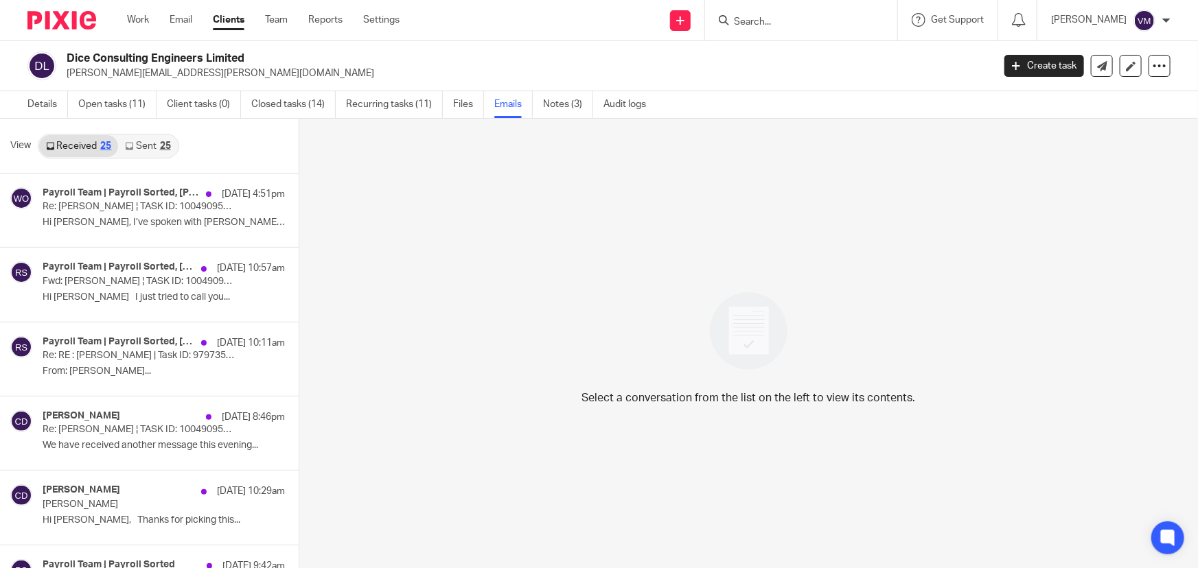
click at [142, 143] on link "Sent 25" at bounding box center [147, 146] width 59 height 22
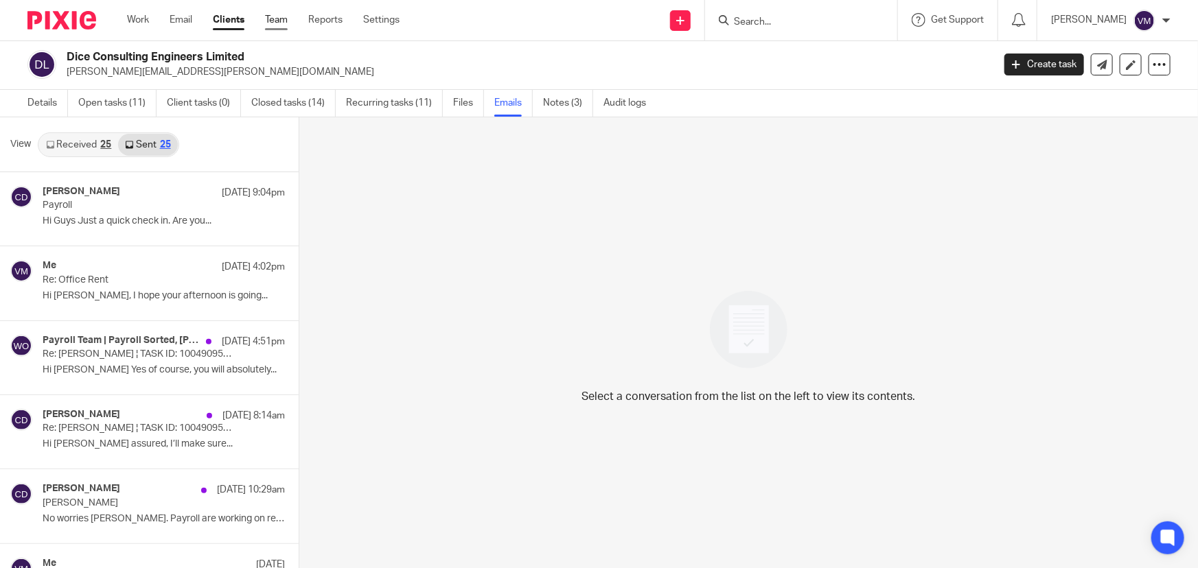
click at [275, 20] on link "Team" at bounding box center [276, 20] width 23 height 14
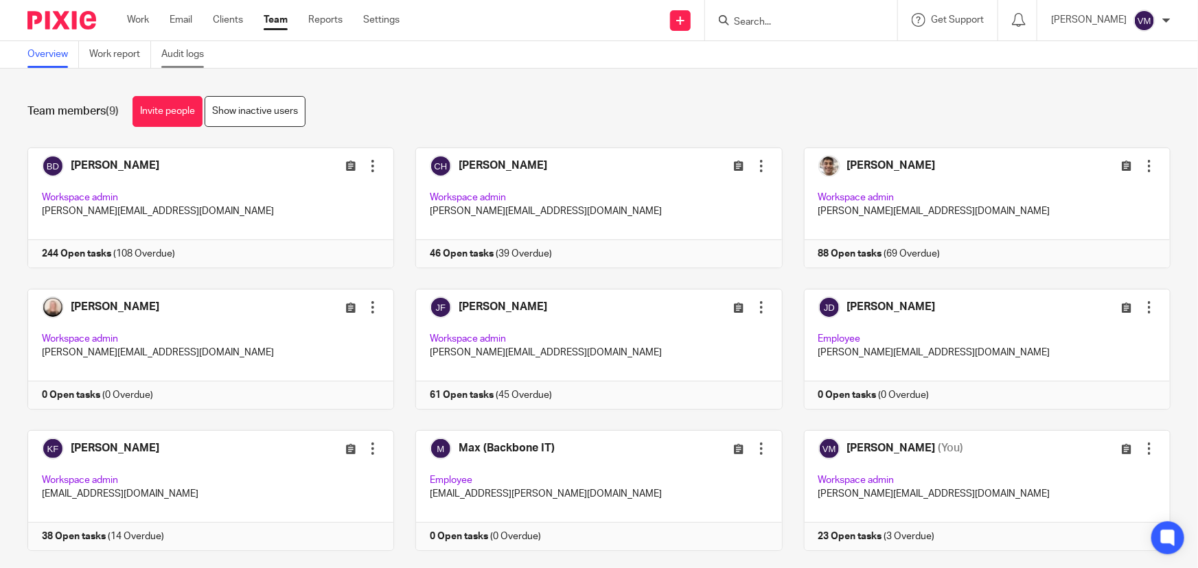
click at [191, 48] on link "Audit logs" at bounding box center [187, 54] width 53 height 27
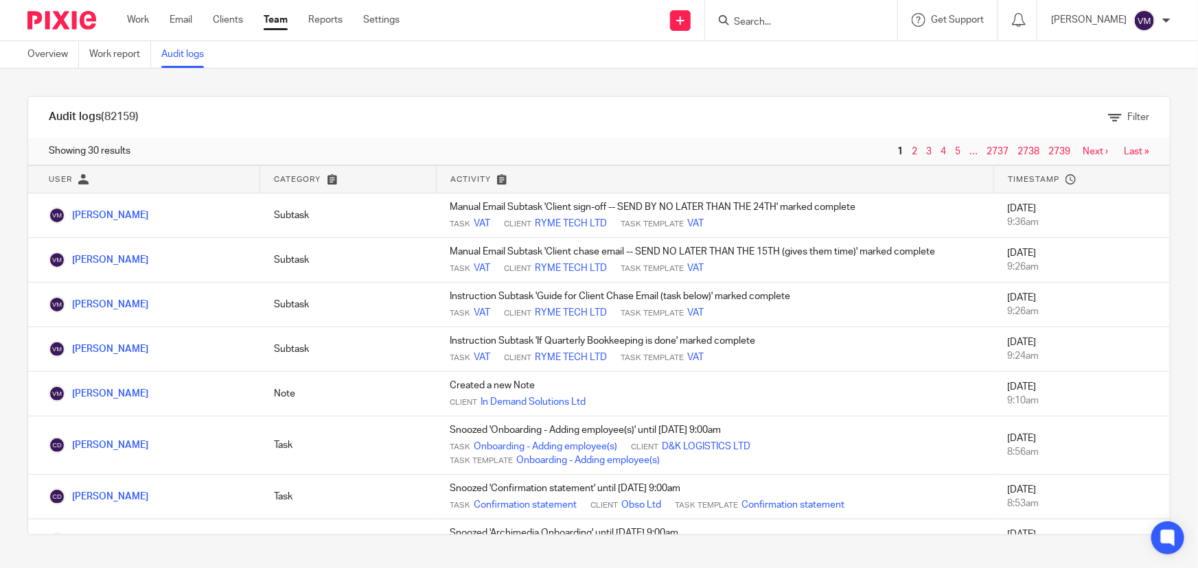
click at [280, 19] on link "Team" at bounding box center [276, 20] width 24 height 14
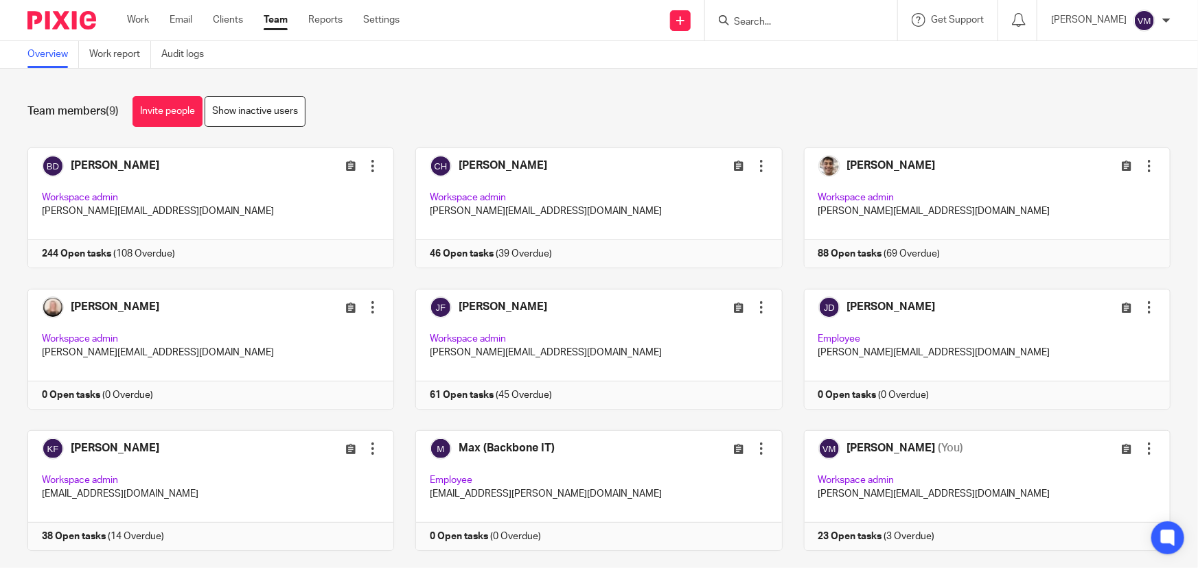
click at [776, 21] on input "Search" at bounding box center [794, 22] width 124 height 12
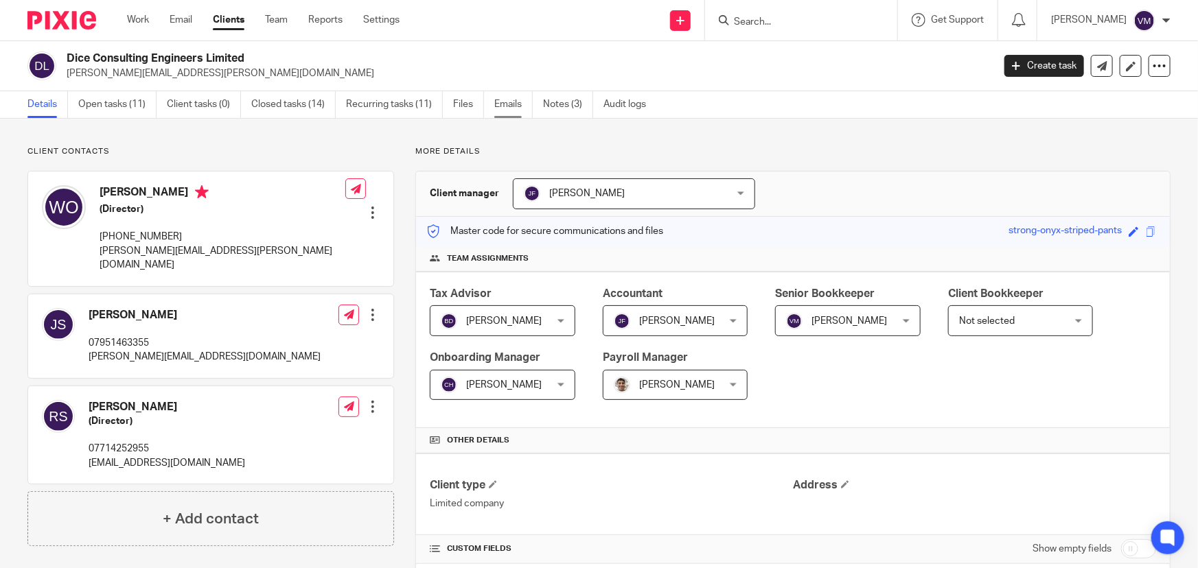
click at [503, 102] on link "Emails" at bounding box center [513, 104] width 38 height 27
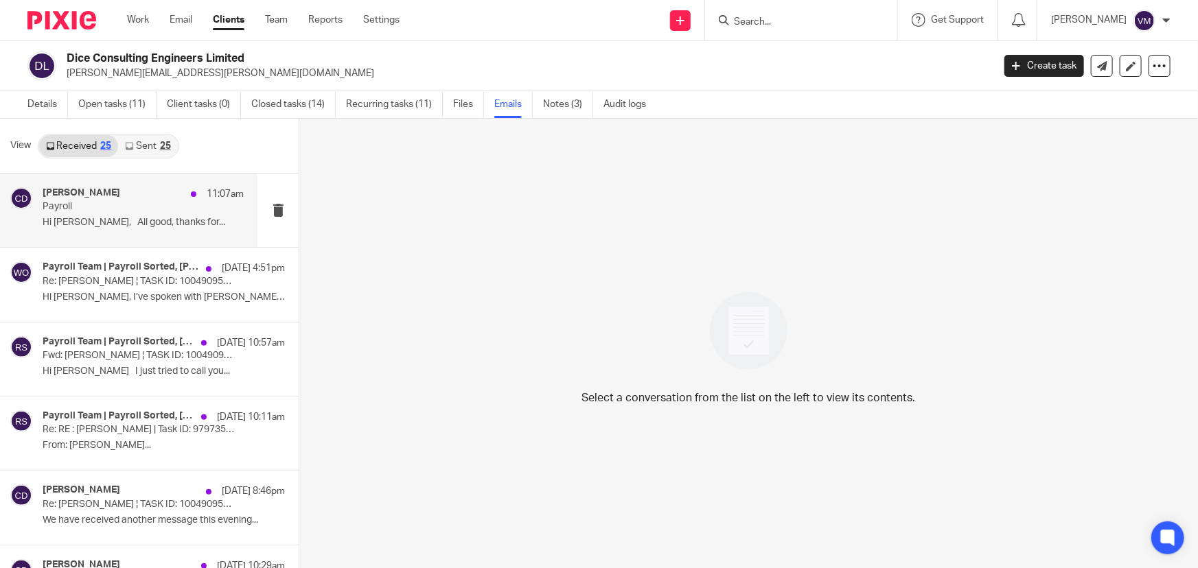
click at [117, 217] on p "Hi Chris, All good, thanks for..." at bounding box center [143, 223] width 201 height 12
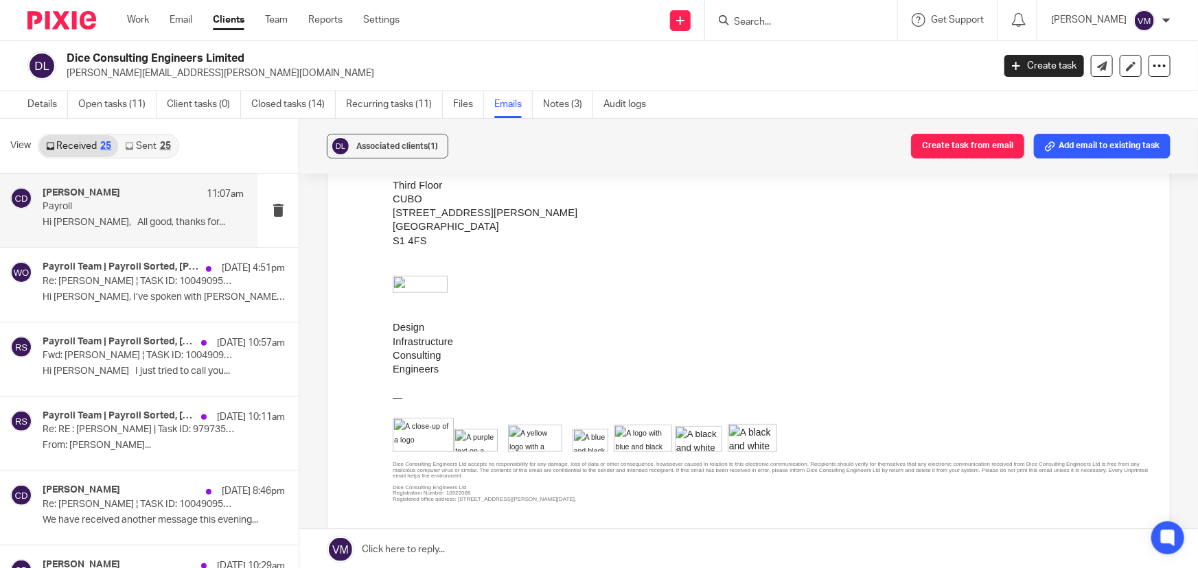
scroll to position [419, 0]
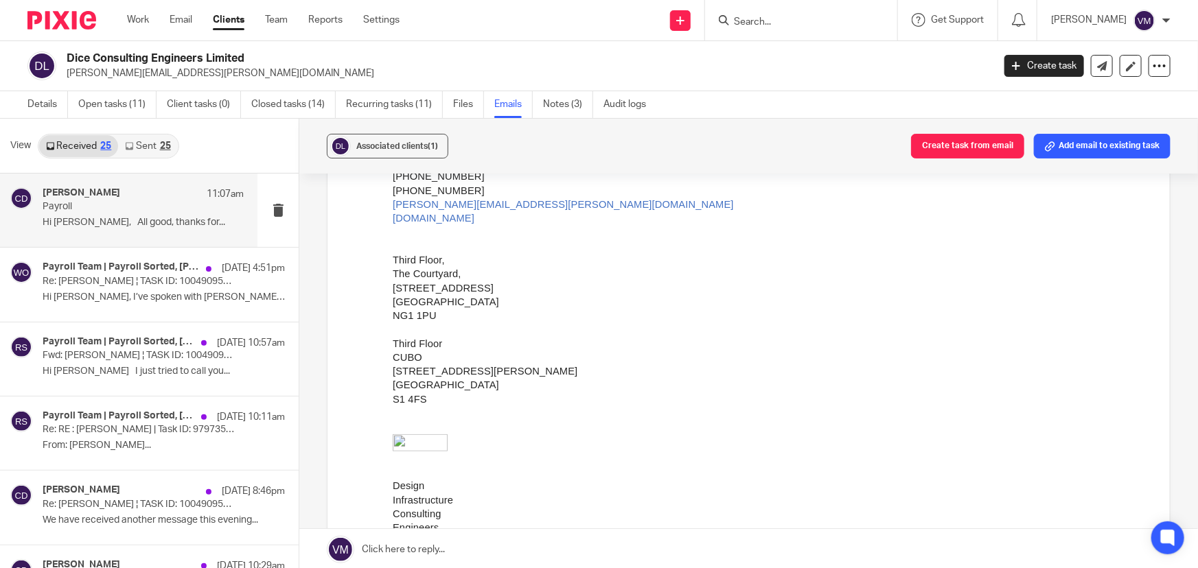
click at [146, 139] on link "Sent 25" at bounding box center [147, 146] width 59 height 22
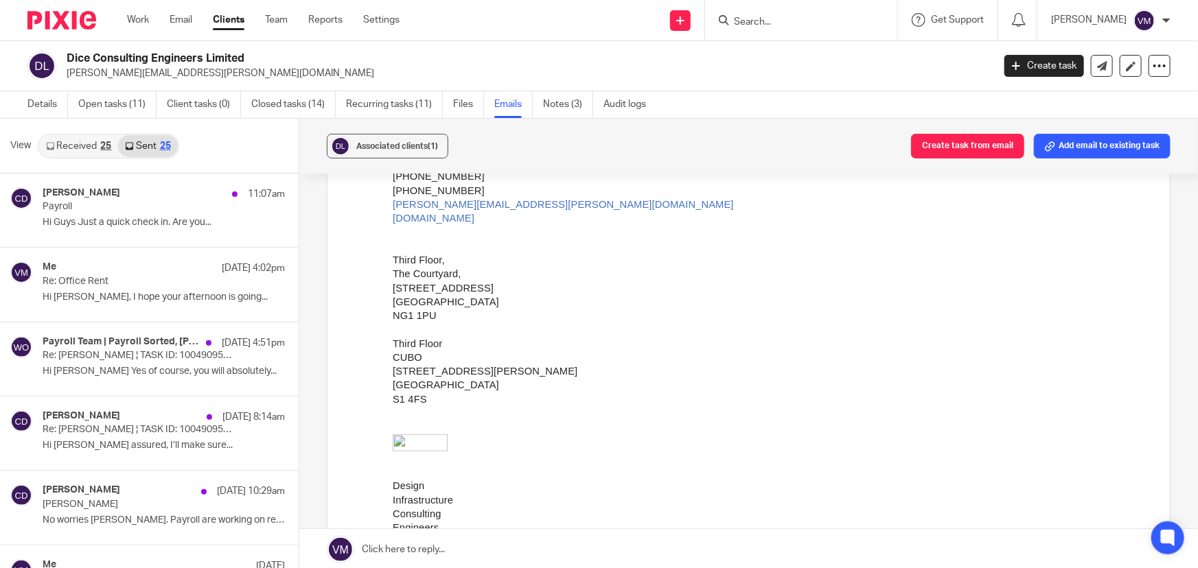
scroll to position [1, 0]
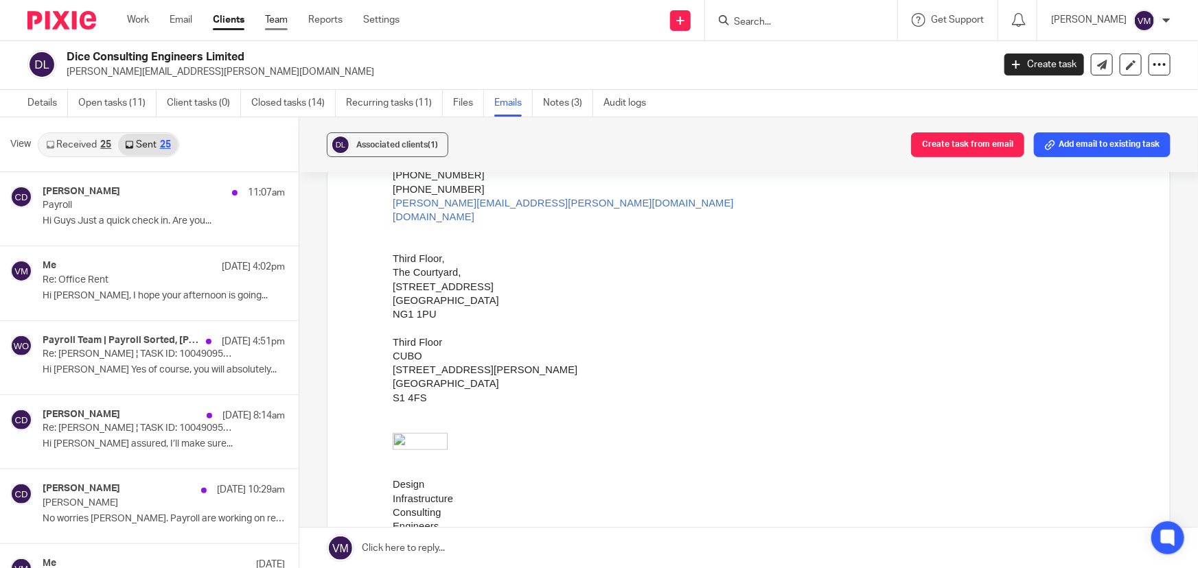
click at [283, 21] on link "Team" at bounding box center [276, 20] width 23 height 14
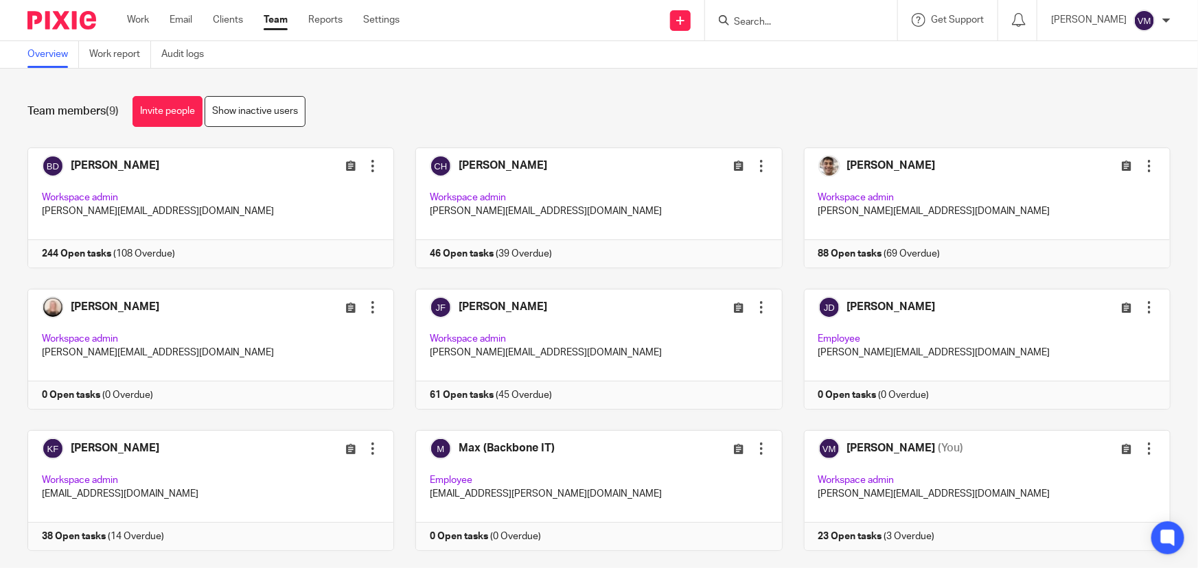
click at [770, 27] on input "Search" at bounding box center [794, 22] width 124 height 12
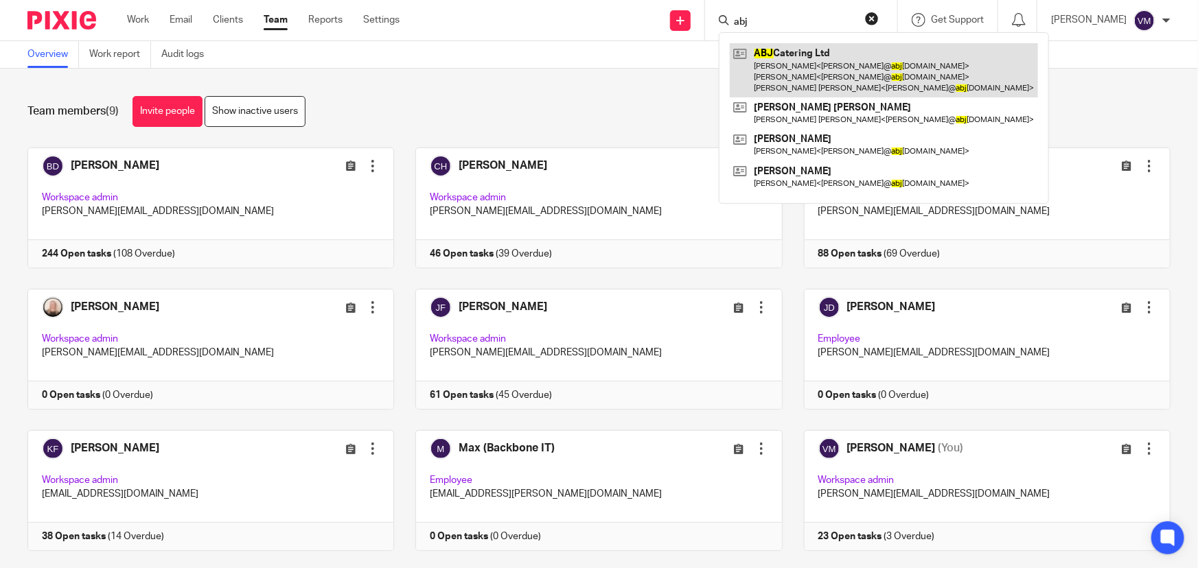
type input "abj"
click at [805, 78] on link at bounding box center [884, 70] width 308 height 54
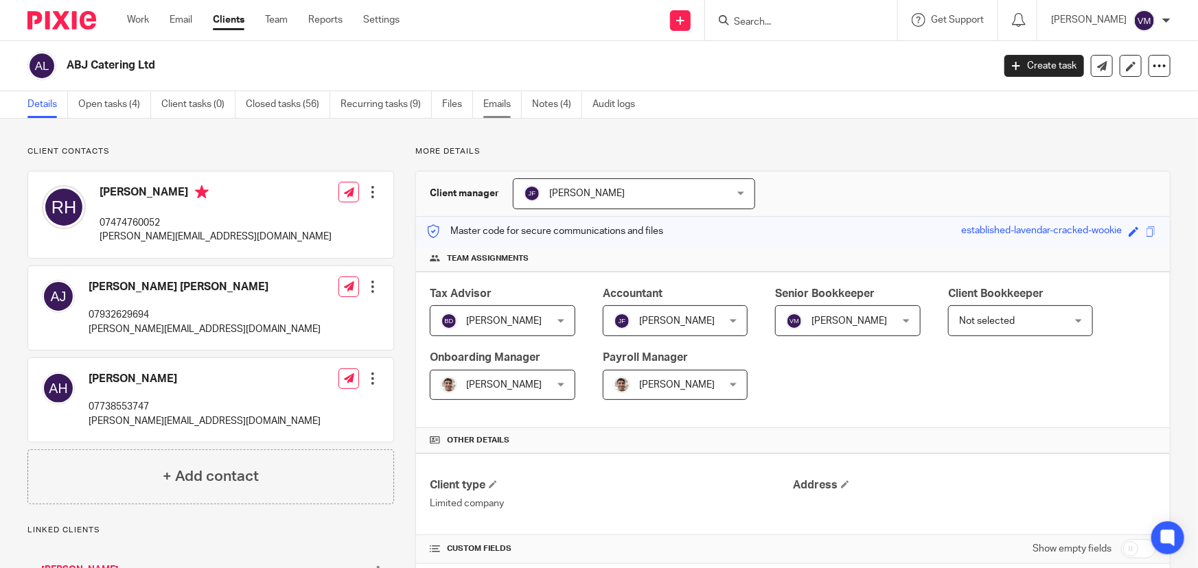
click at [519, 99] on link "Emails" at bounding box center [502, 104] width 38 height 27
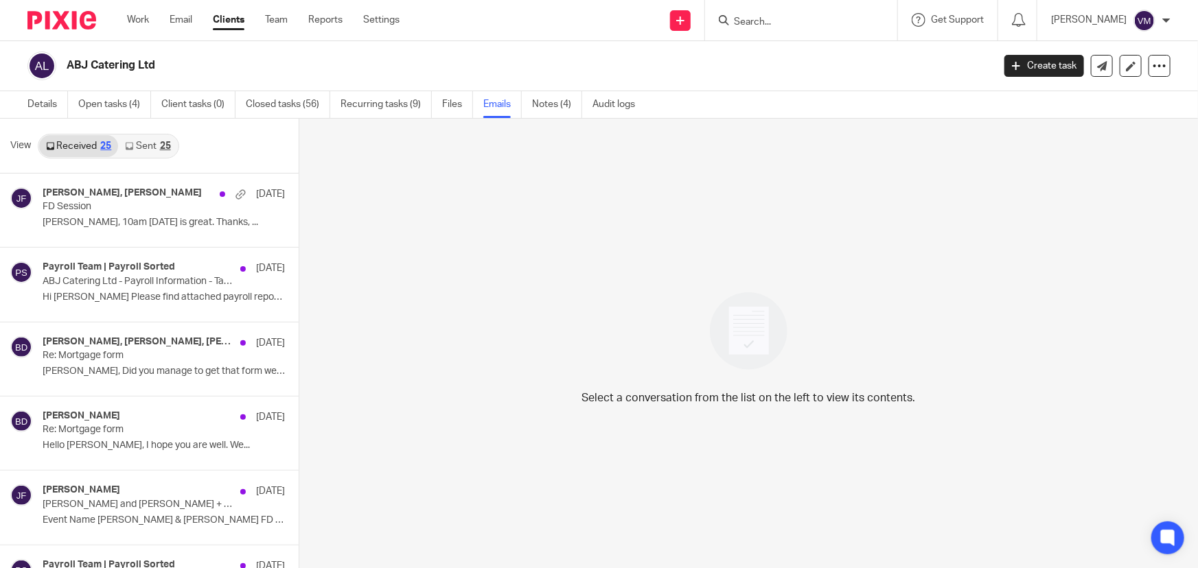
click at [141, 145] on link "Sent 25" at bounding box center [147, 146] width 59 height 22
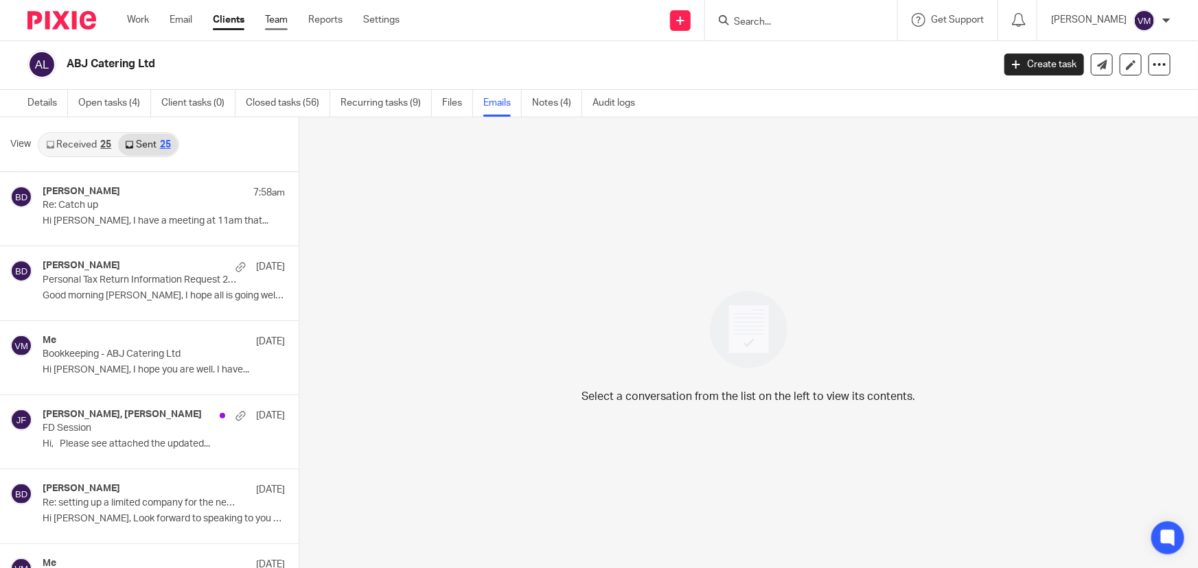
click at [273, 25] on link "Team" at bounding box center [276, 20] width 23 height 14
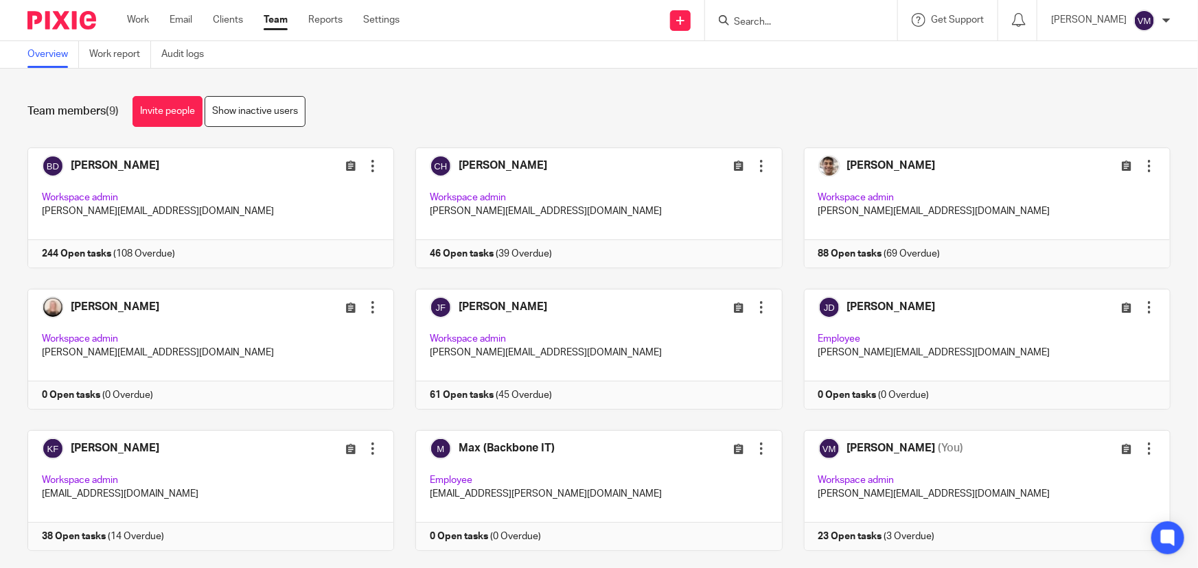
click at [776, 18] on input "Search" at bounding box center [794, 22] width 124 height 12
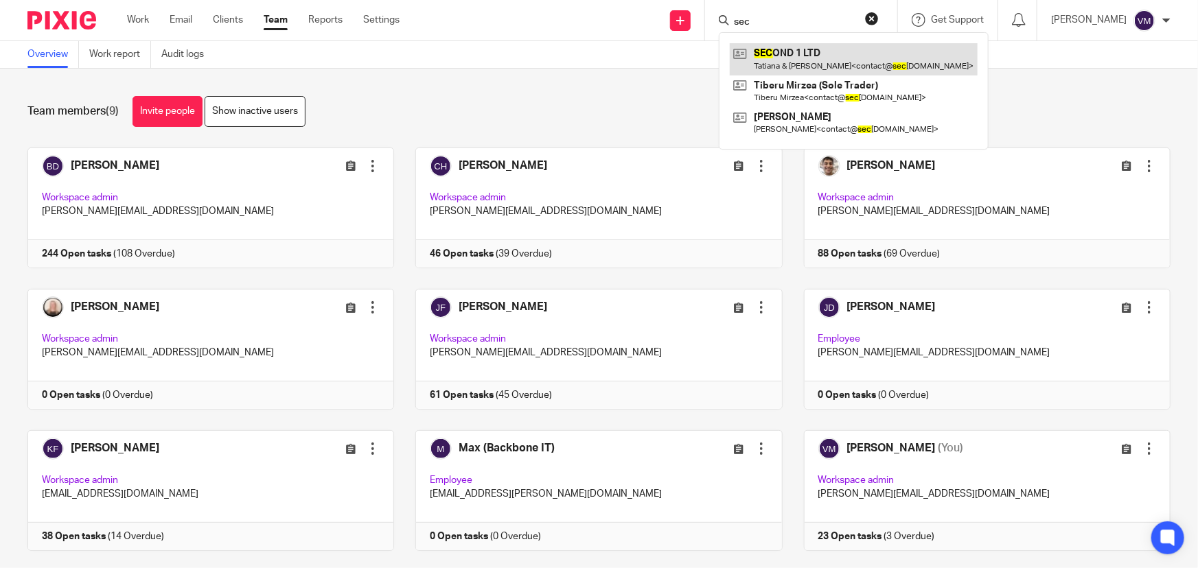
type input "sec"
click at [802, 67] on link at bounding box center [854, 59] width 248 height 32
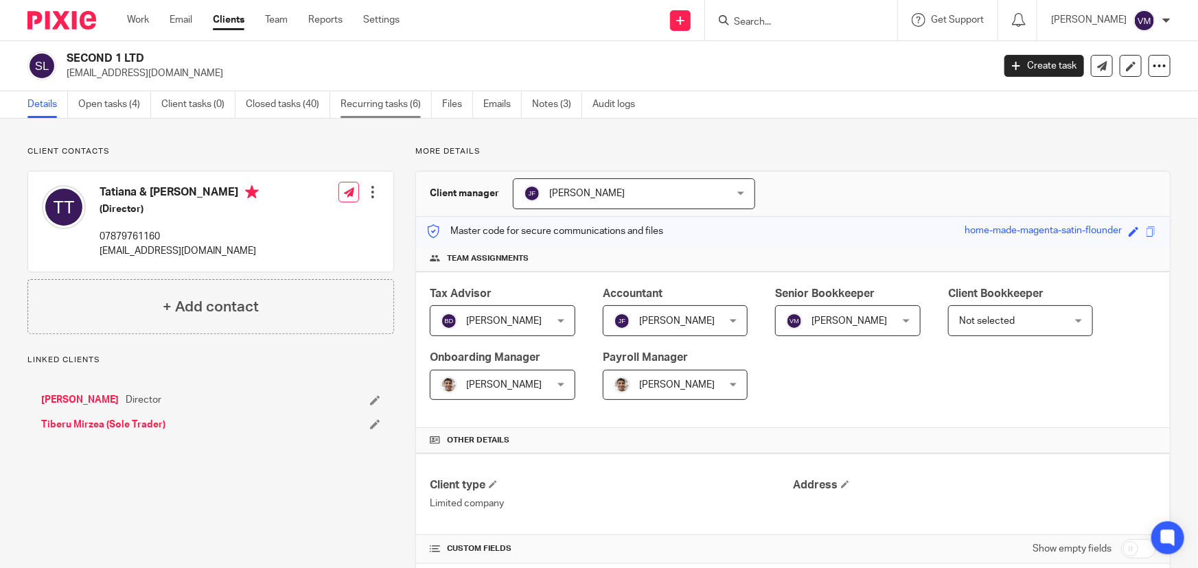
click at [396, 93] on link "Recurring tasks (6)" at bounding box center [385, 104] width 91 height 27
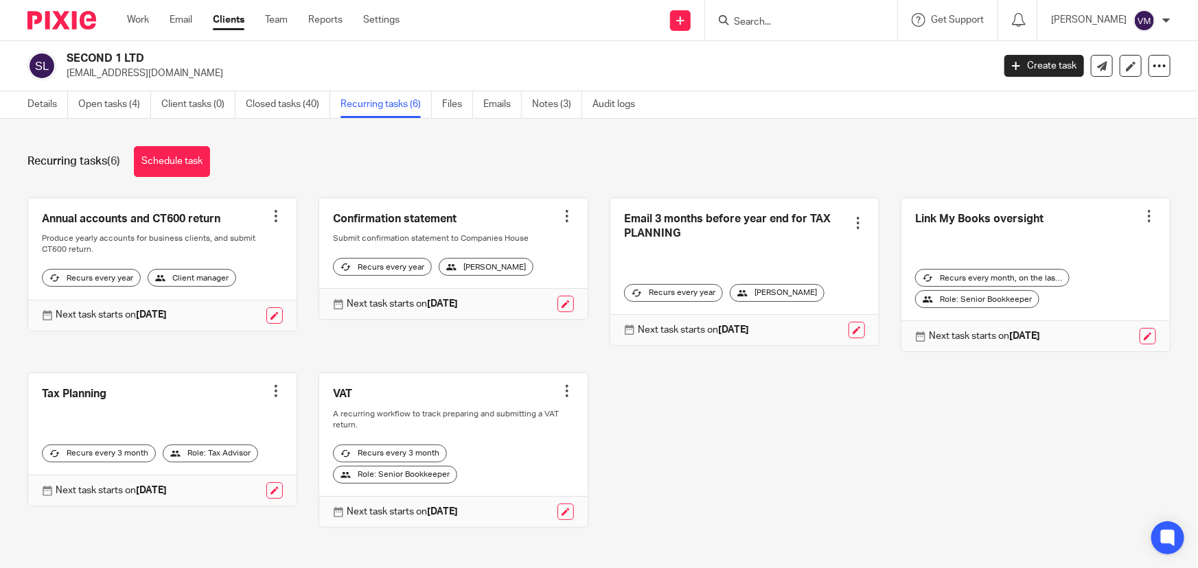
click at [759, 26] on input "Search" at bounding box center [794, 22] width 124 height 12
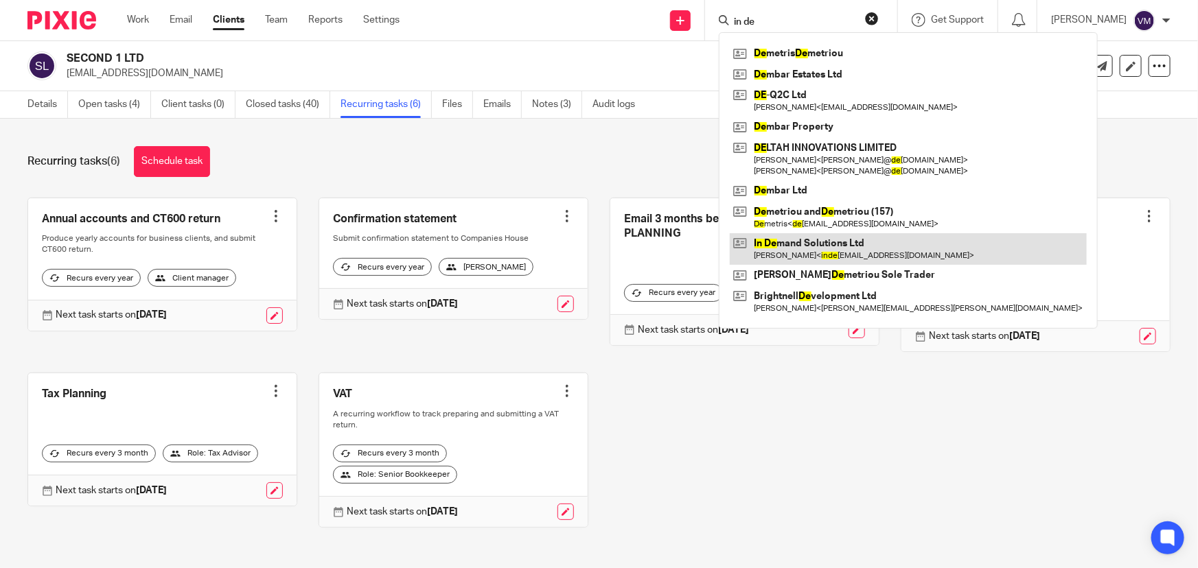
type input "in de"
click at [824, 246] on link at bounding box center [908, 249] width 357 height 32
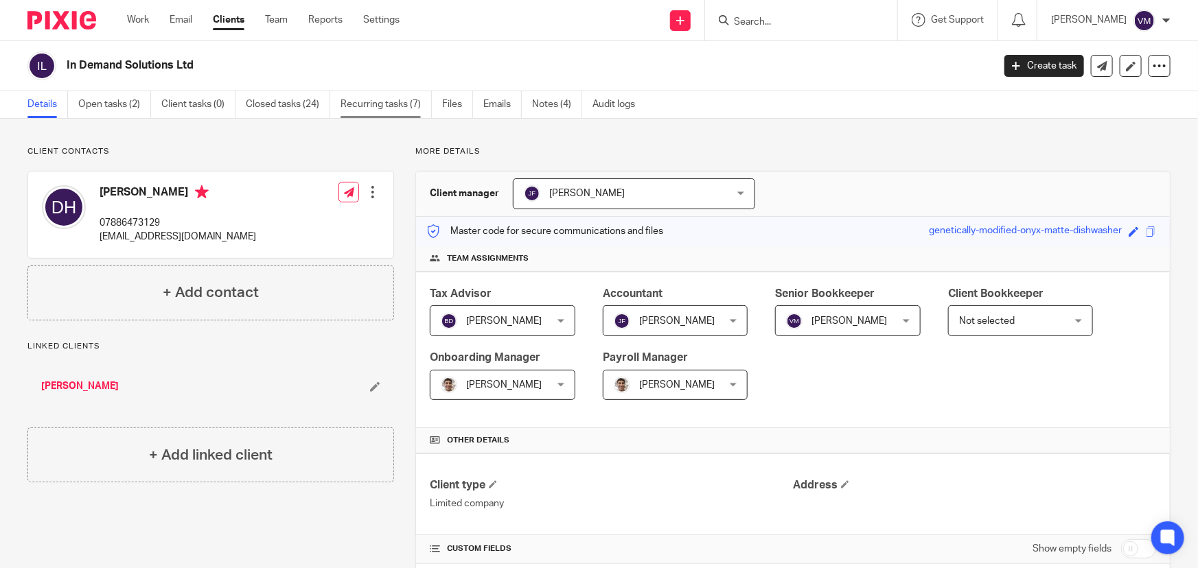
click at [377, 106] on link "Recurring tasks (7)" at bounding box center [385, 104] width 91 height 27
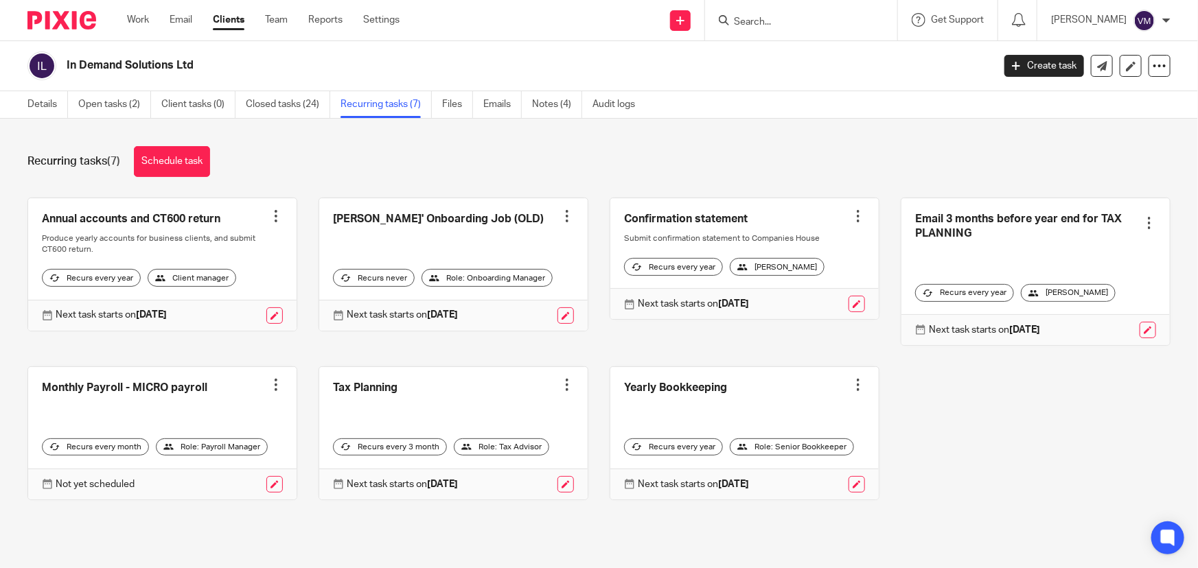
click at [779, 23] on input "Search" at bounding box center [794, 22] width 124 height 12
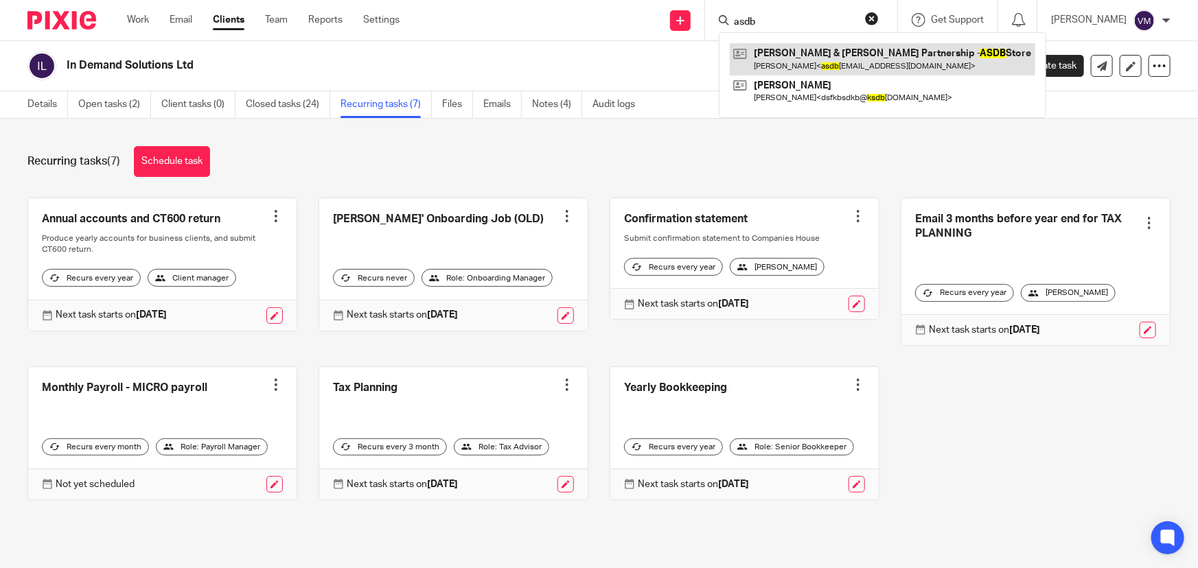
type input "asdb"
click at [814, 60] on link at bounding box center [882, 59] width 305 height 32
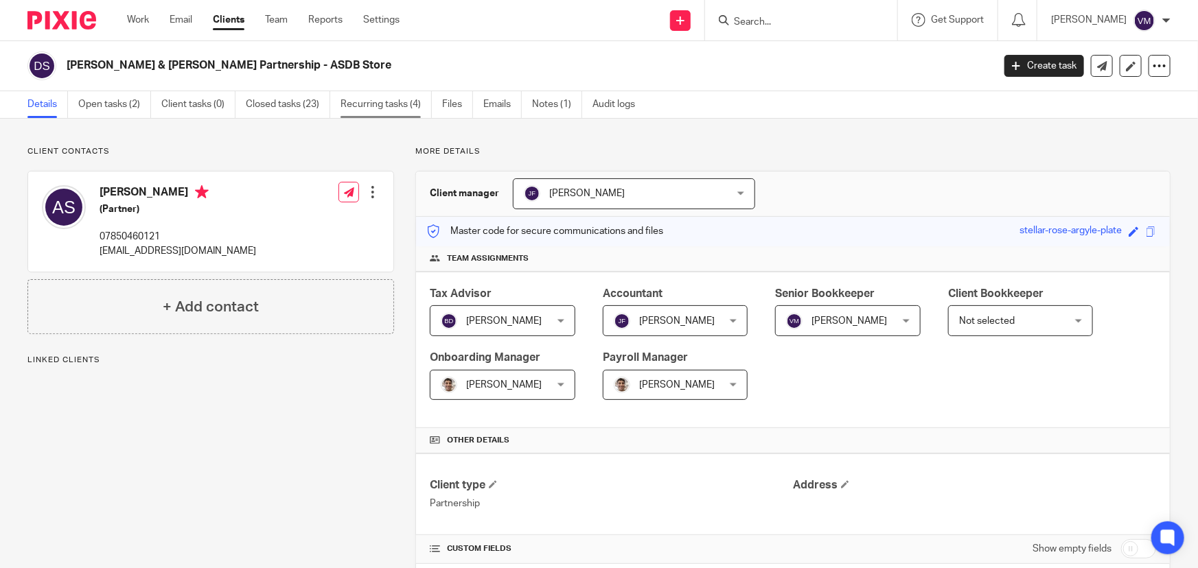
click at [380, 104] on link "Recurring tasks (4)" at bounding box center [385, 104] width 91 height 27
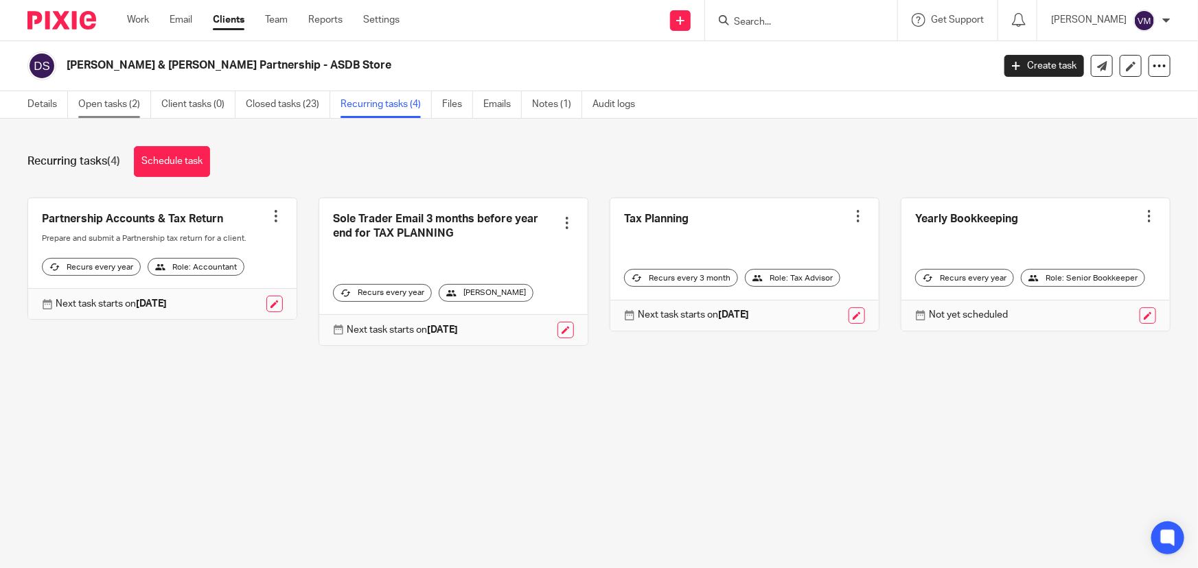
click at [104, 105] on link "Open tasks (2)" at bounding box center [114, 104] width 73 height 27
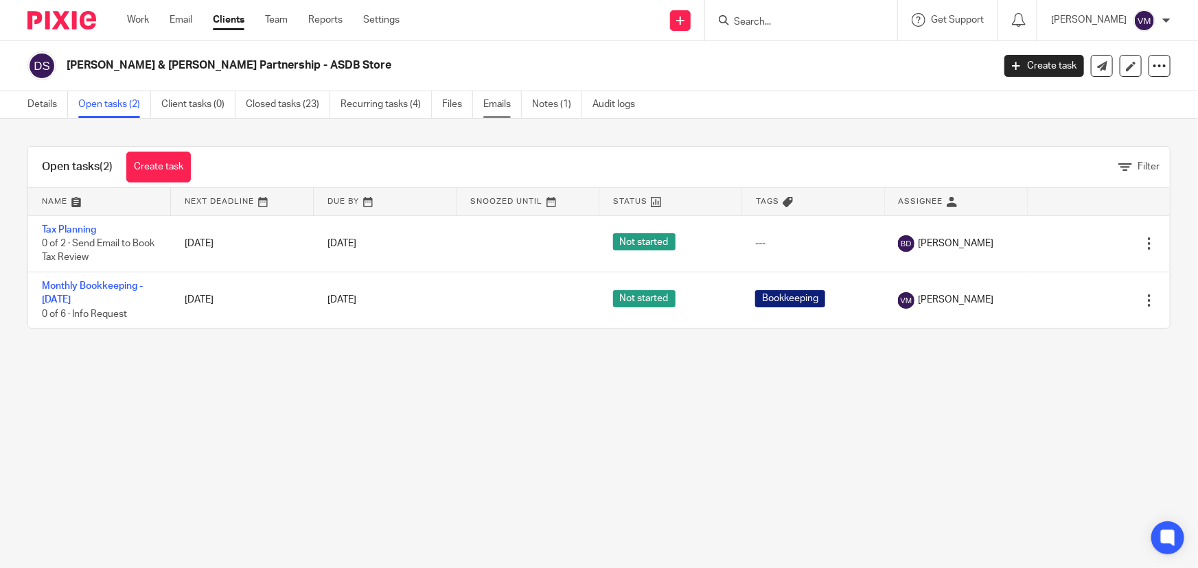
click at [491, 104] on link "Emails" at bounding box center [502, 104] width 38 height 27
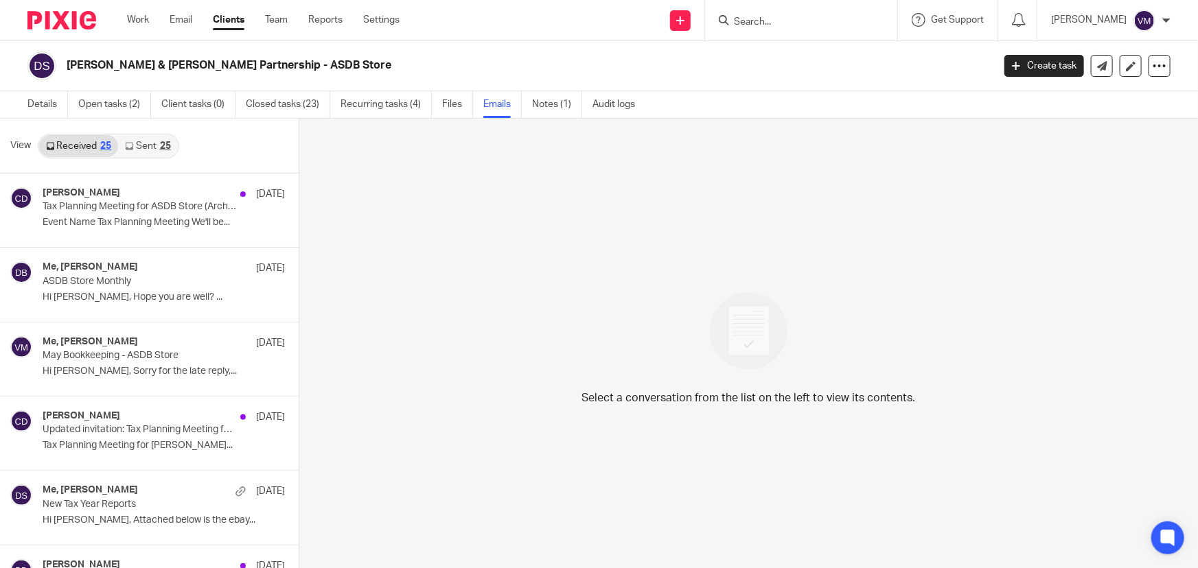
click at [137, 147] on link "Sent 25" at bounding box center [147, 146] width 59 height 22
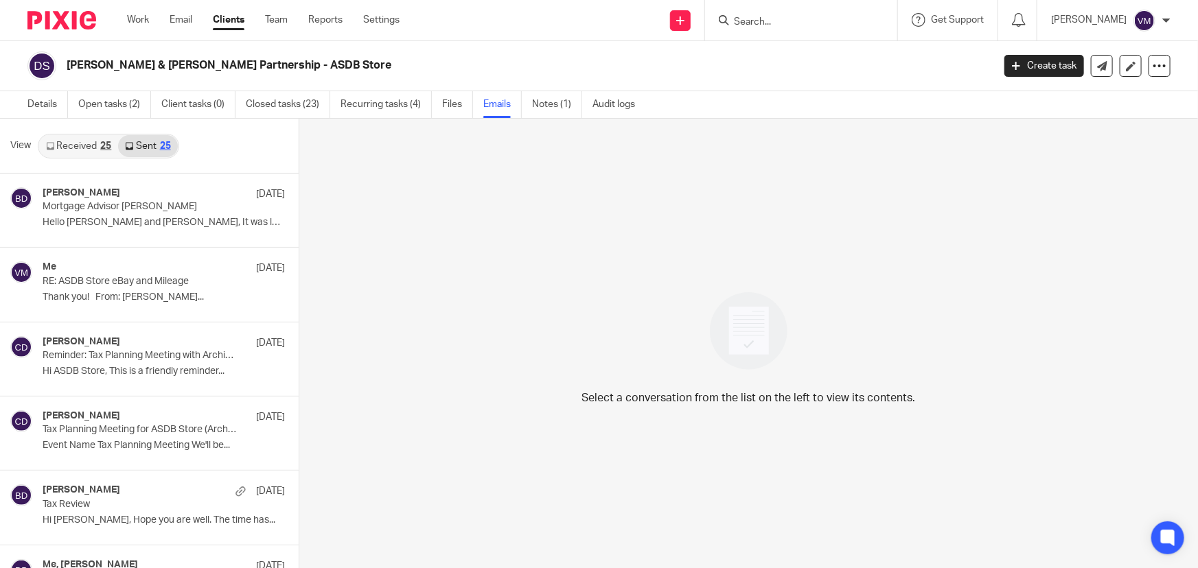
scroll to position [1, 0]
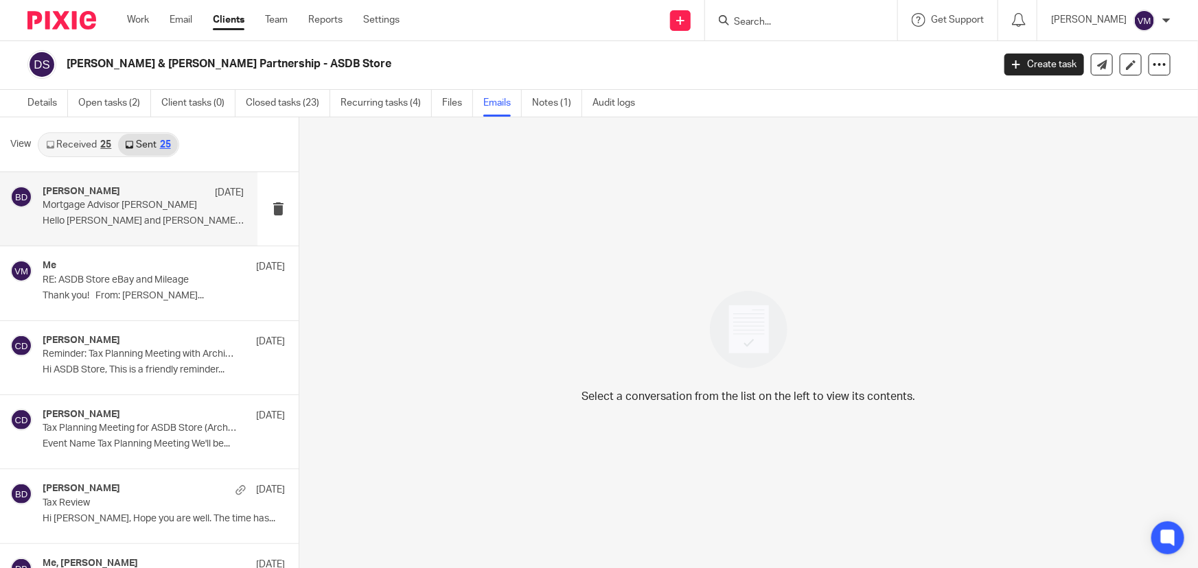
click at [95, 216] on p "Hello Amelia and David, It was lovely to..." at bounding box center [143, 222] width 201 height 12
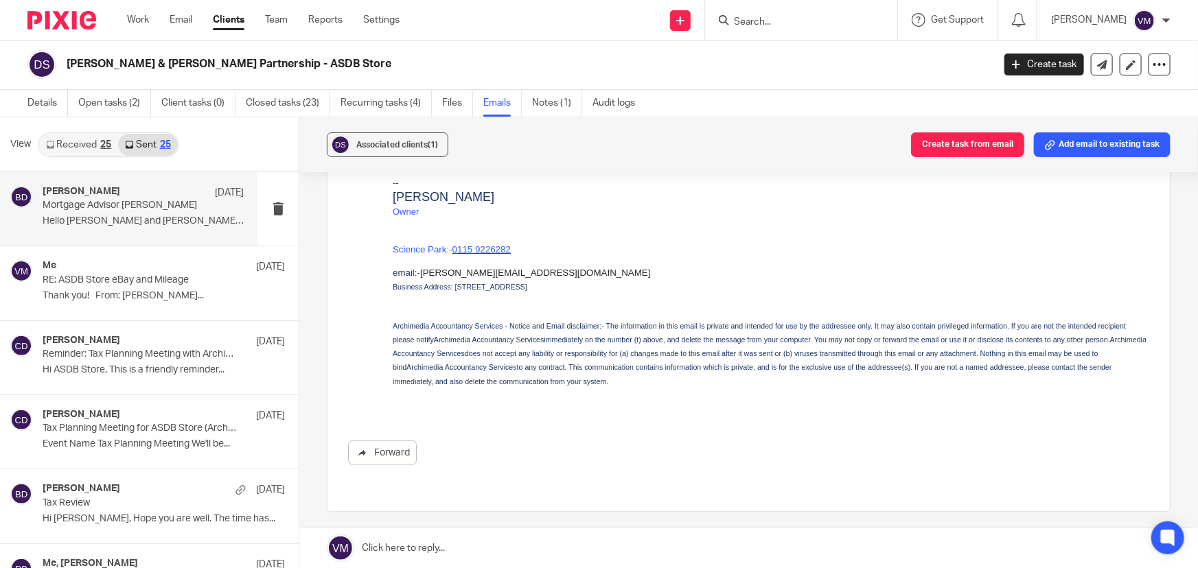
scroll to position [312, 0]
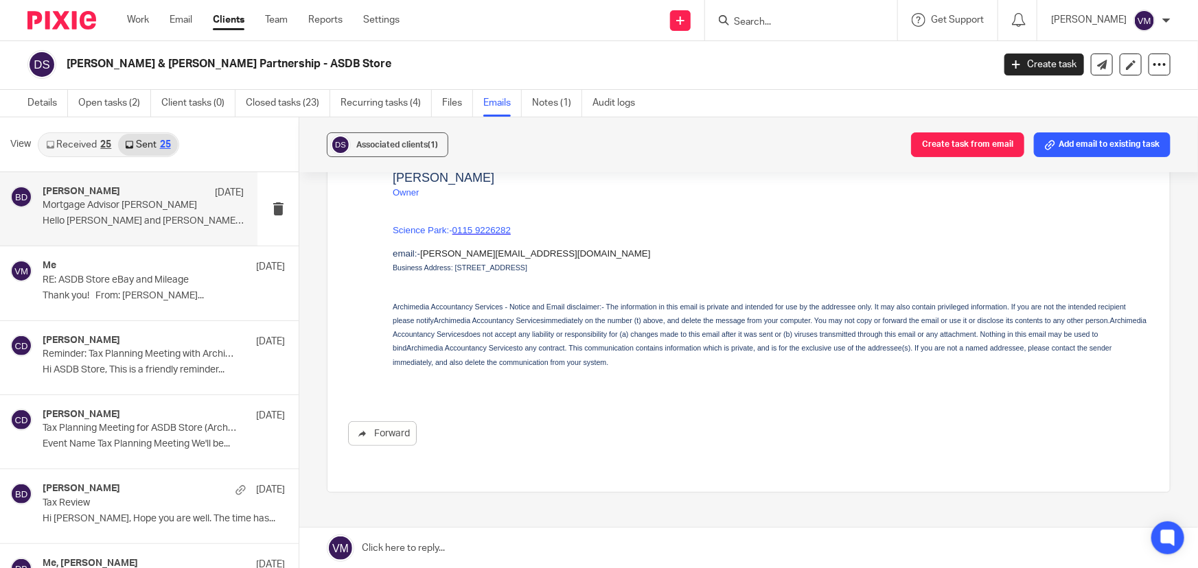
click at [93, 146] on link "Received 25" at bounding box center [78, 145] width 79 height 22
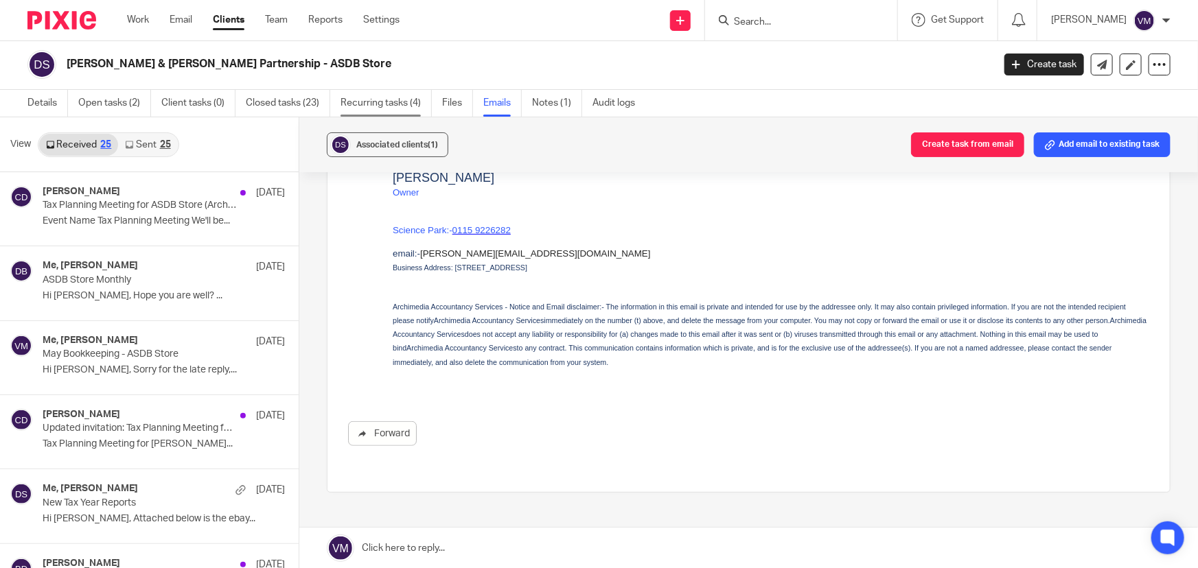
click at [406, 103] on link "Recurring tasks (4)" at bounding box center [385, 103] width 91 height 27
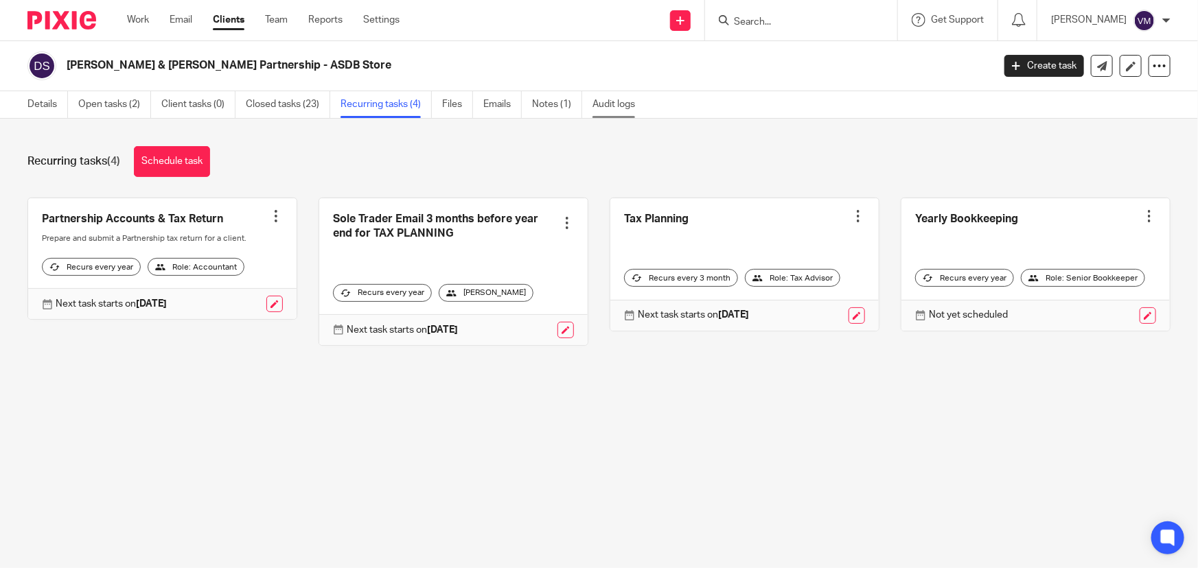
click at [626, 108] on link "Audit logs" at bounding box center [618, 104] width 53 height 27
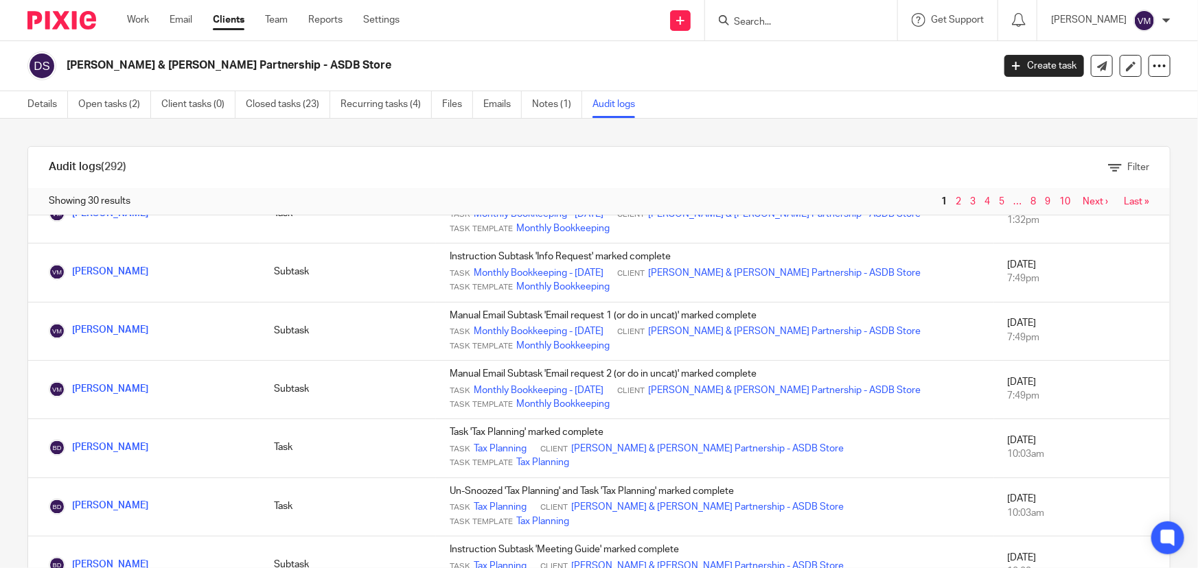
scroll to position [44, 0]
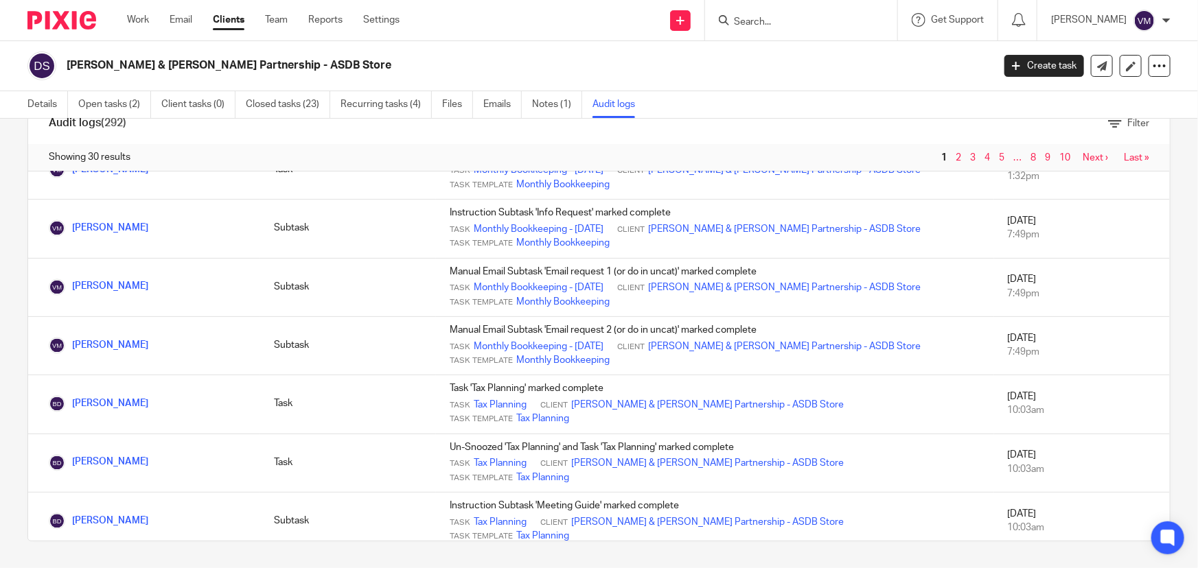
click at [956, 157] on link "2" at bounding box center [958, 158] width 5 height 10
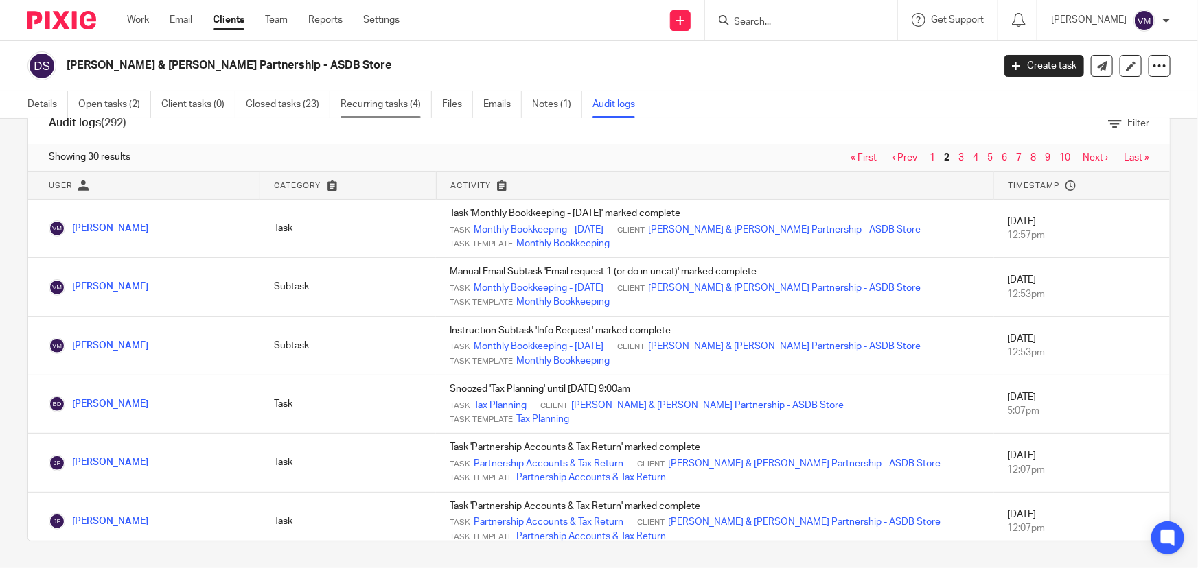
click at [356, 101] on link "Recurring tasks (4)" at bounding box center [385, 104] width 91 height 27
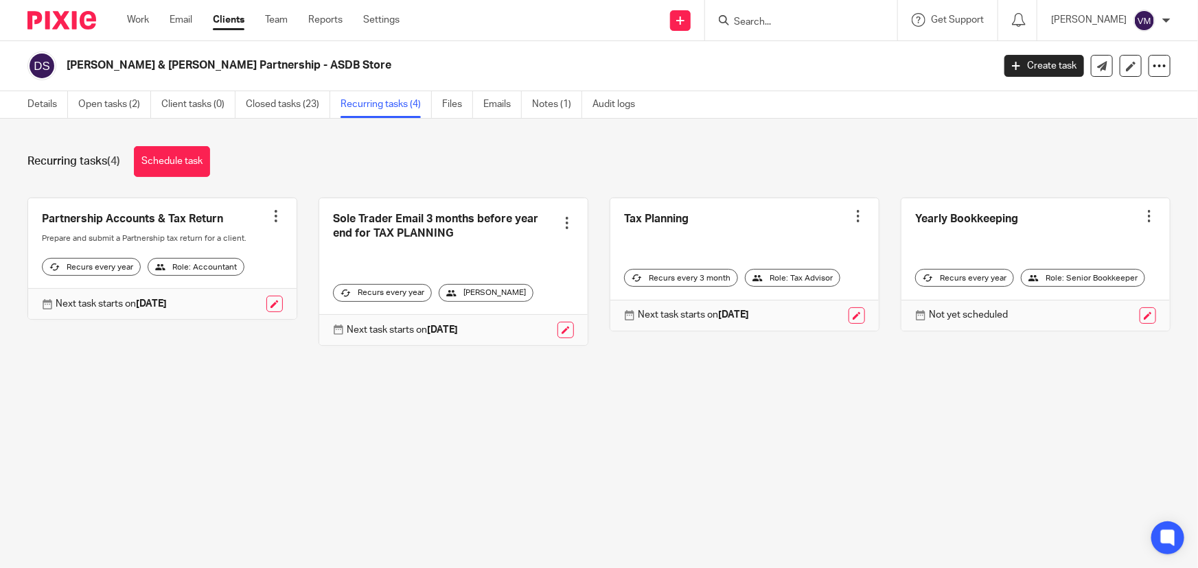
drag, startPoint x: 71, startPoint y: 135, endPoint x: 96, endPoint y: 132, distance: 25.5
click at [71, 135] on div "Recurring tasks (4) Schedule task Partnership Accounts & Tax Return Create task…" at bounding box center [599, 256] width 1198 height 275
click at [1068, 427] on main "David & Amelia Partnership - ASDB Store Create task Update from Companies House…" at bounding box center [599, 284] width 1198 height 568
click at [284, 16] on link "Team" at bounding box center [276, 20] width 23 height 14
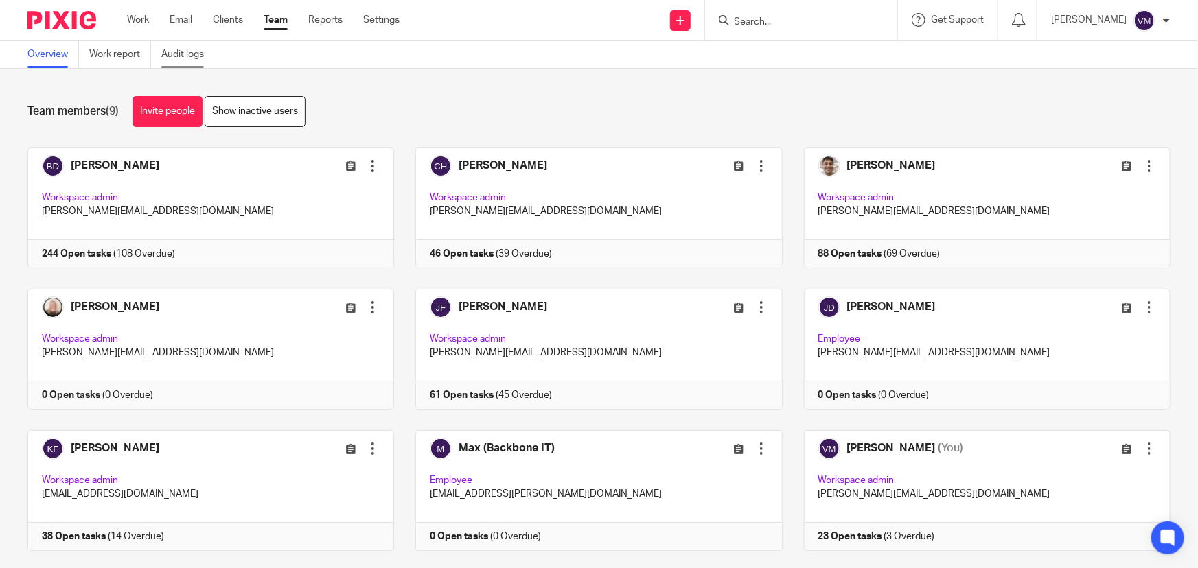
click at [193, 55] on link "Audit logs" at bounding box center [187, 54] width 53 height 27
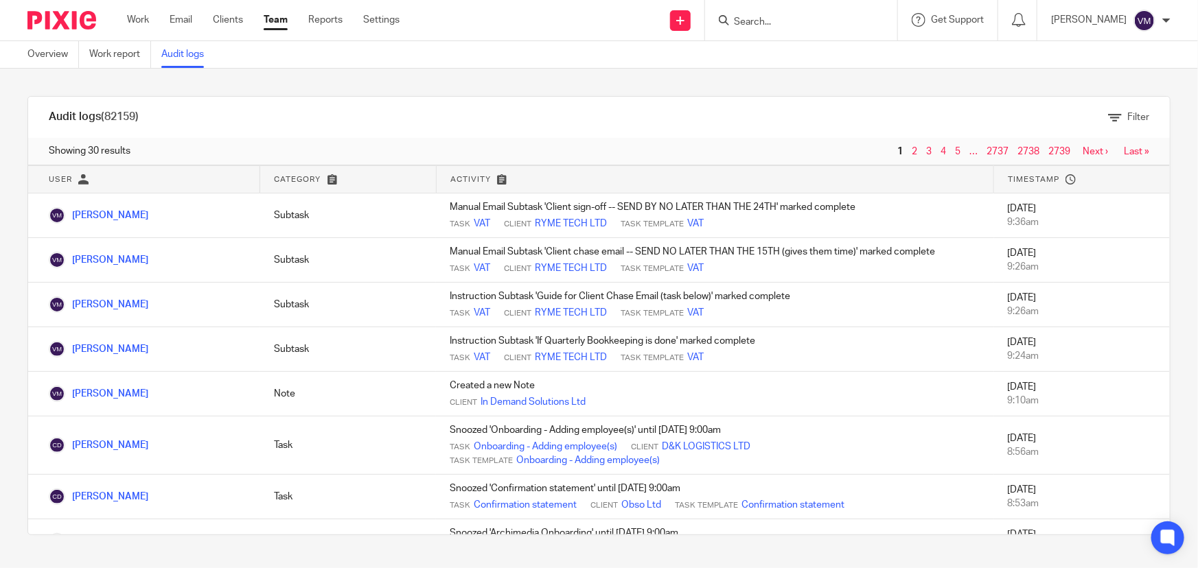
click at [281, 15] on link "Team" at bounding box center [276, 20] width 24 height 14
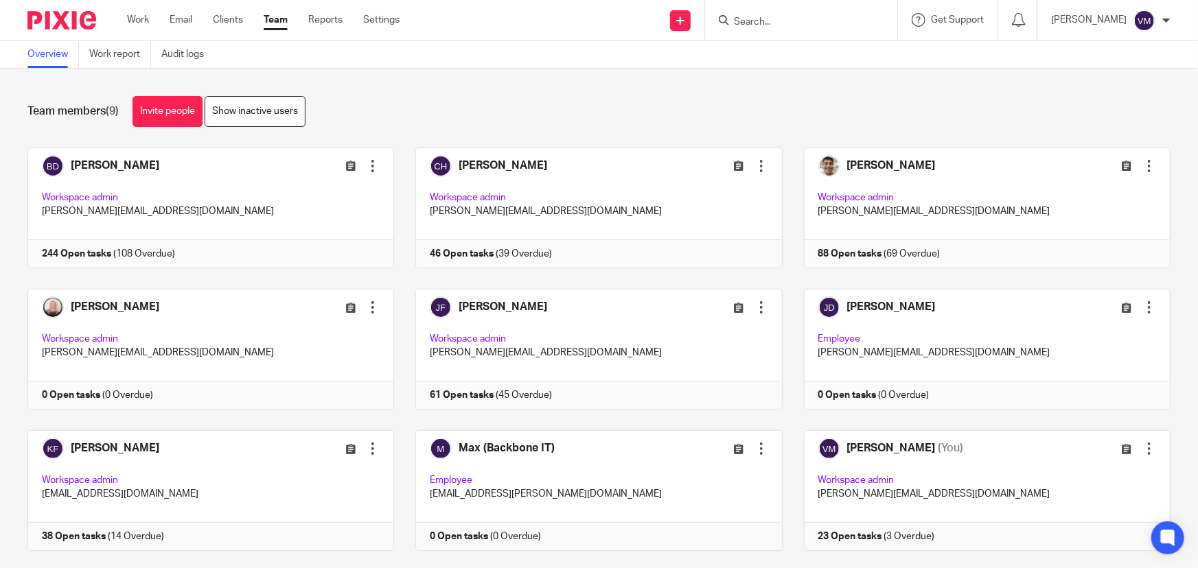
click at [775, 16] on input "Search" at bounding box center [794, 22] width 124 height 12
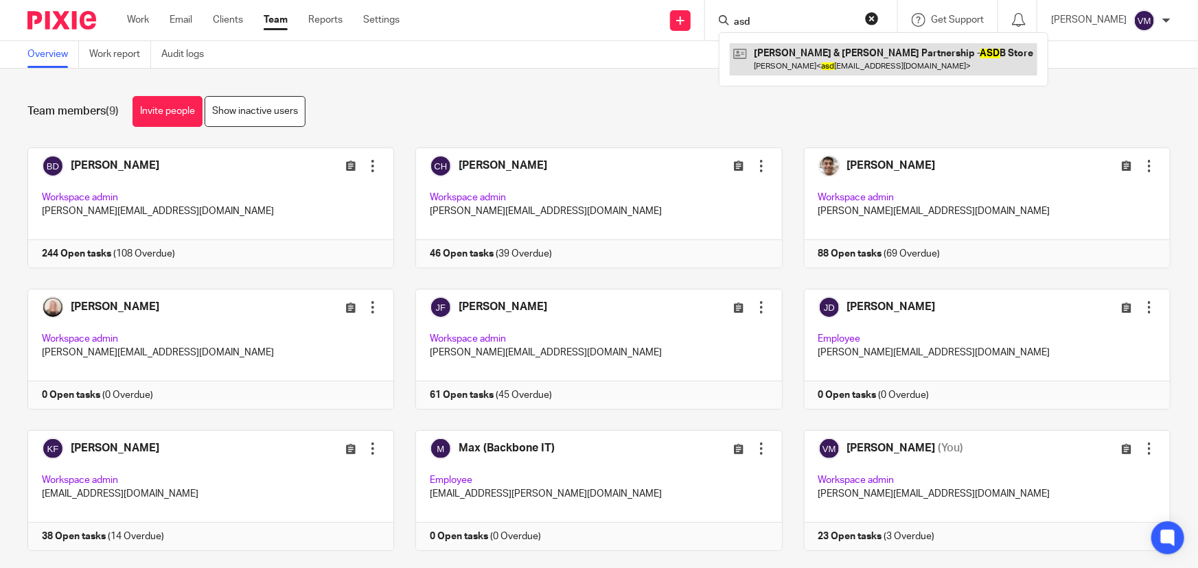
type input "asd"
click at [865, 59] on link at bounding box center [884, 59] width 308 height 32
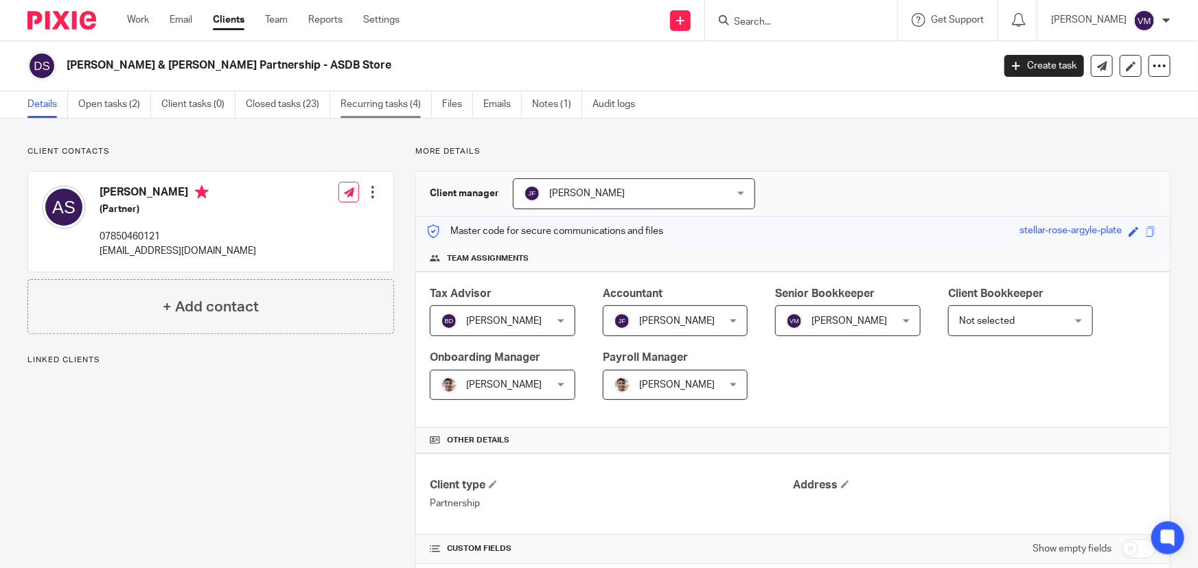
click at [412, 100] on link "Recurring tasks (4)" at bounding box center [385, 104] width 91 height 27
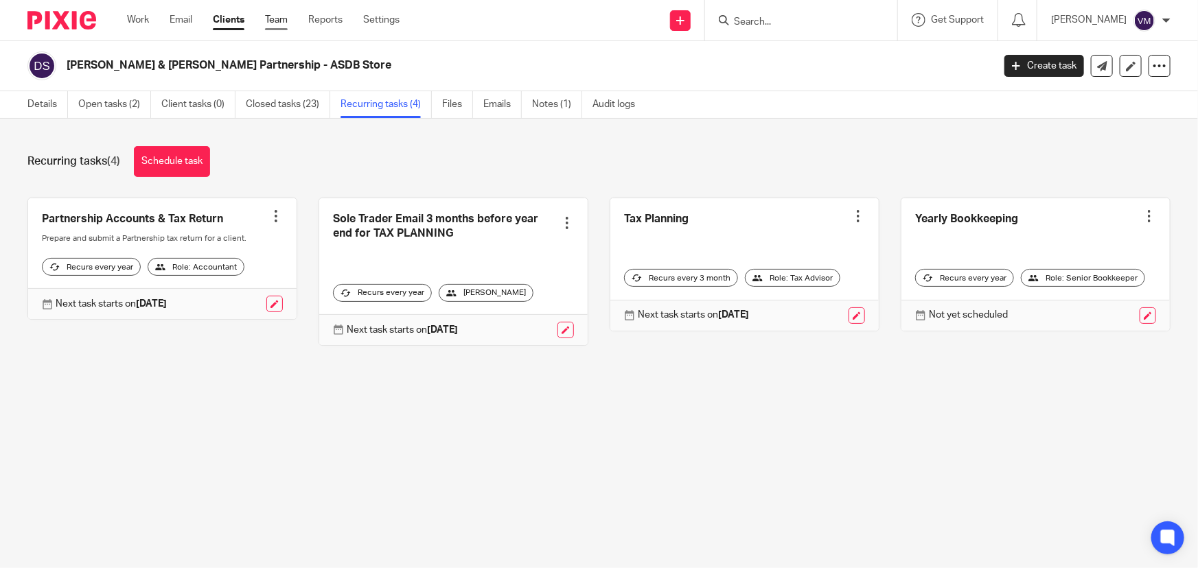
click at [270, 14] on link "Team" at bounding box center [276, 20] width 23 height 14
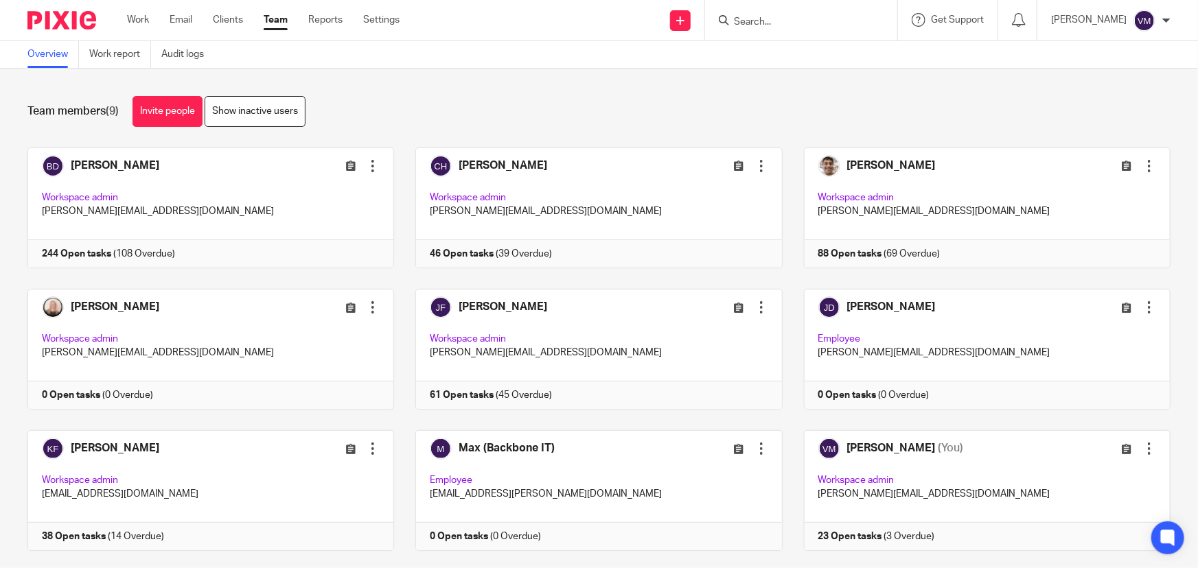
click at [781, 24] on input "Search" at bounding box center [794, 22] width 124 height 12
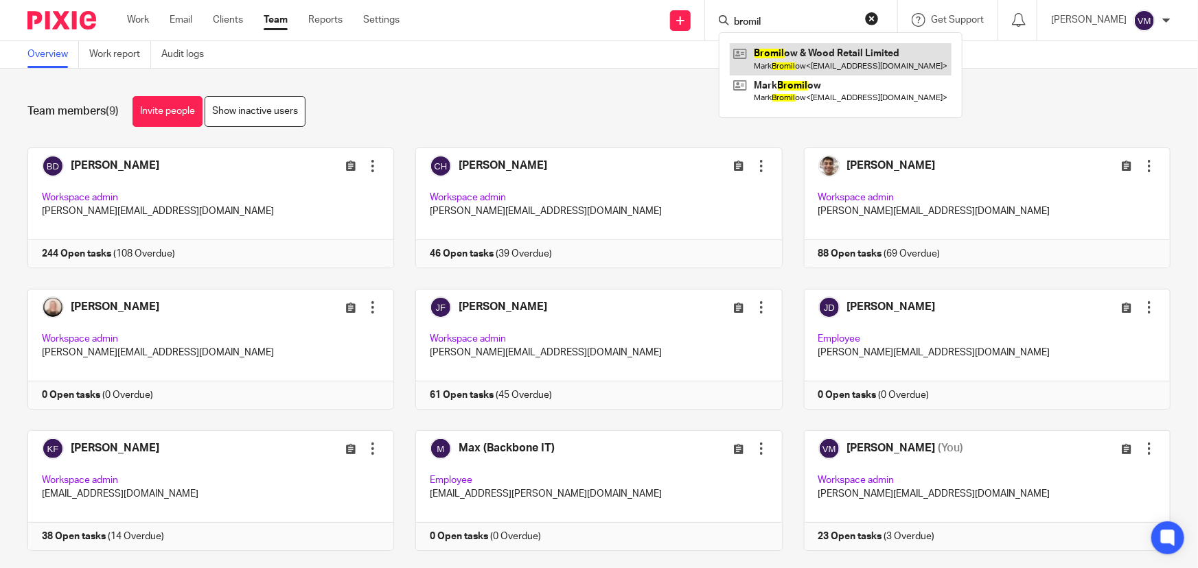
type input "bromil"
click at [806, 58] on link at bounding box center [841, 59] width 222 height 32
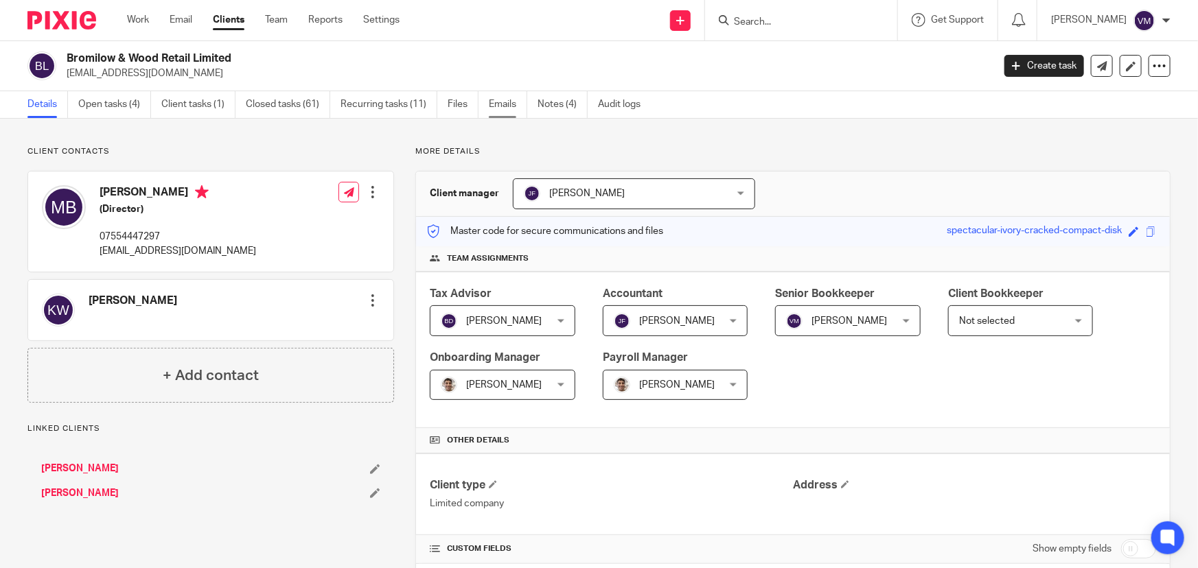
click at [509, 105] on link "Emails" at bounding box center [508, 104] width 38 height 27
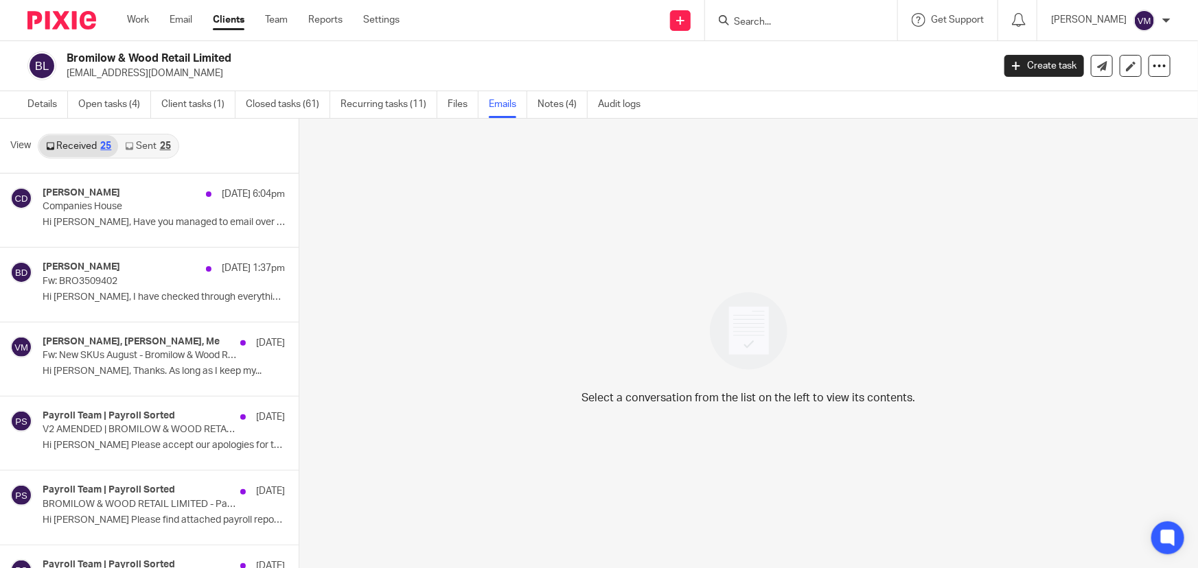
click at [141, 150] on link "Sent 25" at bounding box center [147, 146] width 59 height 22
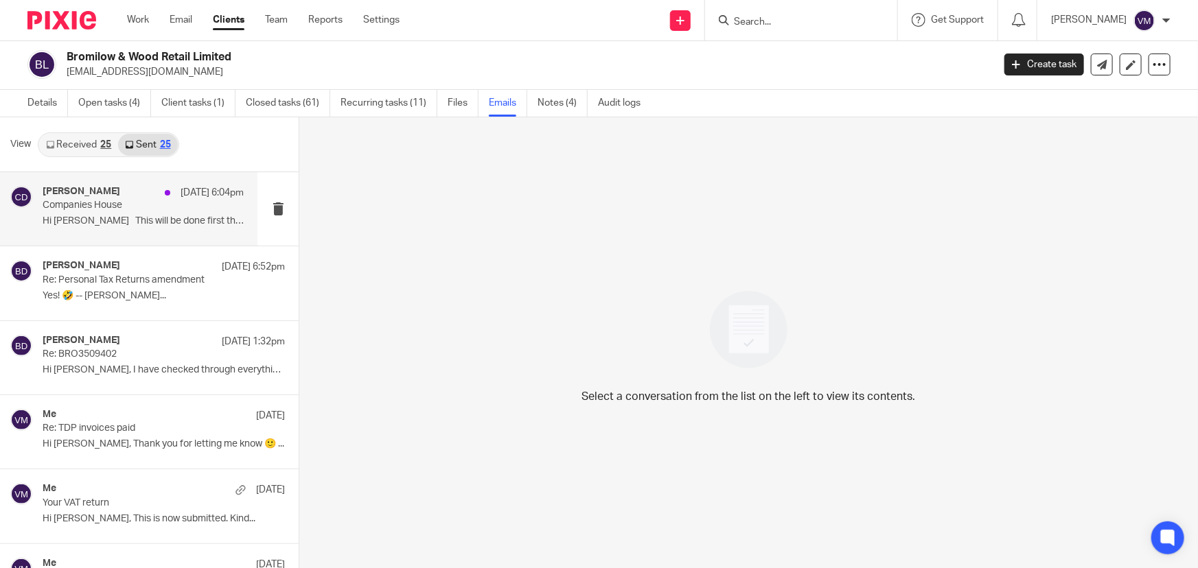
click at [104, 207] on p "Companies House" at bounding box center [123, 206] width 161 height 12
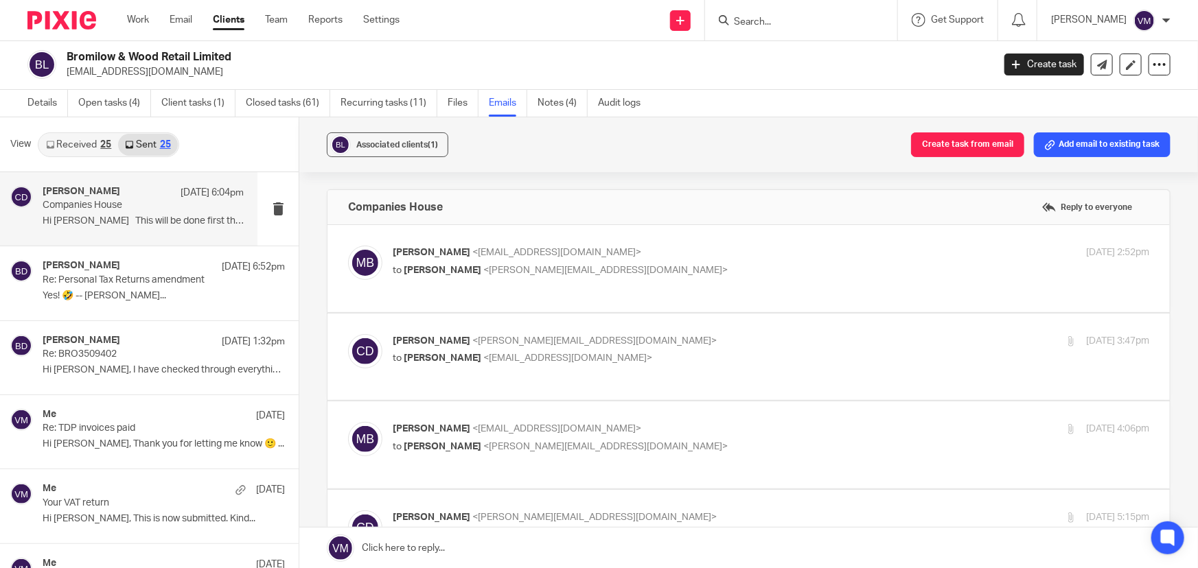
scroll to position [0, 0]
click at [772, 249] on p "Mark Bromilow <allthegoods20@outlook.com>" at bounding box center [645, 253] width 505 height 14
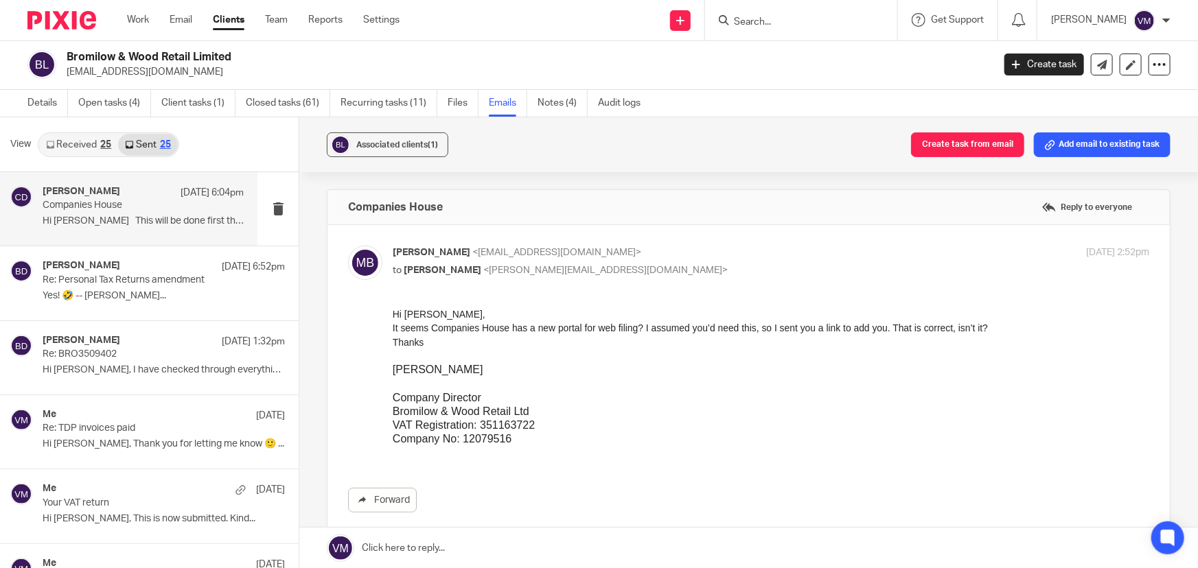
click at [772, 249] on p "Mark Bromilow <allthegoods20@outlook.com>" at bounding box center [645, 253] width 505 height 14
checkbox input "false"
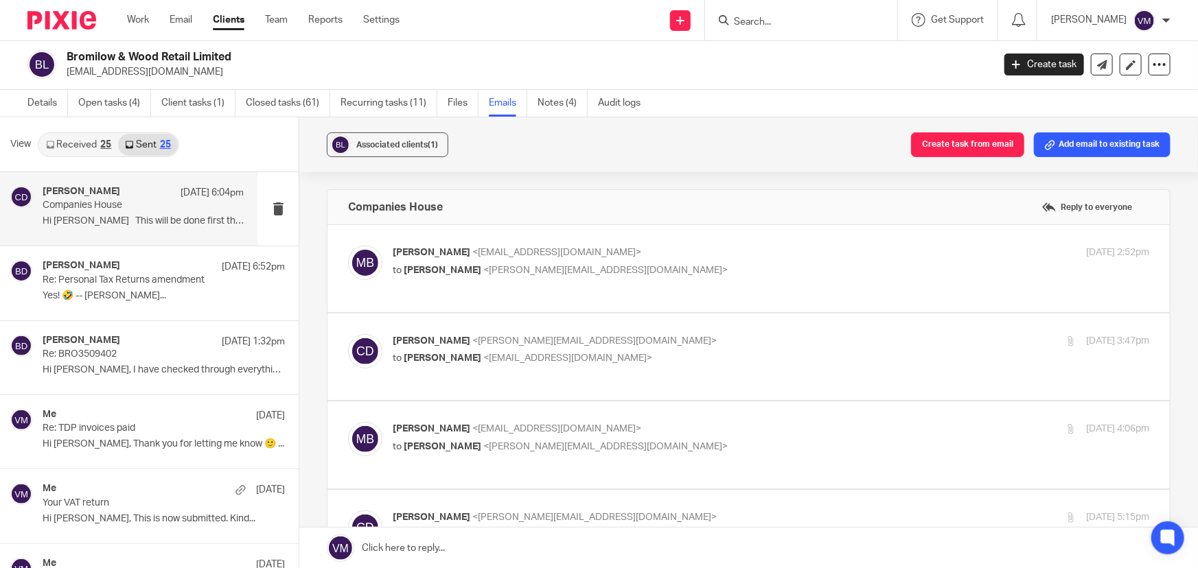
click at [759, 343] on p "Chris Demetriou <chris@archimediaaccounts.co.uk>" at bounding box center [645, 341] width 505 height 14
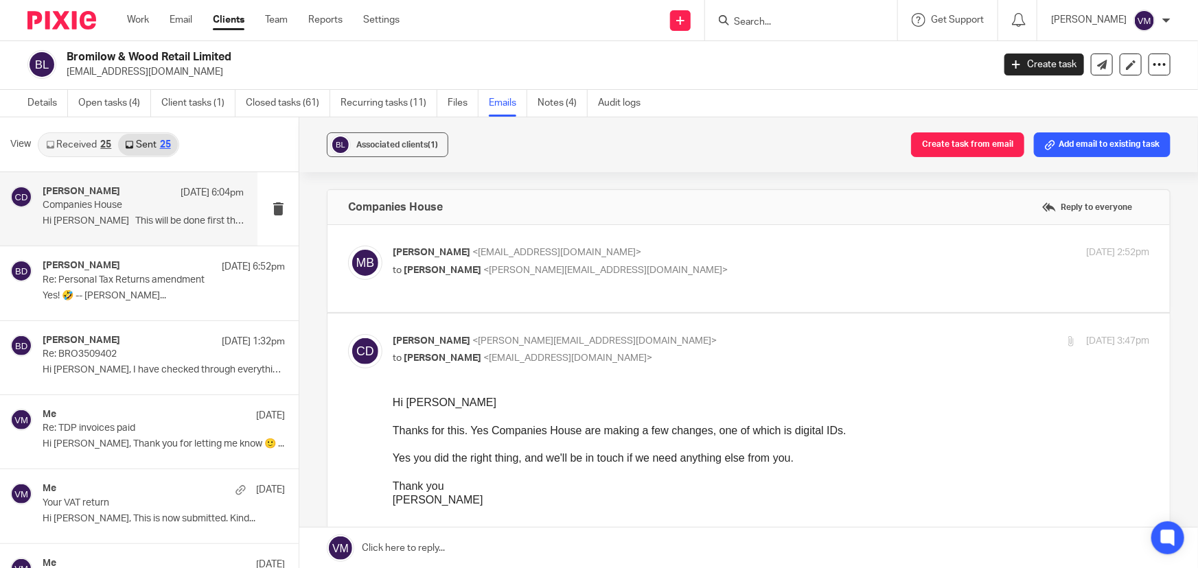
click at [348, 334] on input "checkbox" at bounding box center [347, 334] width 1 height 1
checkbox input "false"
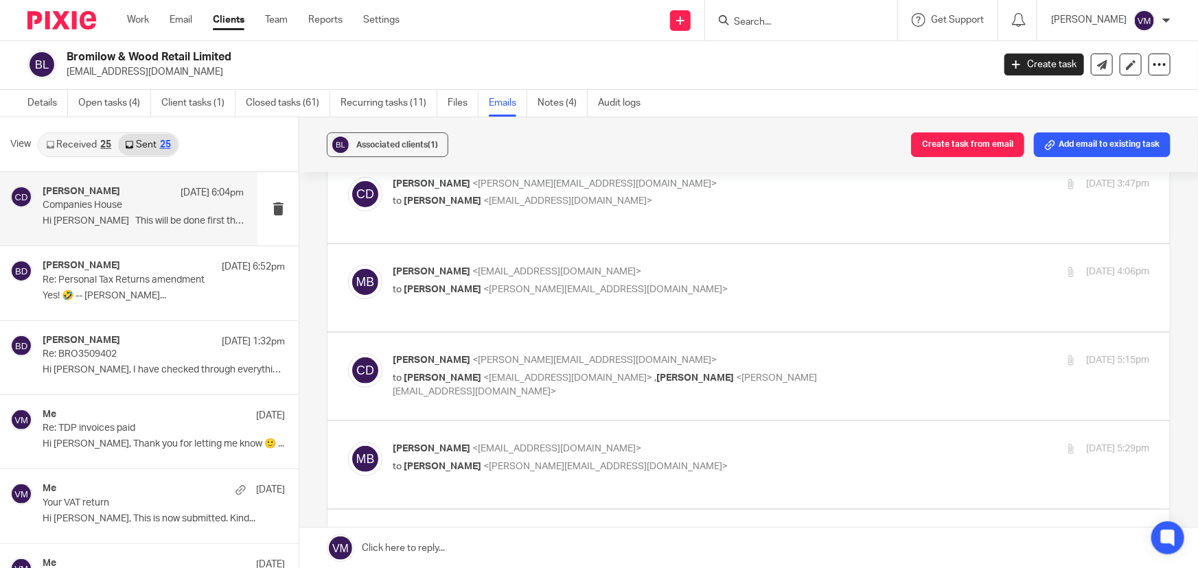
scroll to position [187, 0]
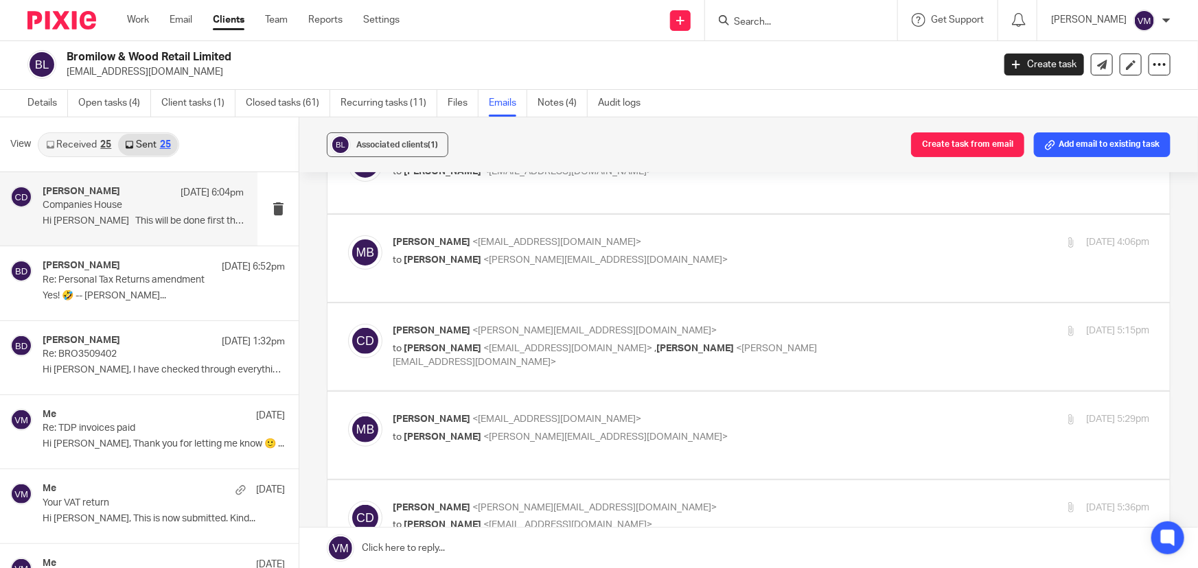
click at [724, 242] on p "Mark Bromilow <allthegoods20@outlook.com>" at bounding box center [645, 242] width 505 height 14
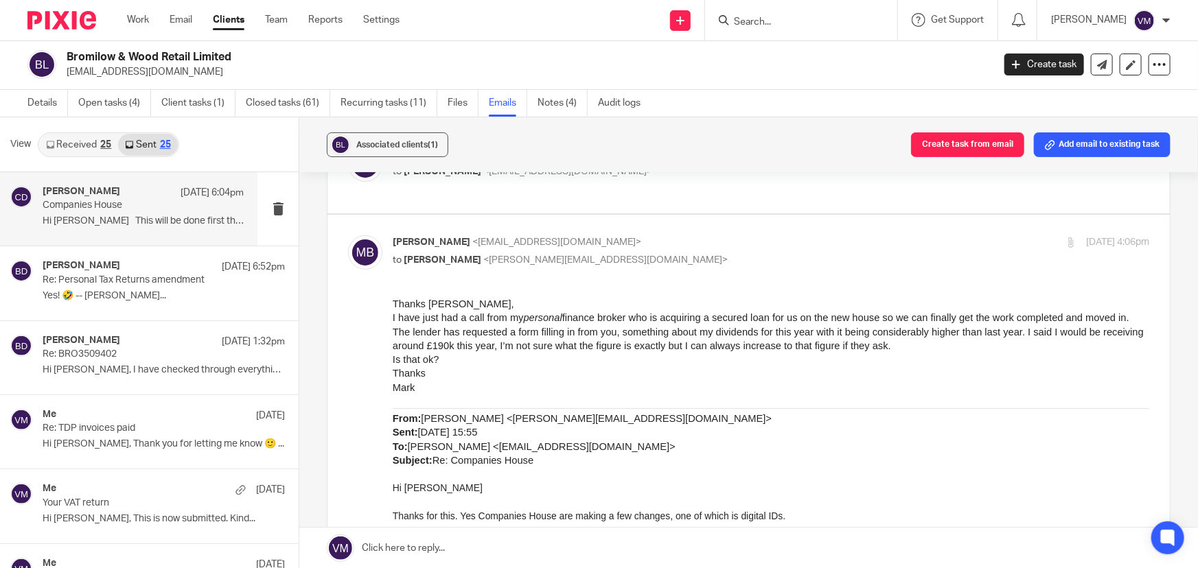
scroll to position [0, 0]
click at [348, 235] on input "checkbox" at bounding box center [347, 235] width 1 height 1
checkbox input "false"
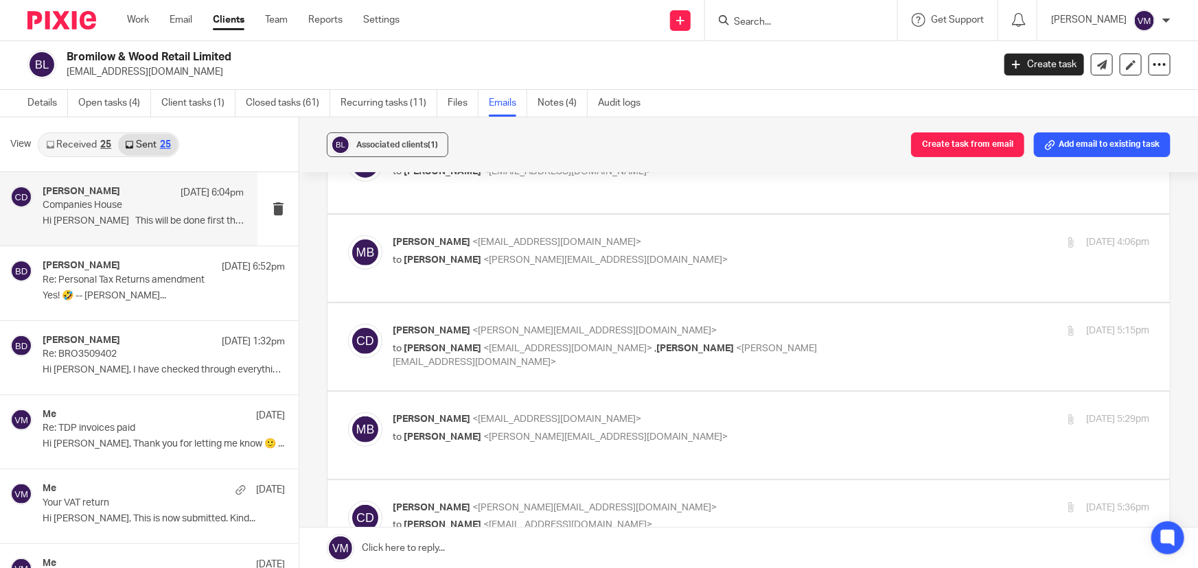
click at [934, 332] on div "12 Sep 2025 5:15pm" at bounding box center [1023, 331] width 252 height 14
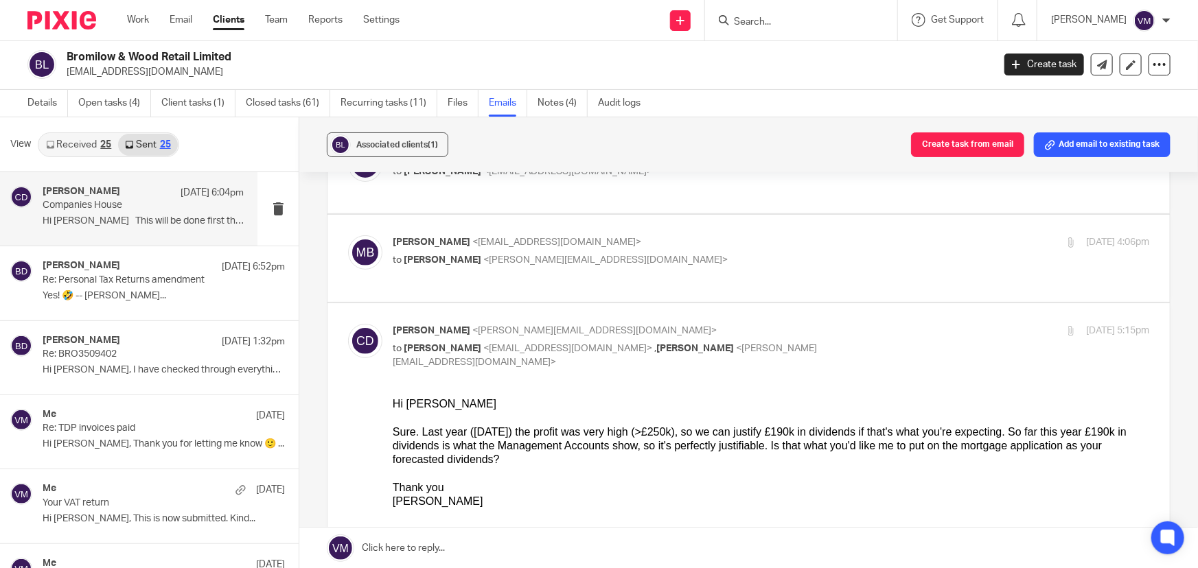
click at [927, 328] on div "12 Sep 2025 5:15pm" at bounding box center [1023, 331] width 252 height 14
checkbox input "false"
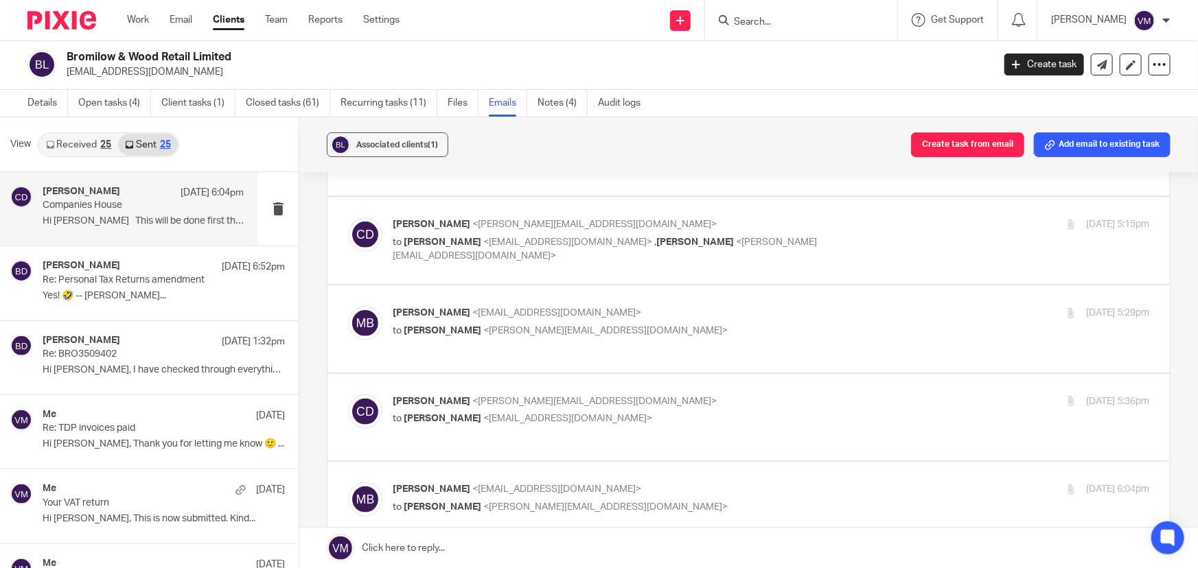
scroll to position [312, 0]
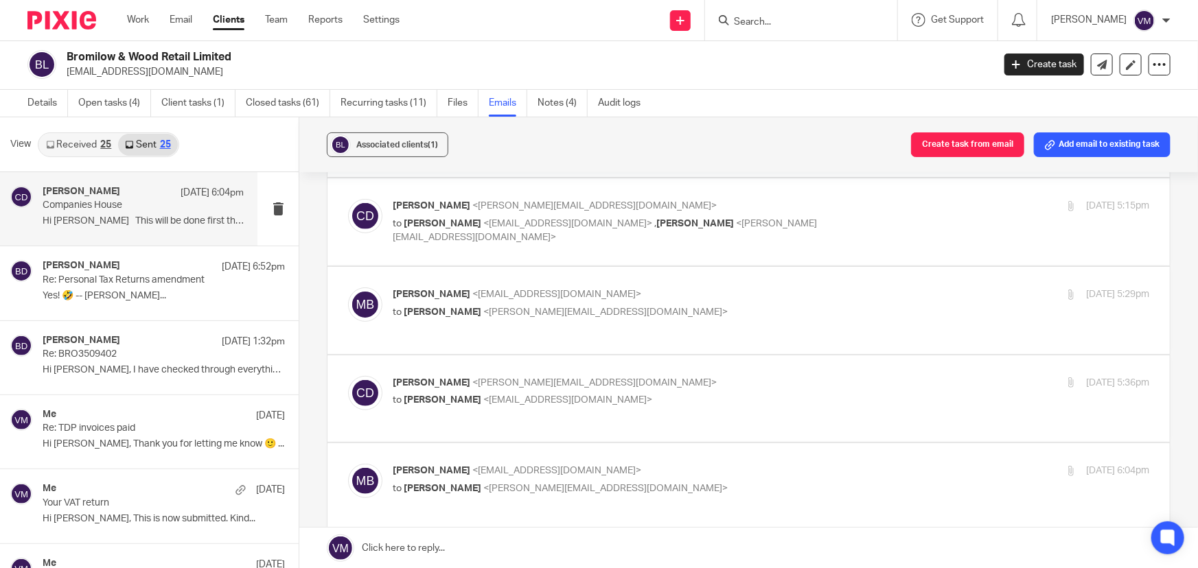
click at [862, 314] on p "to Chris Demetriou <chris@archimediaaccounts.co.uk>" at bounding box center [645, 312] width 505 height 14
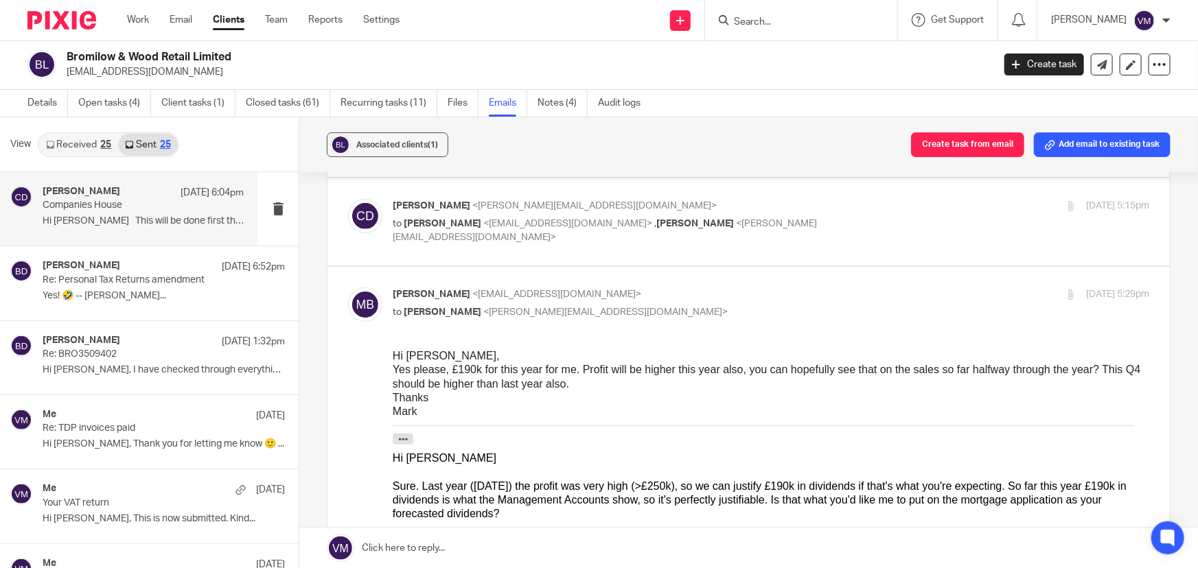
scroll to position [0, 0]
click at [348, 287] on input "checkbox" at bounding box center [347, 287] width 1 height 1
checkbox input "false"
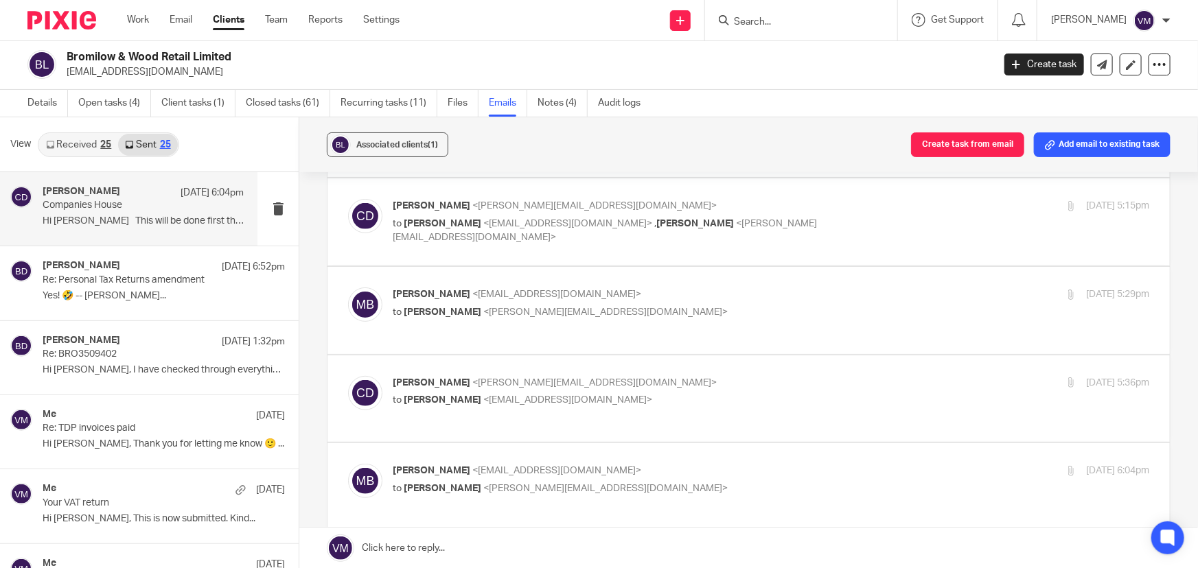
scroll to position [374, 0]
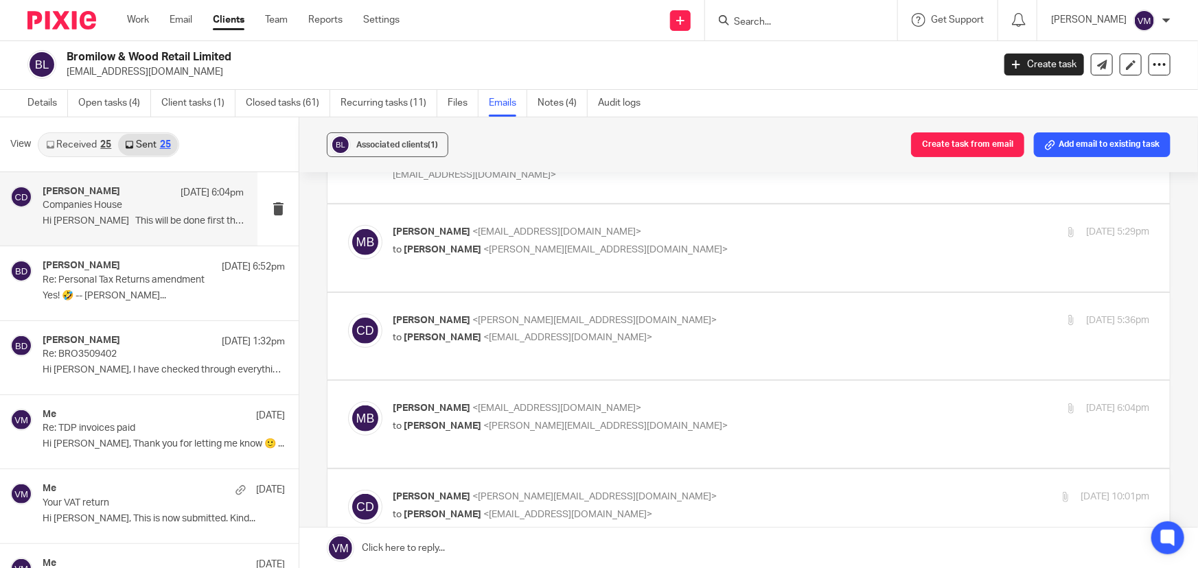
click at [831, 316] on p "Chris Demetriou <chris@archimediaaccounts.co.uk>" at bounding box center [645, 321] width 505 height 14
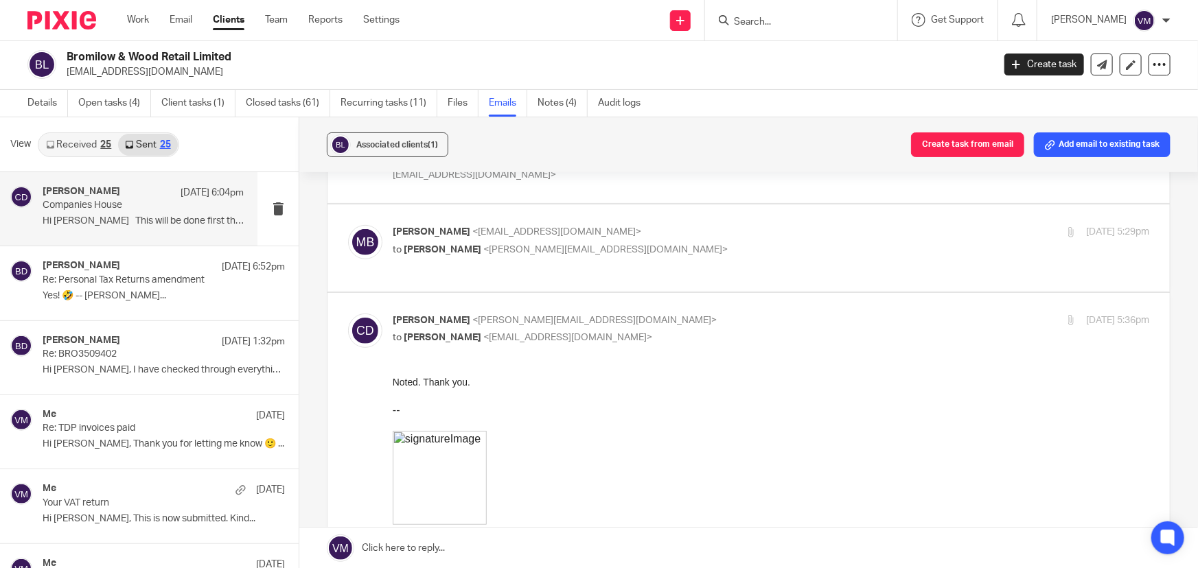
scroll to position [0, 0]
click at [831, 321] on p "Chris Demetriou <chris@archimediaaccounts.co.uk>" at bounding box center [645, 321] width 505 height 14
checkbox input "false"
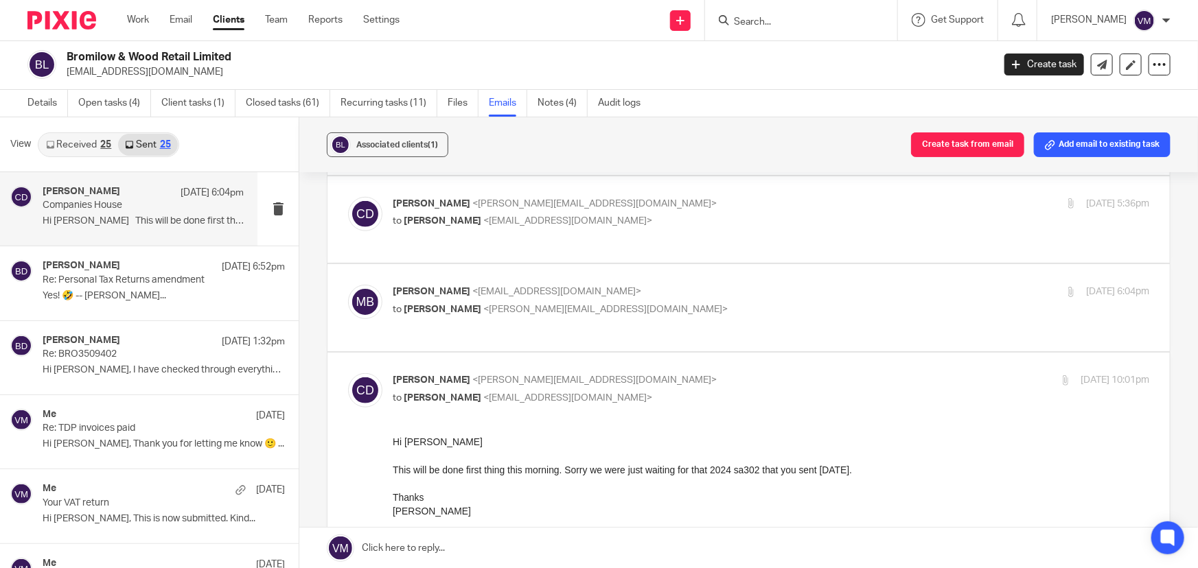
scroll to position [499, 0]
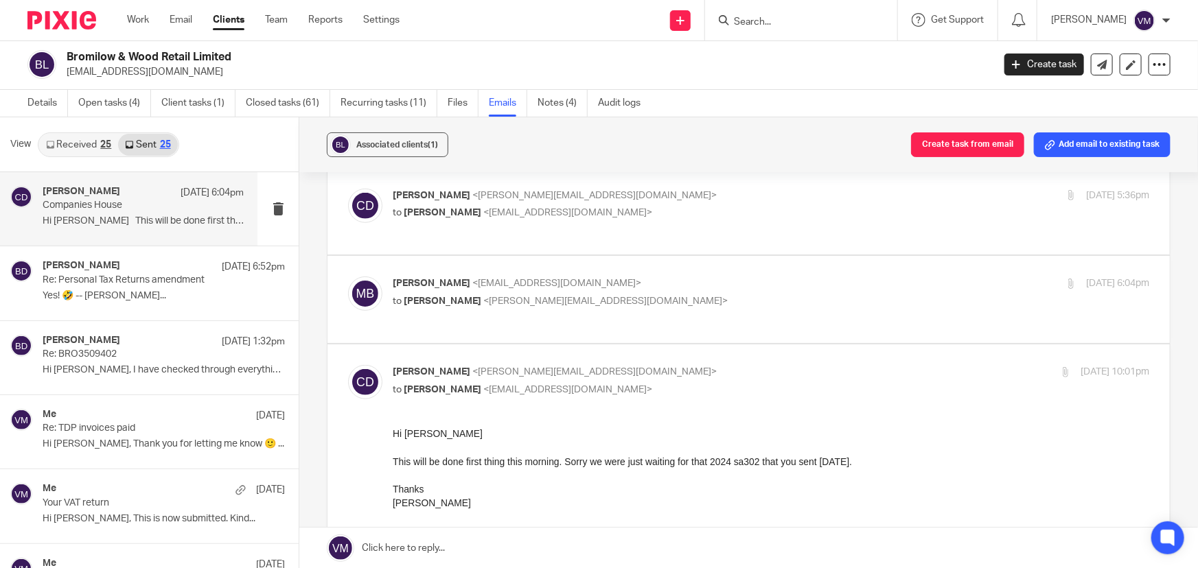
click at [821, 286] on p "Mark Bromilow <allthegoods20@outlook.com>" at bounding box center [645, 284] width 505 height 14
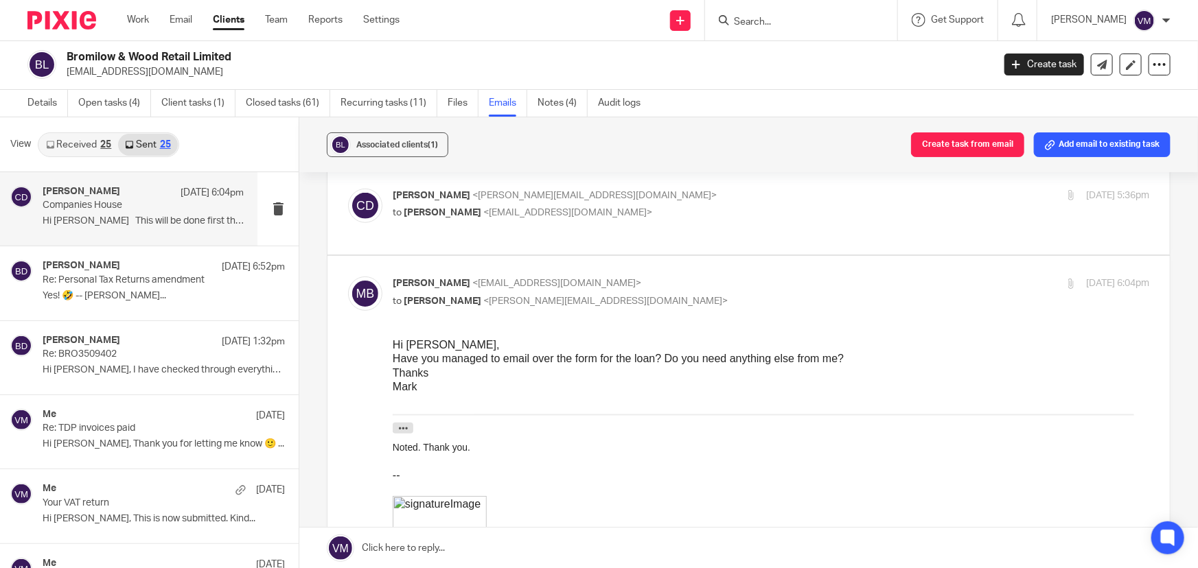
scroll to position [0, 0]
click at [866, 284] on p "Mark Bromilow <allthegoods20@outlook.com>" at bounding box center [645, 284] width 505 height 14
checkbox input "false"
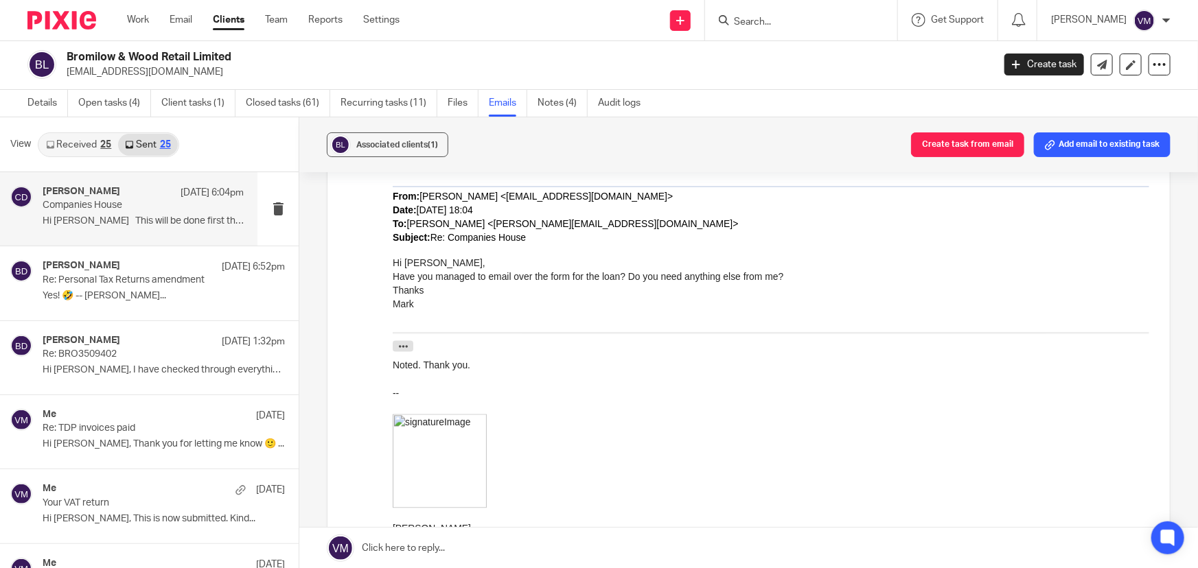
scroll to position [1248, 0]
click at [93, 285] on p "Re: Personal Tax Returns amendment" at bounding box center [123, 281] width 161 height 12
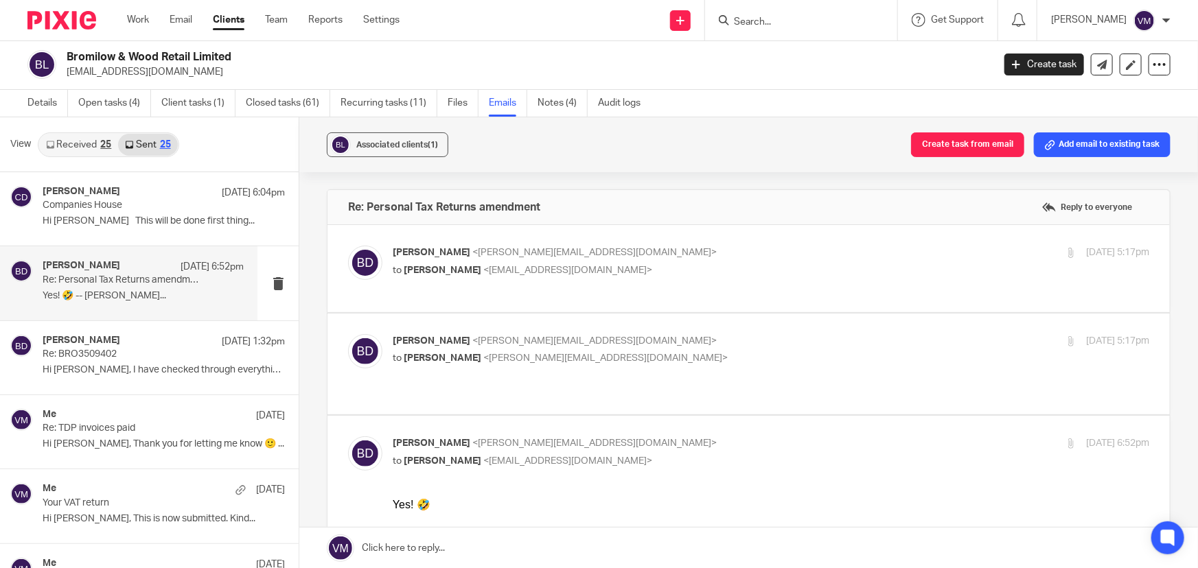
scroll to position [0, 0]
click at [785, 332] on label at bounding box center [748, 364] width 842 height 101
click at [348, 334] on input "checkbox" at bounding box center [347, 334] width 1 height 1
checkbox input "true"
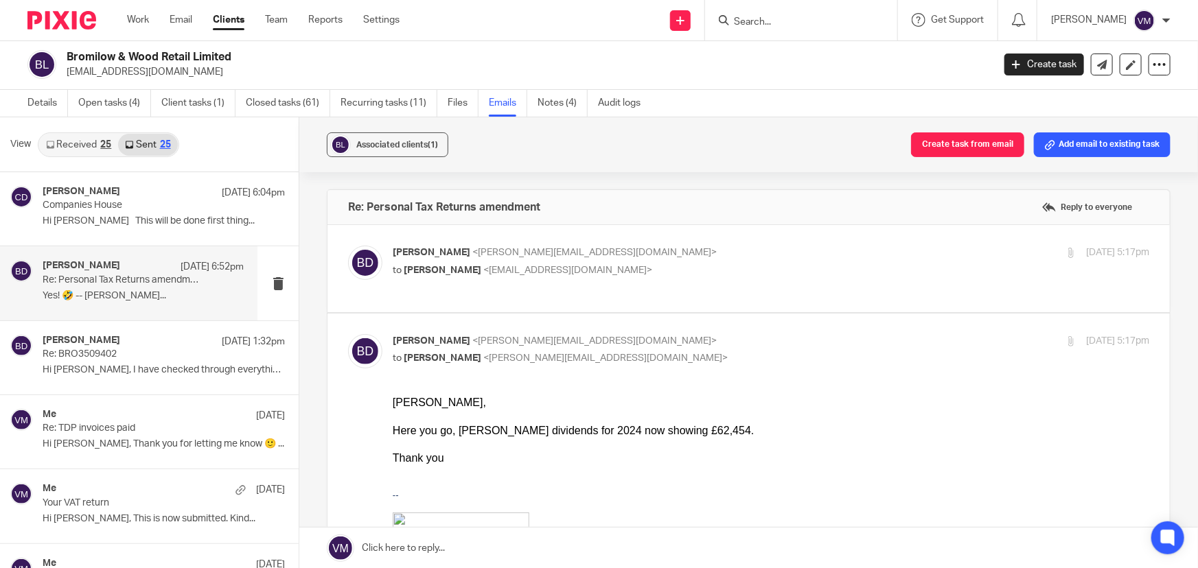
click at [780, 246] on p "Barbara Demtriou <barbara@archimediaaccounts.co.uk>" at bounding box center [645, 253] width 505 height 14
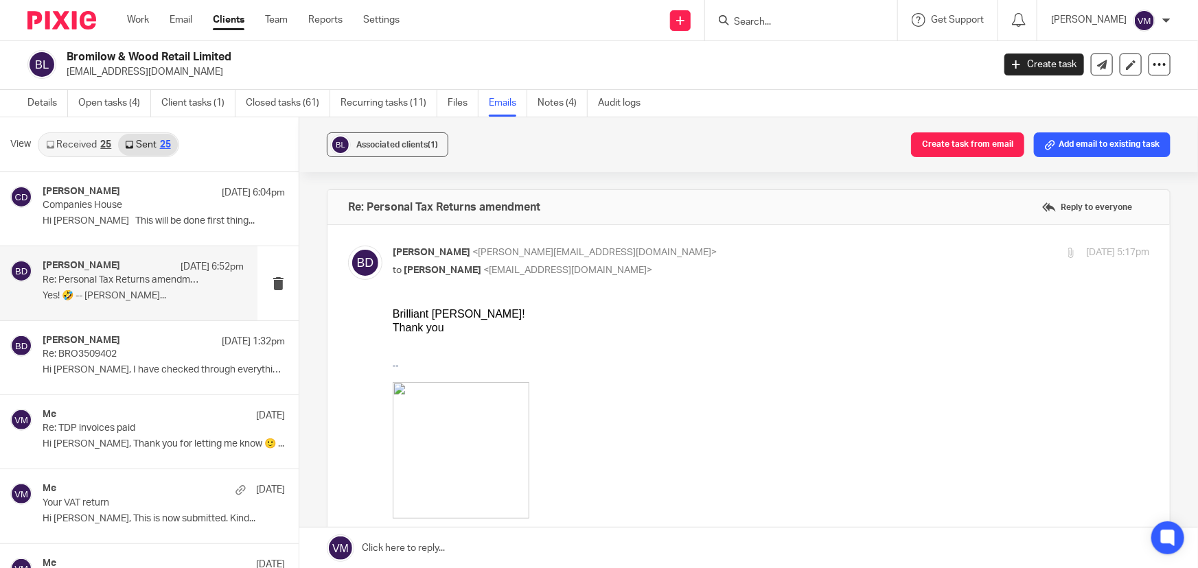
click at [783, 253] on p "Barbara Demtriou <barbara@archimediaaccounts.co.uk>" at bounding box center [645, 253] width 505 height 14
checkbox input "false"
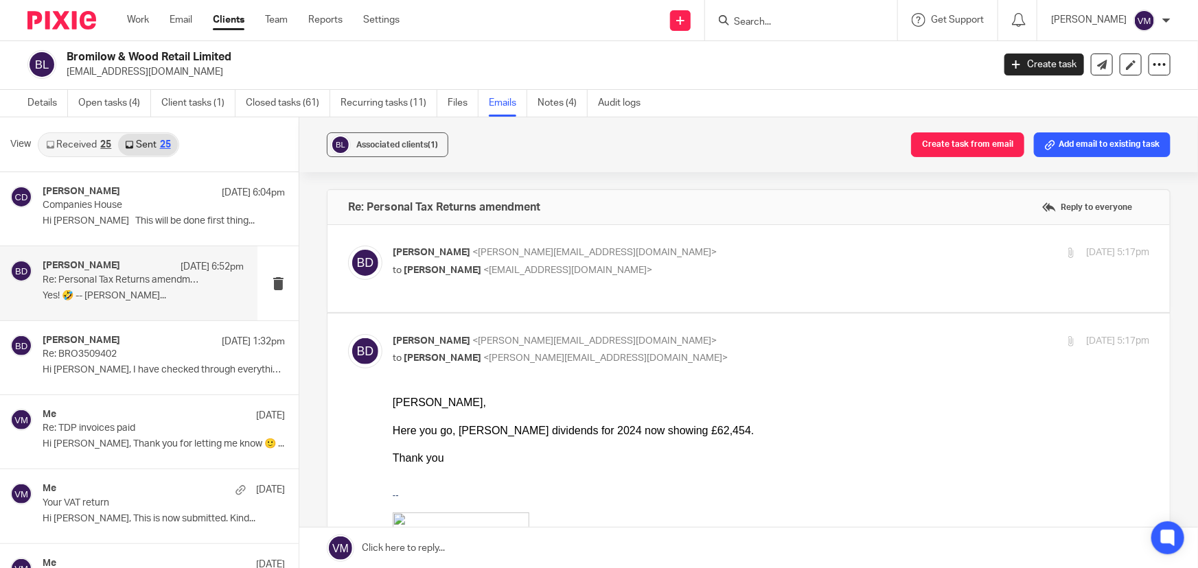
click at [791, 343] on p "Barbara Demtriou <barbara@archimediaaccounts.co.uk>" at bounding box center [645, 341] width 505 height 14
checkbox input "false"
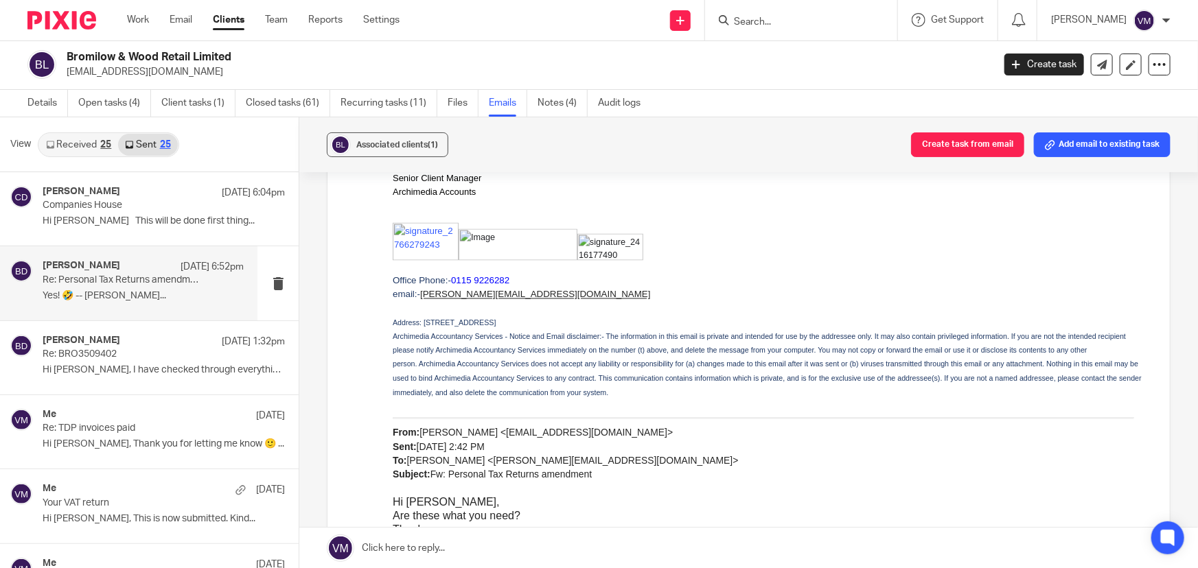
scroll to position [1248, 0]
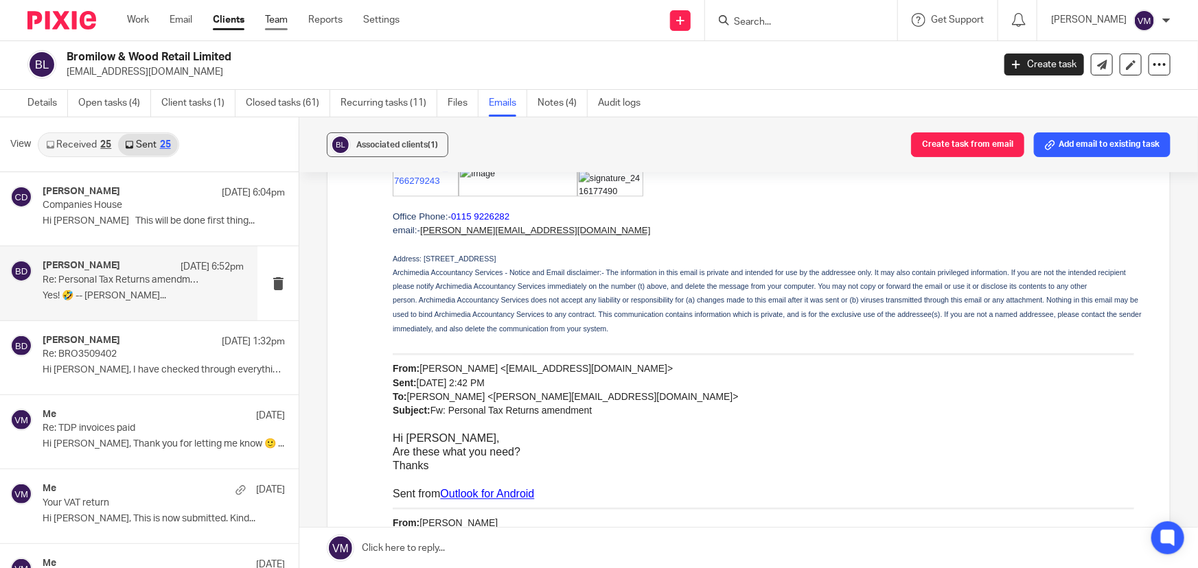
click at [281, 23] on link "Team" at bounding box center [276, 20] width 23 height 14
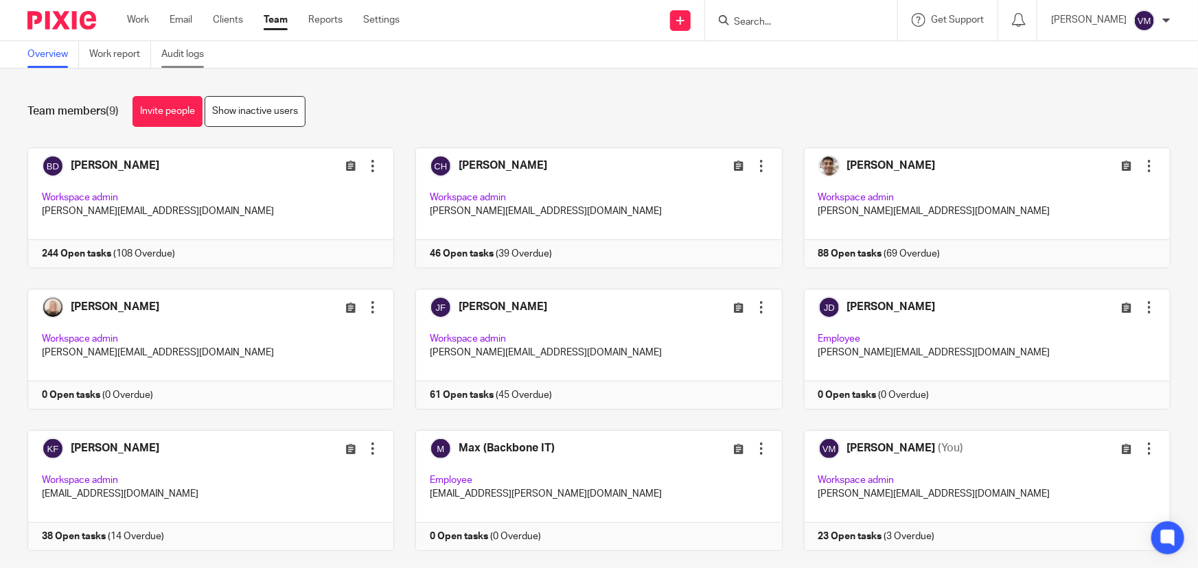
click at [188, 48] on link "Audit logs" at bounding box center [187, 54] width 53 height 27
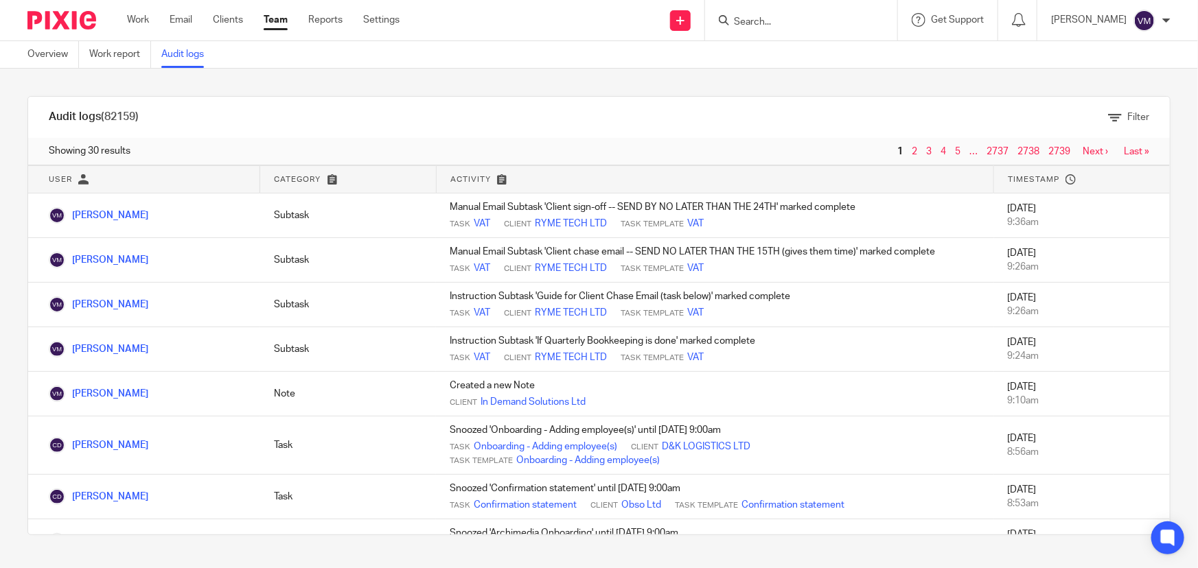
click at [286, 21] on link "Team" at bounding box center [276, 20] width 24 height 14
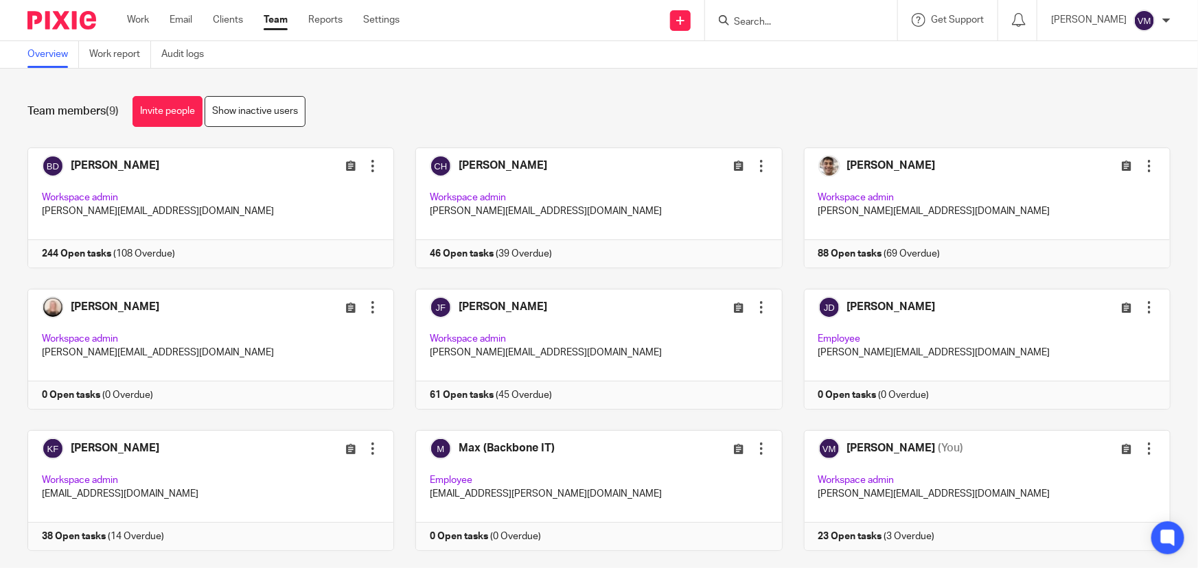
click at [802, 20] on input "Search" at bounding box center [794, 22] width 124 height 12
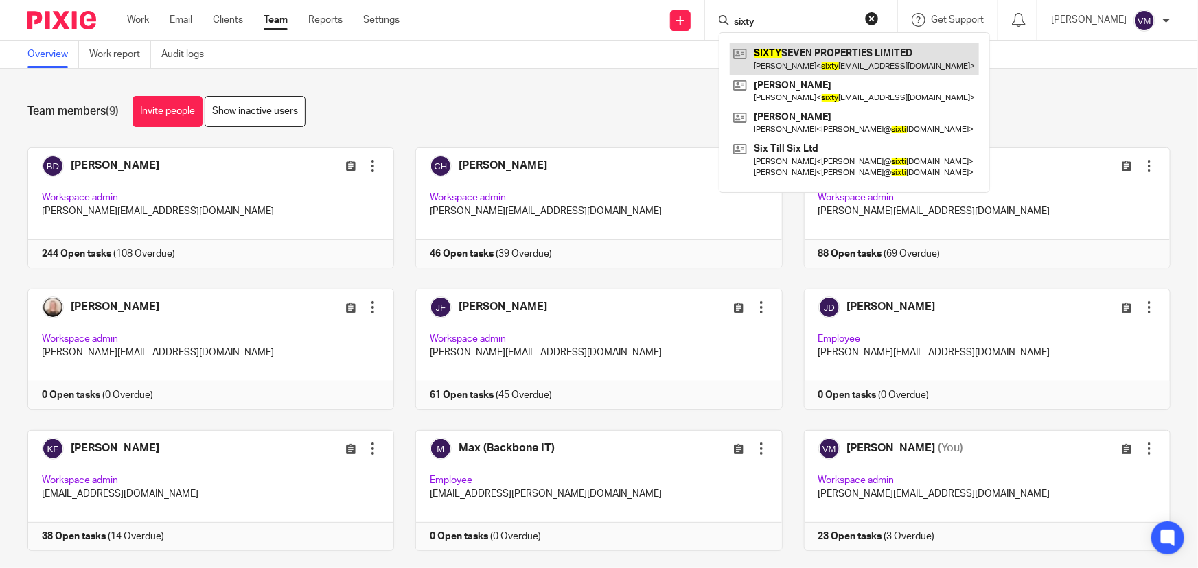
type input "sixty"
click at [840, 51] on link at bounding box center [854, 59] width 249 height 32
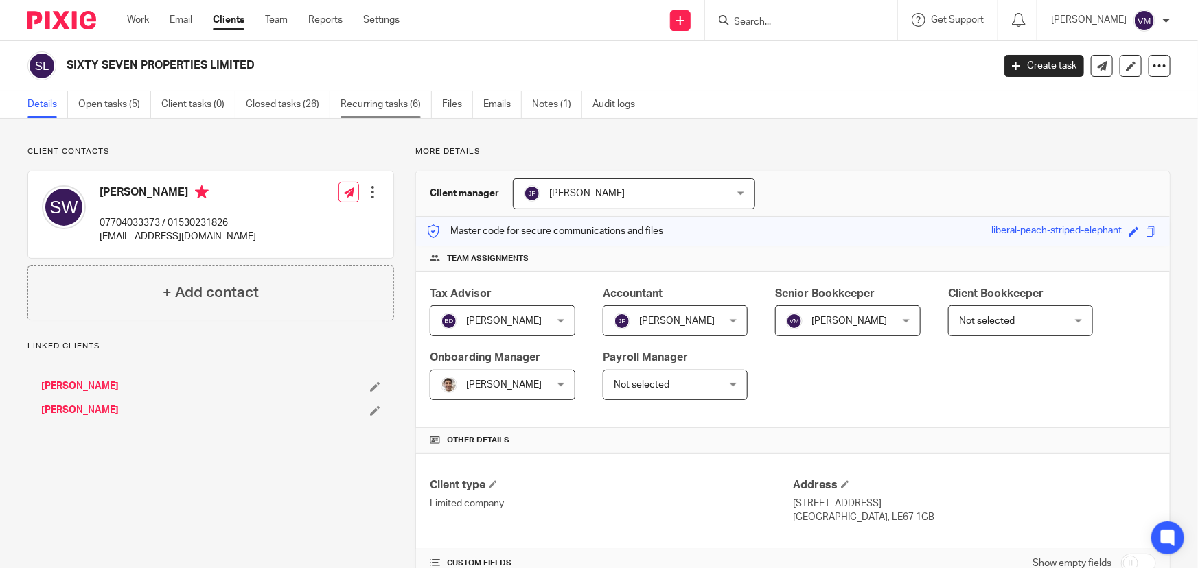
click at [374, 108] on link "Recurring tasks (6)" at bounding box center [385, 104] width 91 height 27
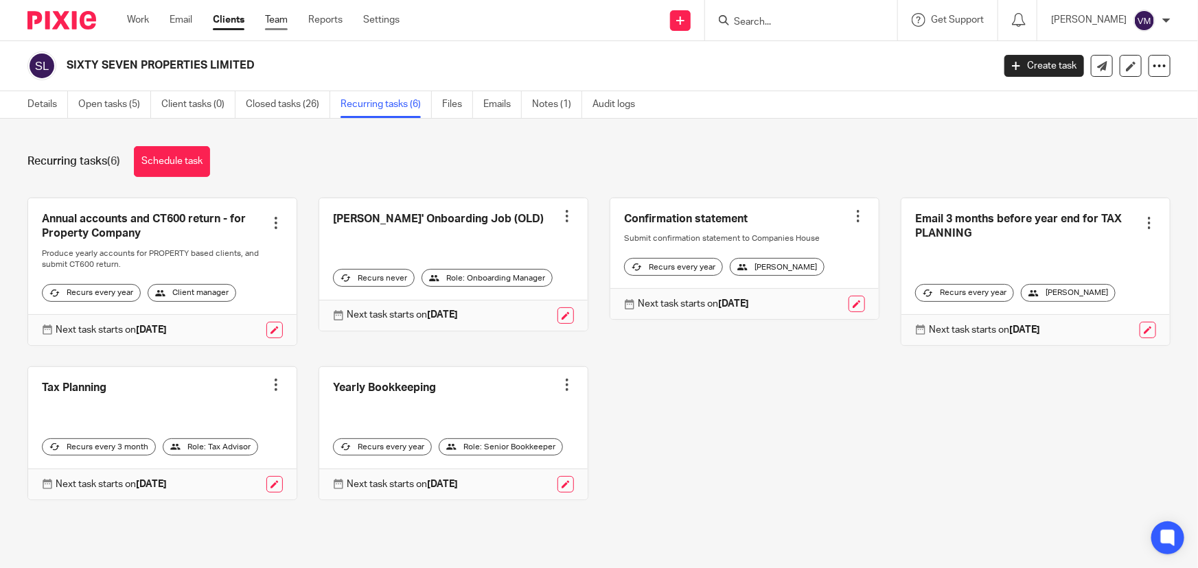
click at [282, 16] on link "Team" at bounding box center [276, 20] width 23 height 14
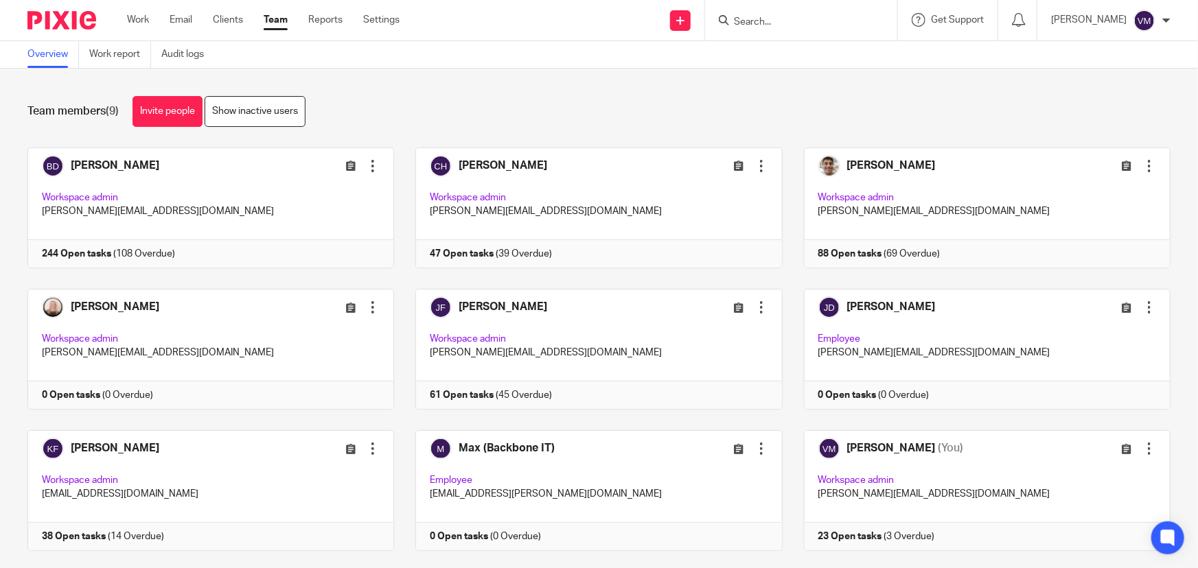
click at [757, 18] on input "Search" at bounding box center [794, 22] width 124 height 12
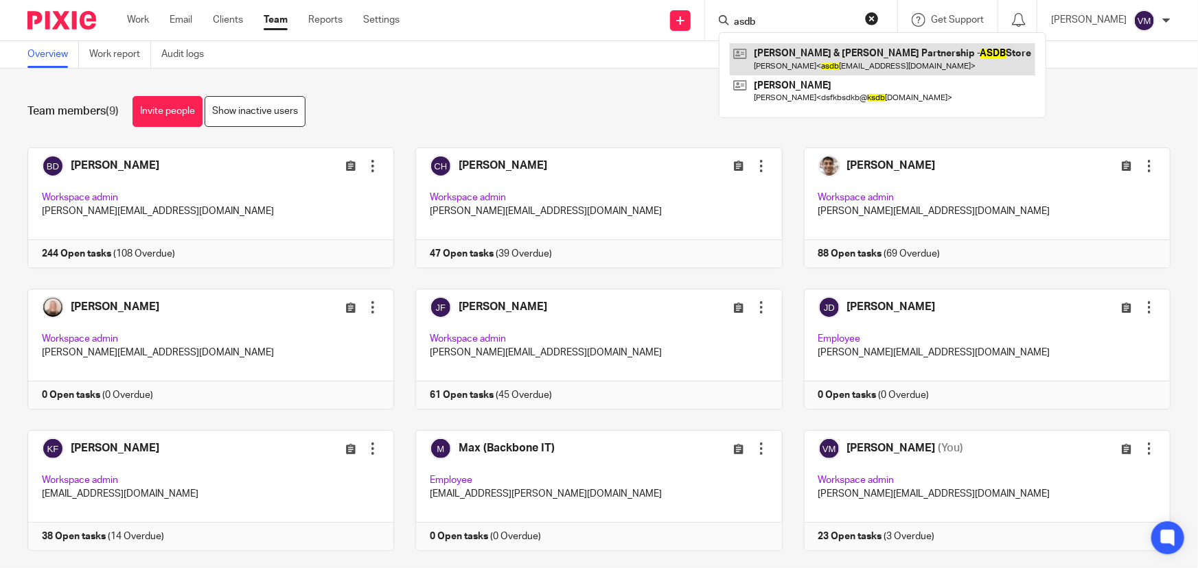
type input "asdb"
click at [807, 54] on link at bounding box center [882, 59] width 305 height 32
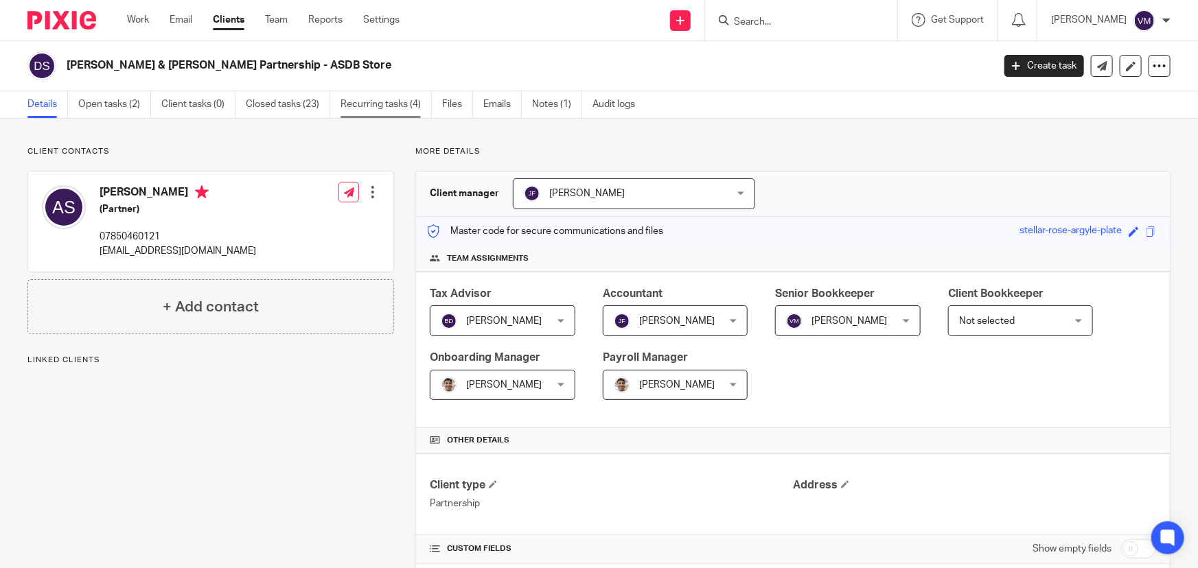
click at [415, 102] on link "Recurring tasks (4)" at bounding box center [385, 104] width 91 height 27
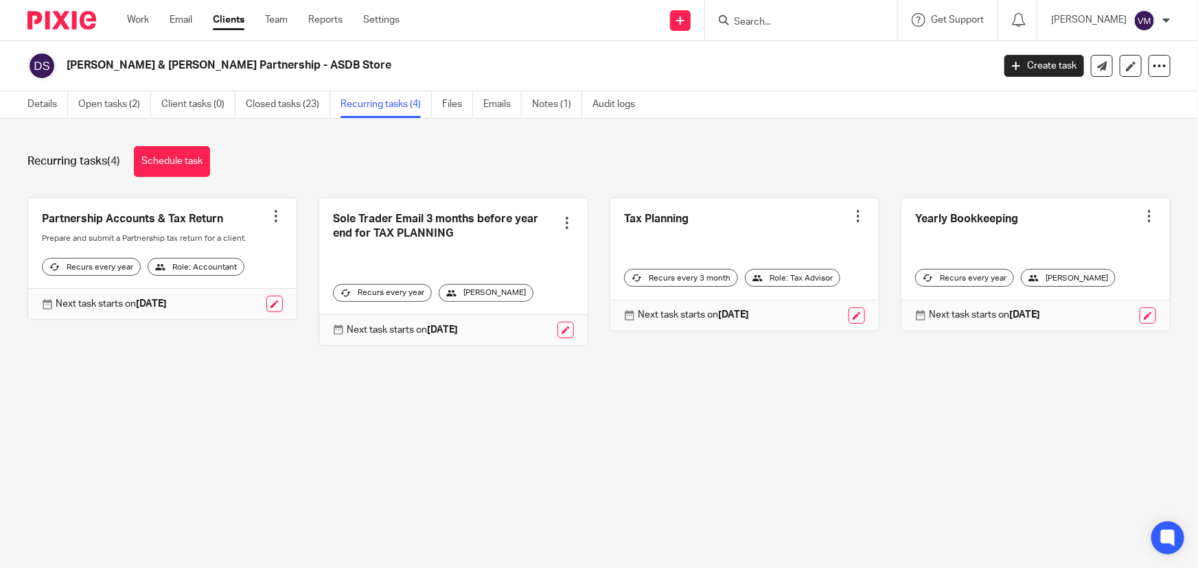
click at [770, 21] on input "Search" at bounding box center [794, 22] width 124 height 12
click at [274, 15] on link "Team" at bounding box center [276, 20] width 23 height 14
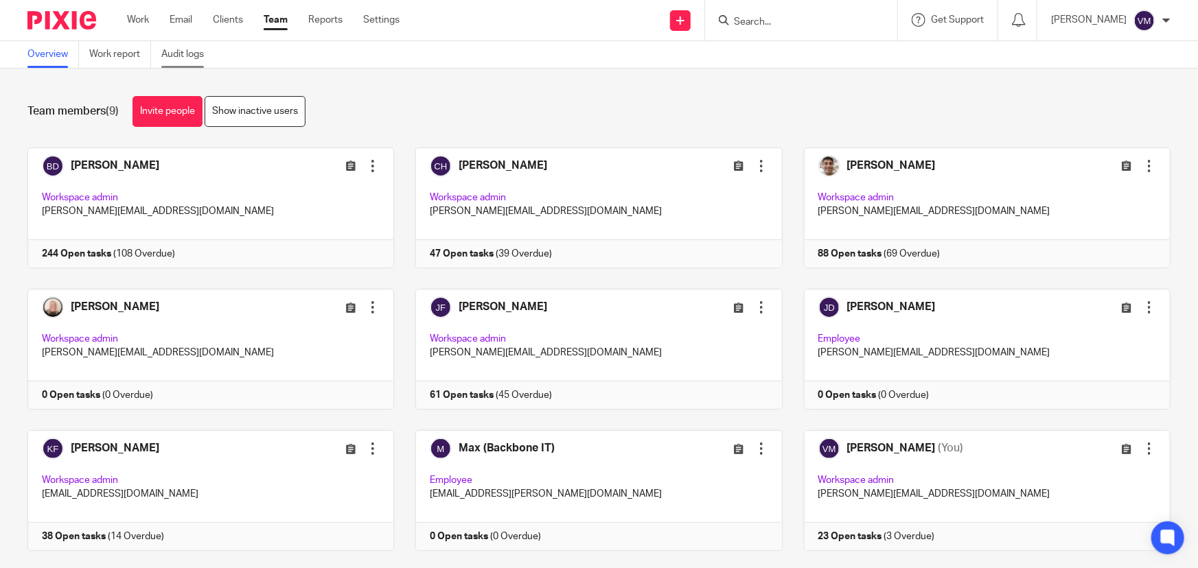
click at [196, 51] on link "Audit logs" at bounding box center [187, 54] width 53 height 27
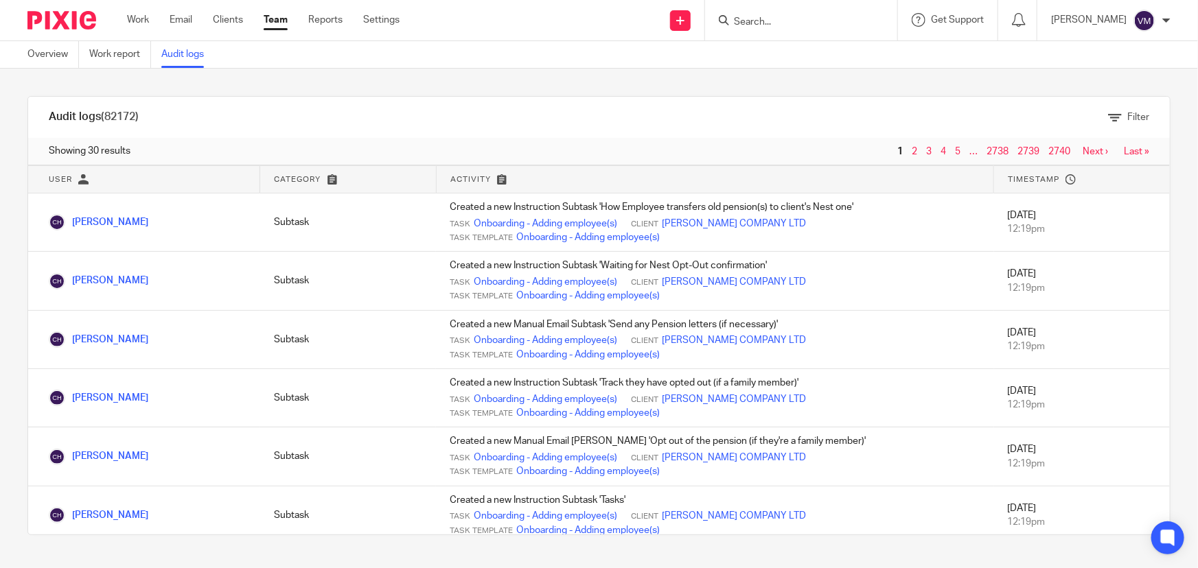
click at [281, 19] on link "Team" at bounding box center [276, 20] width 24 height 14
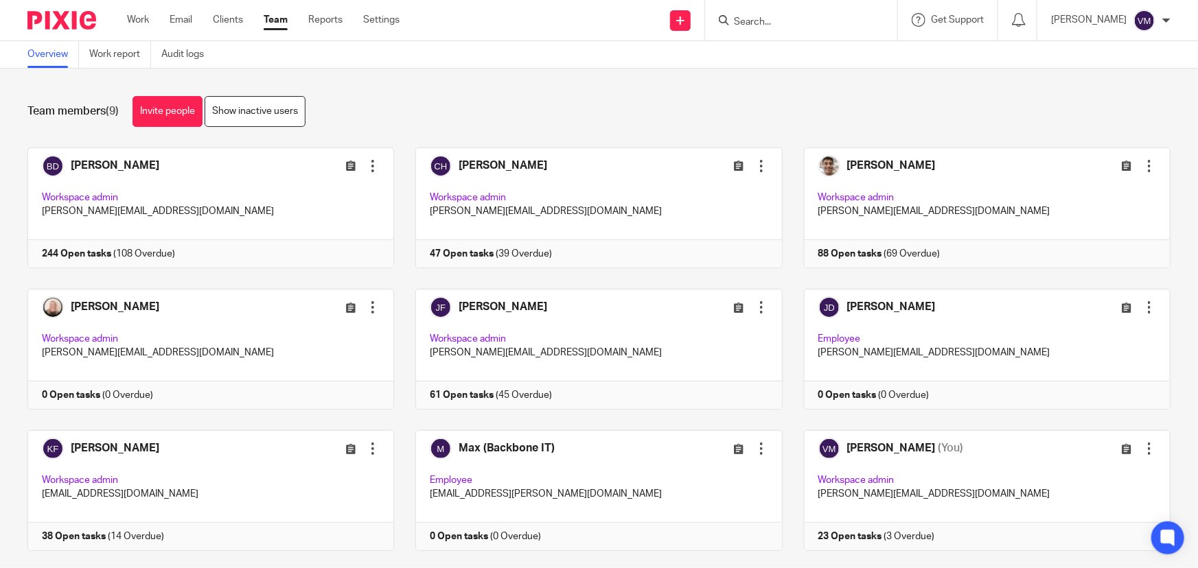
click at [785, 26] on input "Search" at bounding box center [794, 22] width 124 height 12
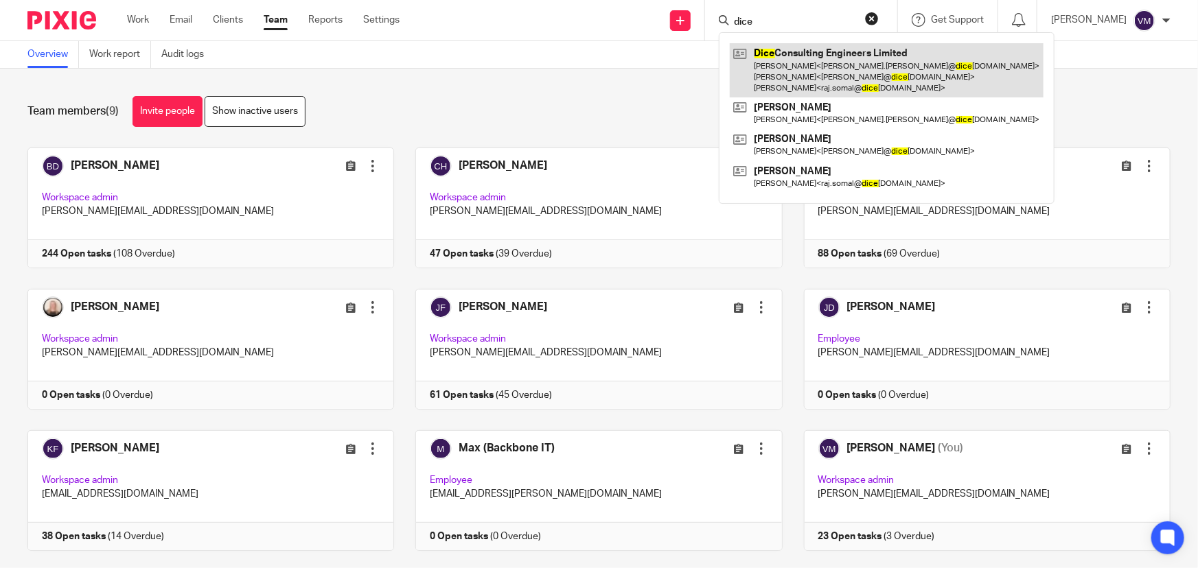
type input "dice"
click at [798, 55] on link at bounding box center [887, 70] width 314 height 54
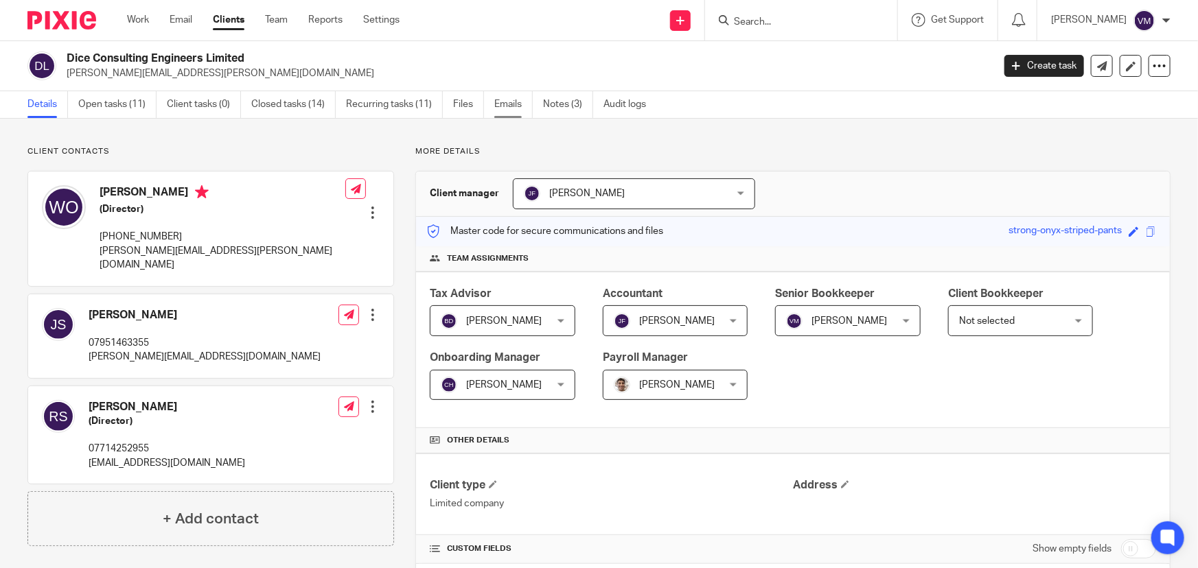
click at [513, 104] on link "Emails" at bounding box center [513, 104] width 38 height 27
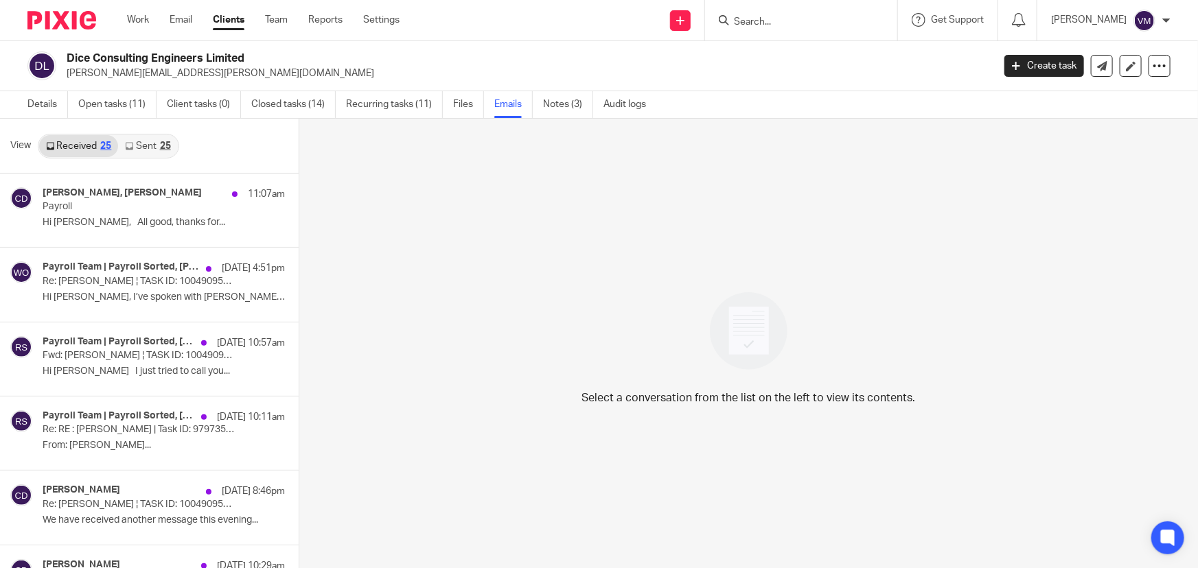
click at [136, 146] on link "Sent 25" at bounding box center [147, 146] width 59 height 22
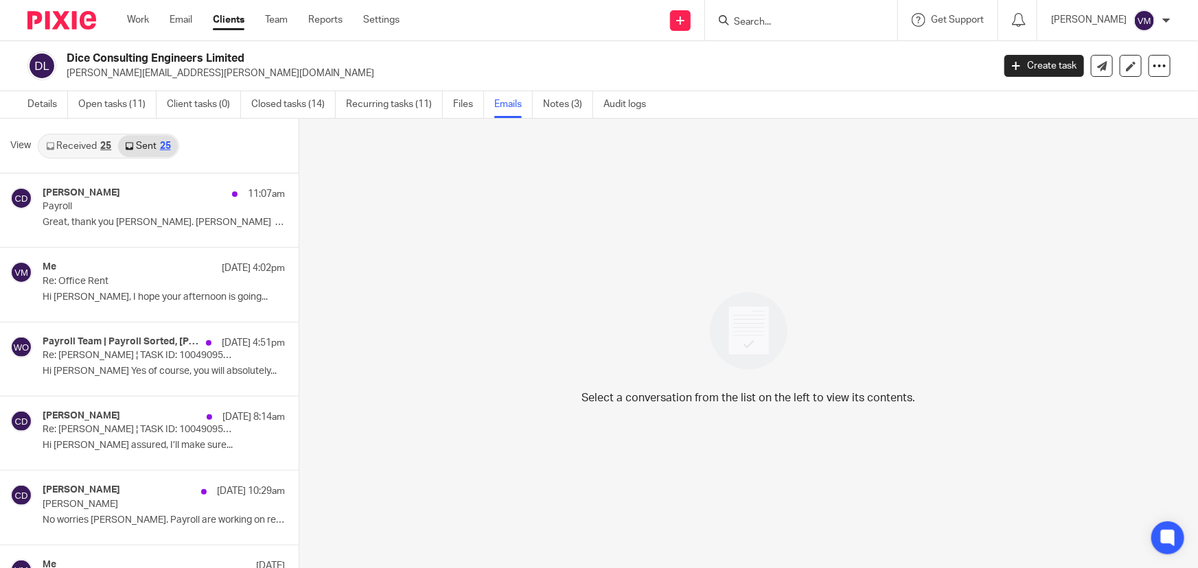
scroll to position [1, 0]
click at [274, 17] on link "Team" at bounding box center [276, 20] width 23 height 14
